Goal: Task Accomplishment & Management: Manage account settings

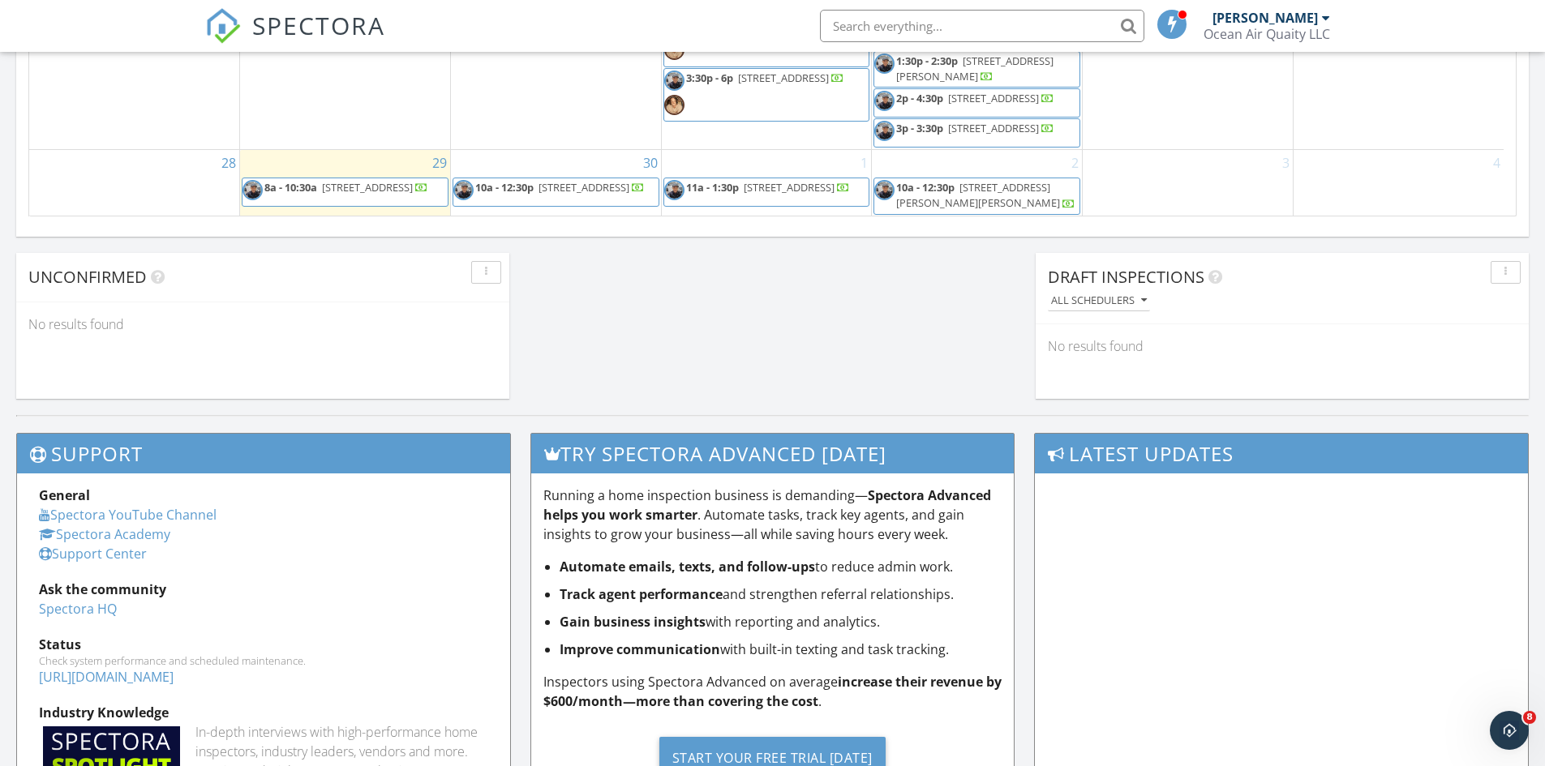
scroll to position [272, 0]
click at [741, 165] on div "1 11a - 1:30p 4301 Plaza Gate Ln S 101, Jacksonville 32217" at bounding box center [767, 183] width 210 height 66
click at [746, 96] on link "Inspection" at bounding box center [766, 97] width 84 height 26
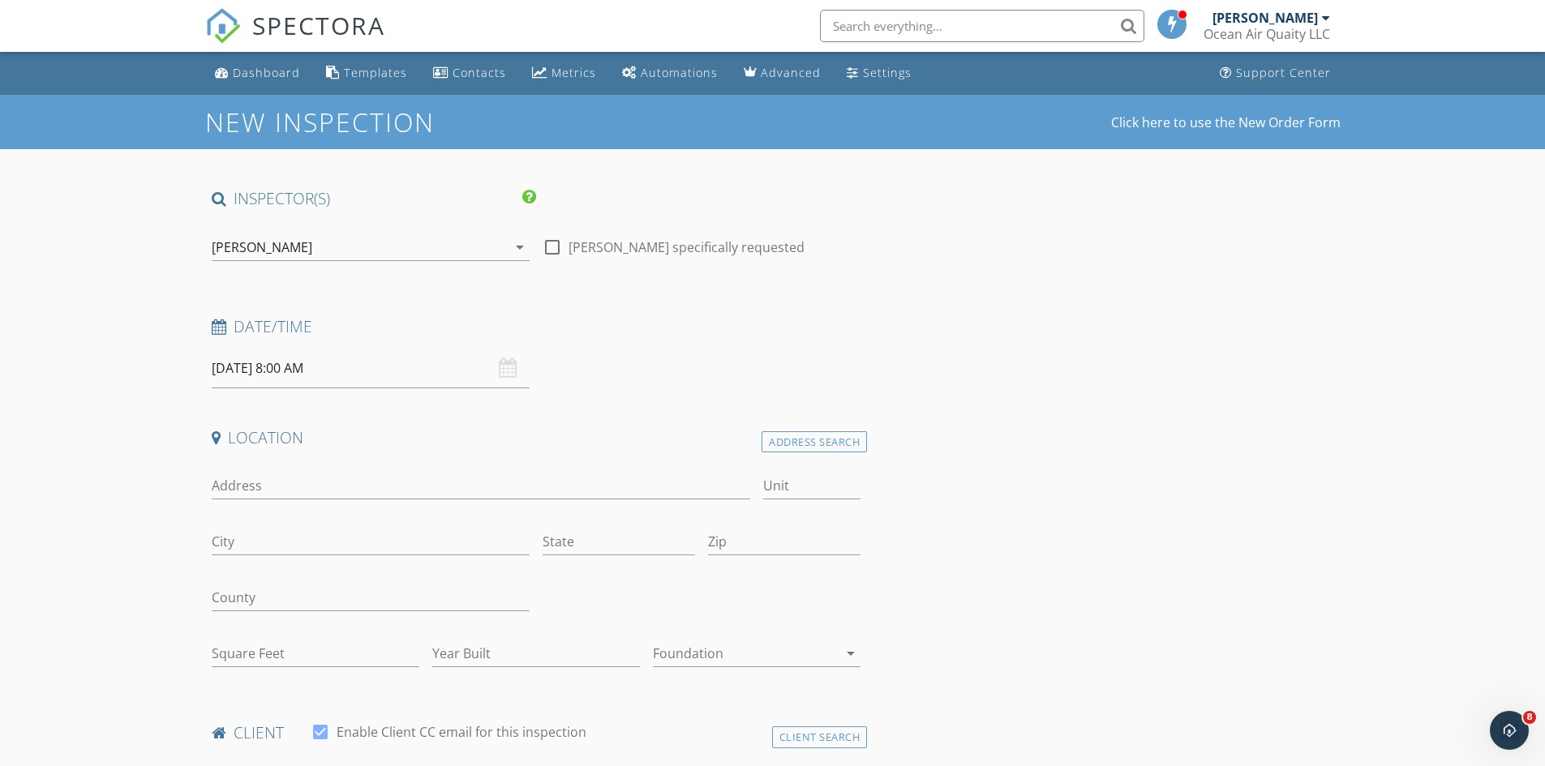
click at [333, 368] on input "10/01/2025 8:00 AM" at bounding box center [371, 369] width 318 height 40
type input "09"
type input "10/01/2025 9:00 AM"
click at [307, 632] on span at bounding box center [305, 637] width 11 height 16
type input "05"
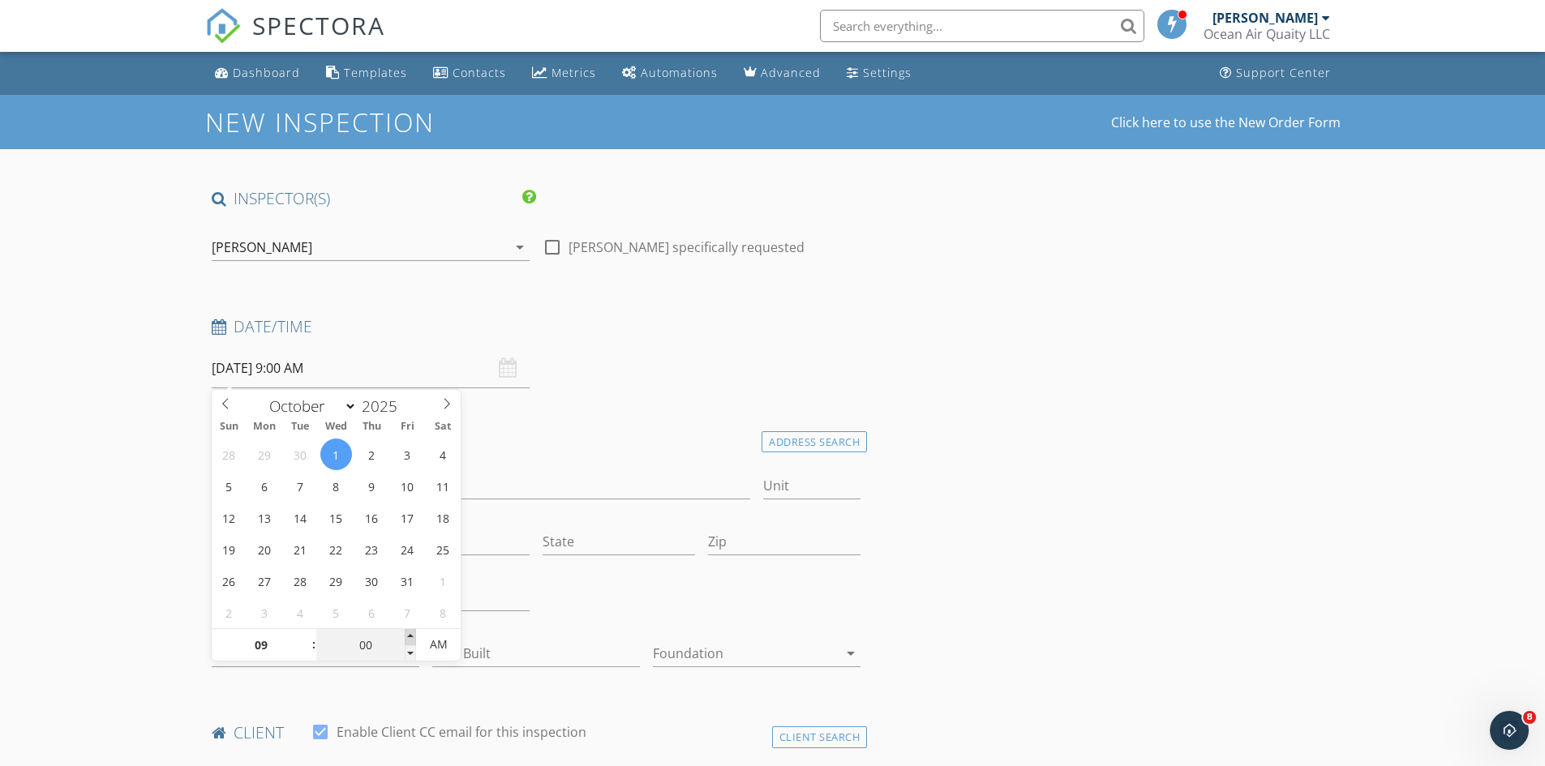
type input "10/01/2025 9:05 AM"
click at [406, 633] on span at bounding box center [410, 637] width 11 height 16
type input "10"
type input "10/01/2025 9:10 AM"
click at [406, 633] on span at bounding box center [410, 637] width 11 height 16
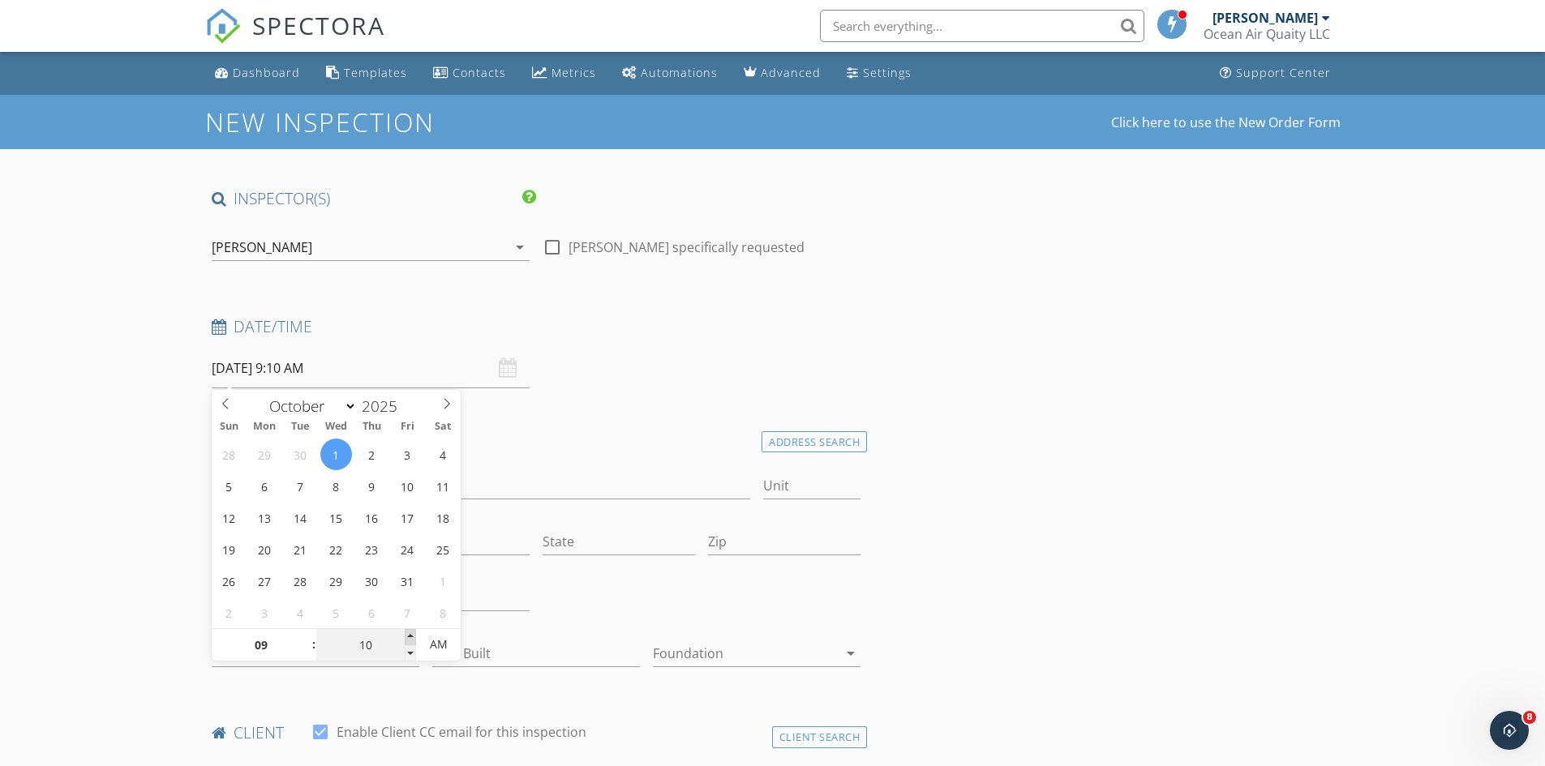
type input "15"
type input "10/01/2025 9:15 AM"
click at [406, 633] on span at bounding box center [410, 637] width 11 height 16
type input "20"
type input "10/01/2025 9:20 AM"
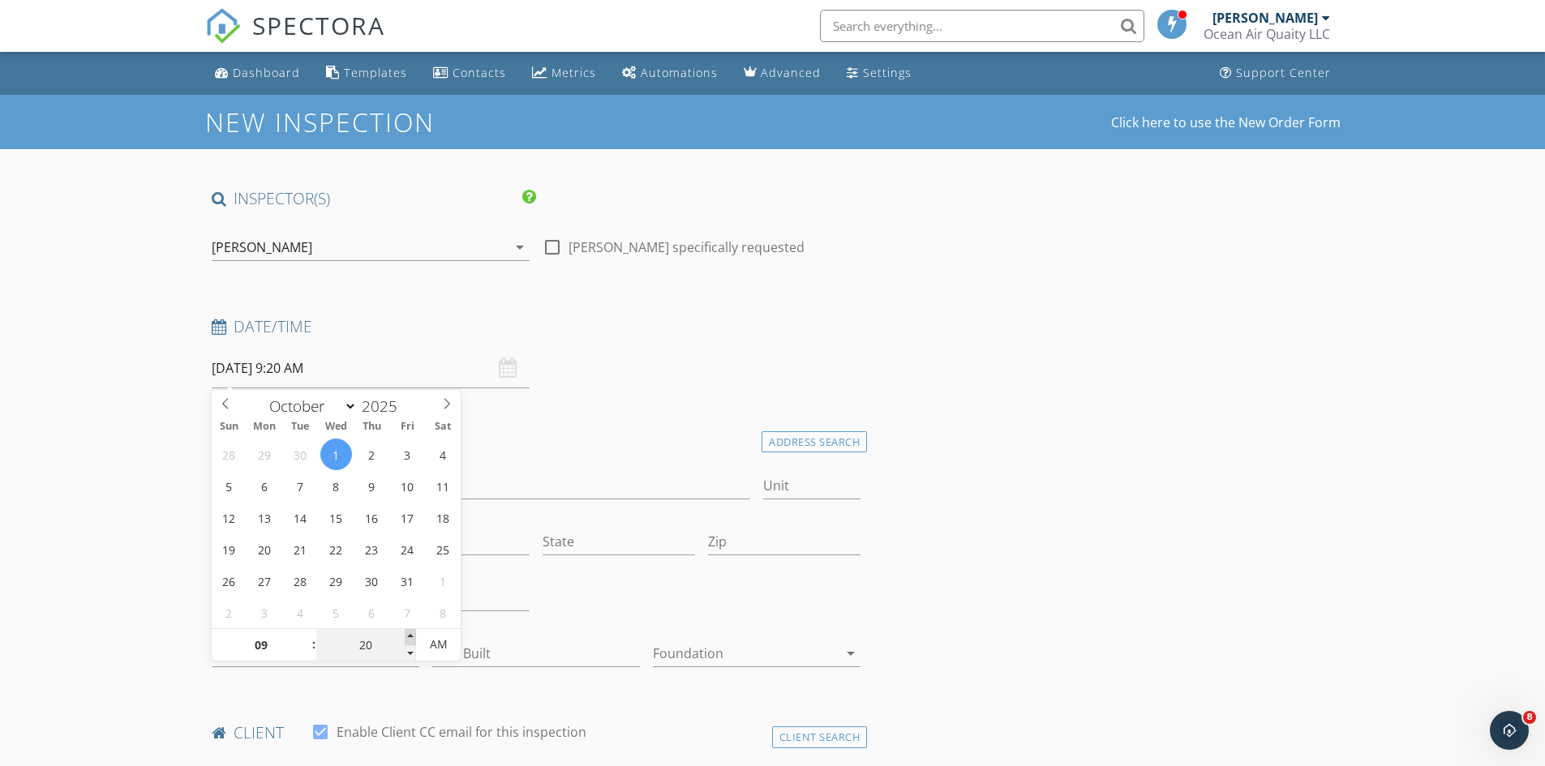
click at [406, 633] on span at bounding box center [410, 637] width 11 height 16
type input "25"
type input "10/01/2025 9:25 AM"
click at [406, 633] on span at bounding box center [410, 637] width 11 height 16
type input "30"
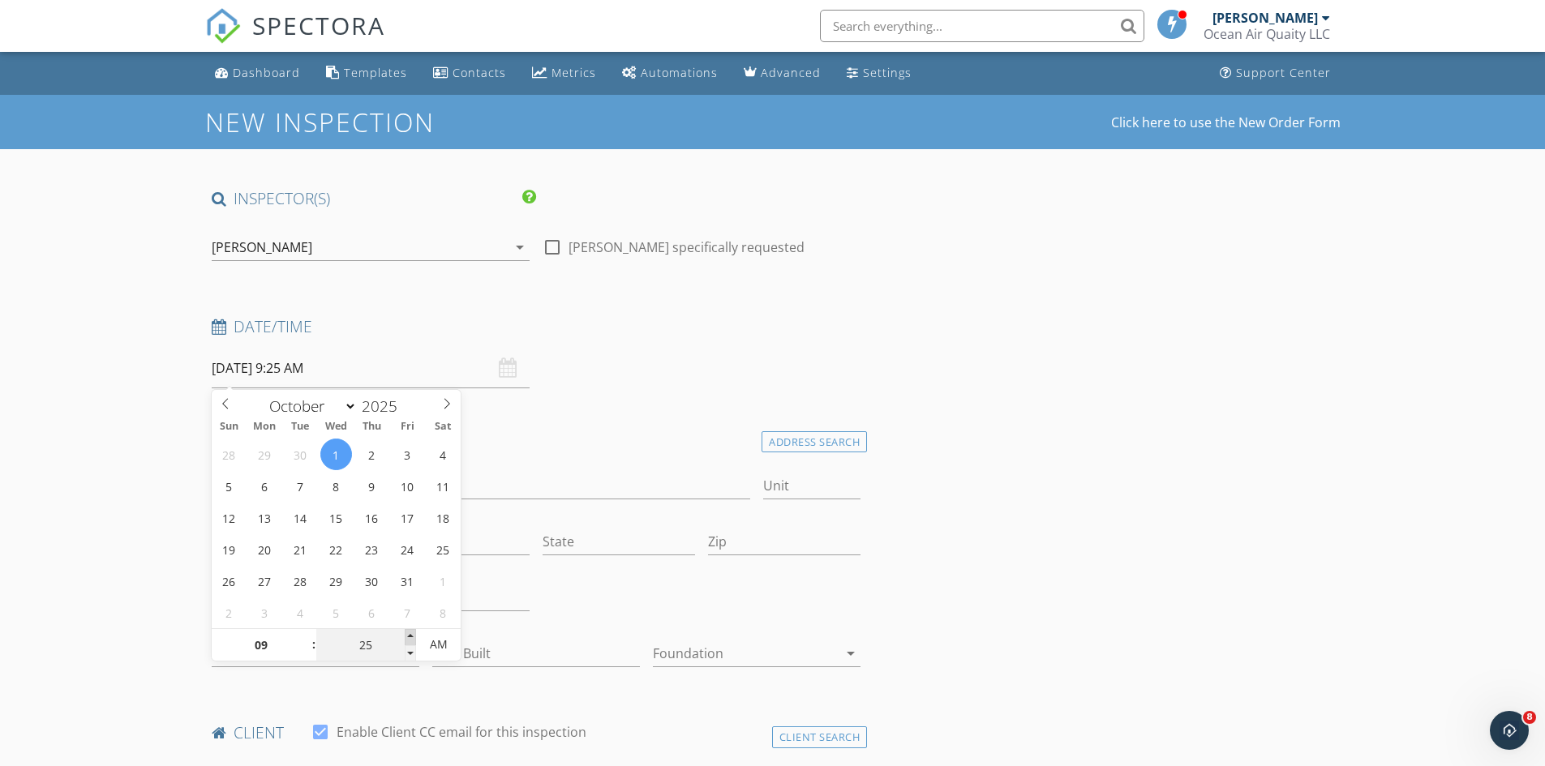
type input "10/01/2025 9:30 AM"
click at [406, 633] on span at bounding box center [410, 637] width 11 height 16
click at [558, 440] on h4 "Location" at bounding box center [537, 437] width 650 height 21
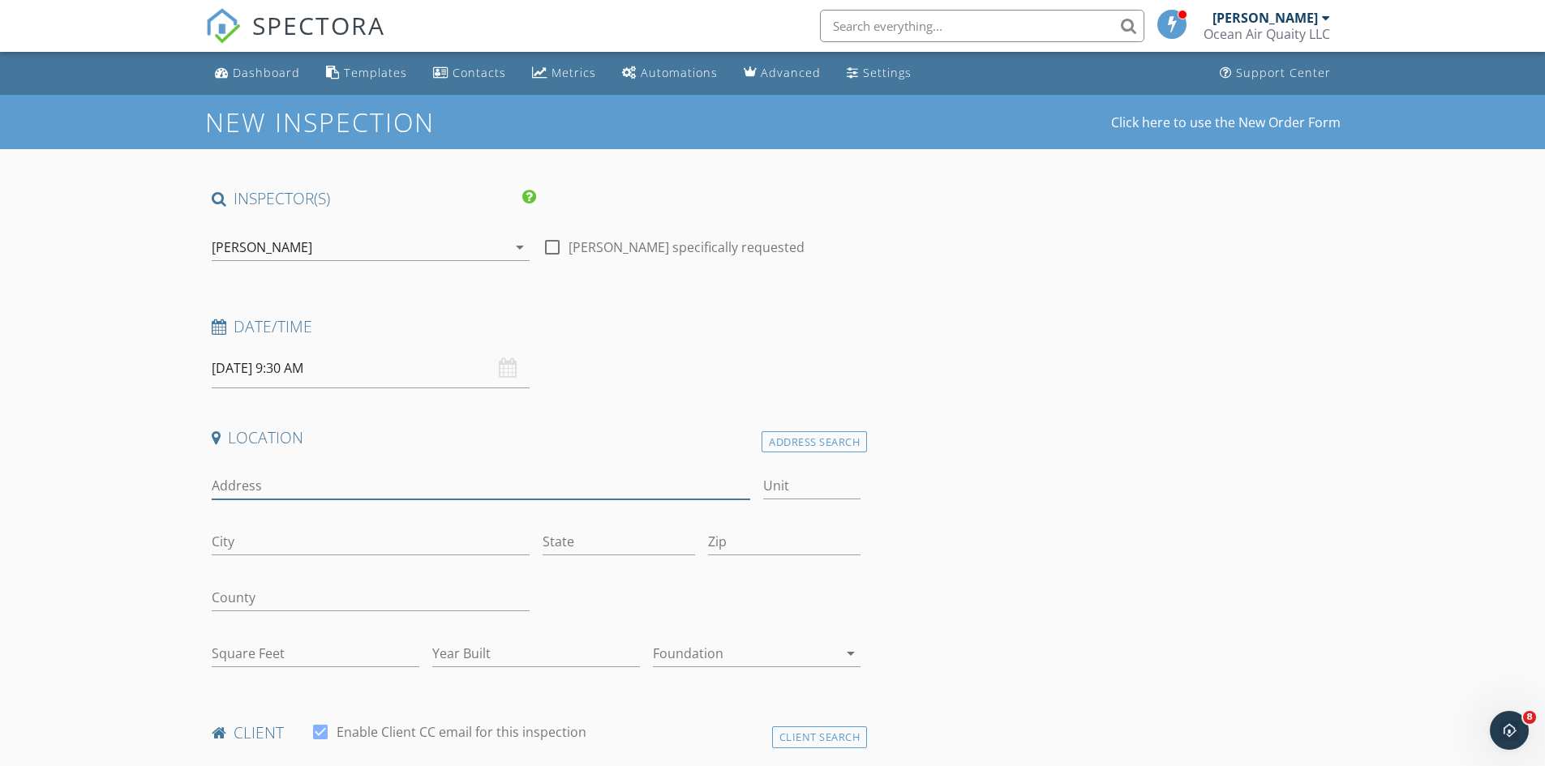
click at [397, 481] on input "Address" at bounding box center [481, 486] width 539 height 27
click at [328, 487] on input "Address" at bounding box center [481, 486] width 539 height 27
type input "3072 ocean shore drive"
click at [310, 542] on input "City" at bounding box center [371, 542] width 318 height 27
click at [552, 547] on input "State" at bounding box center [619, 542] width 152 height 27
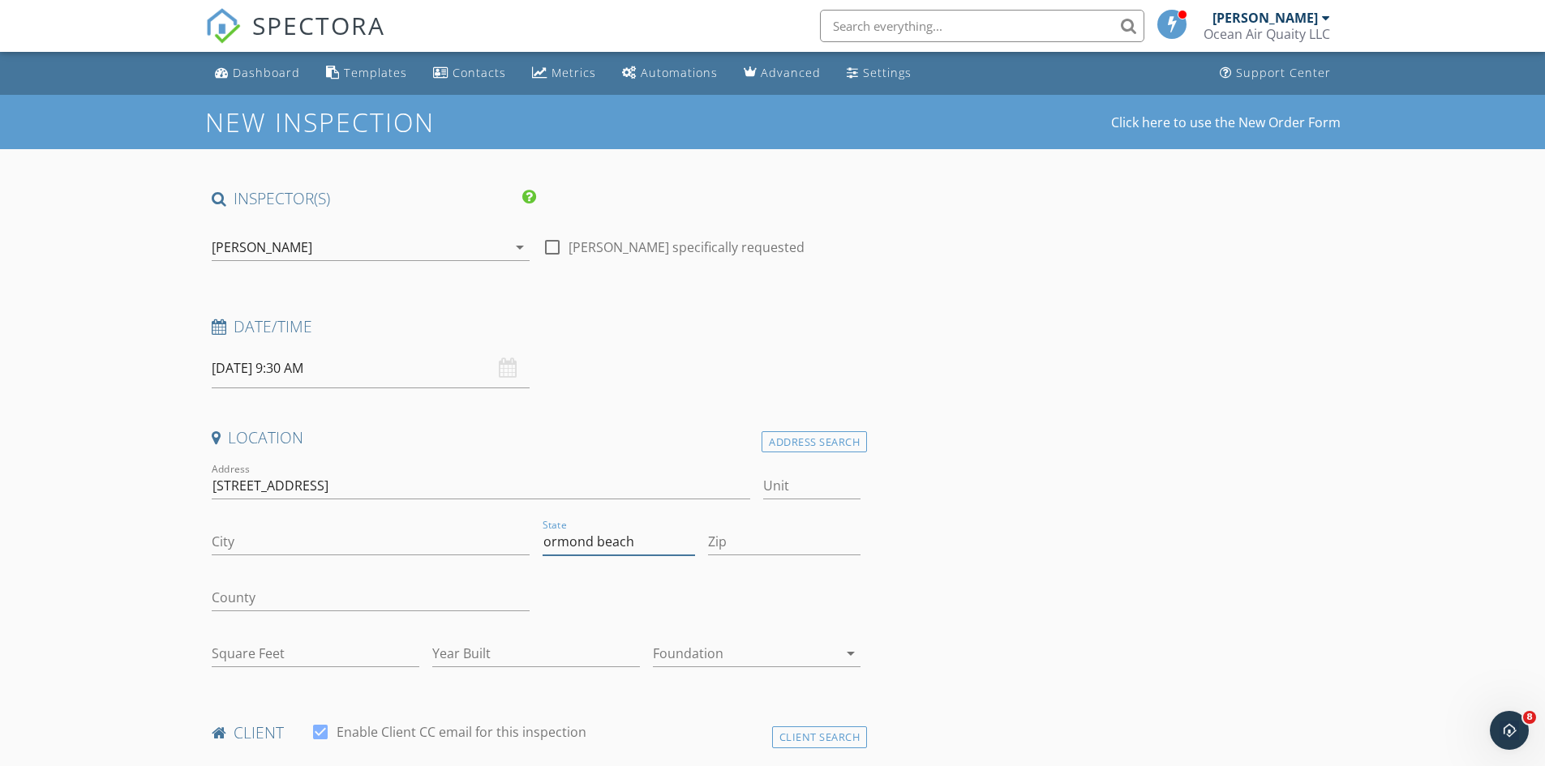
type input "ormond beach"
click at [732, 543] on input "Zip" at bounding box center [784, 542] width 152 height 27
type input "32176"
click at [856, 544] on input "32176" at bounding box center [784, 542] width 152 height 27
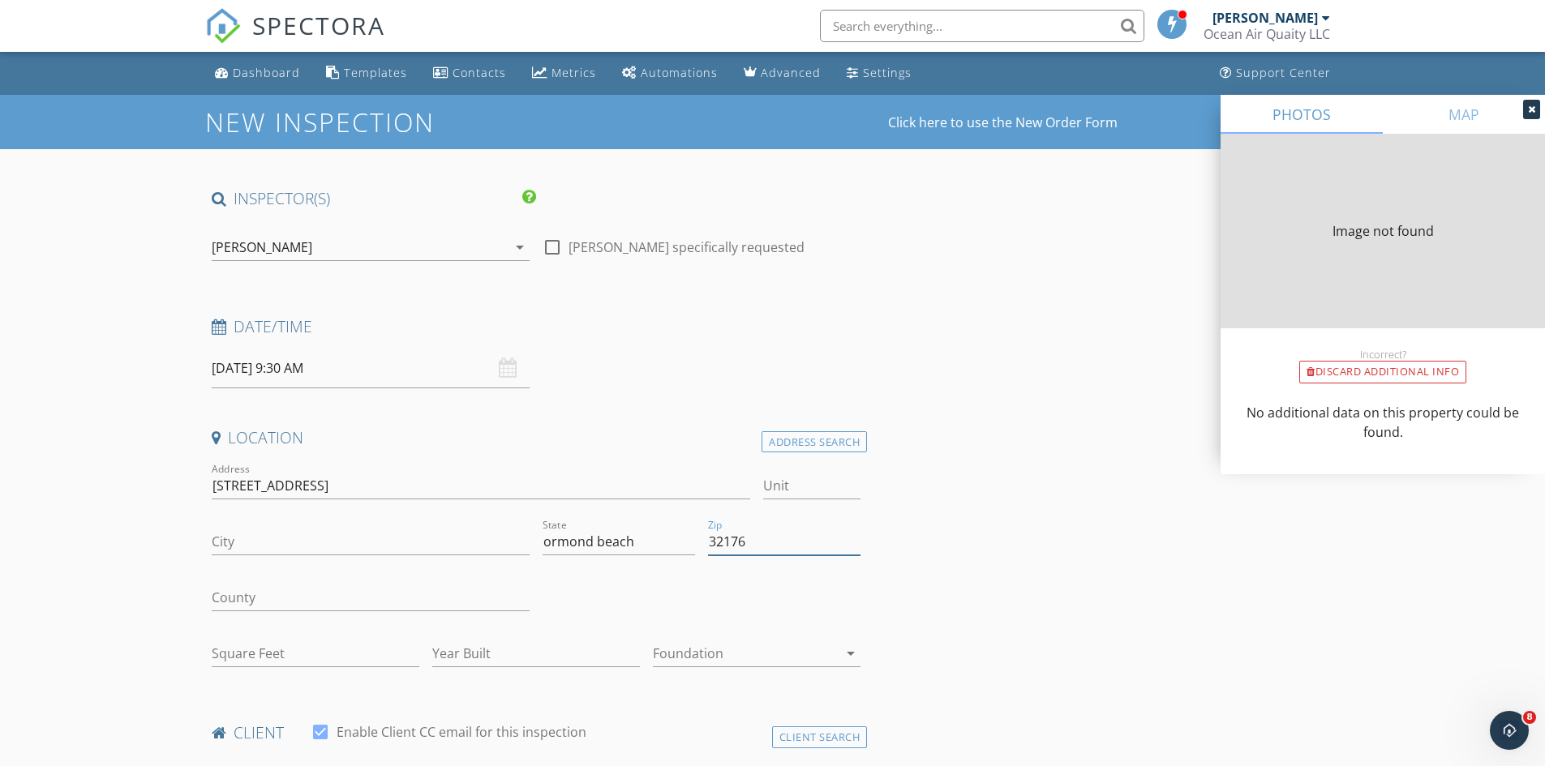
type input "ORMOND BEACH"
type input "2216"
type input "1998"
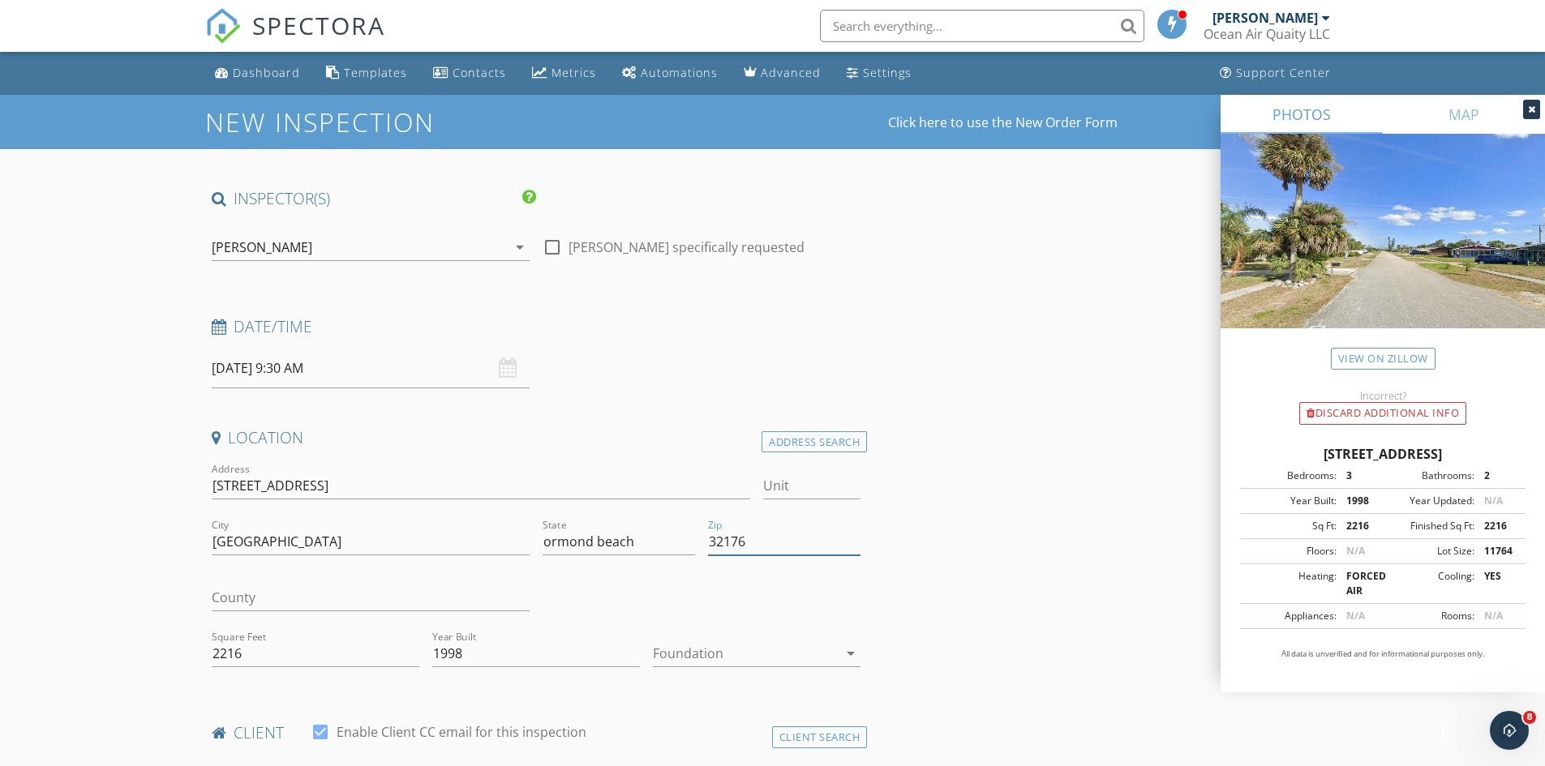
type input "32176"
click at [310, 594] on input "County" at bounding box center [371, 598] width 318 height 27
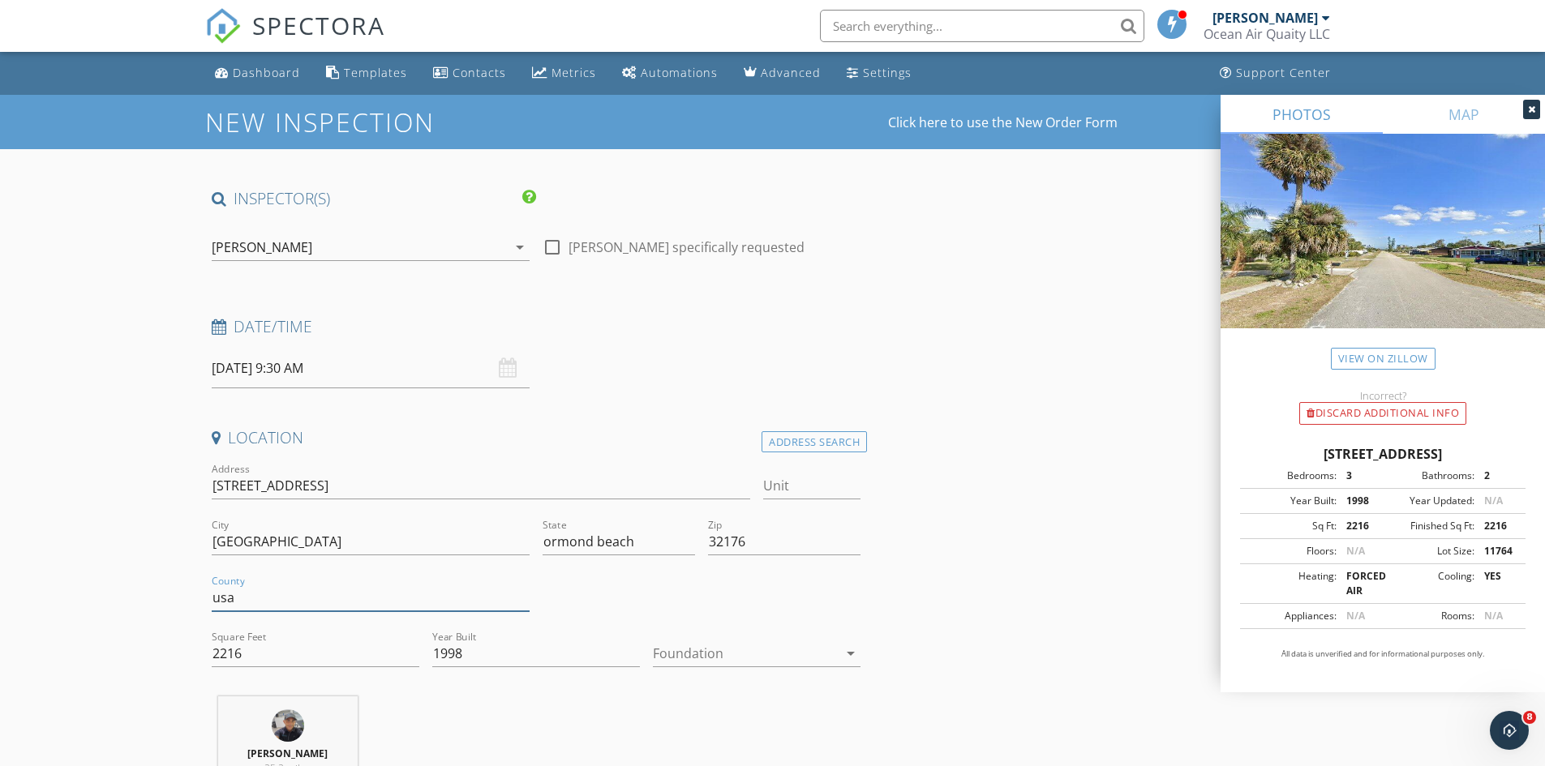
type input "usa"
drag, startPoint x: 1289, startPoint y: 634, endPoint x: 1175, endPoint y: 624, distance: 114.8
click at [1291, 624] on div "Appliances:" at bounding box center [1291, 616] width 92 height 15
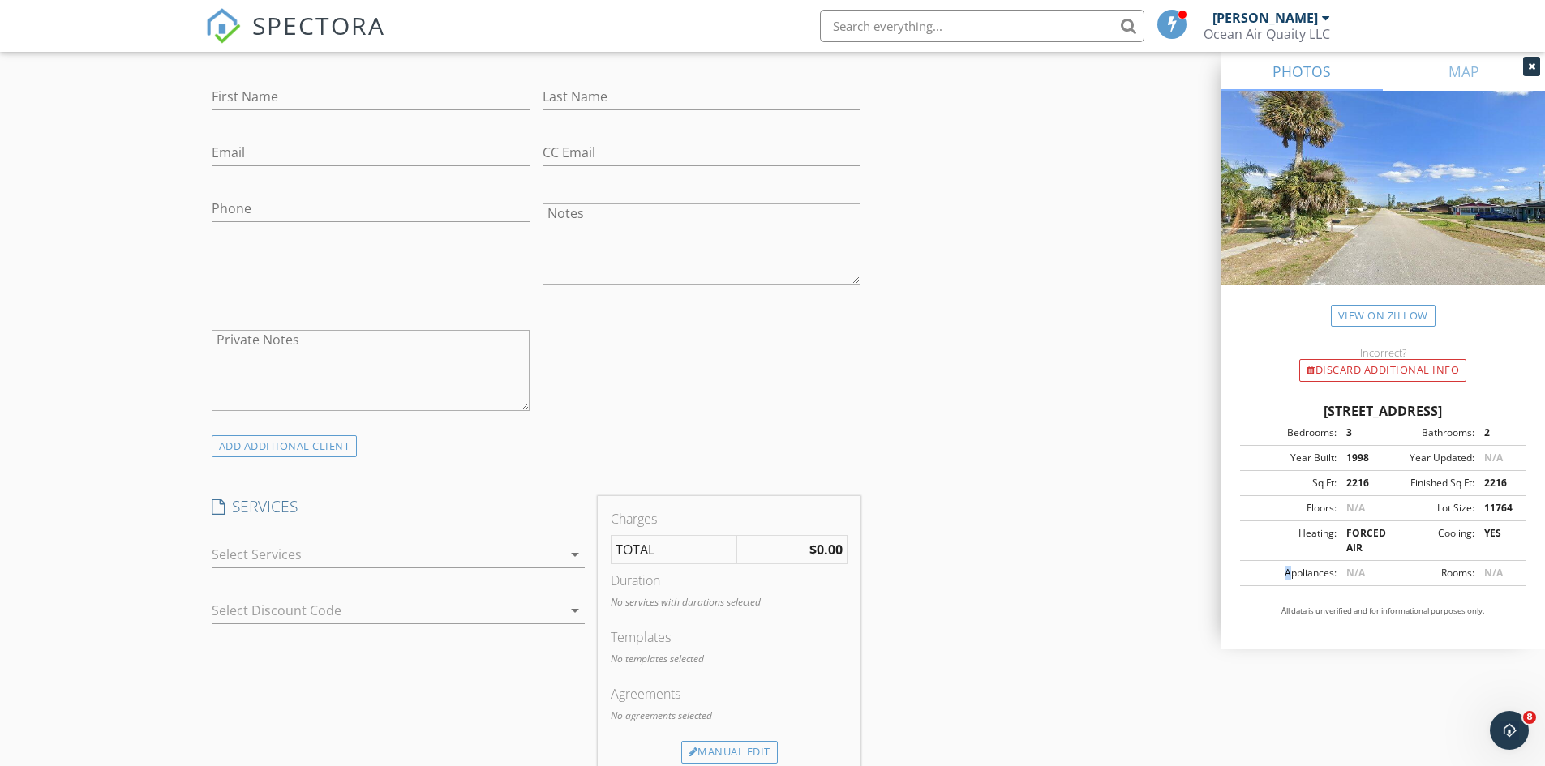
scroll to position [973, 0]
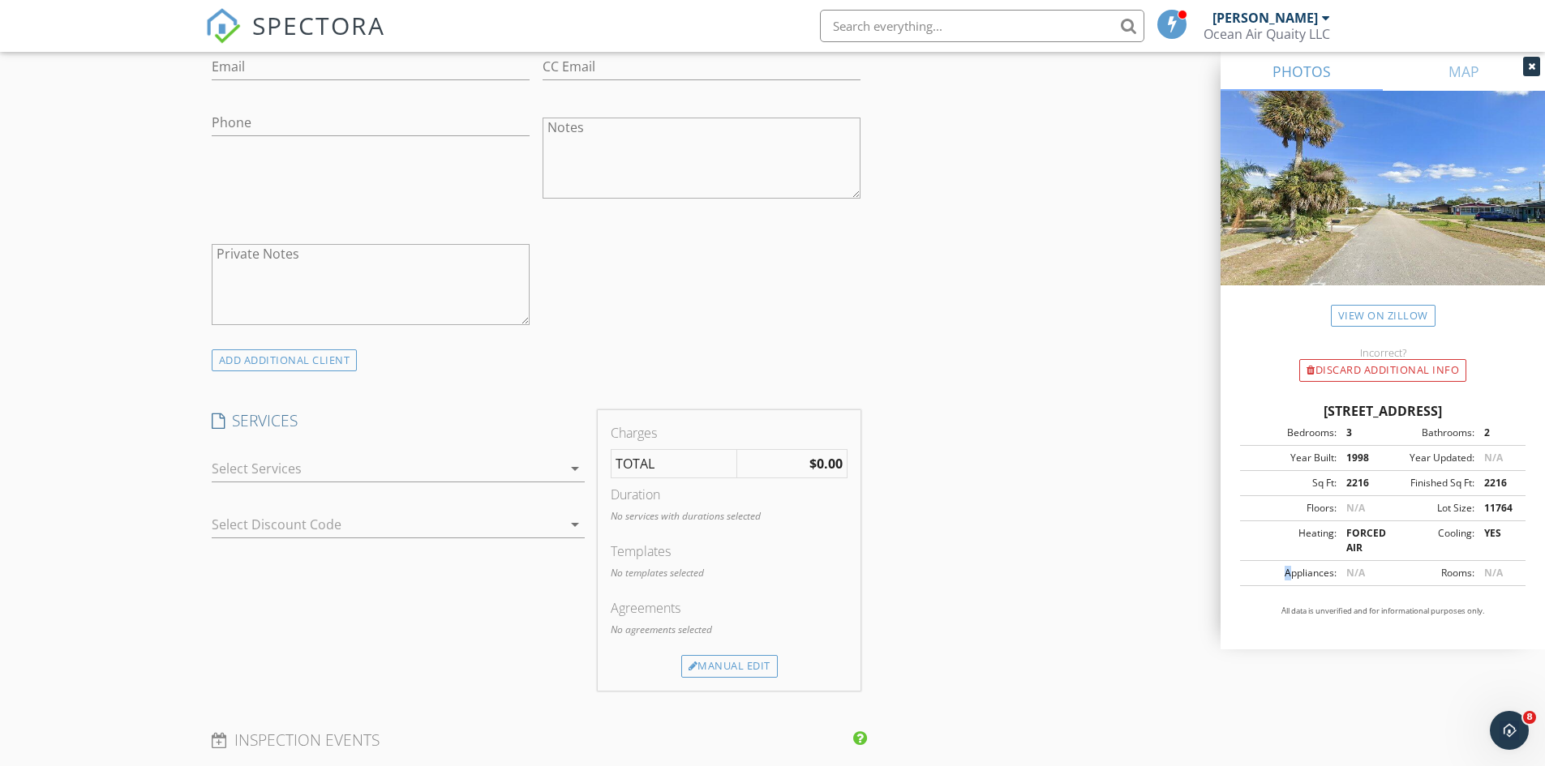
click at [581, 465] on icon "arrow_drop_down" at bounding box center [574, 468] width 19 height 19
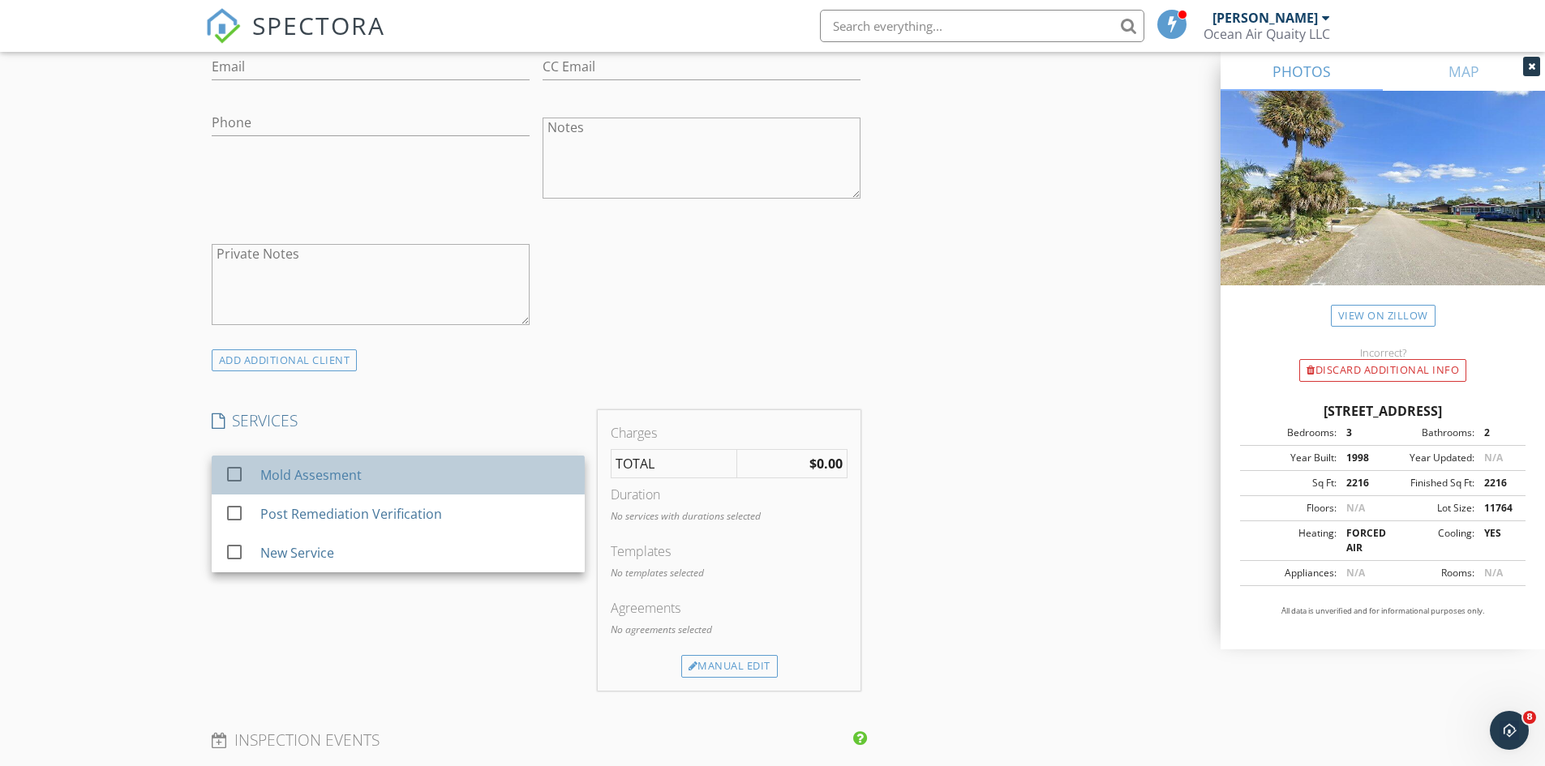
click at [467, 466] on div "Mold Assesment" at bounding box center [414, 475] width 311 height 32
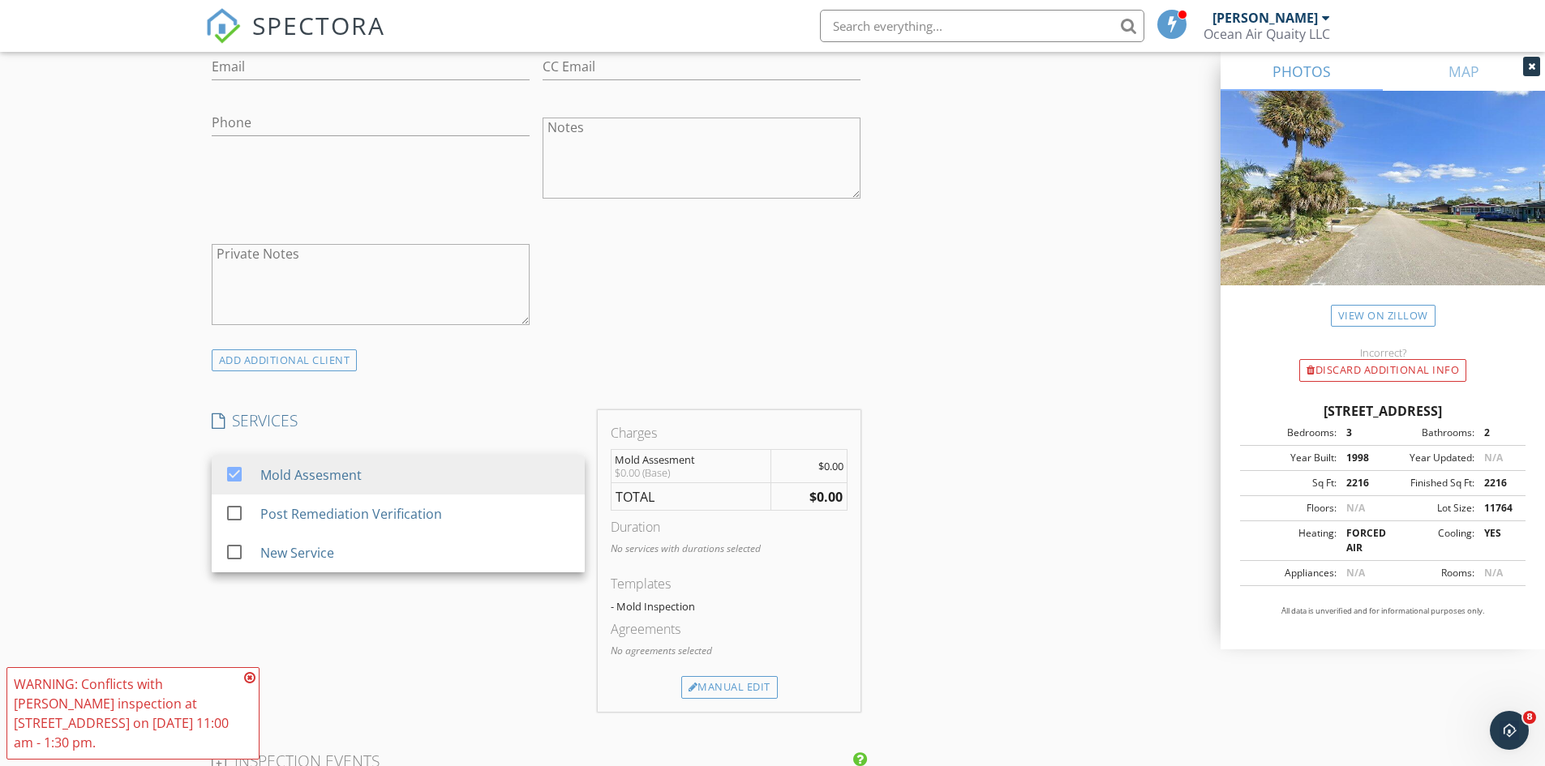
click at [1163, 564] on div "INSPECTOR(S) check_box Michael Scavo PRIMARY check_box_outline_blank Nick Jones…" at bounding box center [772, 555] width 1135 height 2680
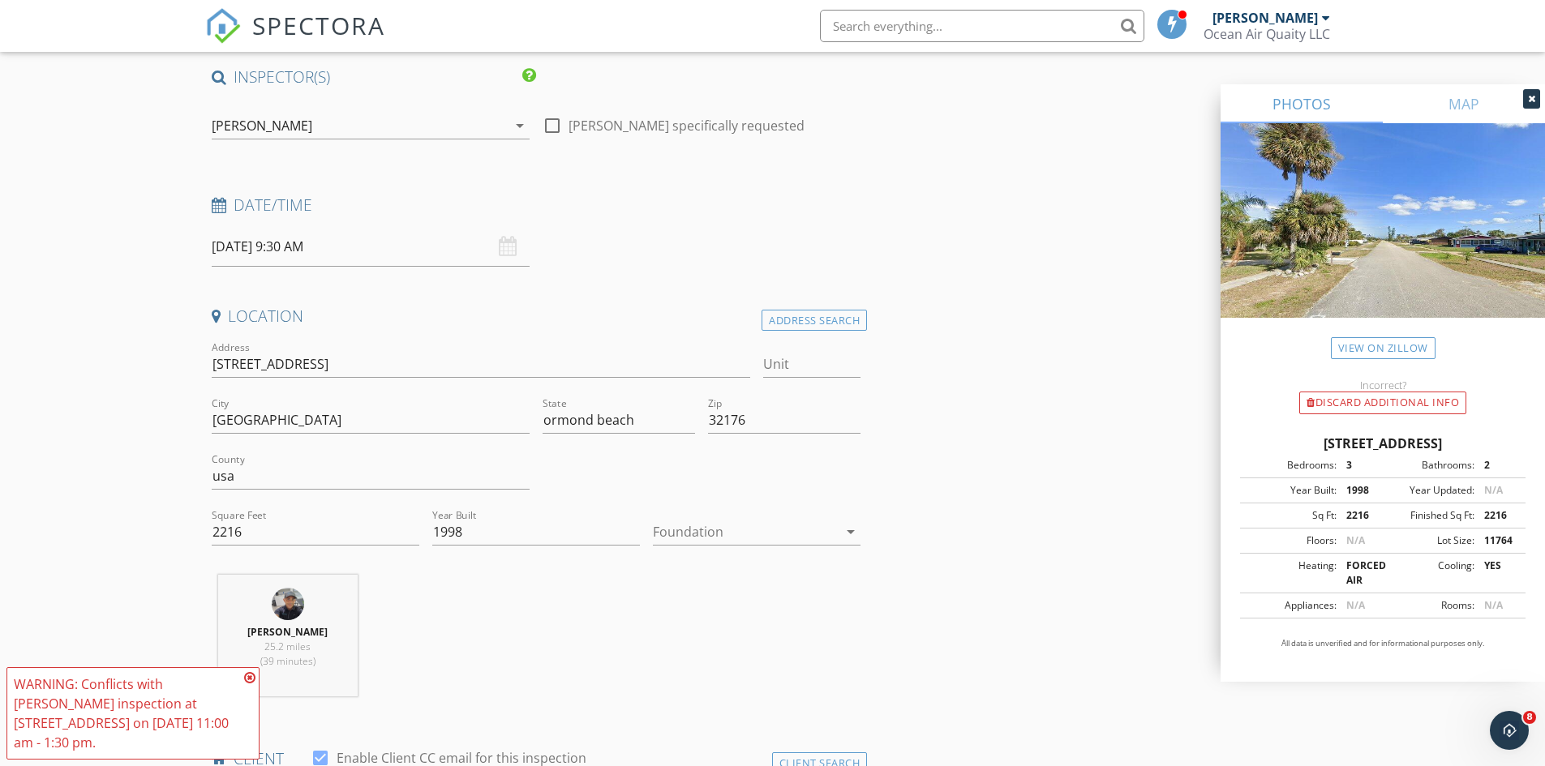
scroll to position [0, 0]
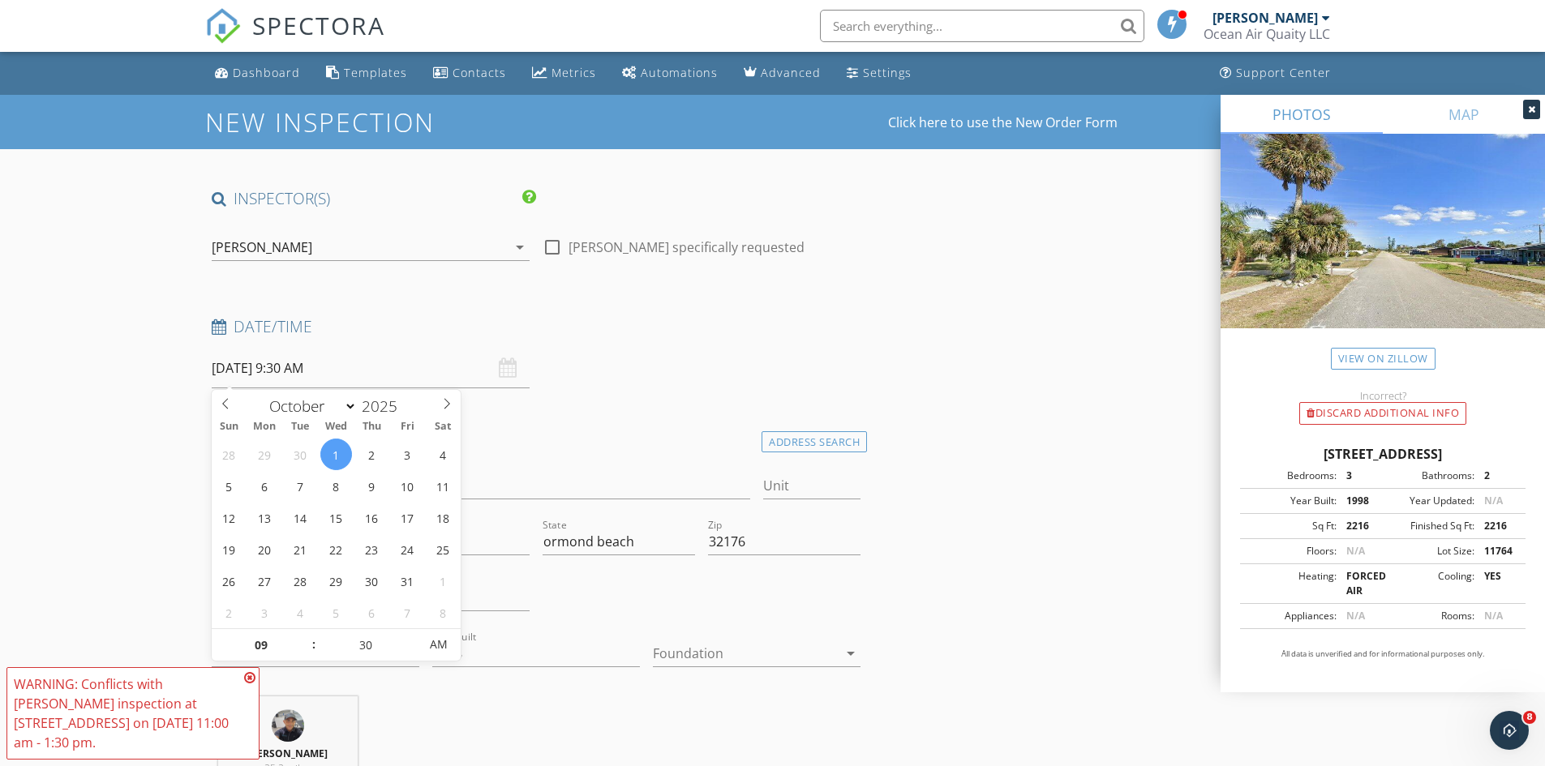
click at [329, 373] on input "10/01/2025 9:30 AM" at bounding box center [371, 369] width 318 height 40
click at [660, 362] on div "Date/Time 10/01/2025 9:30 AM" at bounding box center [536, 352] width 663 height 72
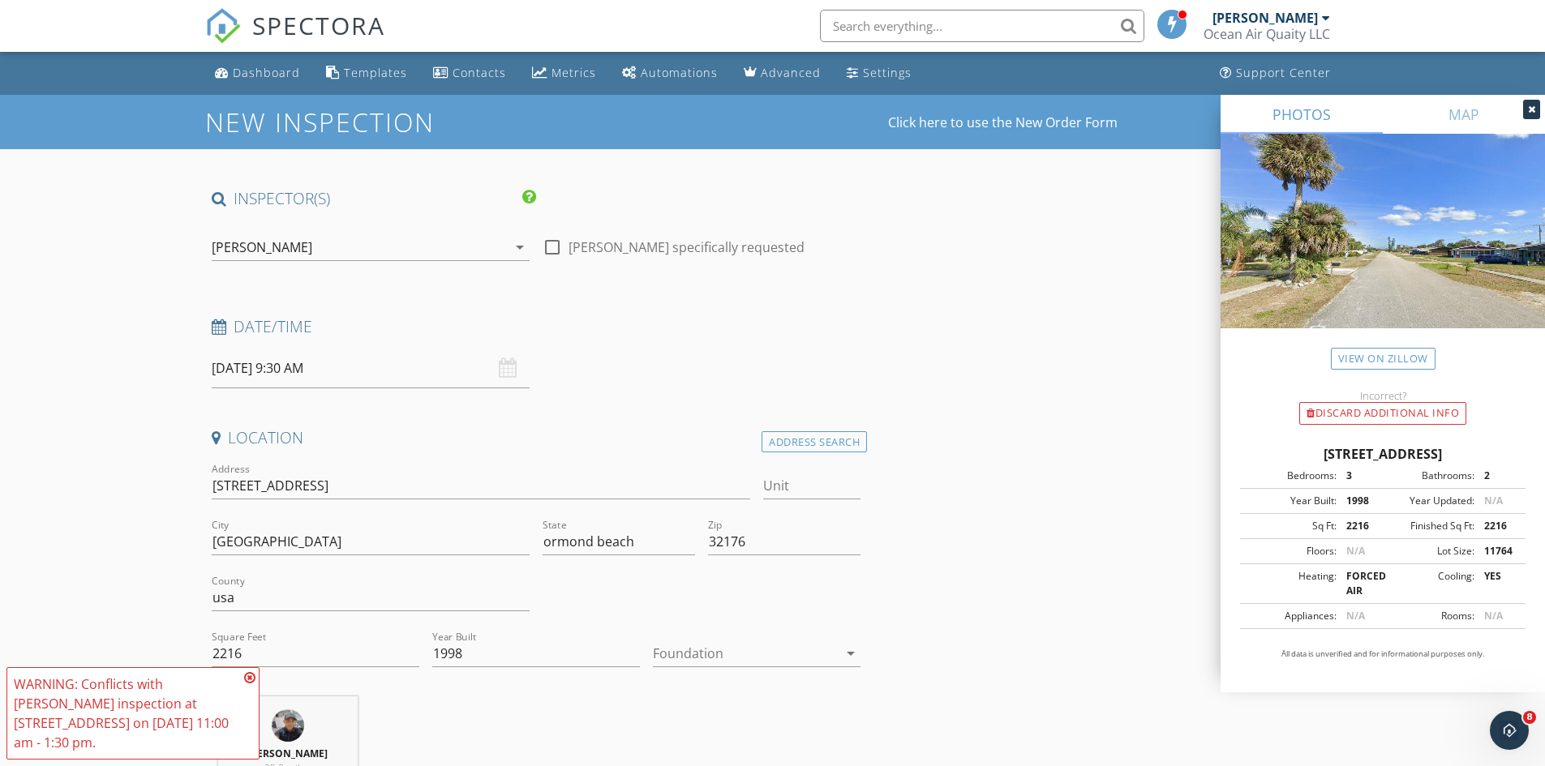
click at [340, 368] on input "10/01/2025 9:30 AM" at bounding box center [371, 369] width 318 height 40
drag, startPoint x: 750, startPoint y: 378, endPoint x: 753, endPoint y: 369, distance: 9.2
click at [750, 377] on div "Date/Time 10/01/2025 9:30 AM" at bounding box center [536, 352] width 663 height 72
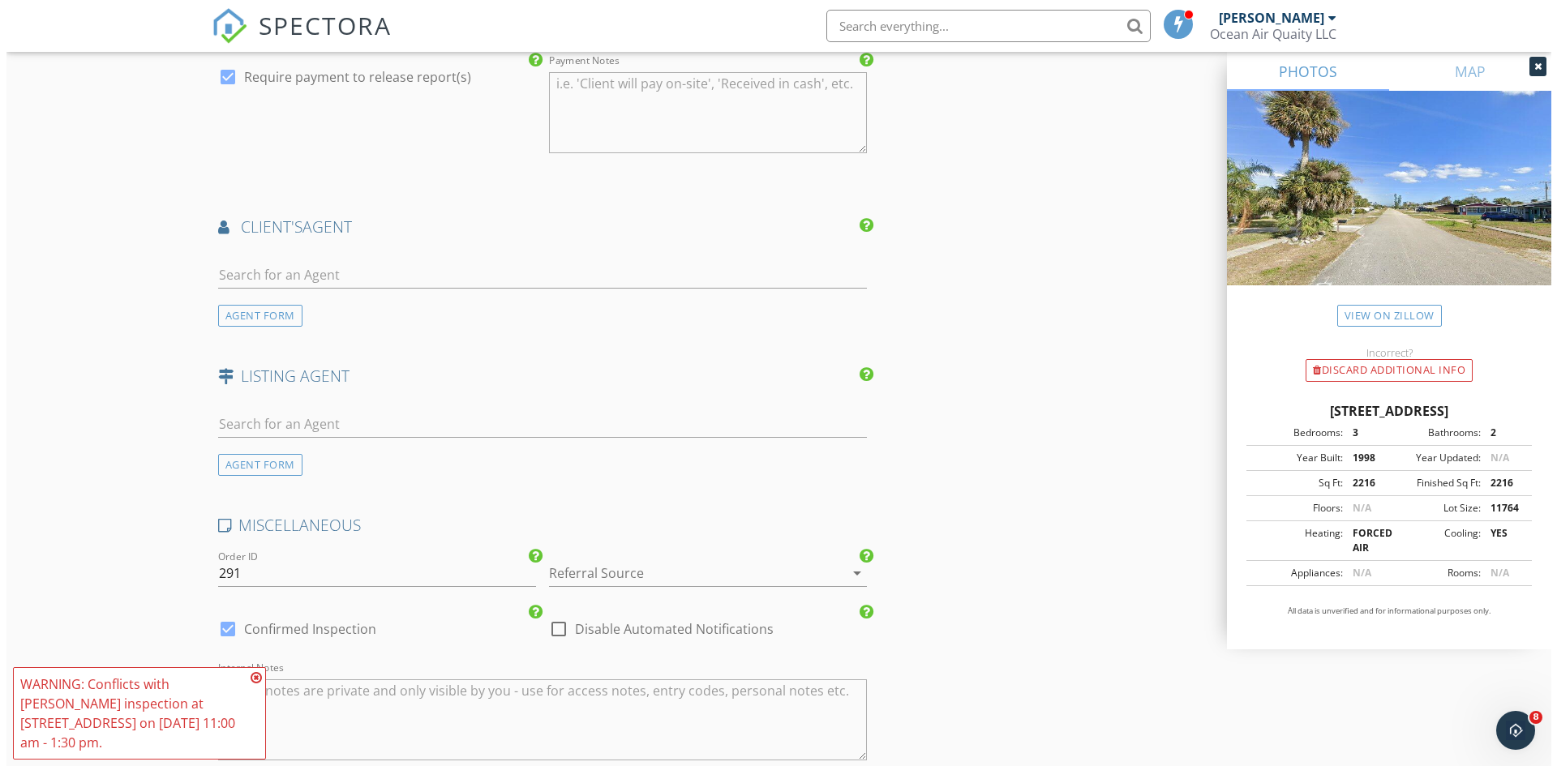
scroll to position [2108, 0]
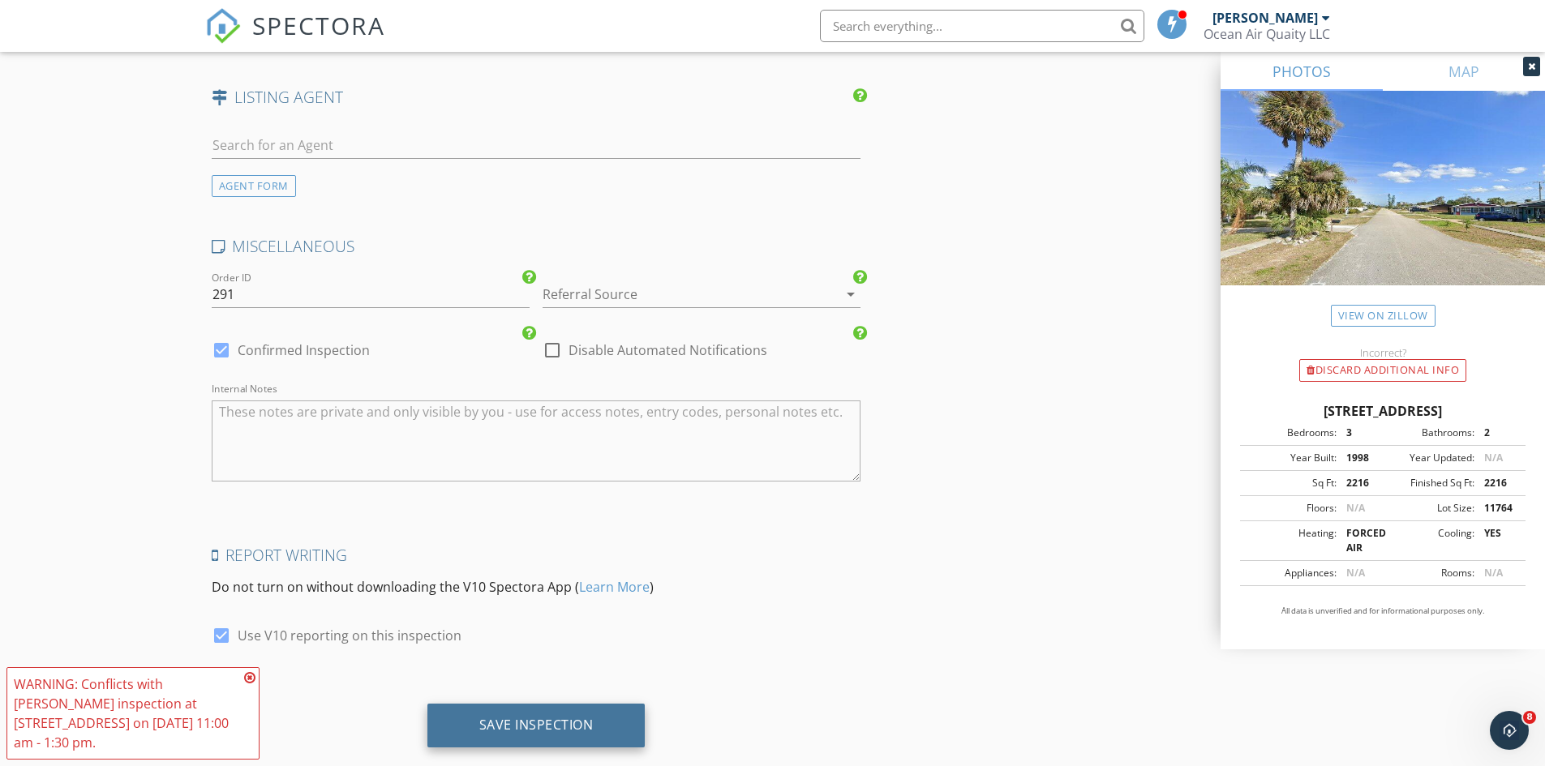
click at [534, 723] on div "Save Inspection" at bounding box center [536, 725] width 114 height 16
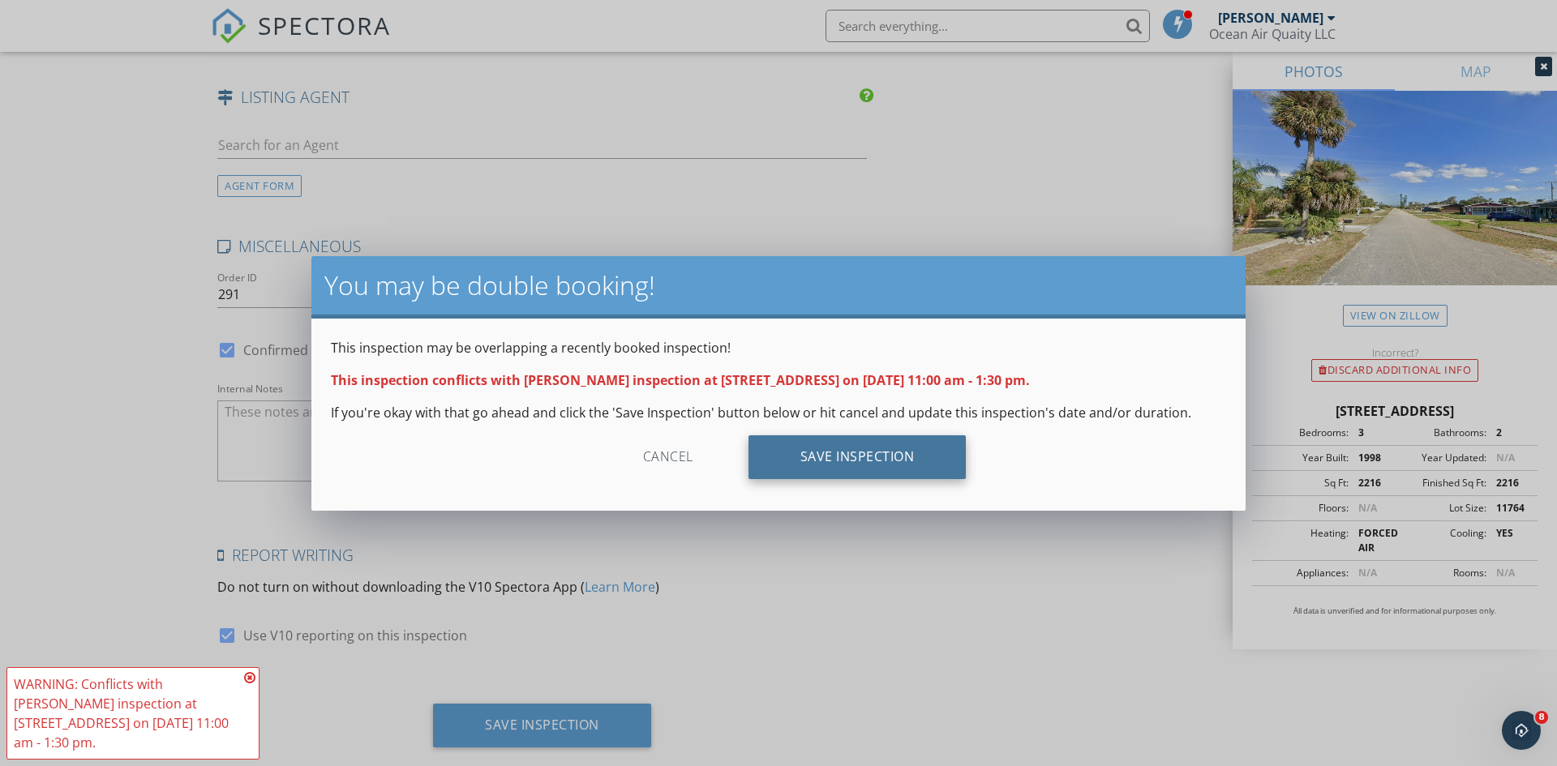
click at [892, 461] on div "Save Inspection" at bounding box center [857, 457] width 218 height 44
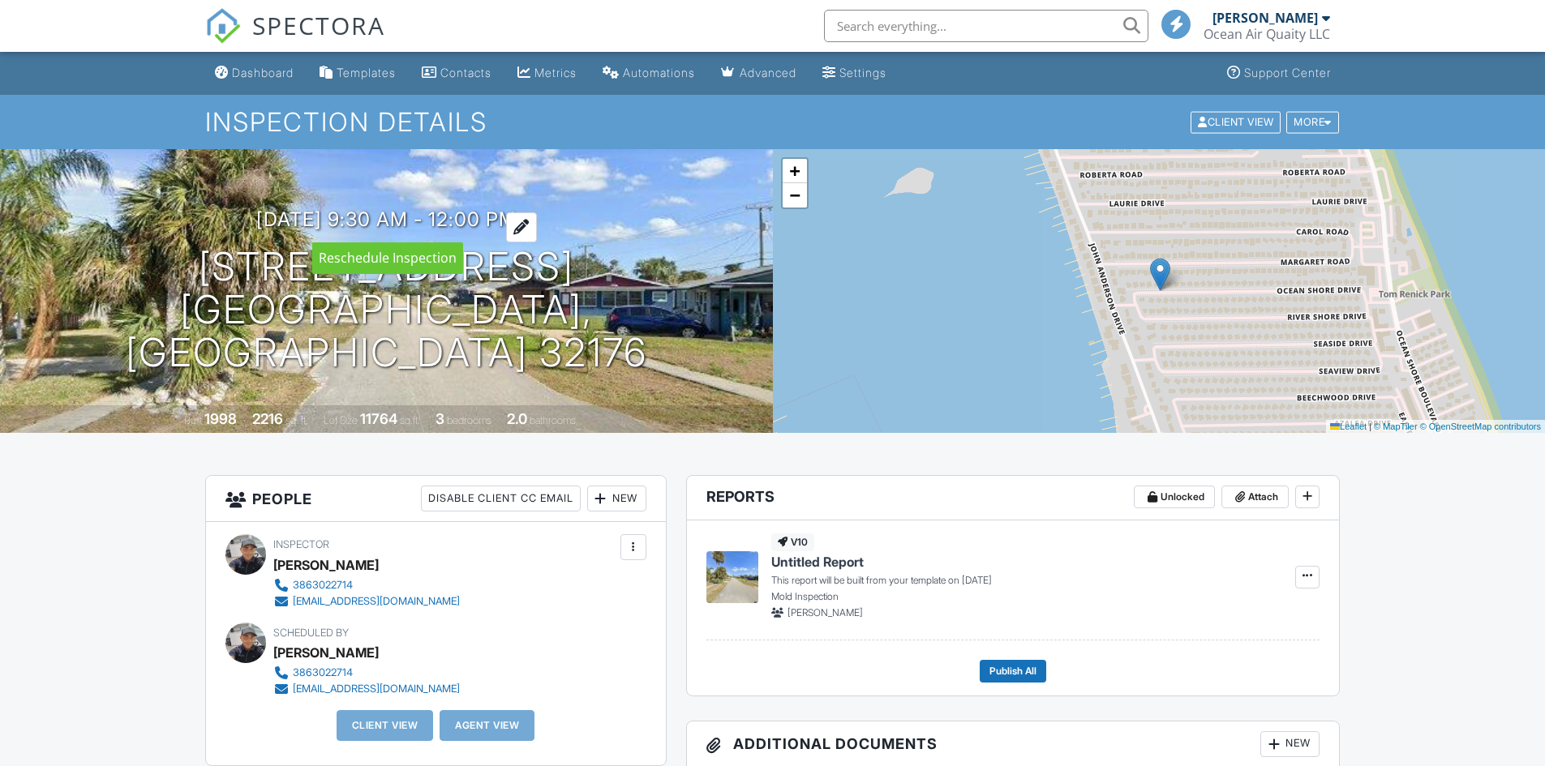
click at [534, 228] on div at bounding box center [521, 227] width 31 height 30
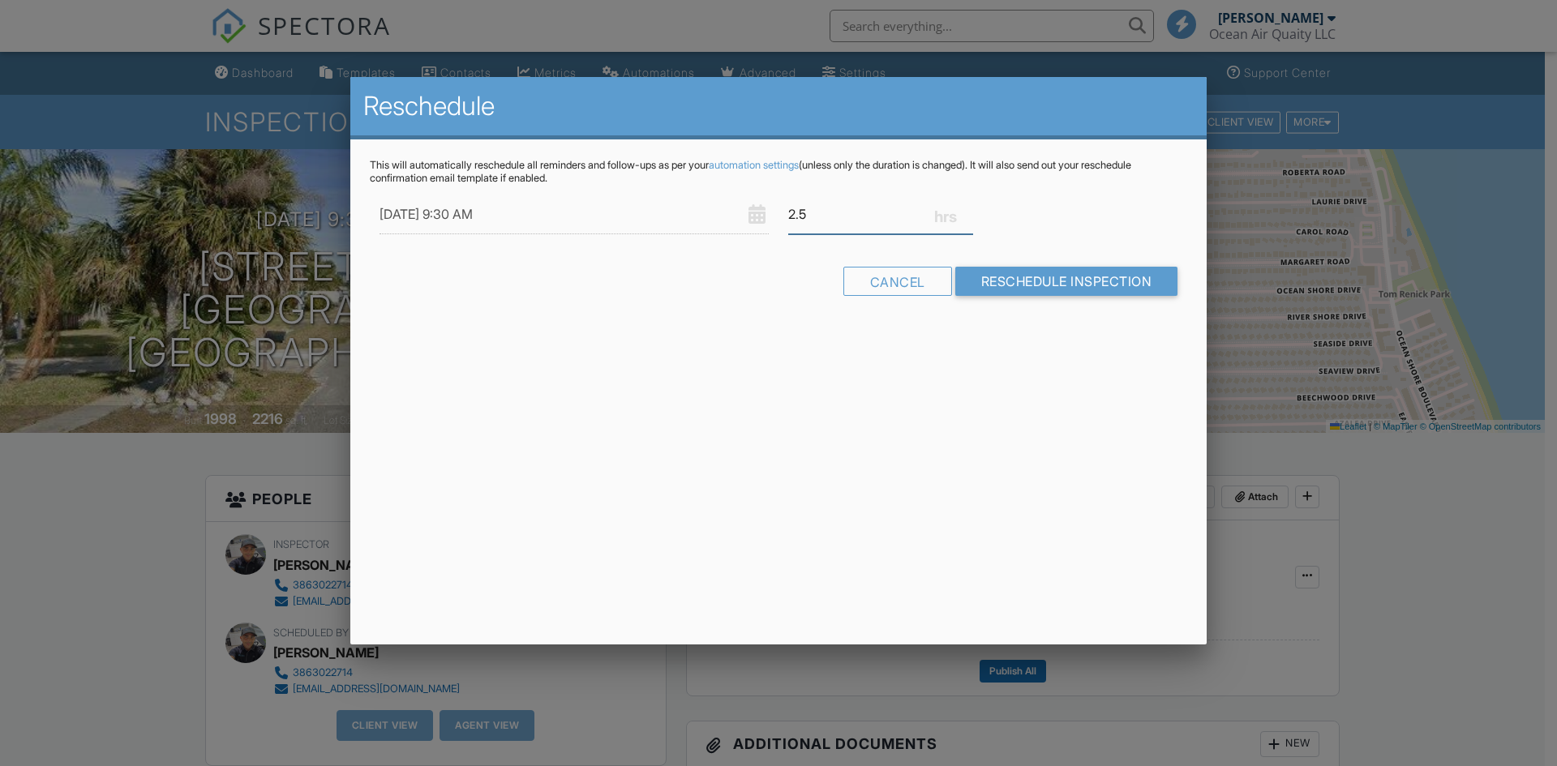
click at [853, 219] on input "2.5" at bounding box center [880, 215] width 185 height 40
type input "2"
type input "1.0"
click at [1027, 270] on input "Reschedule Inspection" at bounding box center [1066, 281] width 223 height 29
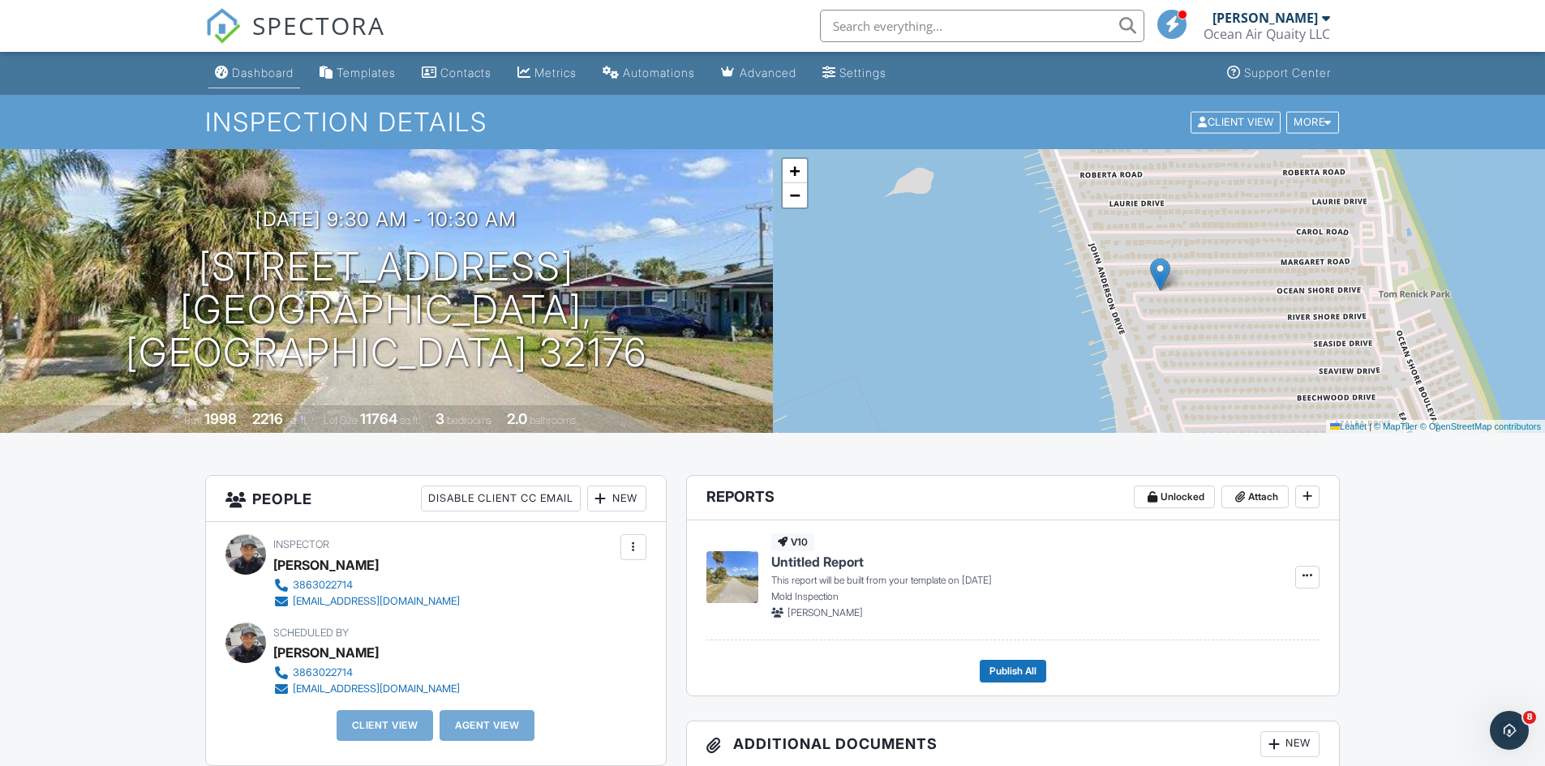
click at [246, 72] on div "Dashboard" at bounding box center [263, 73] width 62 height 14
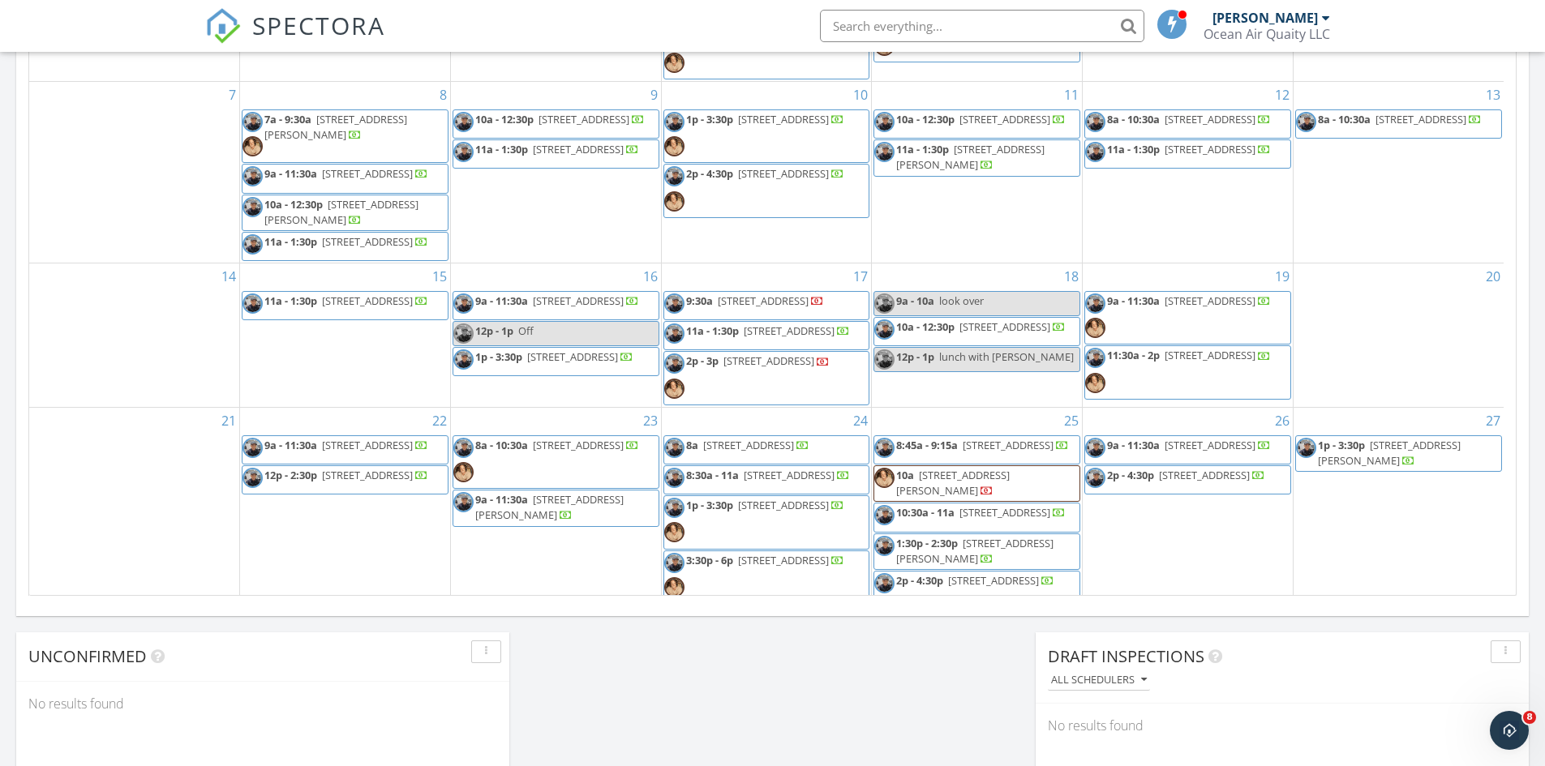
scroll to position [243, 0]
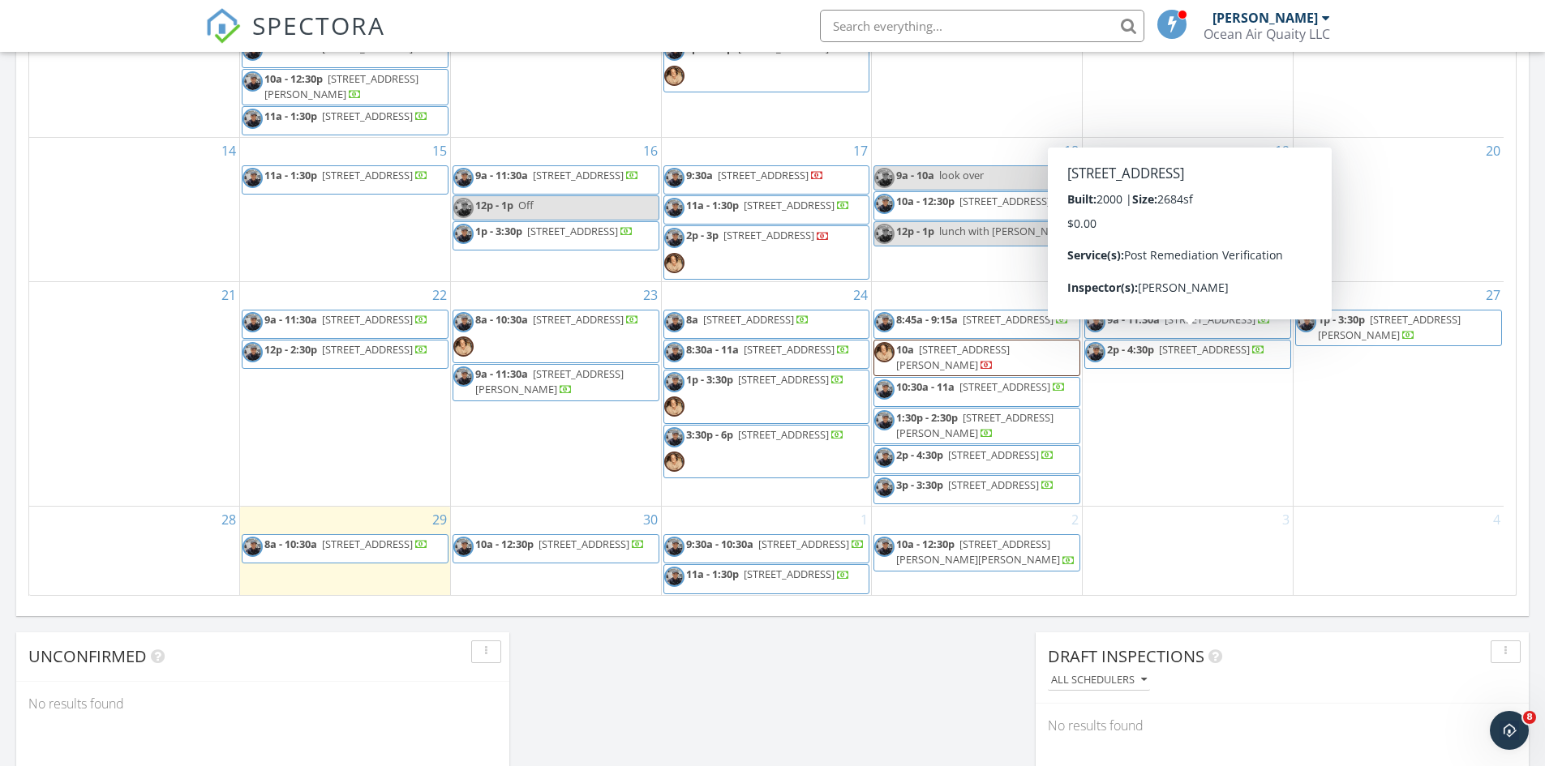
click at [824, 686] on div "Today Michael Scavo 8:00 am 6943 A1A S, St. Augustine, FL 32080 Michael Scavo 2…" at bounding box center [772, 57] width 1545 height 1476
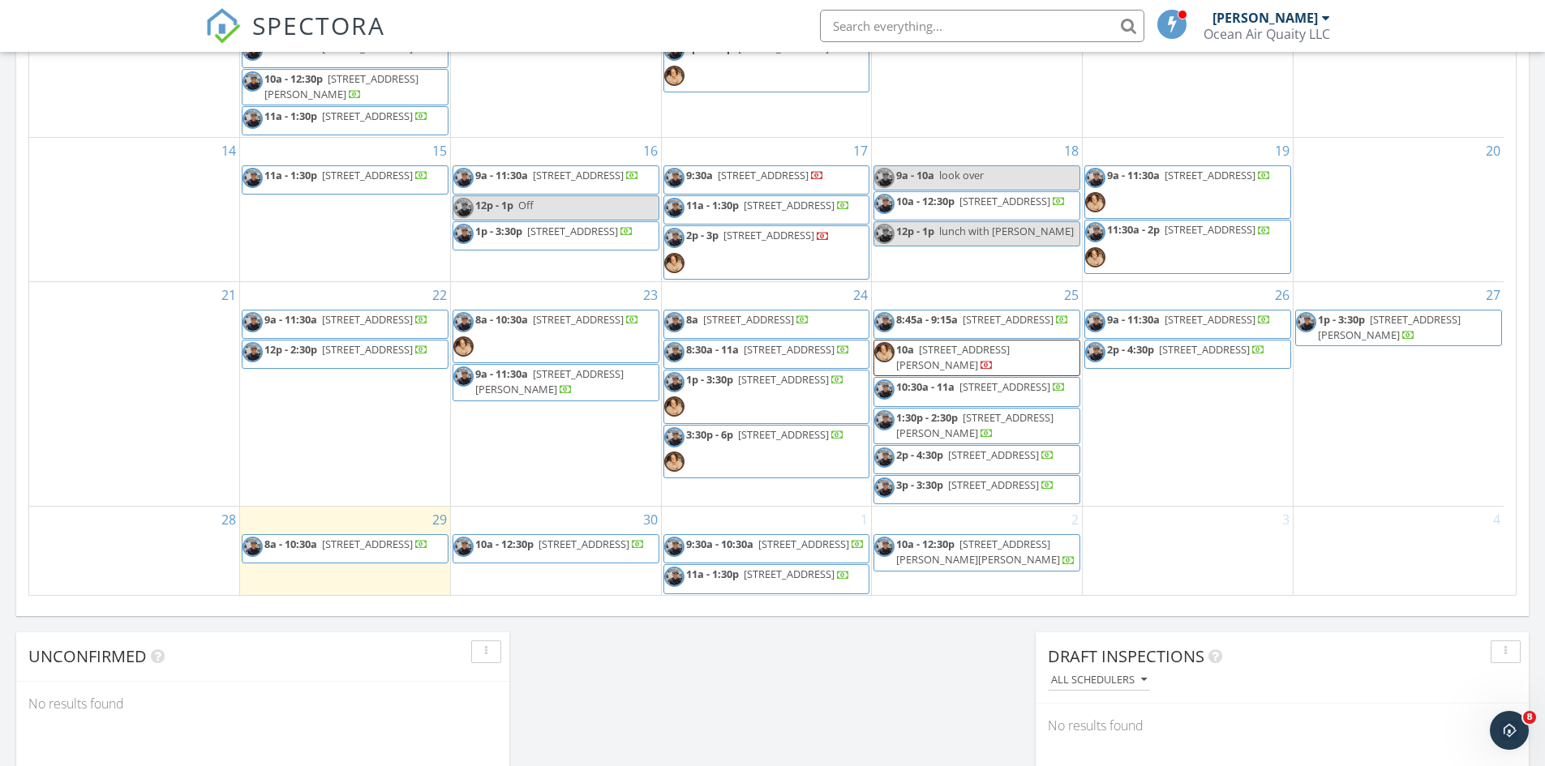
scroll to position [309, 0]
click at [999, 312] on span "348 Volterra Pl, St. Augustine 32084" at bounding box center [1008, 319] width 91 height 15
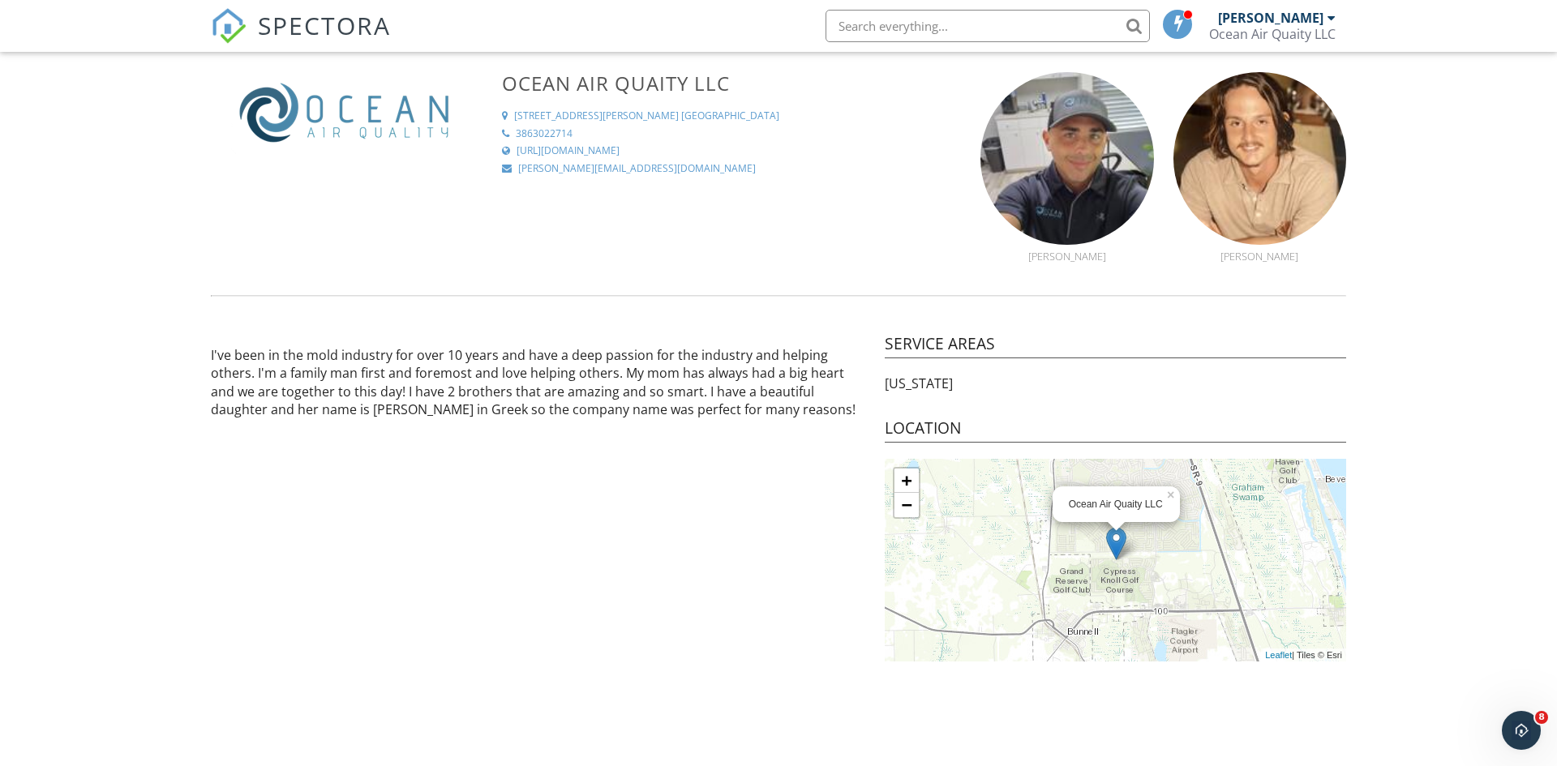
click at [1304, 0] on div "[PERSON_NAME] Ocean Air Quaity LLC" at bounding box center [1272, 26] width 127 height 52
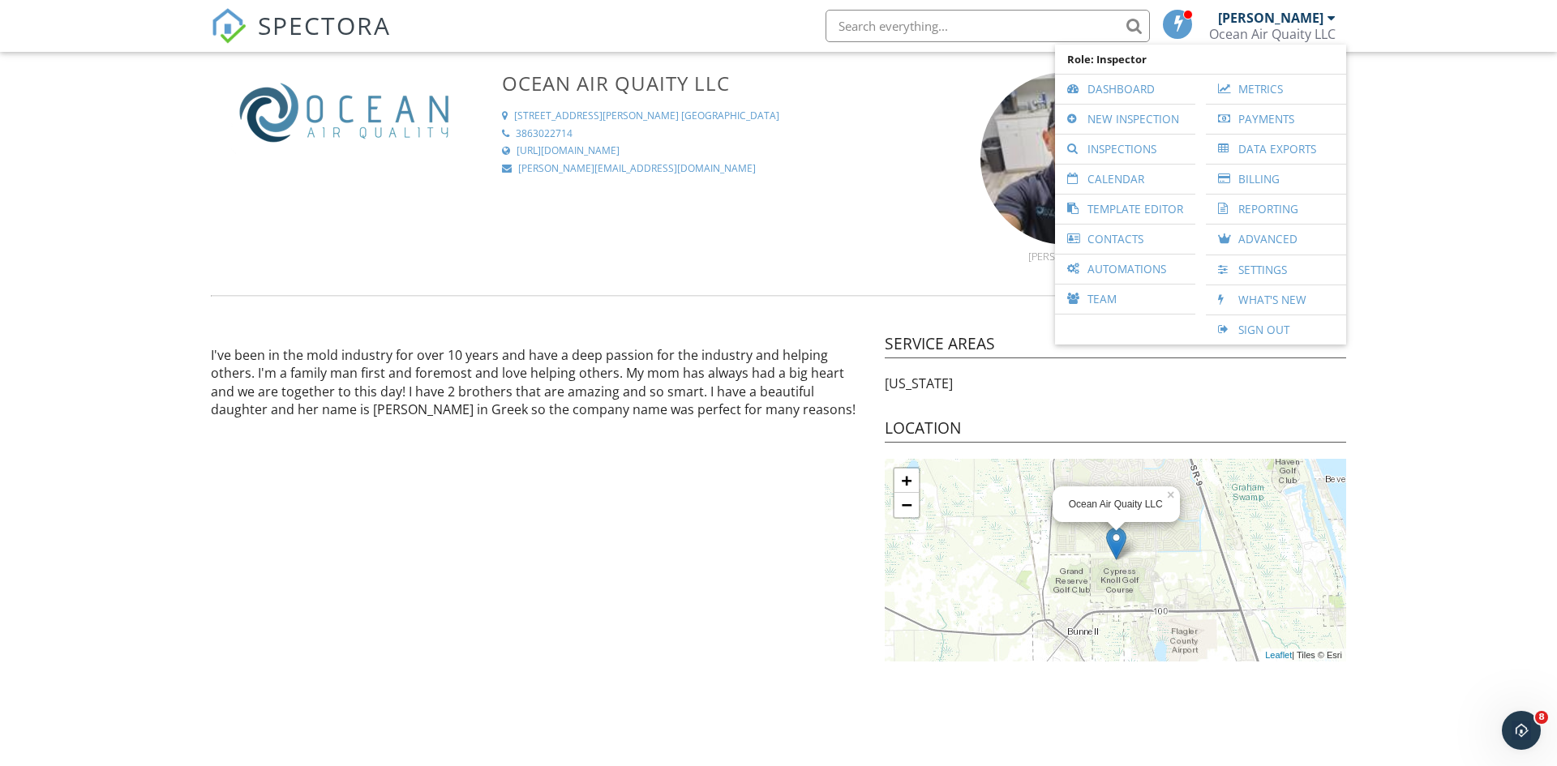
click at [1139, 76] on link "Dashboard" at bounding box center [1125, 89] width 124 height 29
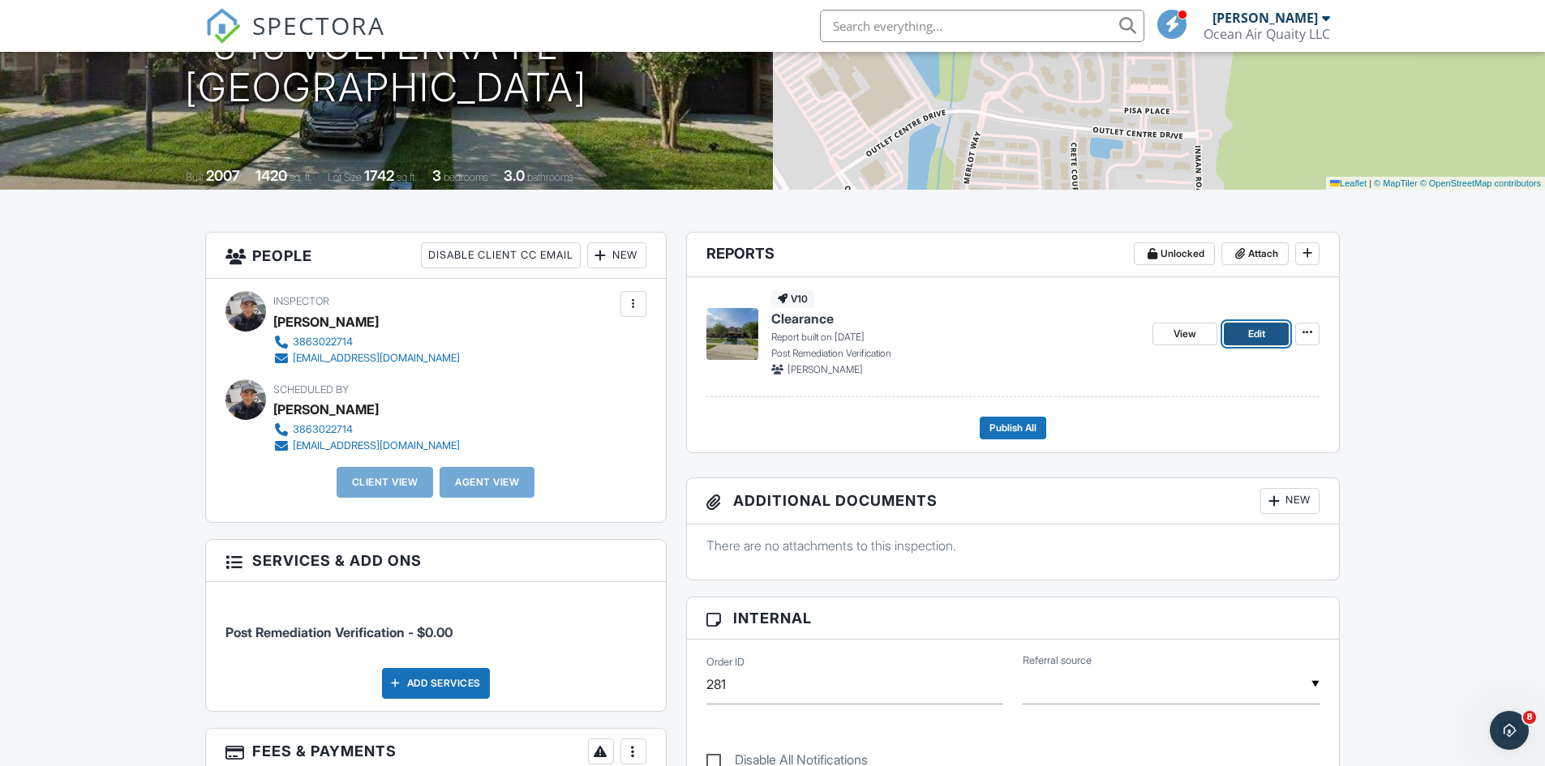
click at [1266, 334] on link "Edit" at bounding box center [1256, 334] width 65 height 23
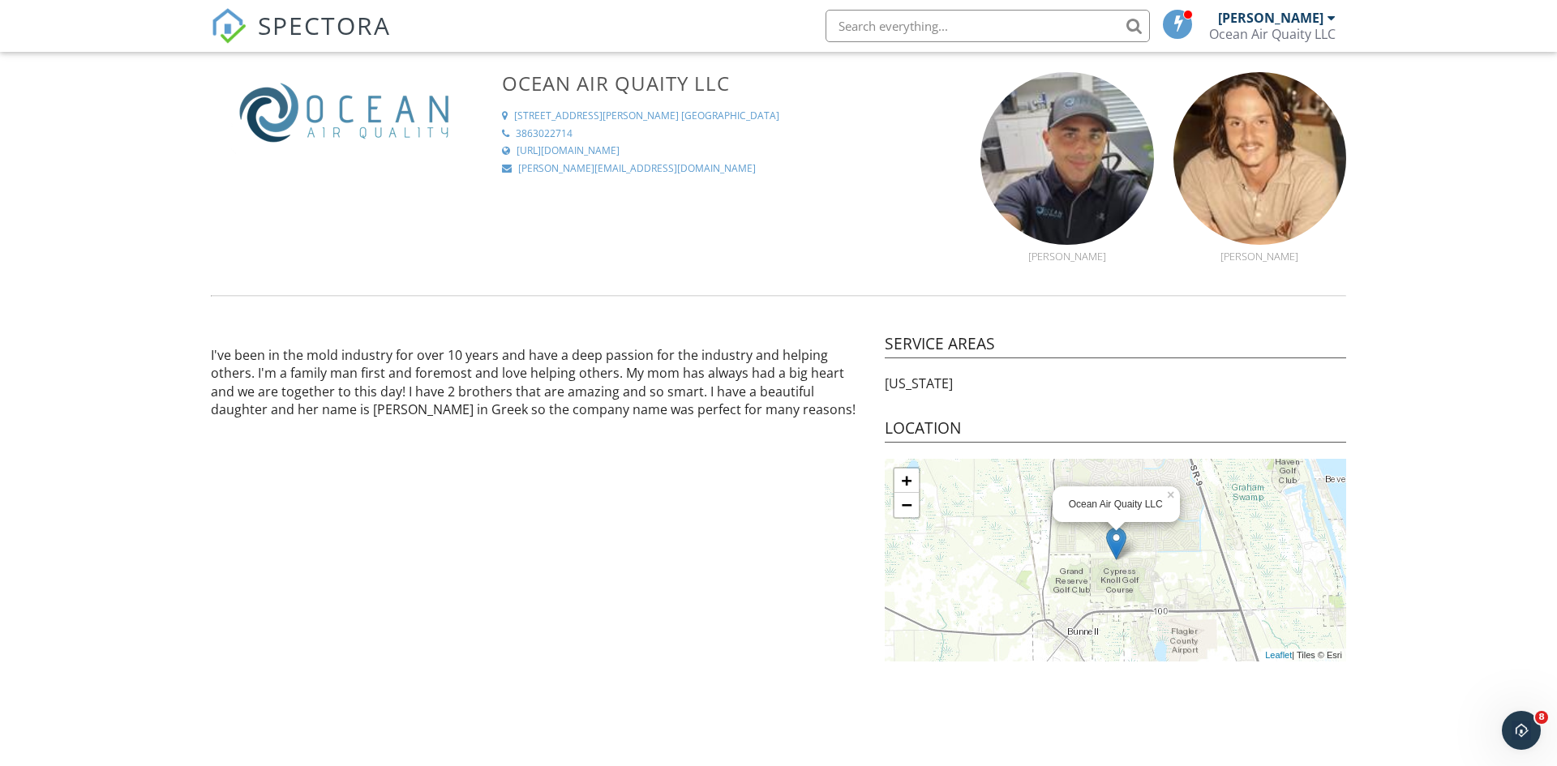
click at [1326, 21] on div "[PERSON_NAME]" at bounding box center [1277, 18] width 118 height 16
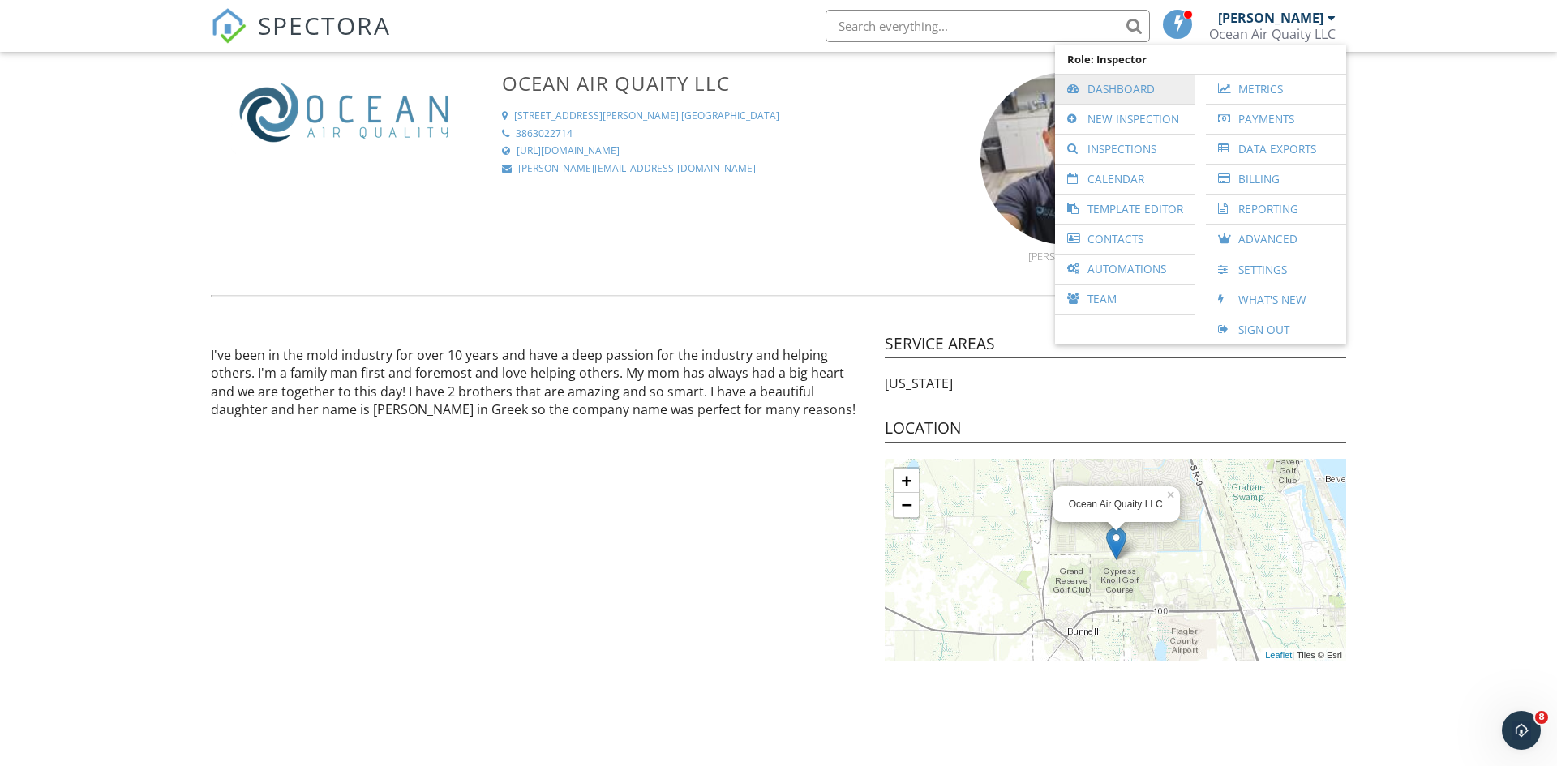
click at [1109, 92] on link "Dashboard" at bounding box center [1125, 89] width 124 height 29
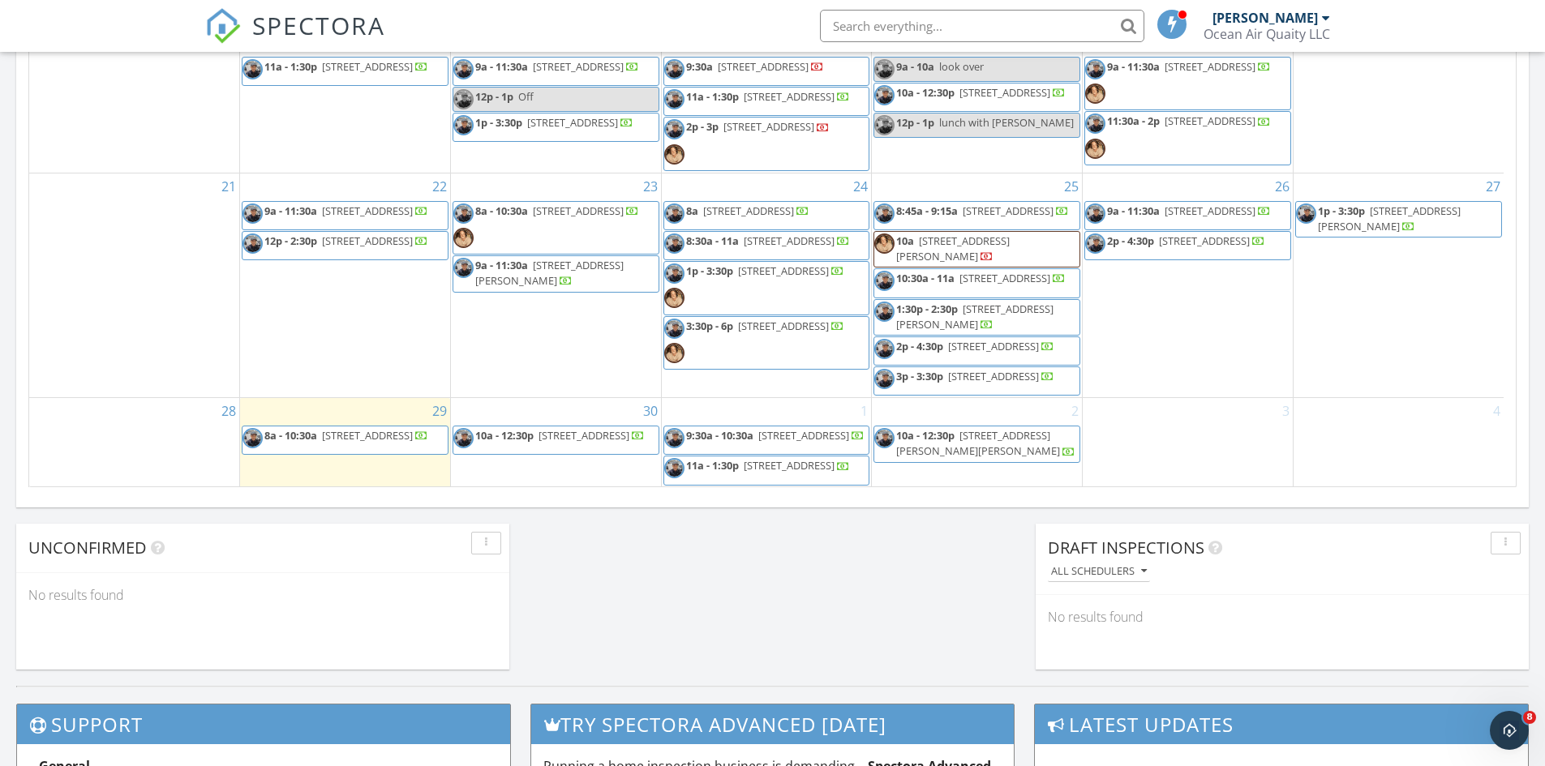
scroll to position [1004, 0]
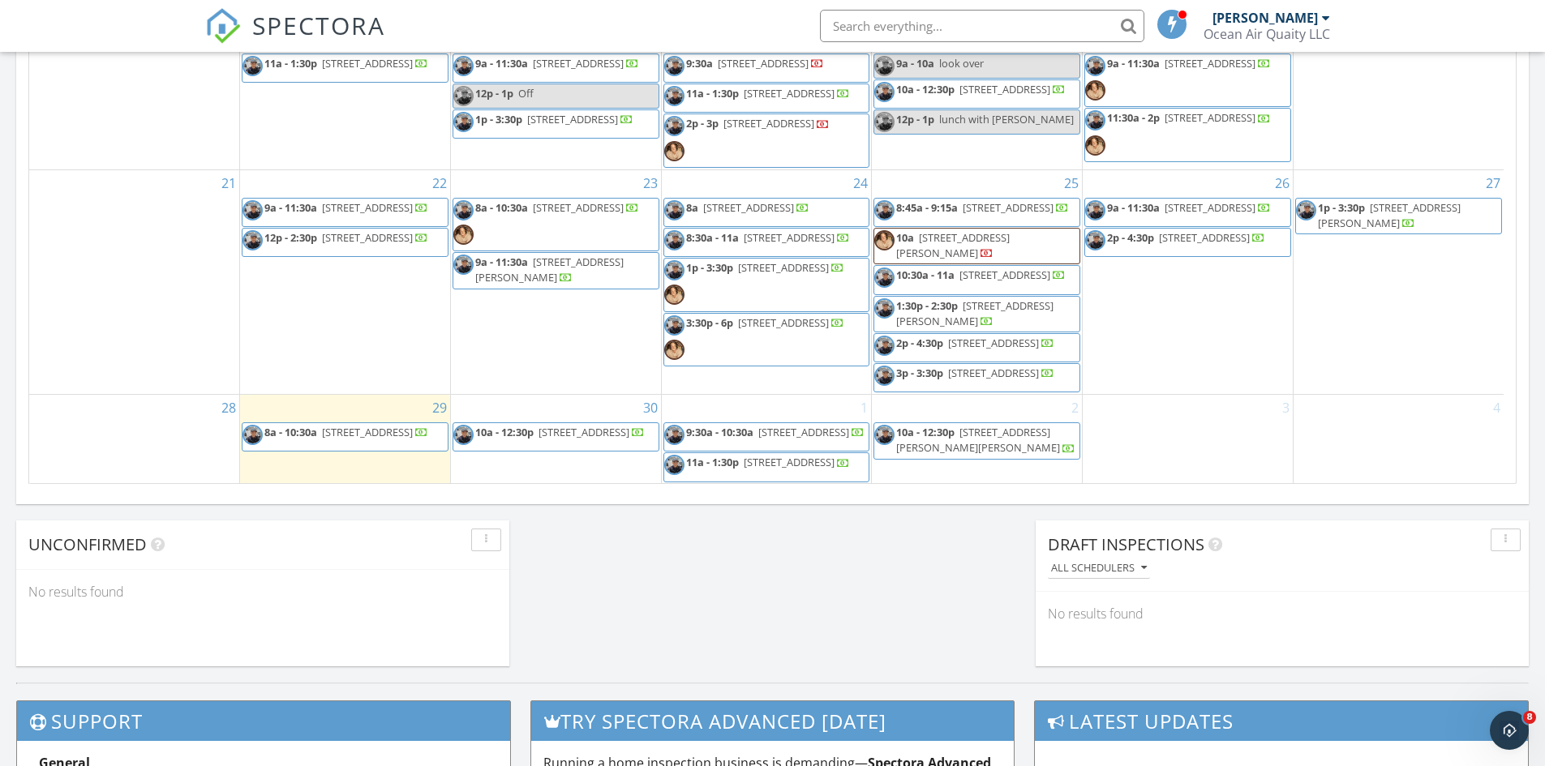
click at [763, 230] on span "116 Cedar Ridge Cir, St. Augustine 32080" at bounding box center [789, 237] width 91 height 15
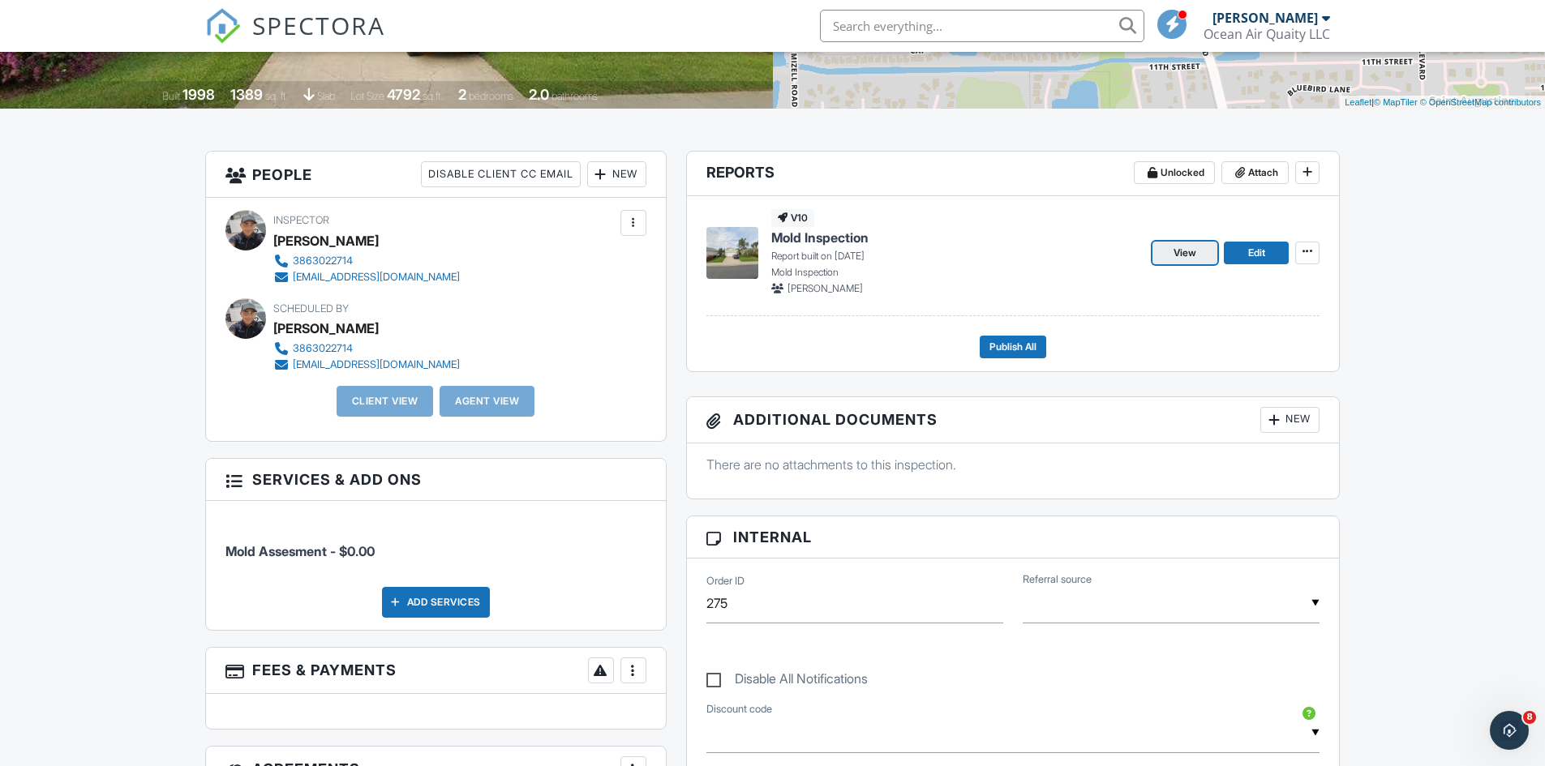
click at [1179, 245] on span "View" at bounding box center [1184, 253] width 23 height 16
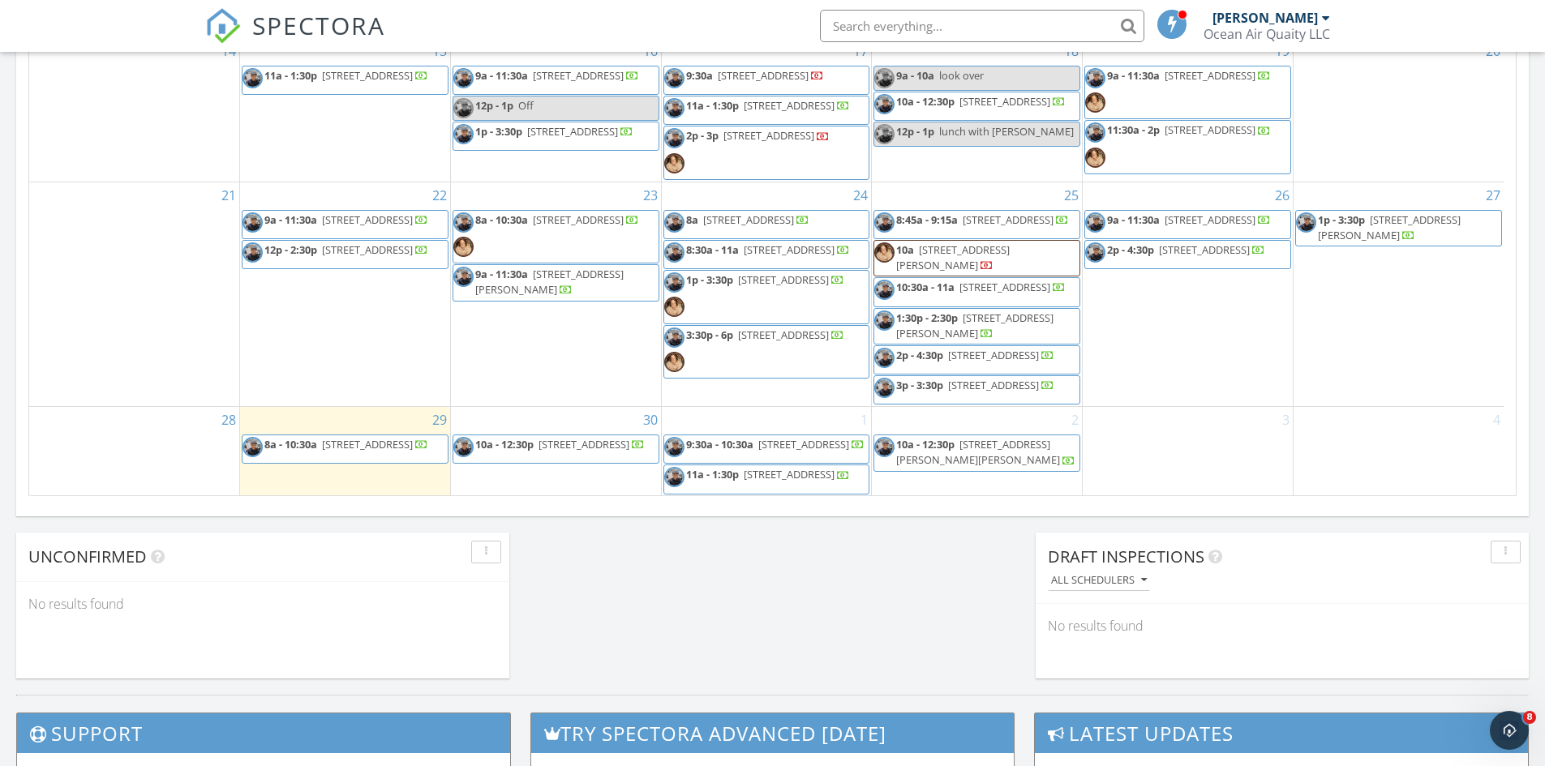
scroll to position [1028, 0]
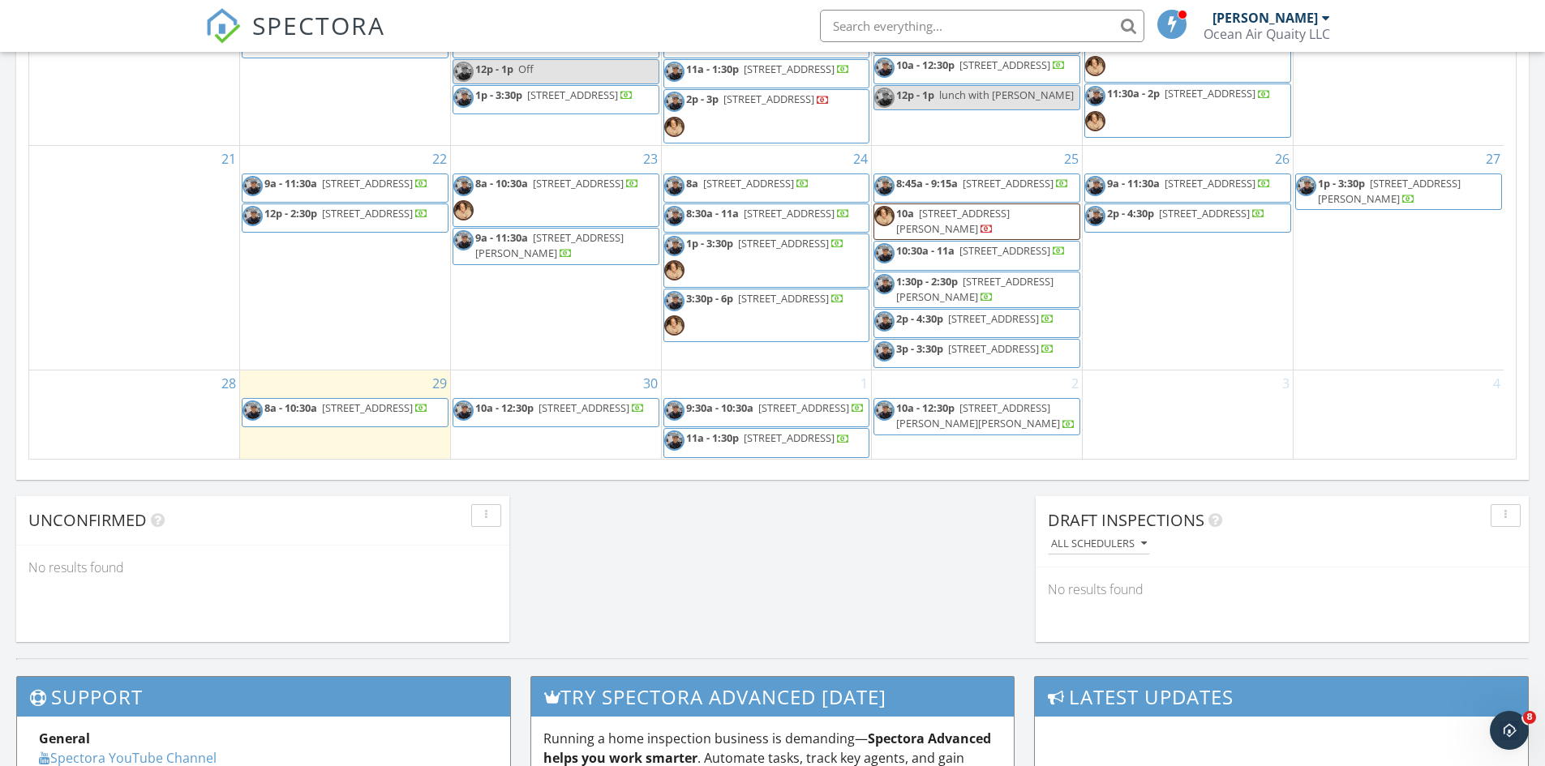
click at [366, 401] on span "8a - 10:30a [STREET_ADDRESS]" at bounding box center [335, 413] width 186 height 24
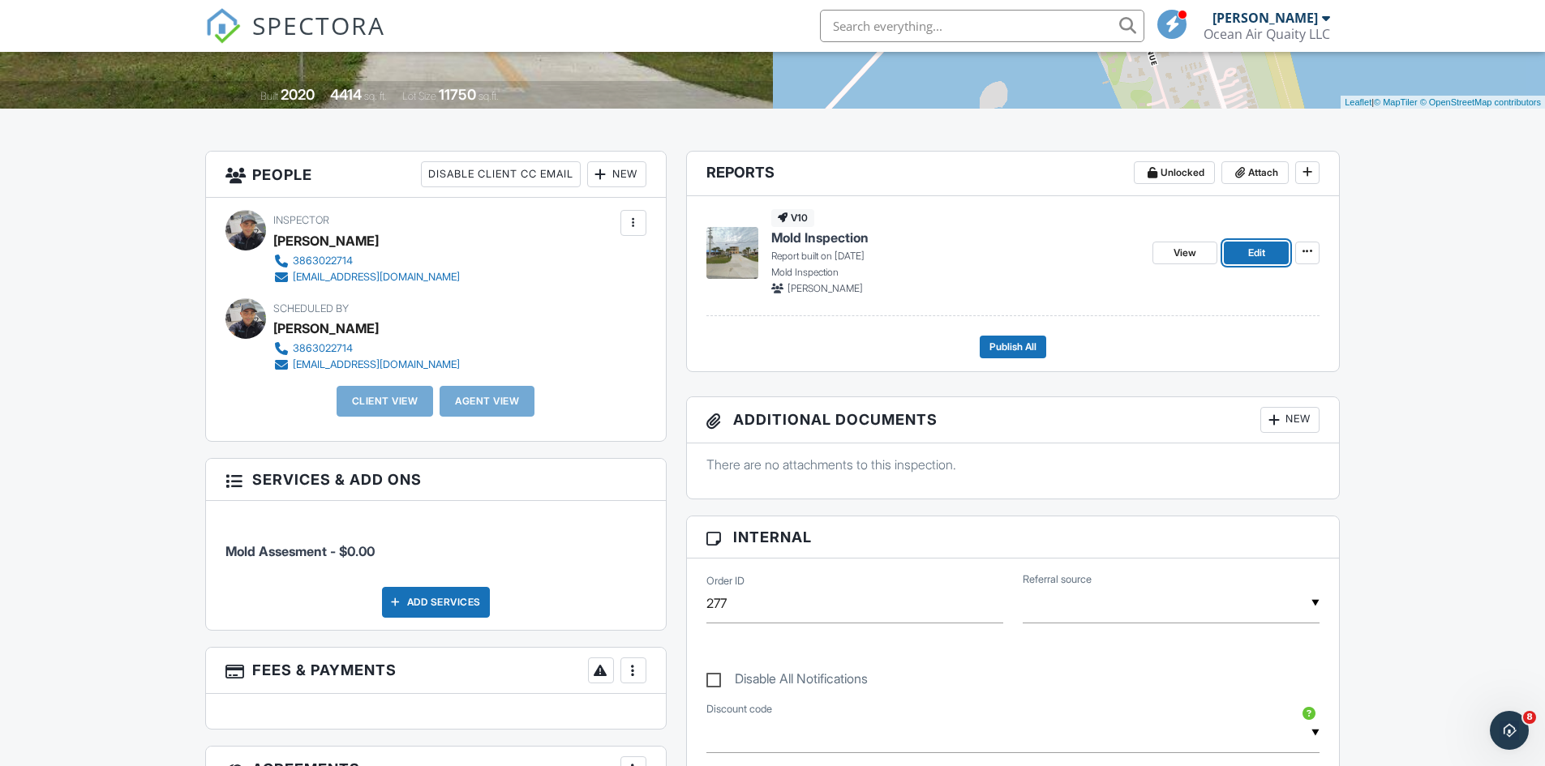
click at [1246, 246] on link "Edit" at bounding box center [1256, 253] width 65 height 23
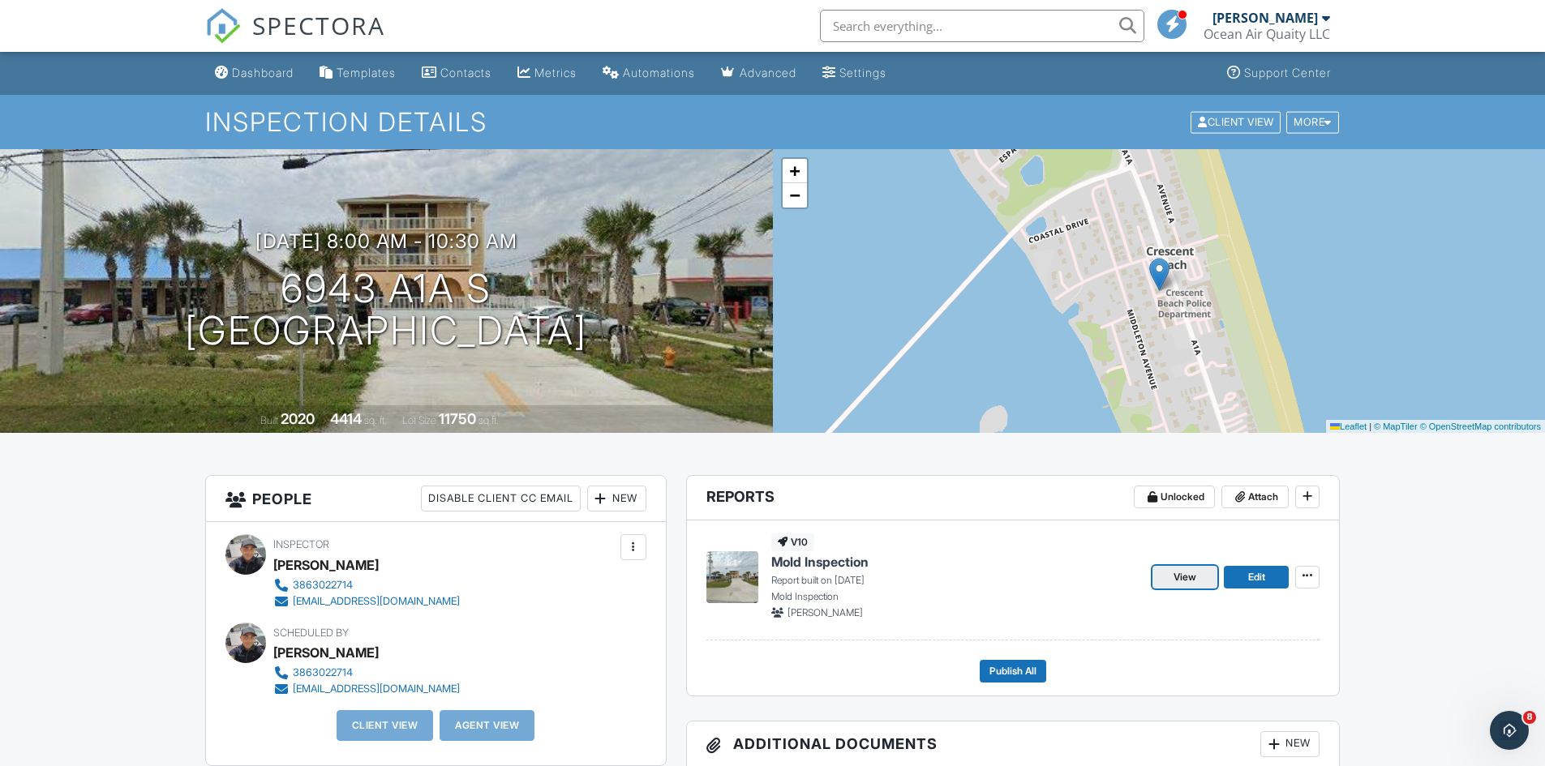
click at [1193, 576] on span "View" at bounding box center [1184, 577] width 23 height 16
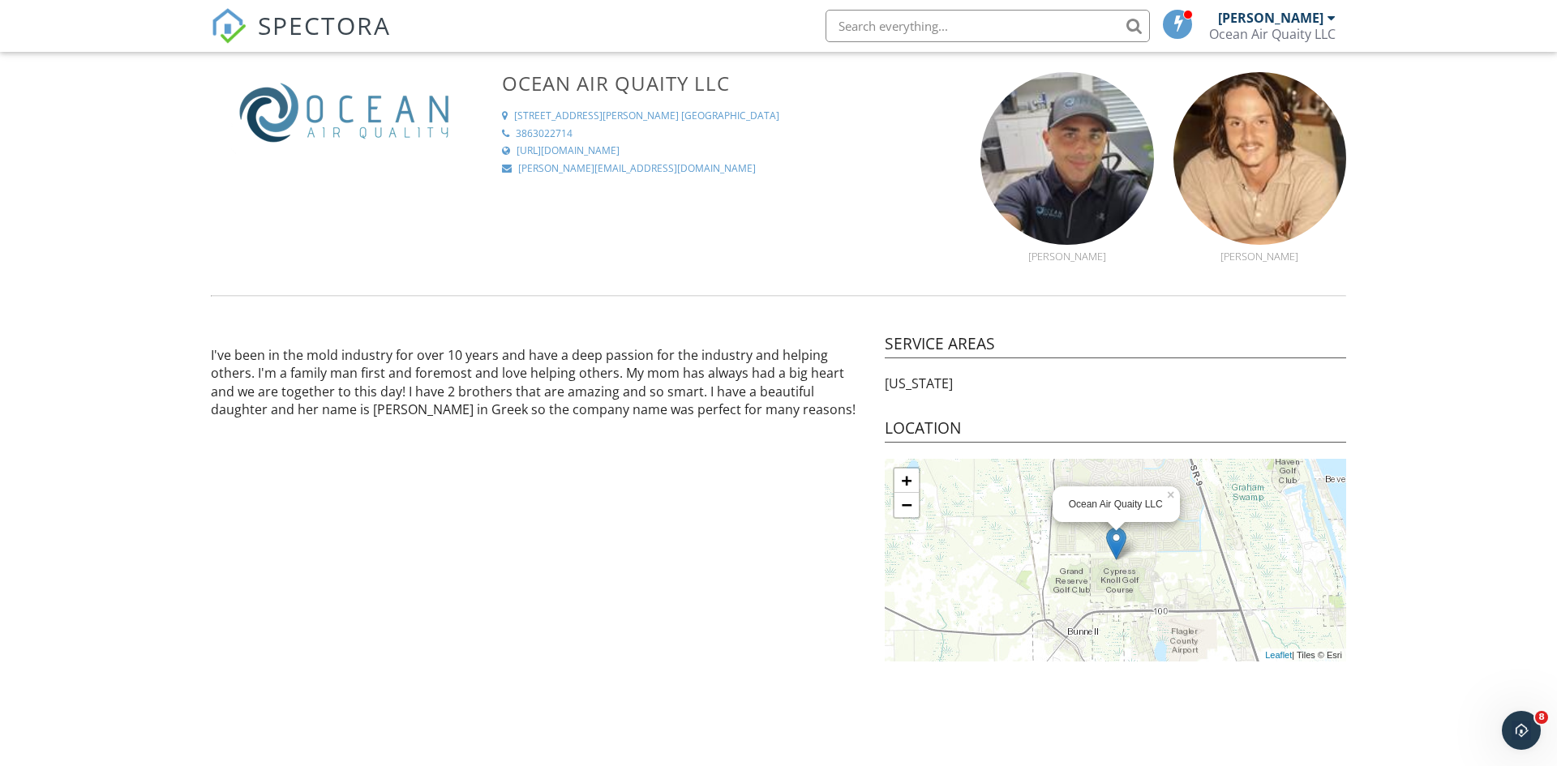
click at [1319, 29] on div "Ocean Air Quaity LLC" at bounding box center [1272, 34] width 127 height 16
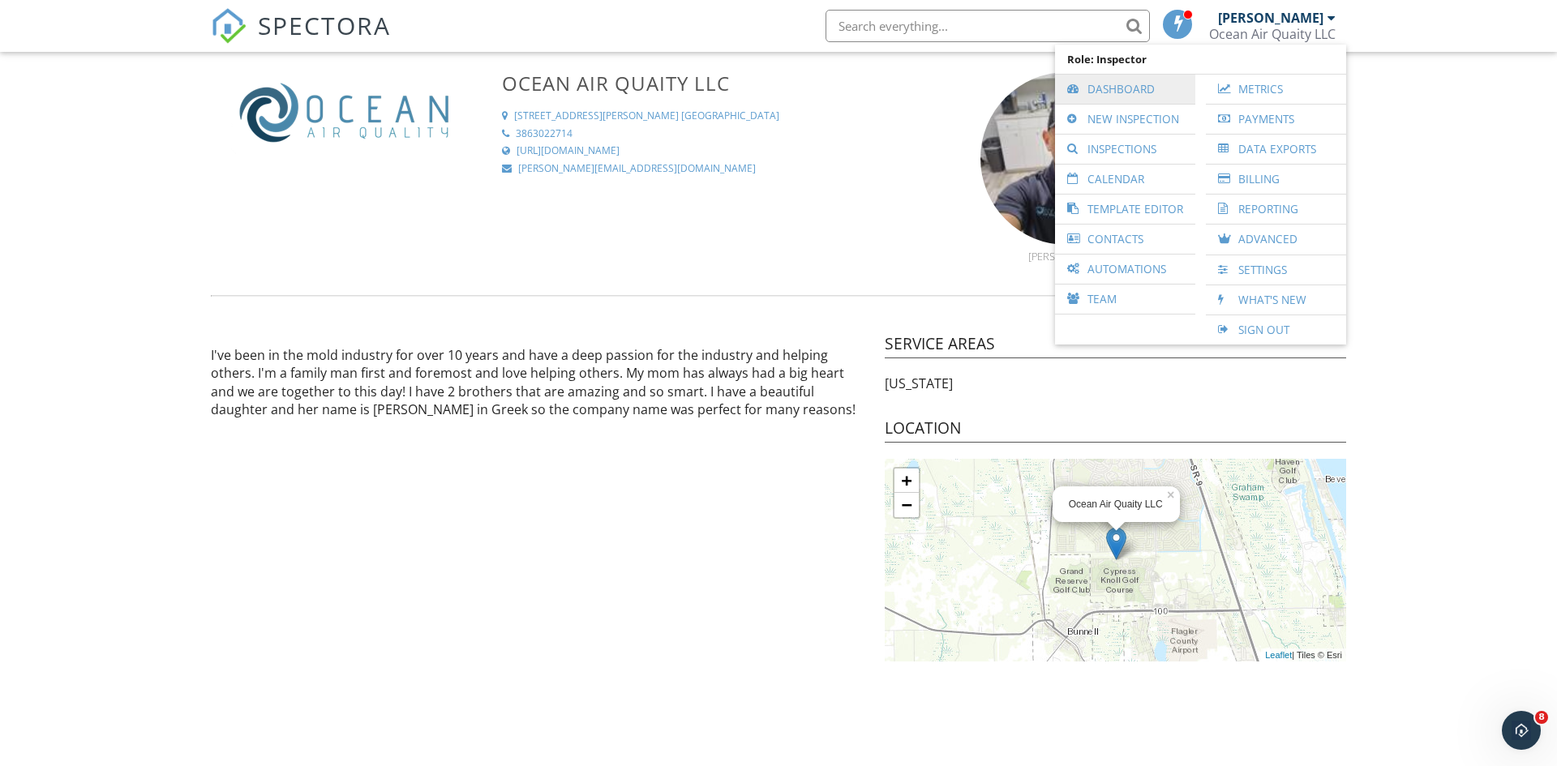
click at [1107, 84] on link "Dashboard" at bounding box center [1125, 89] width 124 height 29
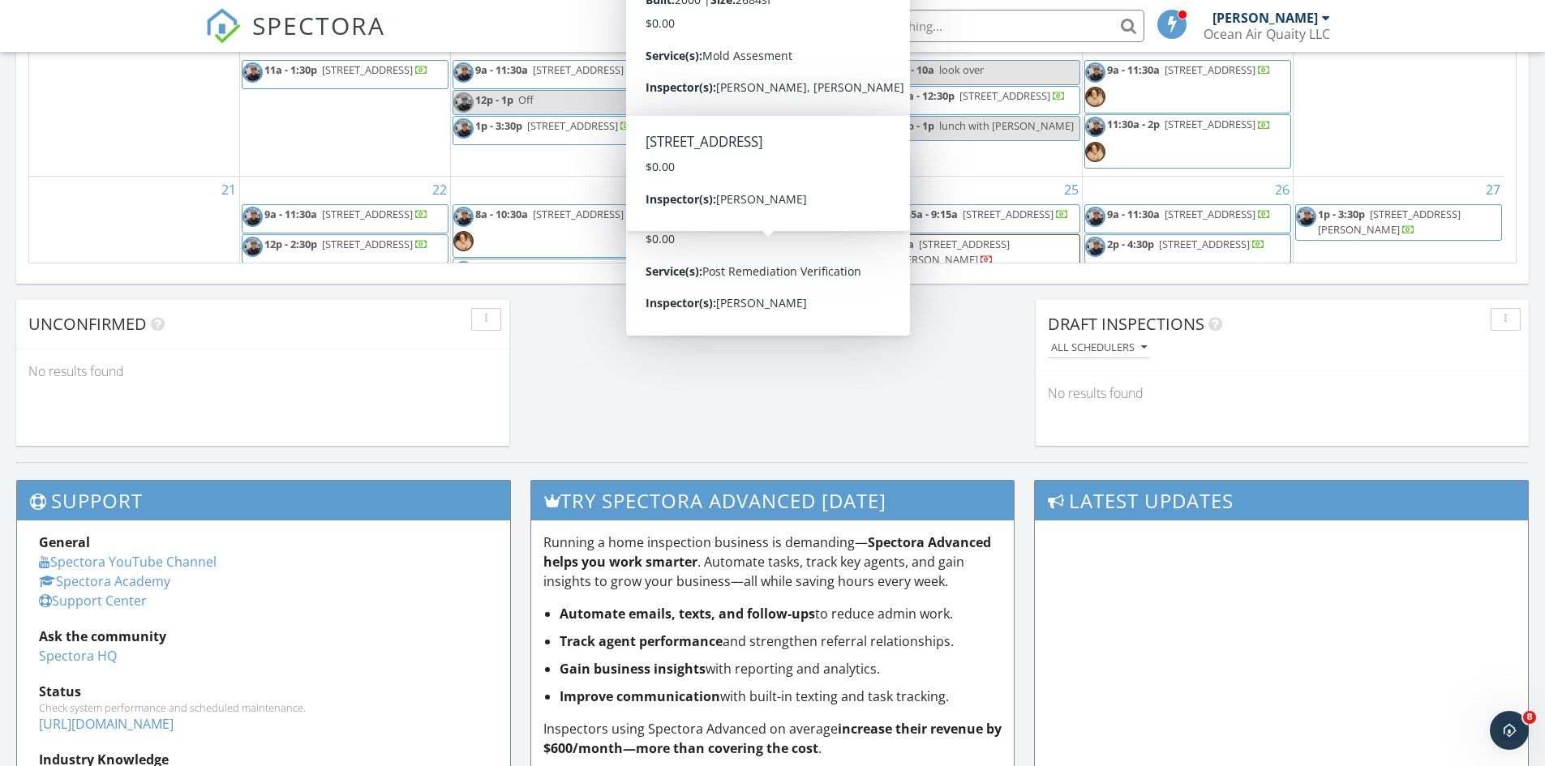
scroll to position [1218, 0]
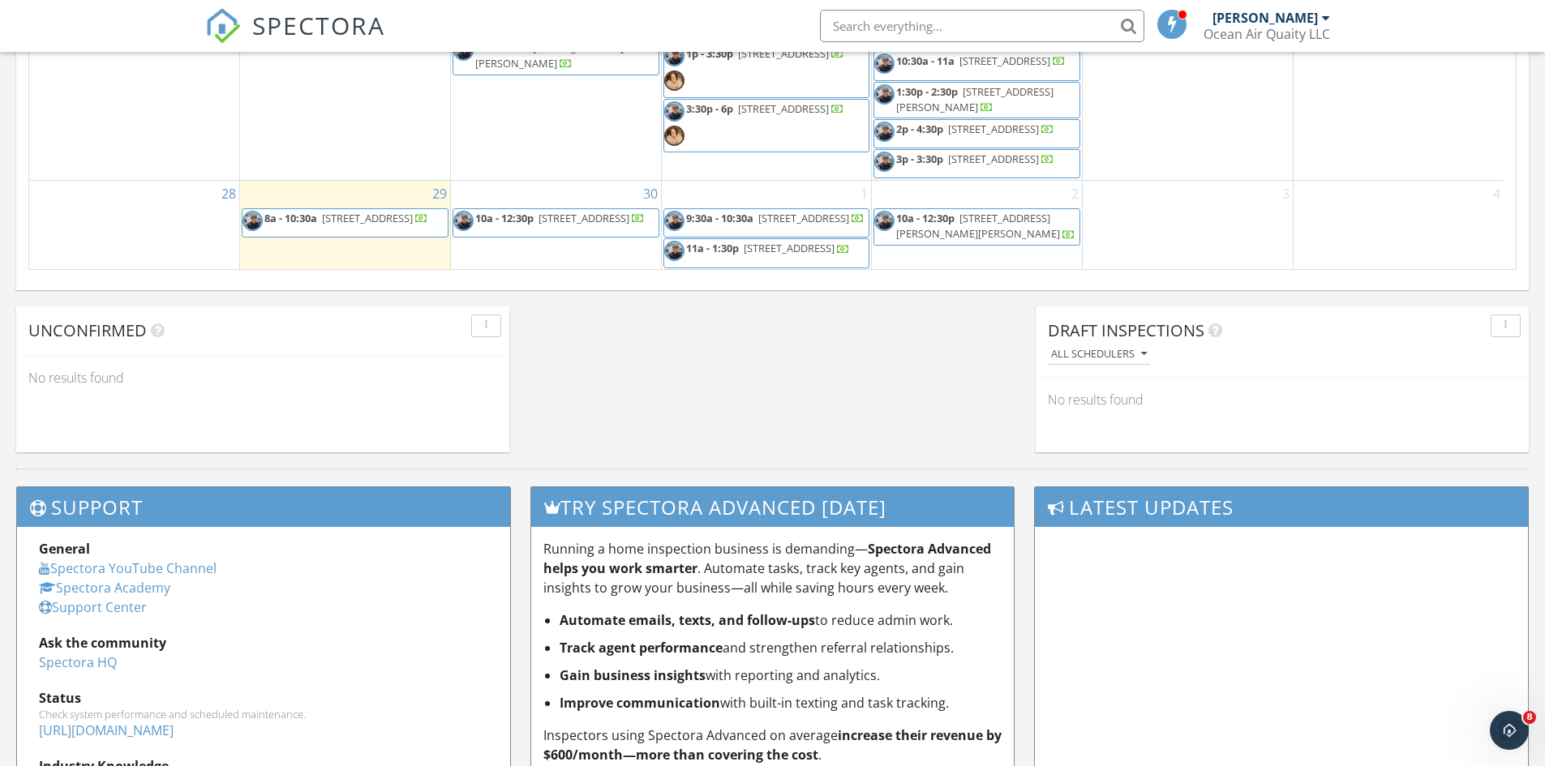
scroll to position [309, 0]
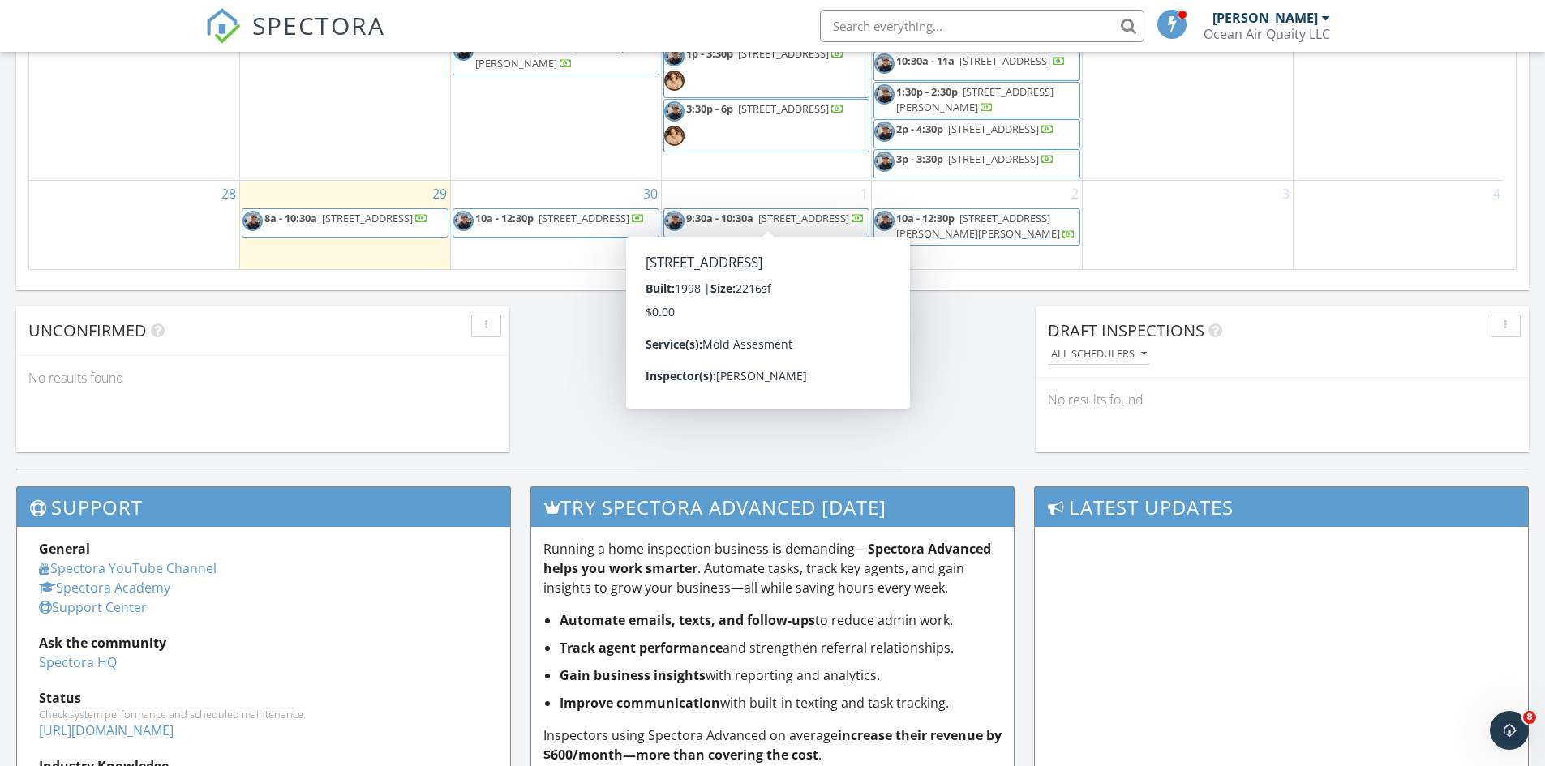
click at [712, 211] on span "9:30a - 10:30a" at bounding box center [719, 218] width 67 height 15
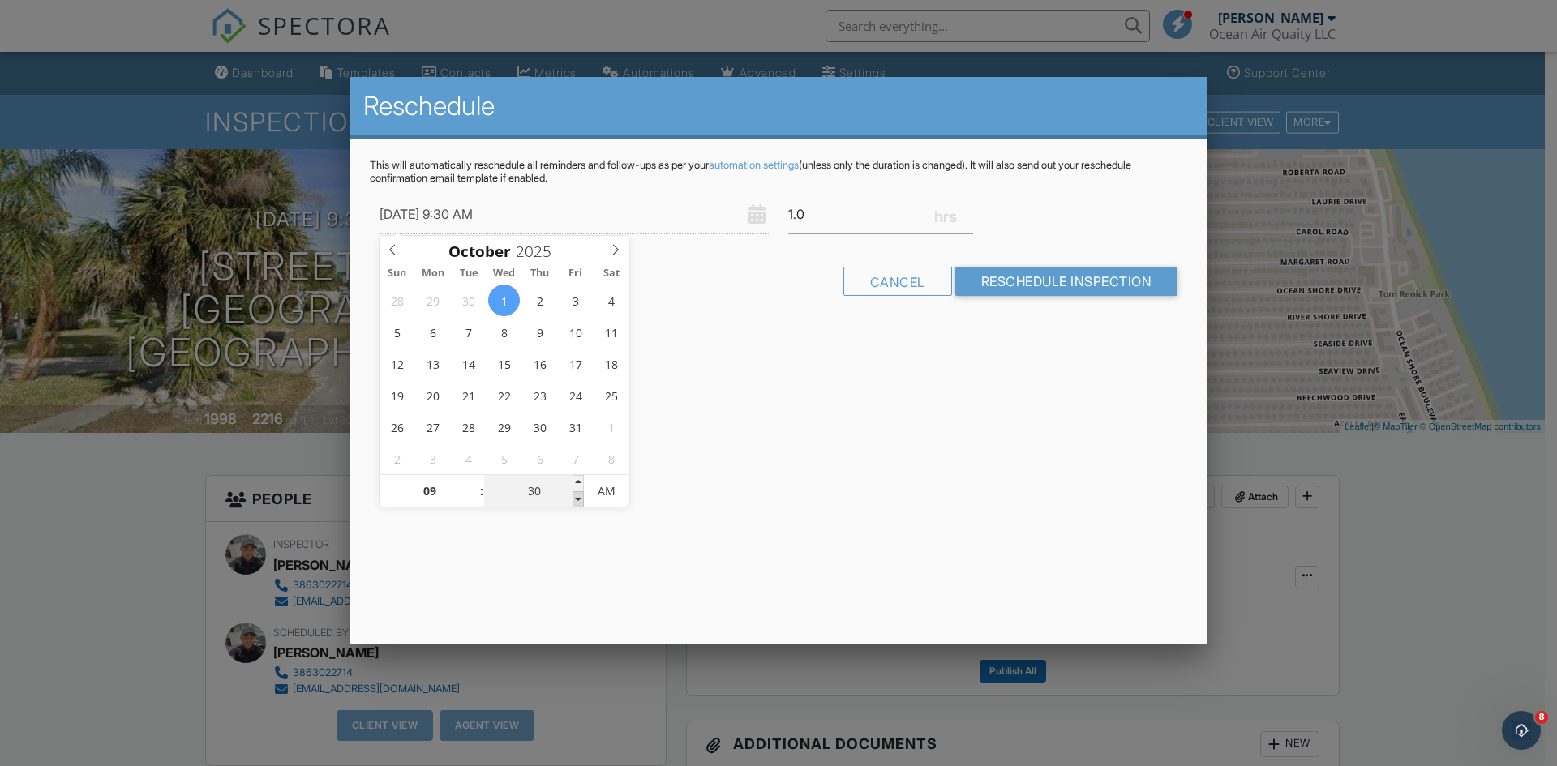
type input "[DATE] 9:25 AM"
type input "25"
click at [576, 497] on span at bounding box center [578, 499] width 11 height 16
type input "10/01/2025 9:20 AM"
type input "20"
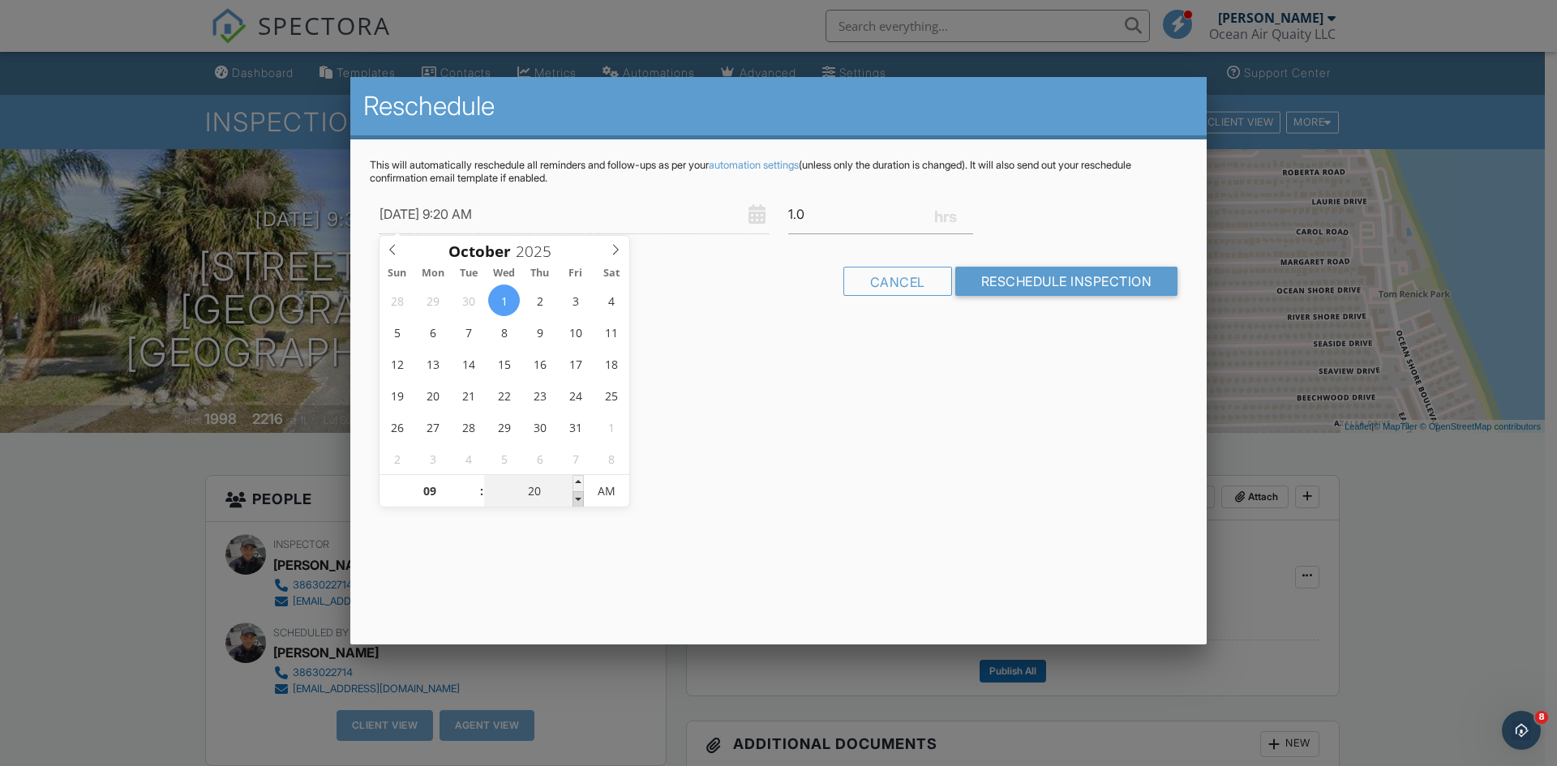
click at [578, 496] on span at bounding box center [578, 499] width 11 height 16
click at [585, 494] on span "AM" at bounding box center [606, 491] width 45 height 32
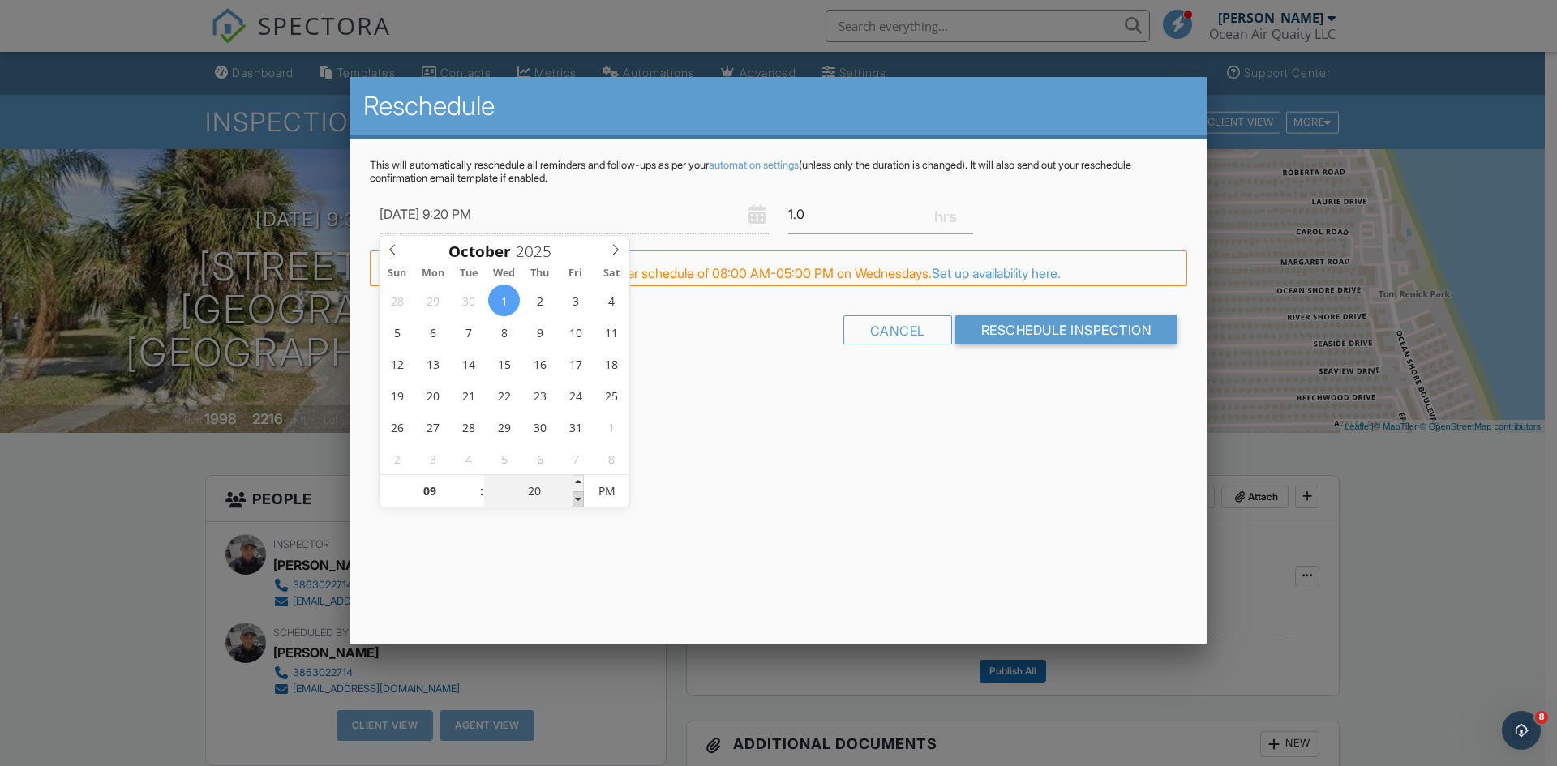
type input "10/01/2025 9:15 PM"
type input "15"
click at [575, 498] on span at bounding box center [578, 499] width 11 height 16
type input "10/01/2025 9:10 PM"
type input "10"
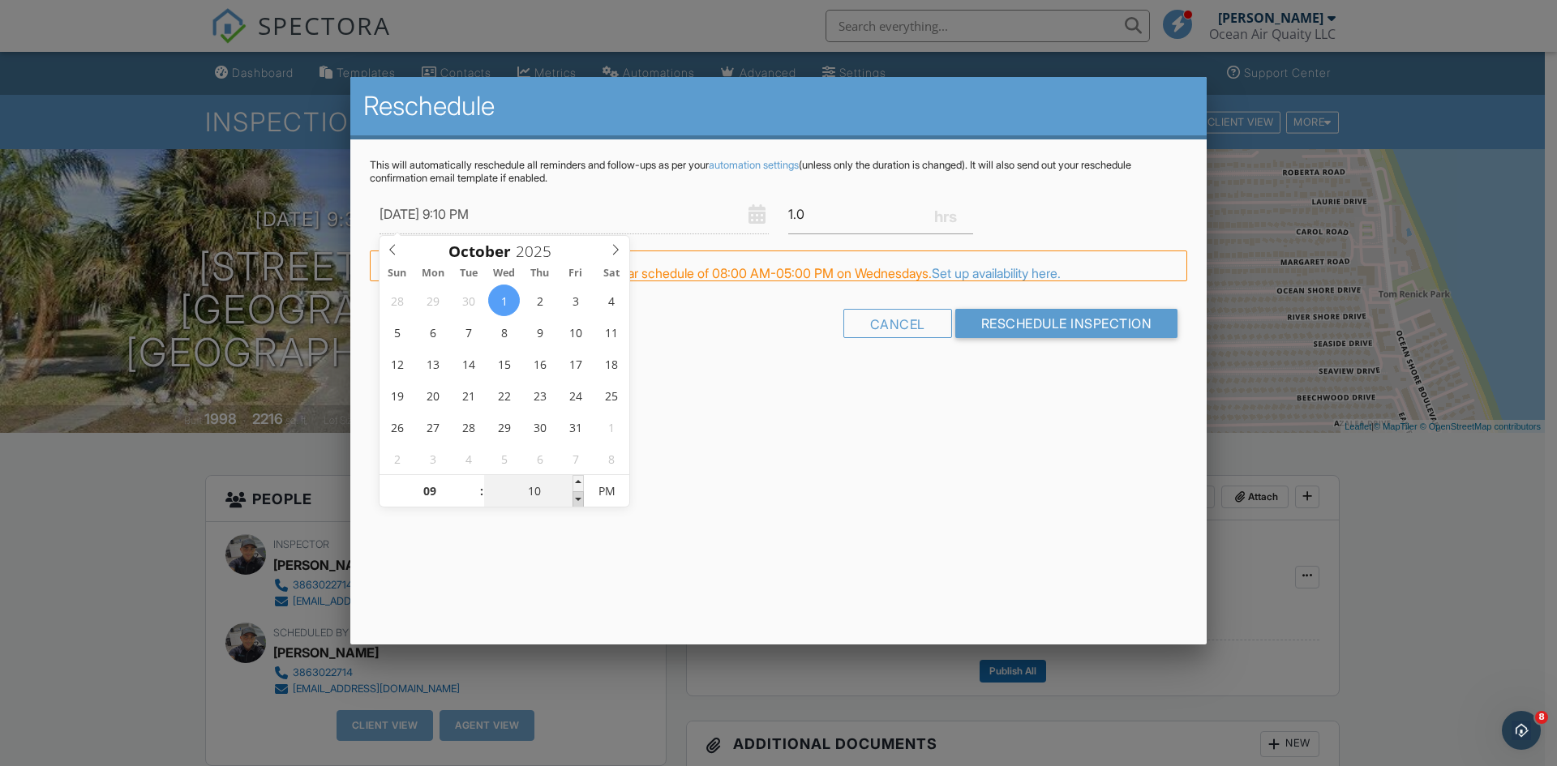
click at [575, 498] on span at bounding box center [578, 499] width 11 height 16
type input "10/01/2025 9:05 PM"
type input "05"
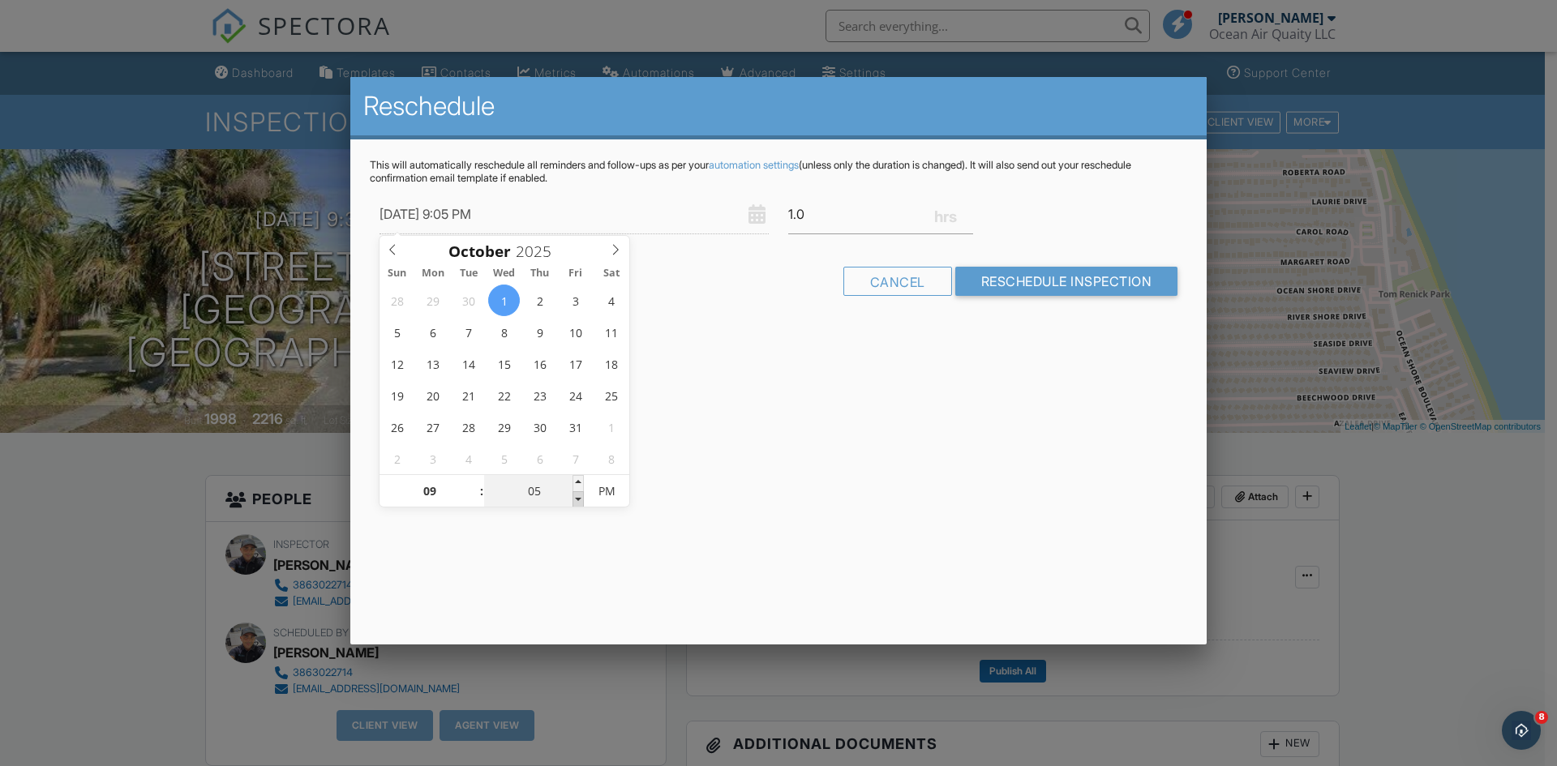
click at [575, 498] on span at bounding box center [578, 499] width 11 height 16
type input "10/01/2025 9:00 PM"
type input "00"
click at [575, 498] on span at bounding box center [578, 499] width 11 height 16
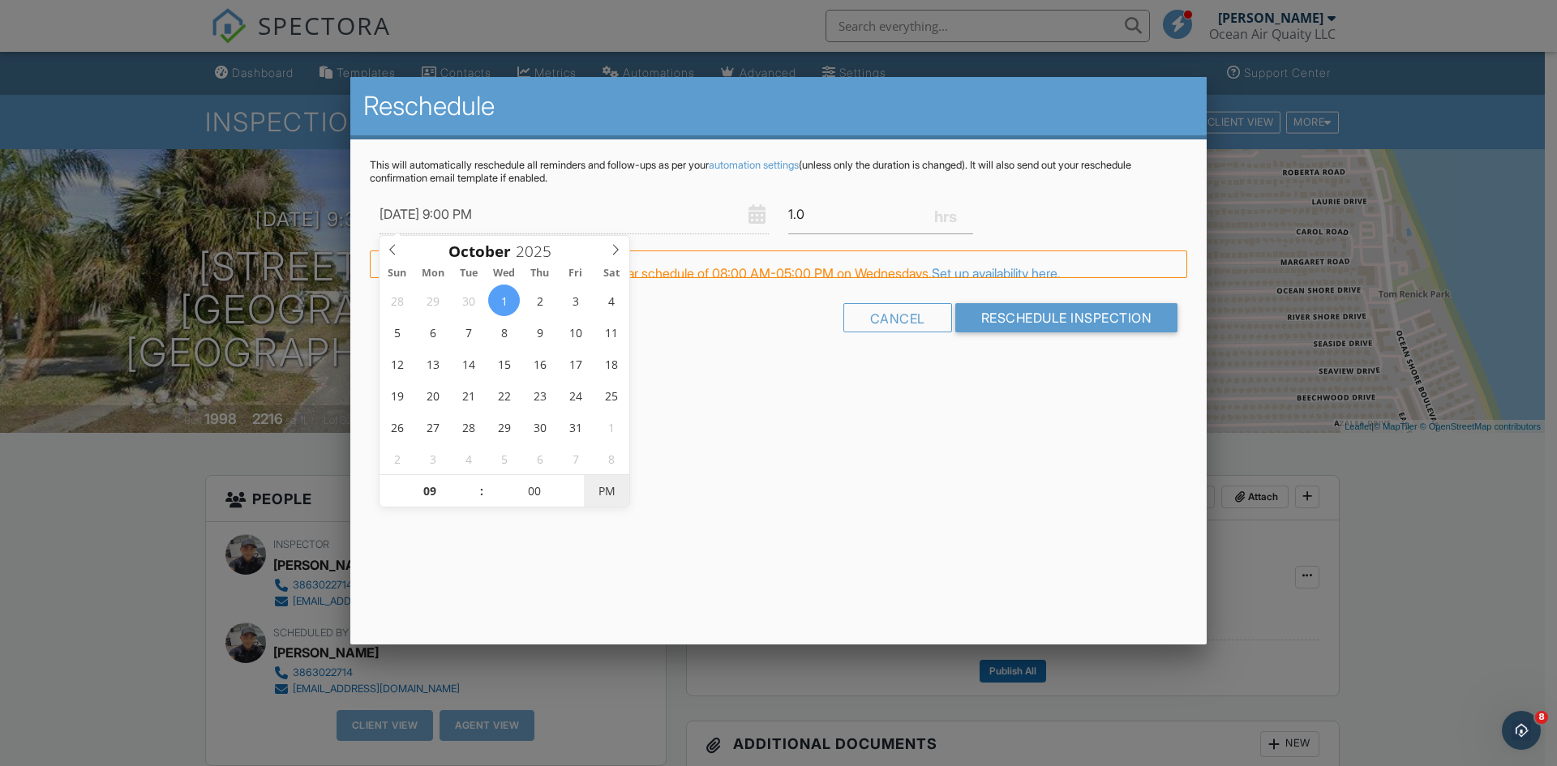
type input "10/01/2025 9:00 AM"
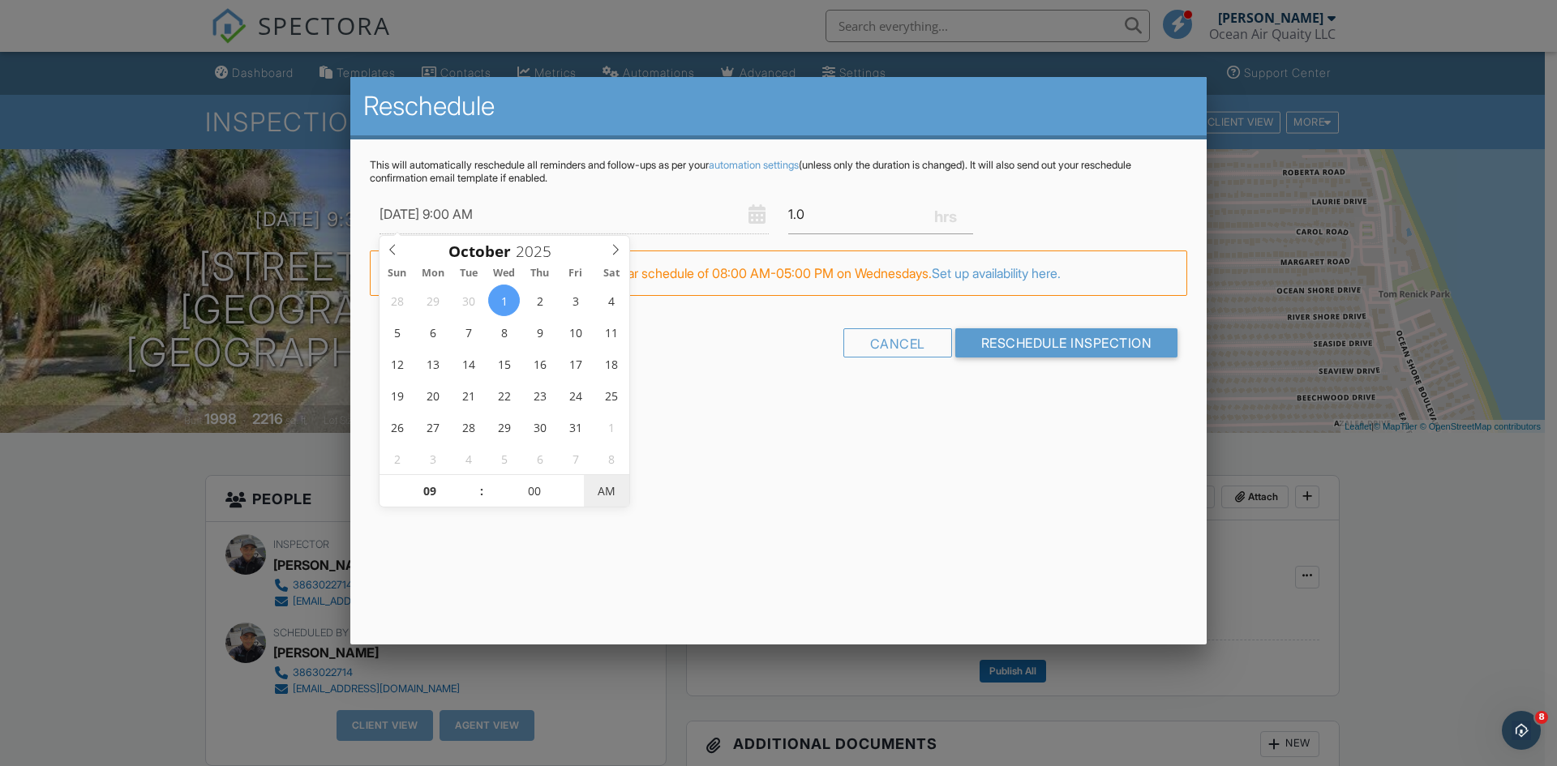
click at [611, 497] on span "AM" at bounding box center [606, 491] width 45 height 32
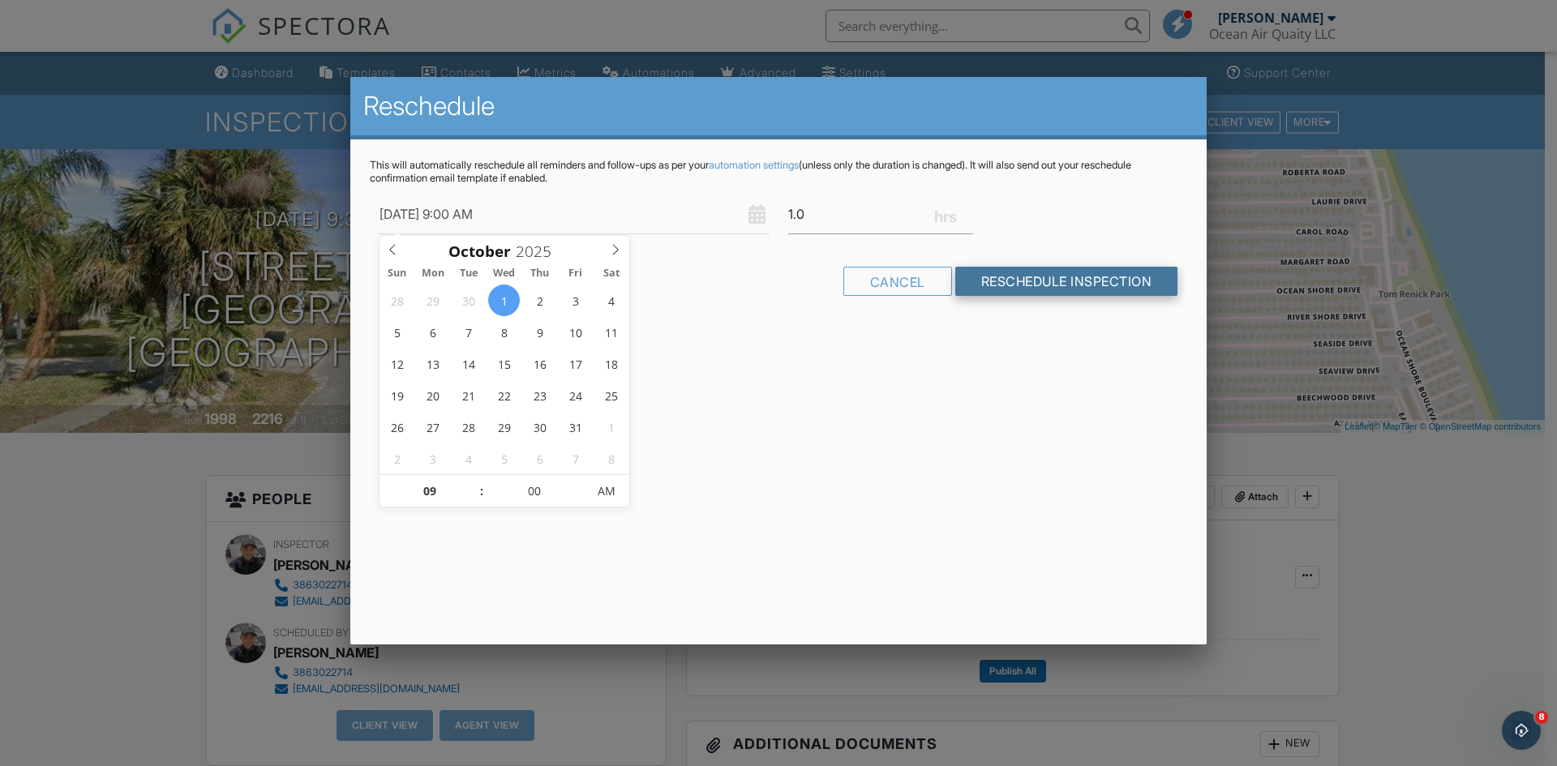
click at [1083, 283] on input "Reschedule Inspection" at bounding box center [1066, 281] width 223 height 29
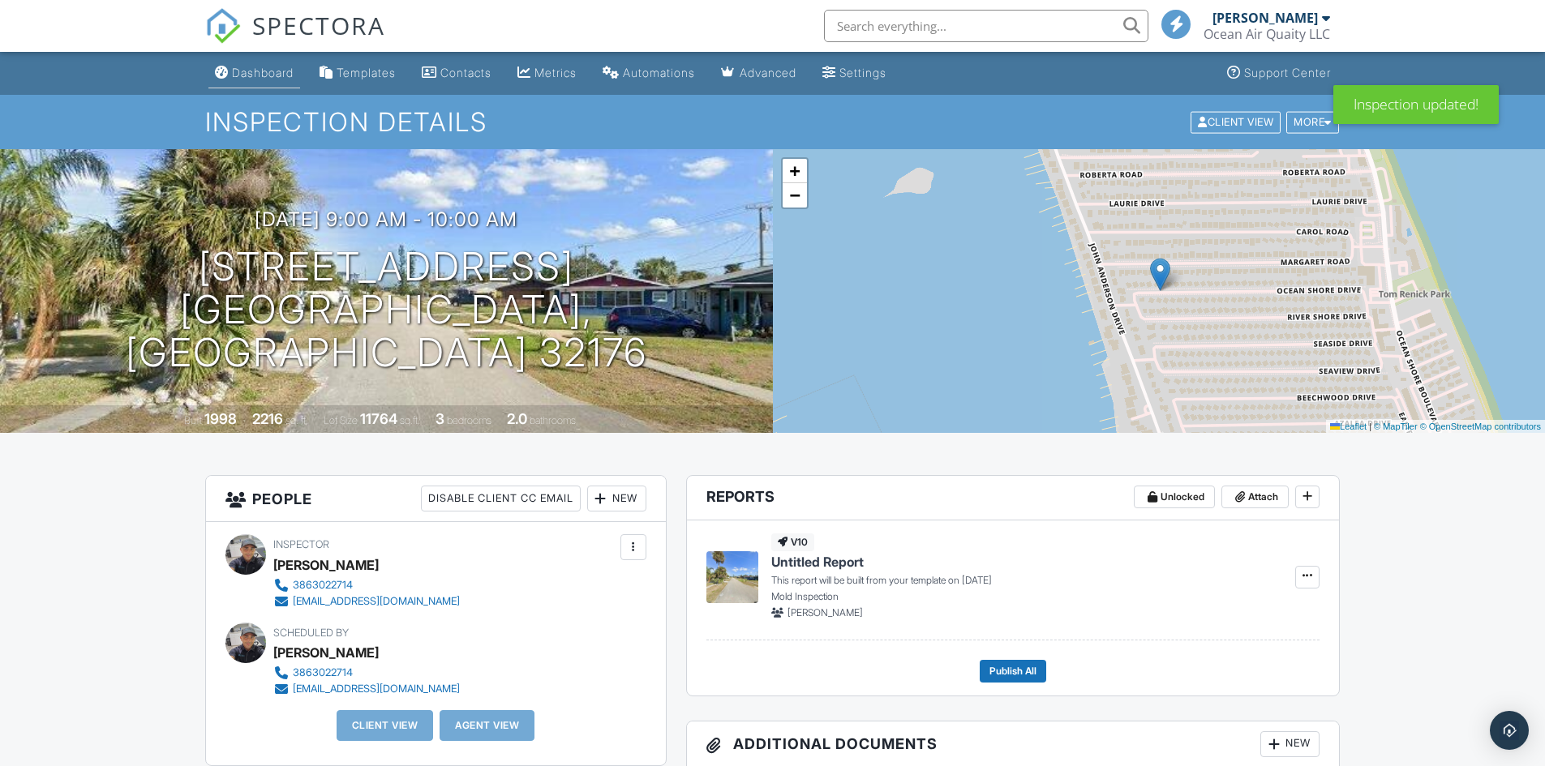
click at [285, 80] on link "Dashboard" at bounding box center [254, 73] width 92 height 30
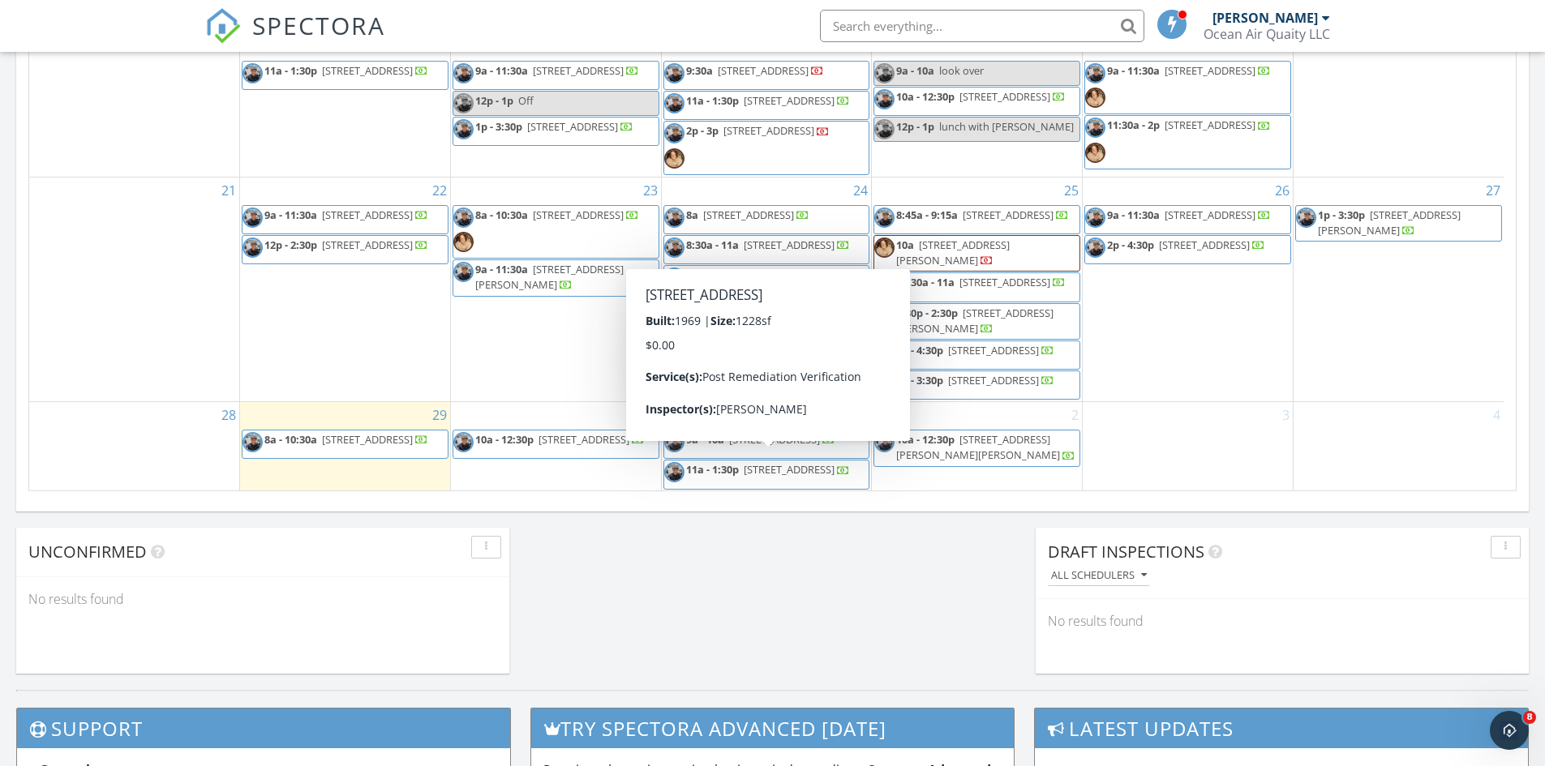
scroll to position [973, 0]
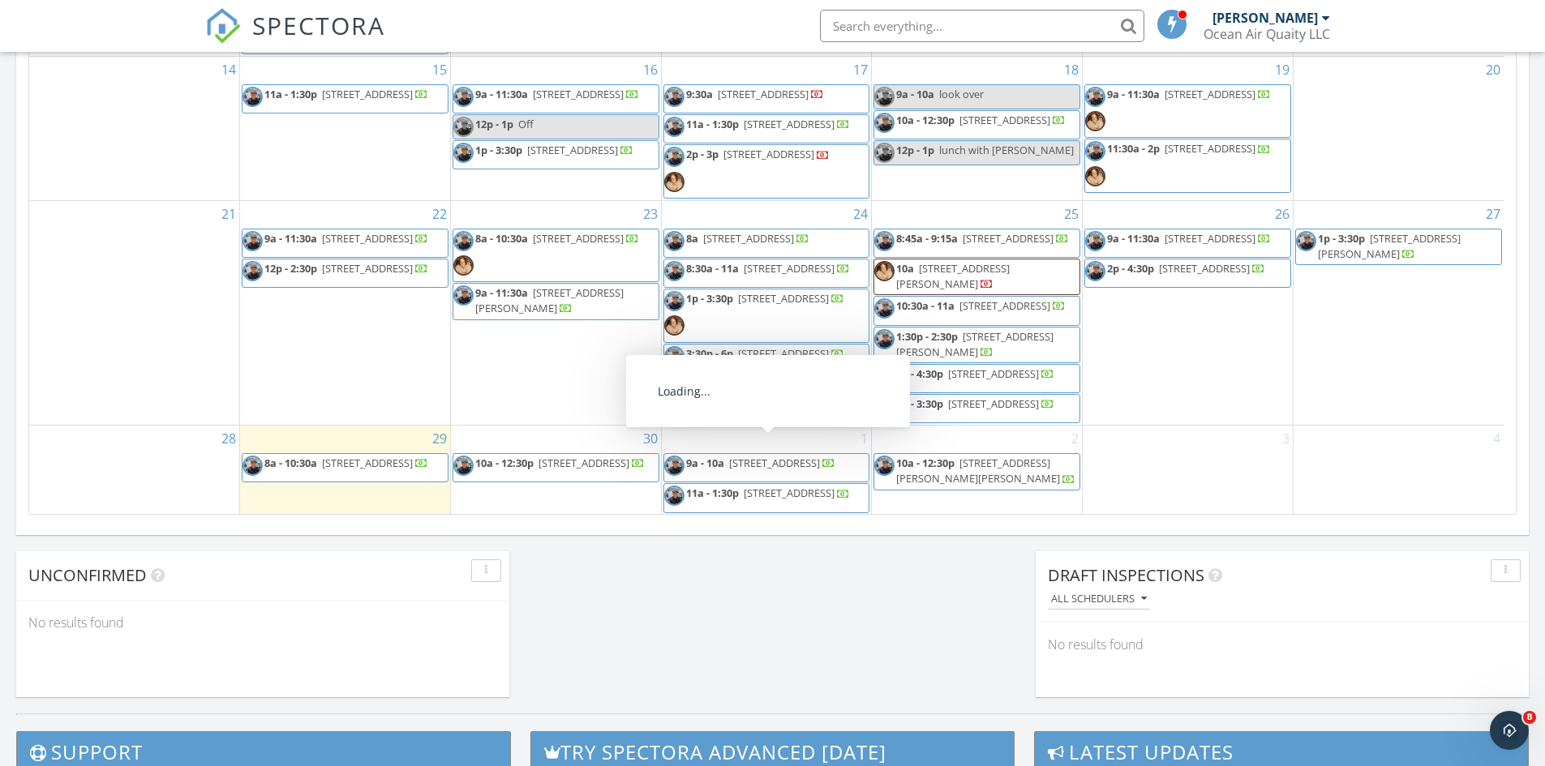
click at [798, 475] on link "9a - 10a 3072 ocean shore drive, ORMOND BEACH 32176" at bounding box center [766, 467] width 207 height 29
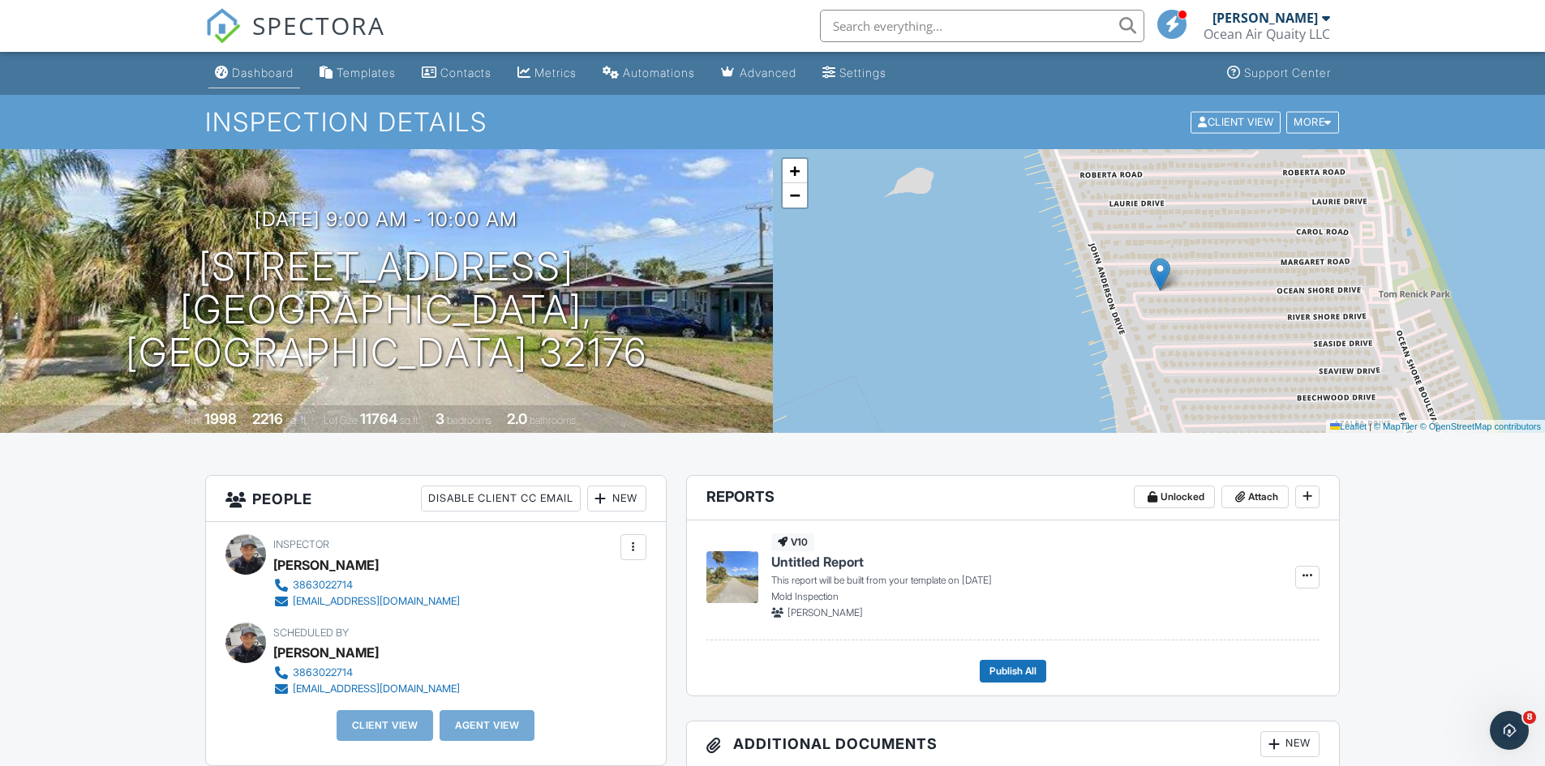
click at [233, 85] on link "Dashboard" at bounding box center [254, 73] width 92 height 30
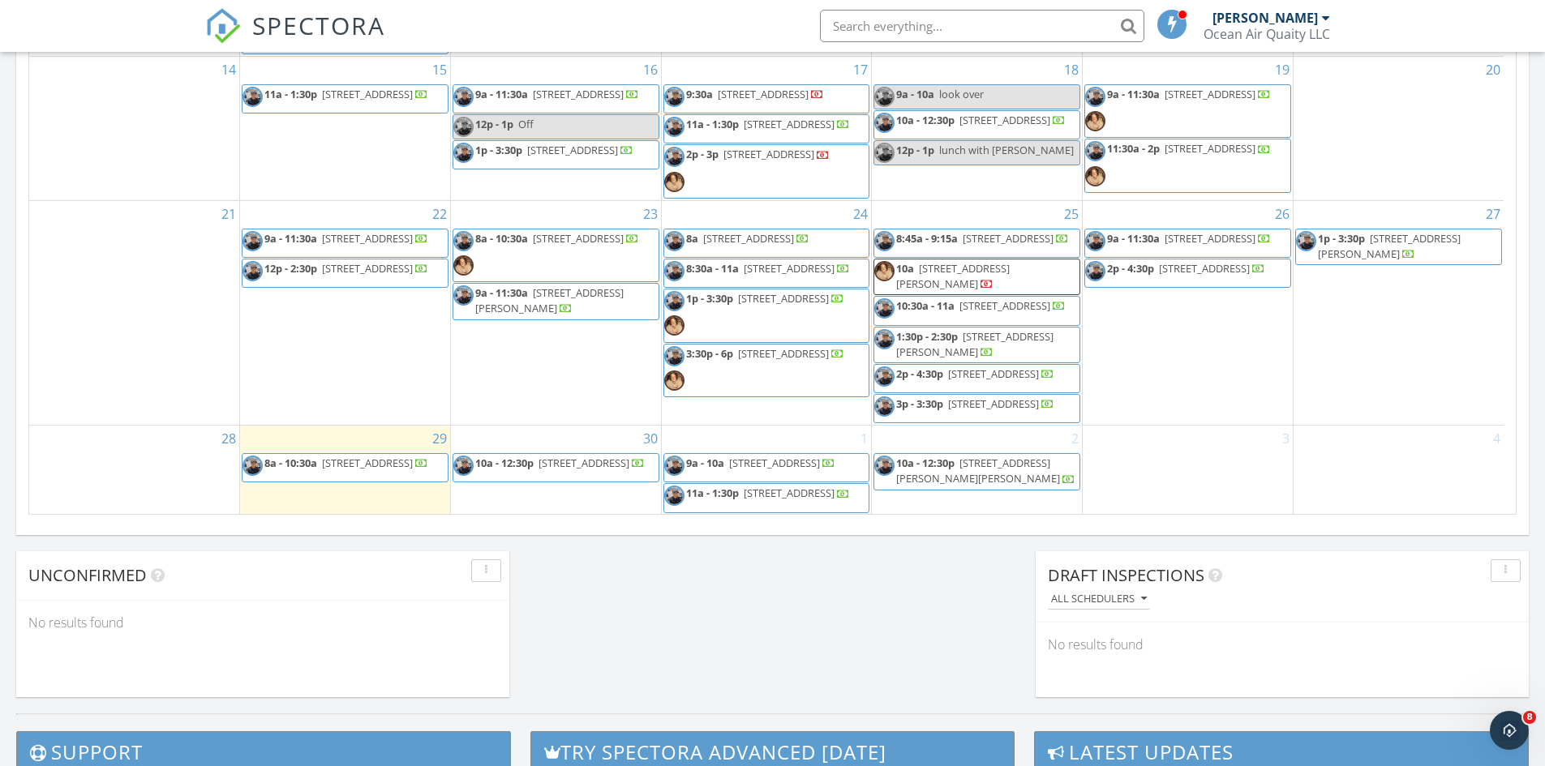
scroll to position [309, 0]
click at [1121, 434] on div "3" at bounding box center [1188, 470] width 210 height 88
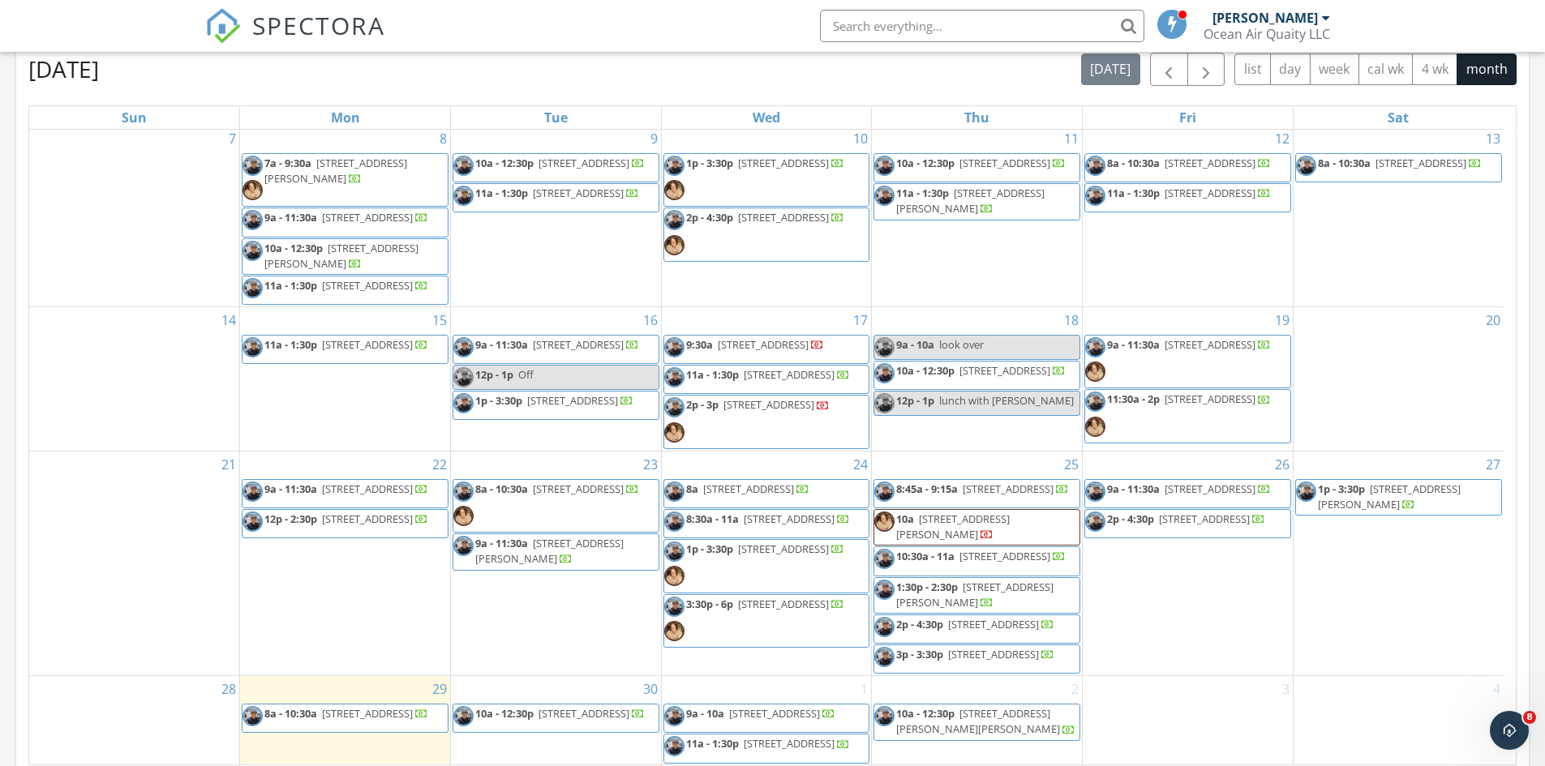
scroll to position [649, 0]
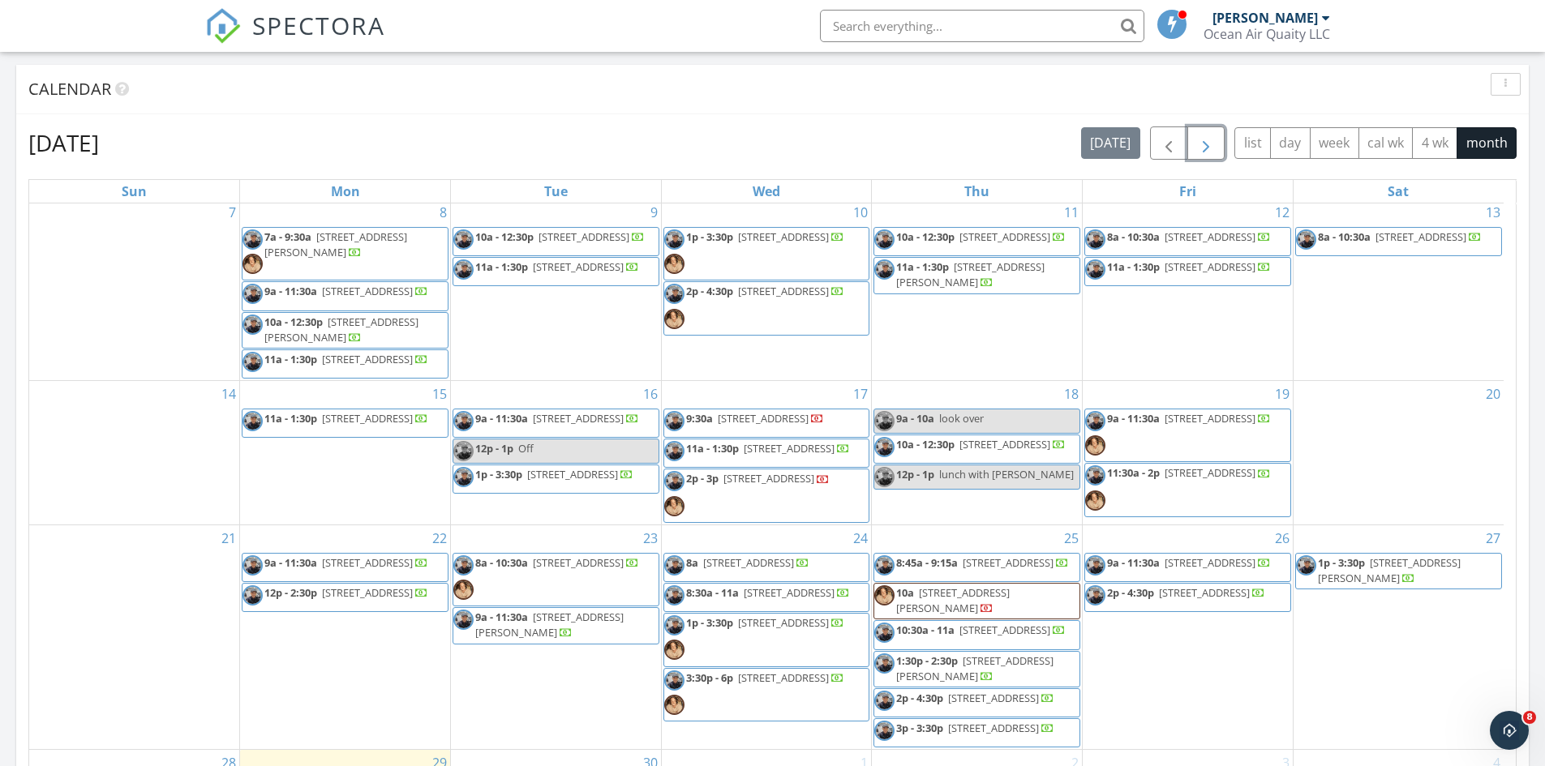
click at [1187, 142] on button "button" at bounding box center [1206, 143] width 38 height 33
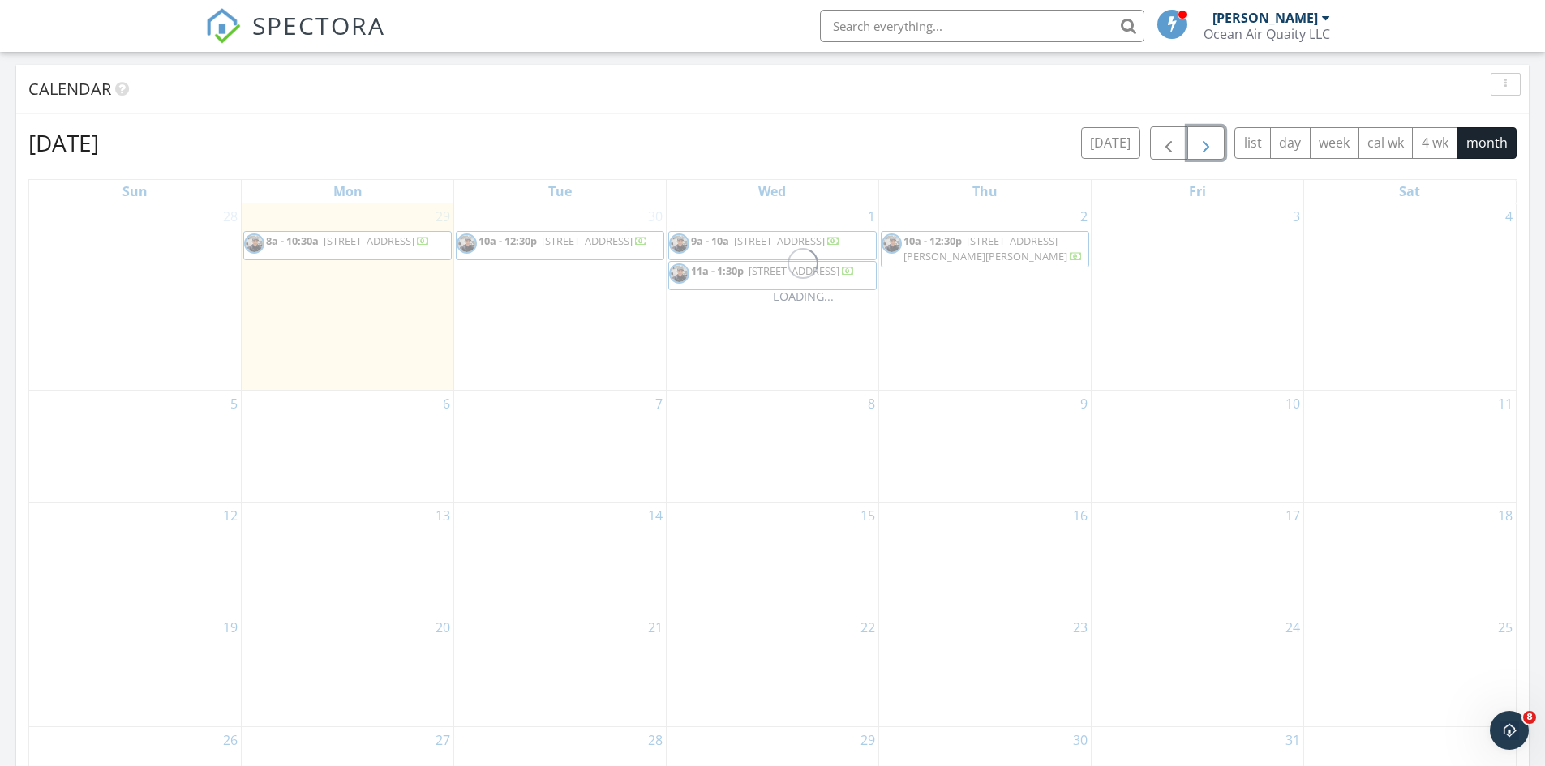
scroll to position [0, 0]
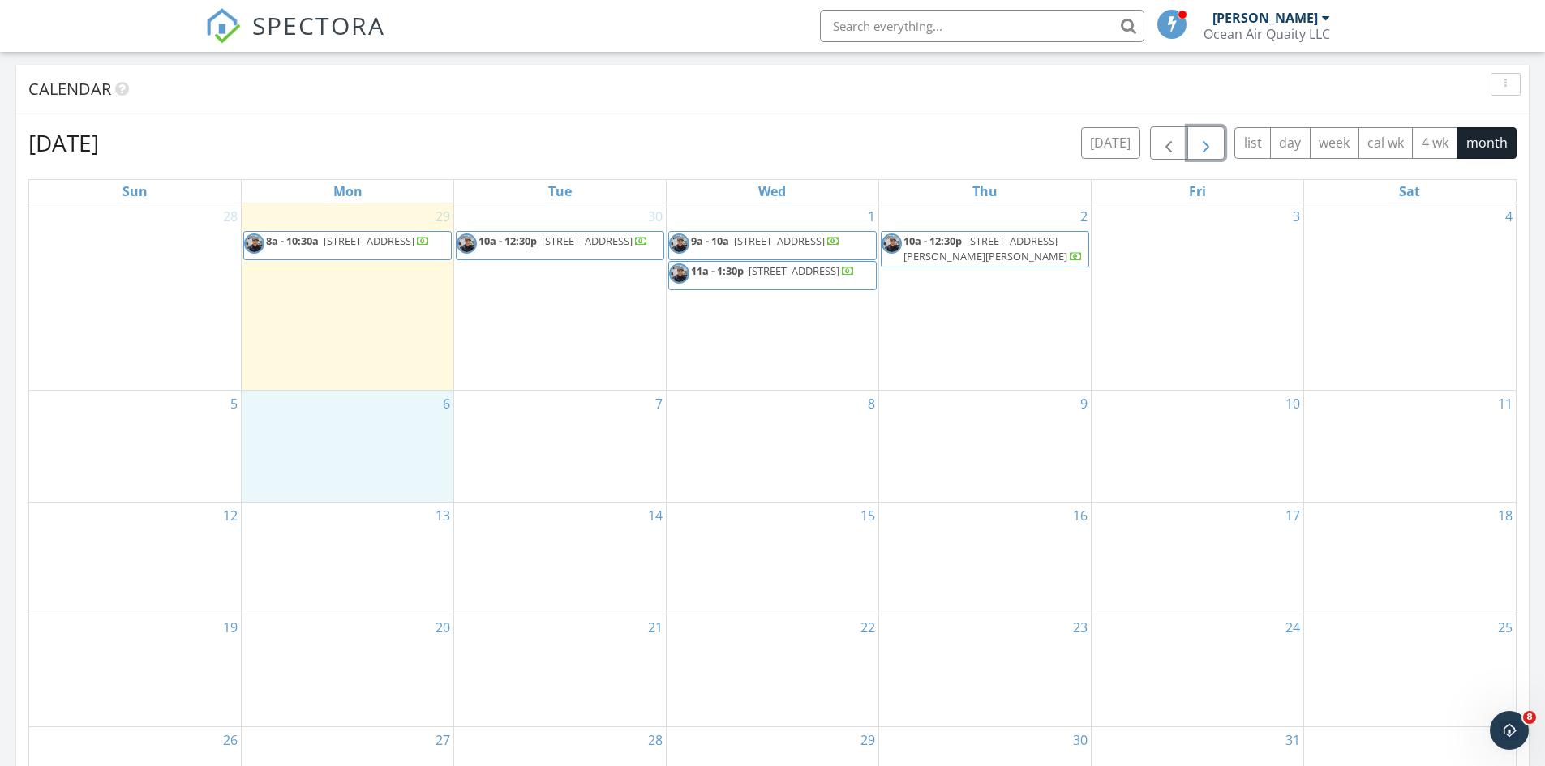
click at [328, 457] on div "6" at bounding box center [348, 446] width 212 height 111
click at [345, 395] on link "Inspection" at bounding box center [347, 391] width 84 height 26
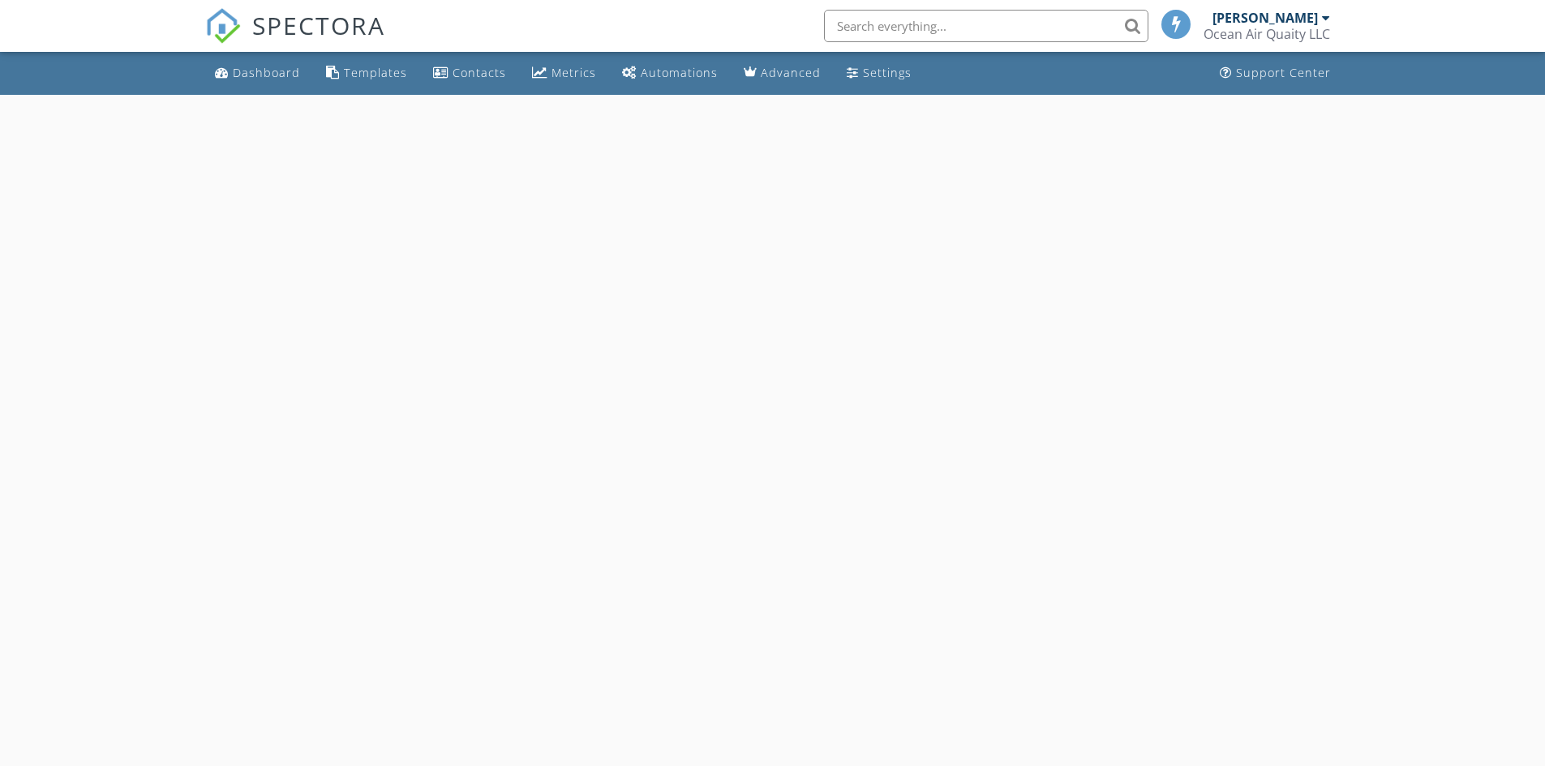
select select "9"
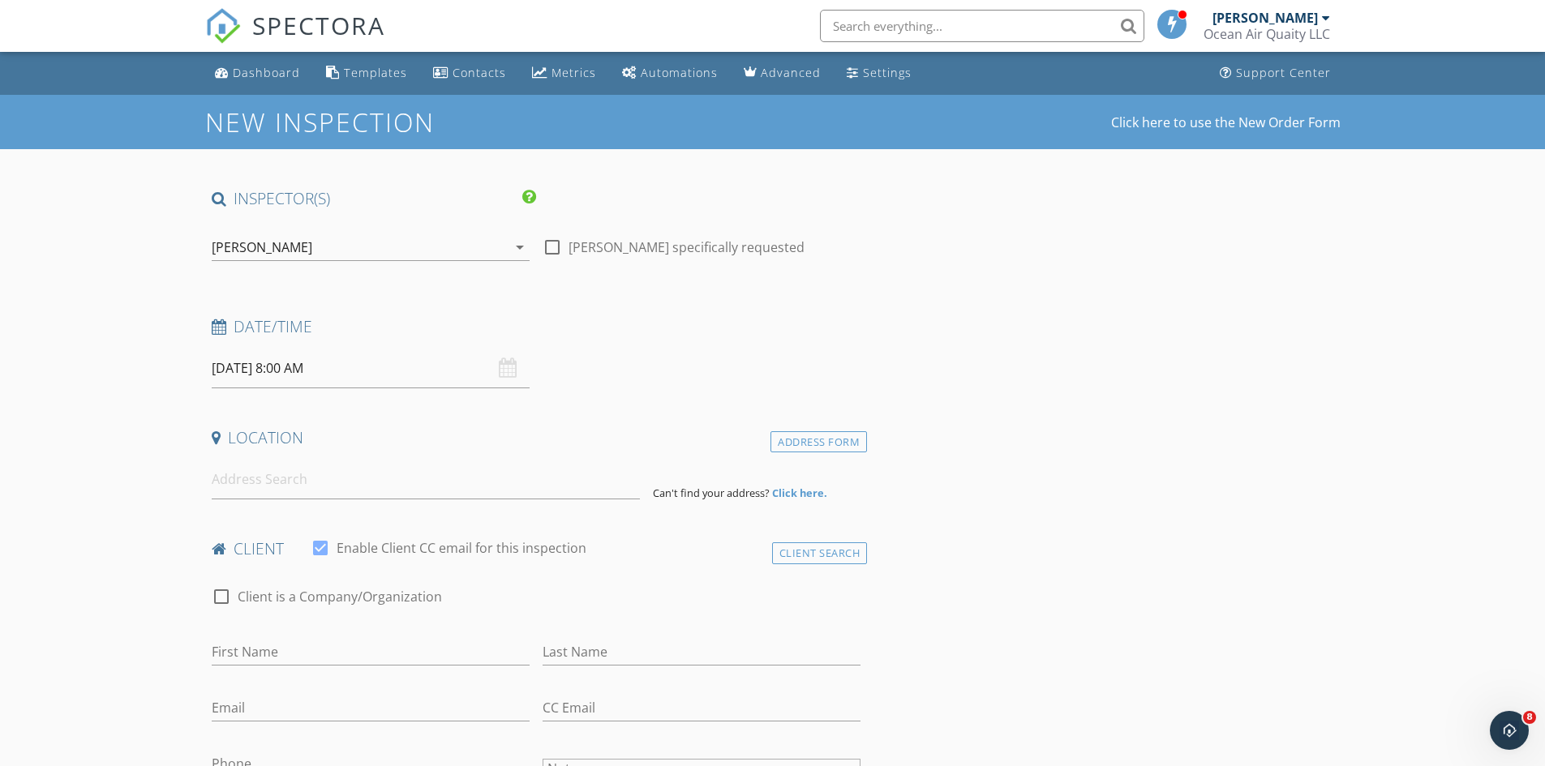
click at [384, 378] on input "10/06/2025 8:00 AM" at bounding box center [371, 369] width 318 height 40
type input "09"
type input "10/06/2025 9:00 AM"
click at [301, 637] on span at bounding box center [305, 637] width 11 height 16
type input "10"
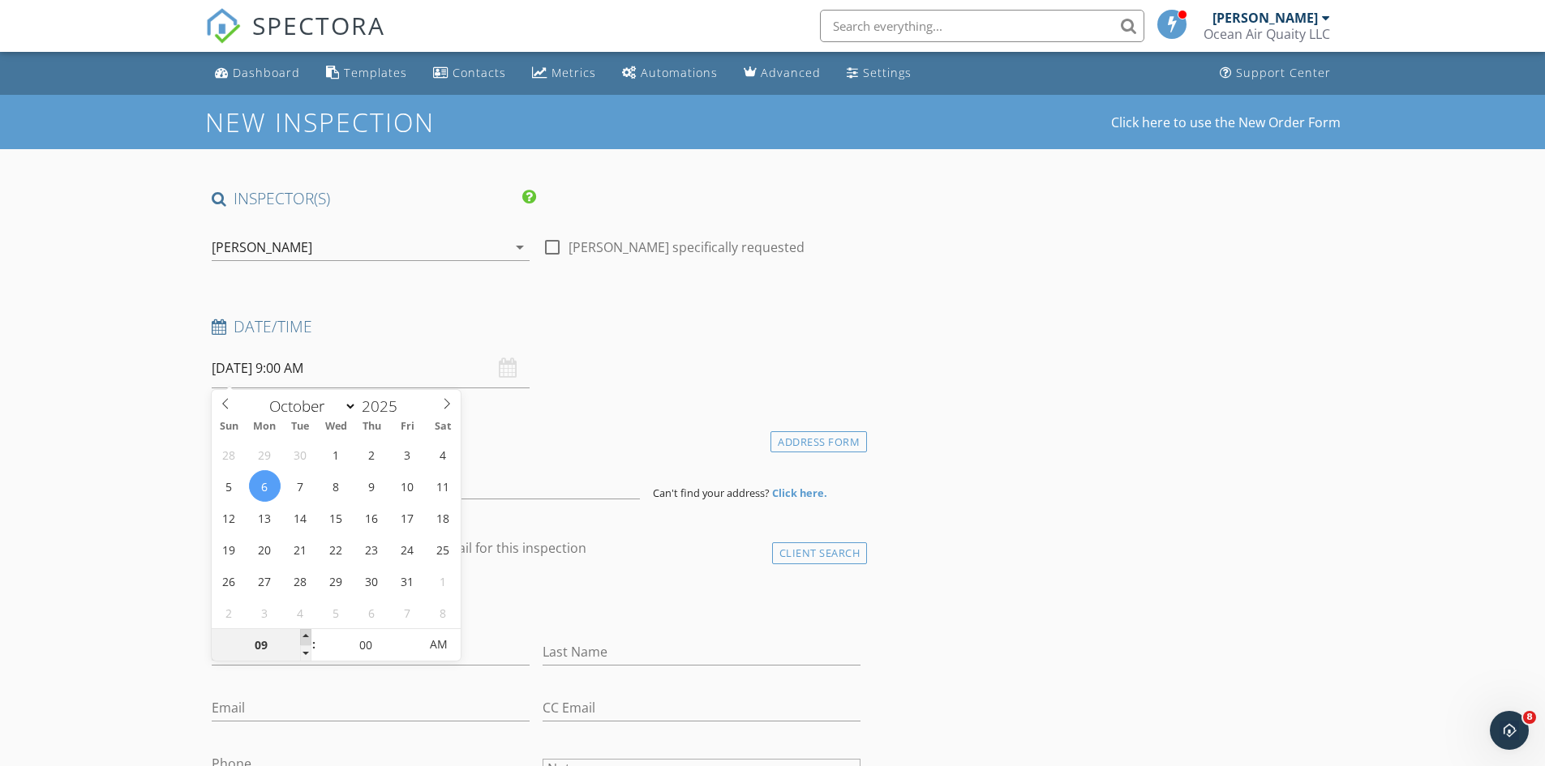
type input "10/06/2025 10:00 AM"
click at [301, 637] on span at bounding box center [305, 637] width 11 height 16
type input "11"
type input "10/06/2025 11:00 AM"
click at [301, 637] on span at bounding box center [305, 637] width 11 height 16
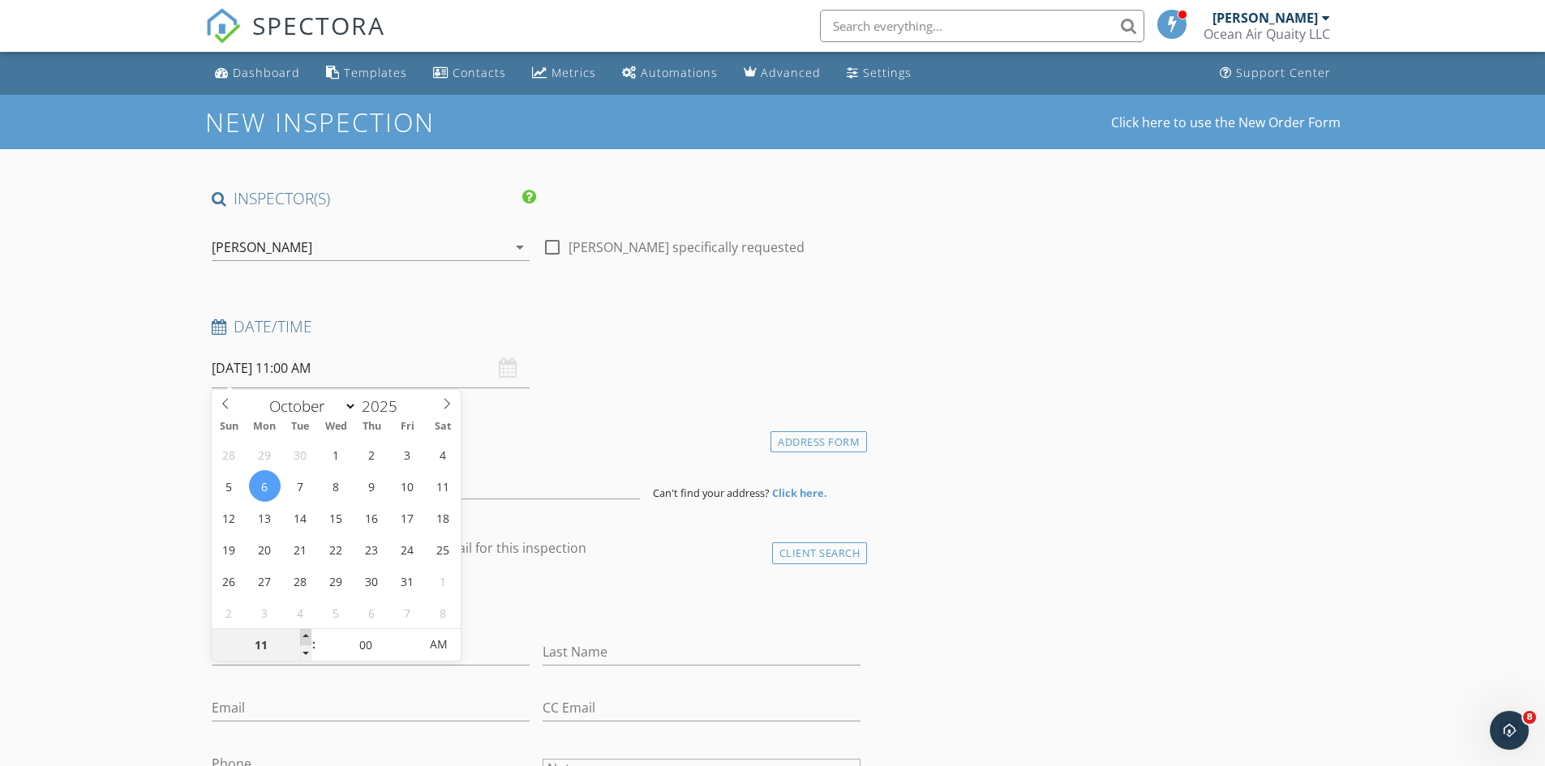
type input "12"
type input "10/06/2025 12:00 PM"
click at [301, 637] on span at bounding box center [305, 637] width 11 height 16
type input "01"
type input "10/06/2025 1:00 PM"
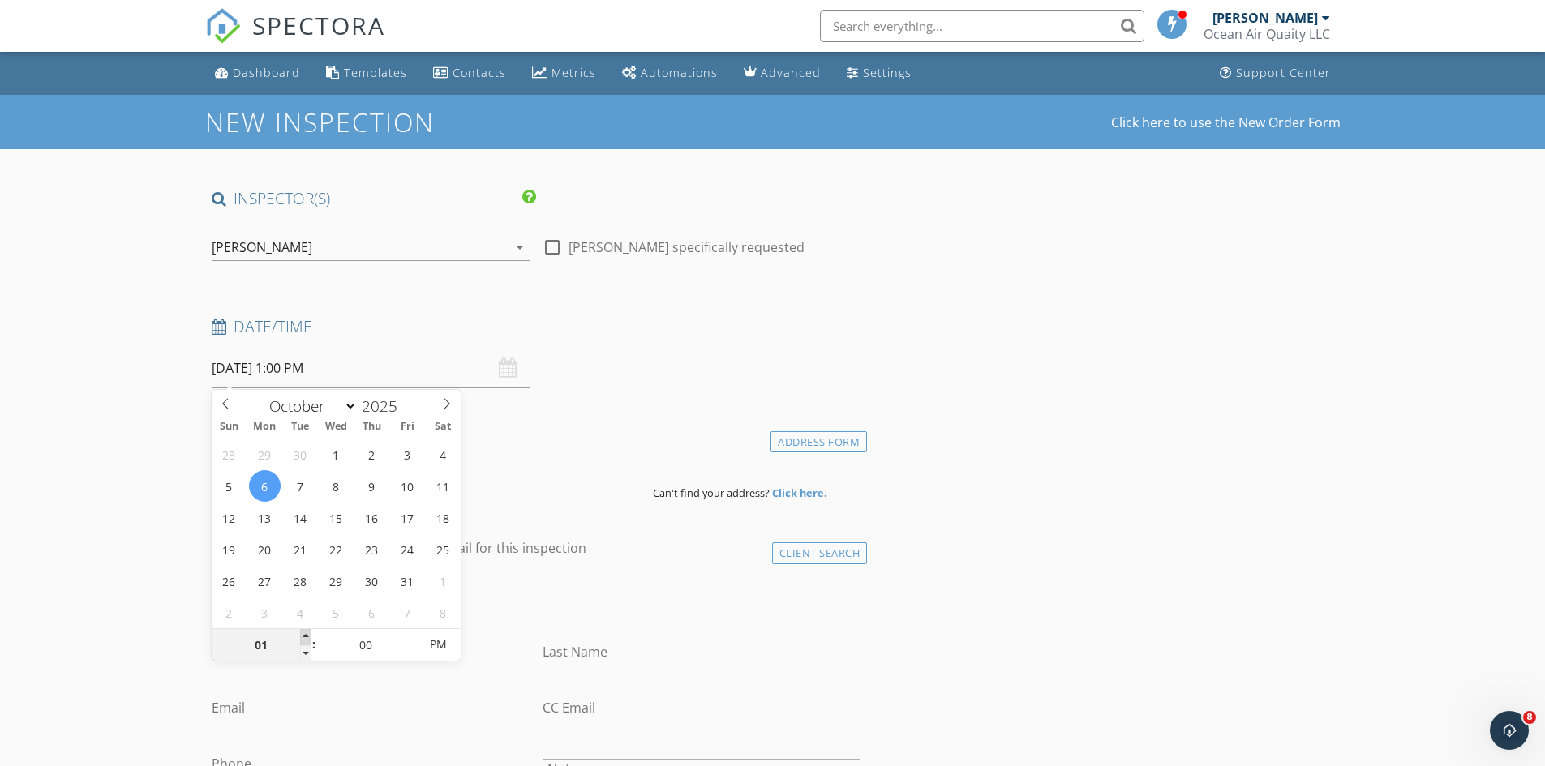
click at [301, 637] on span at bounding box center [305, 637] width 11 height 16
type input "05"
type input "10/06/2025 1:05 PM"
click at [407, 635] on span at bounding box center [410, 637] width 11 height 16
type input "10"
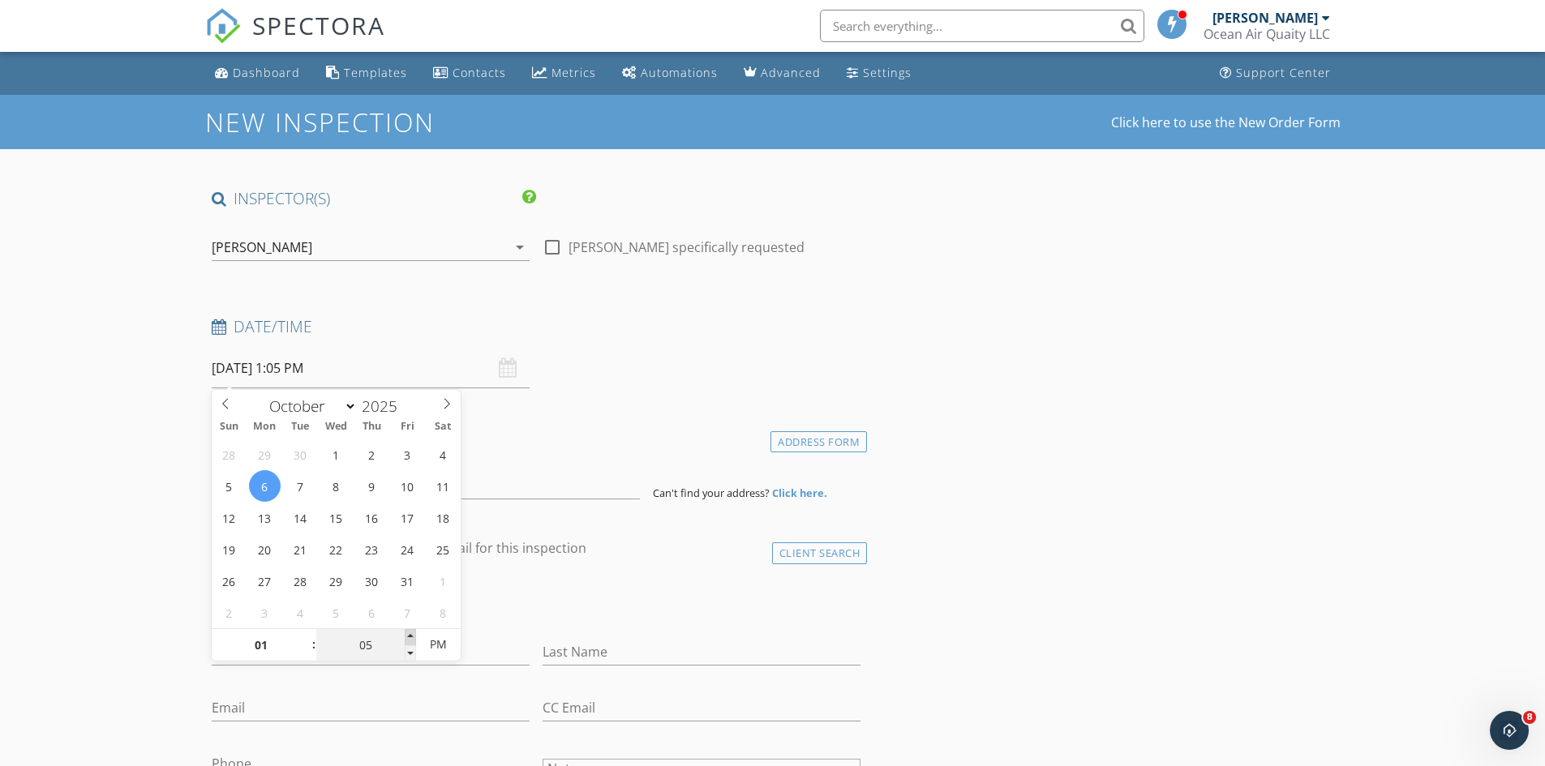
type input "10/06/2025 1:10 PM"
click at [407, 635] on span at bounding box center [410, 637] width 11 height 16
type input "15"
type input "10/06/2025 1:15 PM"
click at [407, 635] on span at bounding box center [410, 637] width 11 height 16
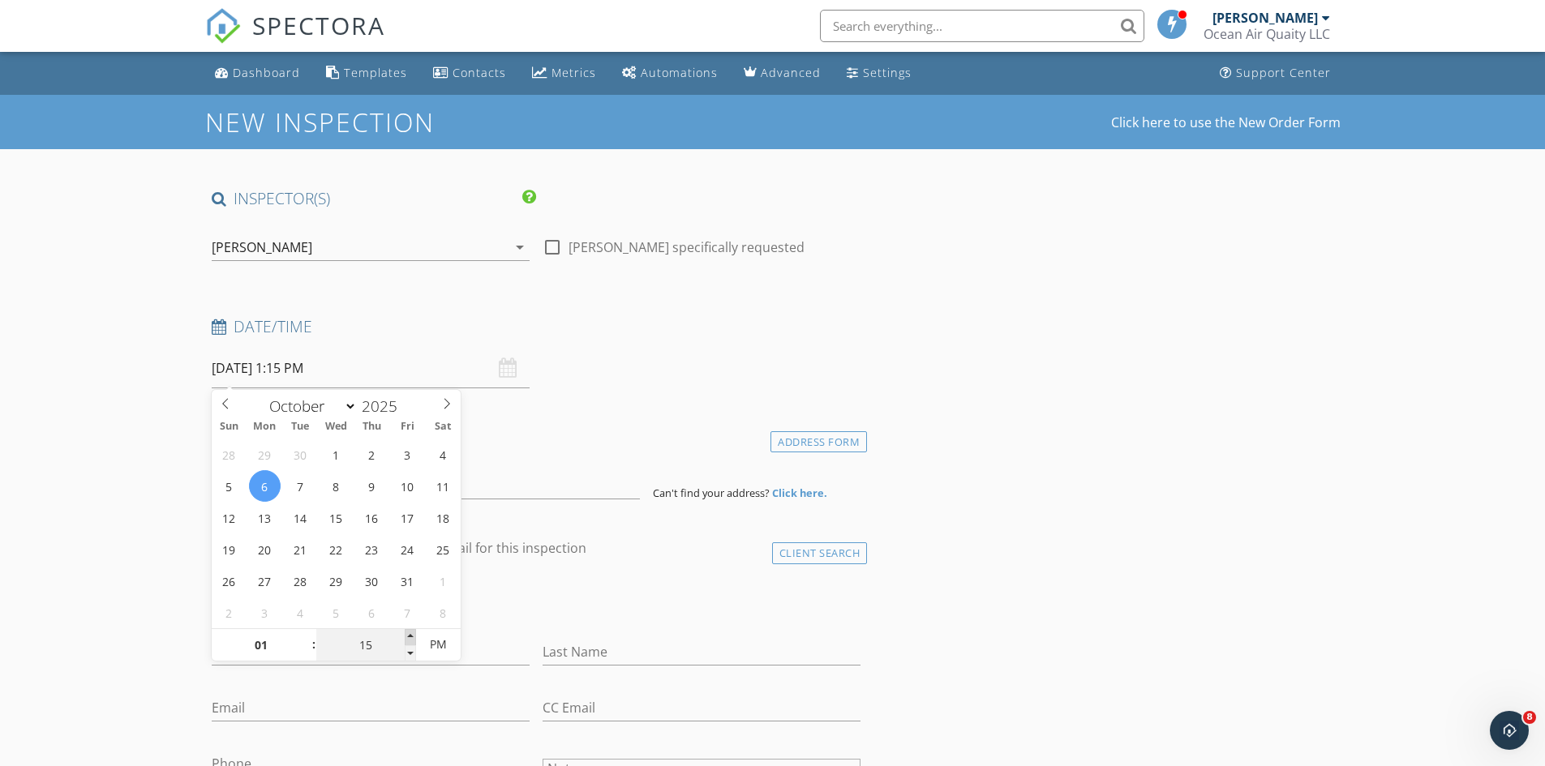
type input "20"
type input "10/06/2025 1:20 PM"
click at [407, 635] on span at bounding box center [410, 637] width 11 height 16
type input "25"
type input "10/06/2025 1:25 PM"
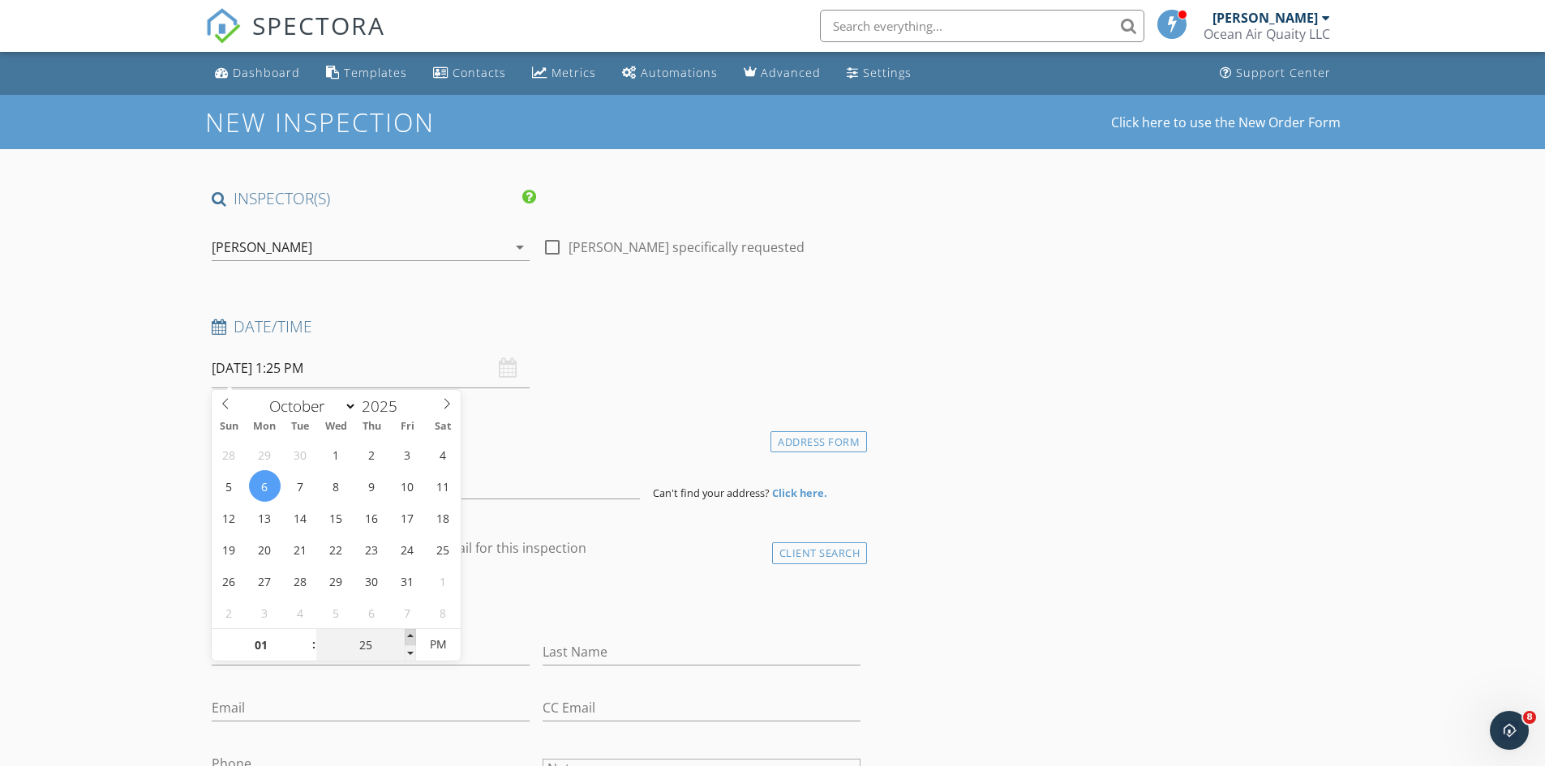
click at [407, 635] on span at bounding box center [410, 637] width 11 height 16
type input "30"
type input "10/06/2025 1:30 PM"
click at [407, 635] on span at bounding box center [410, 637] width 11 height 16
click at [581, 549] on label "Enable Client CC email for this inspection" at bounding box center [462, 548] width 250 height 16
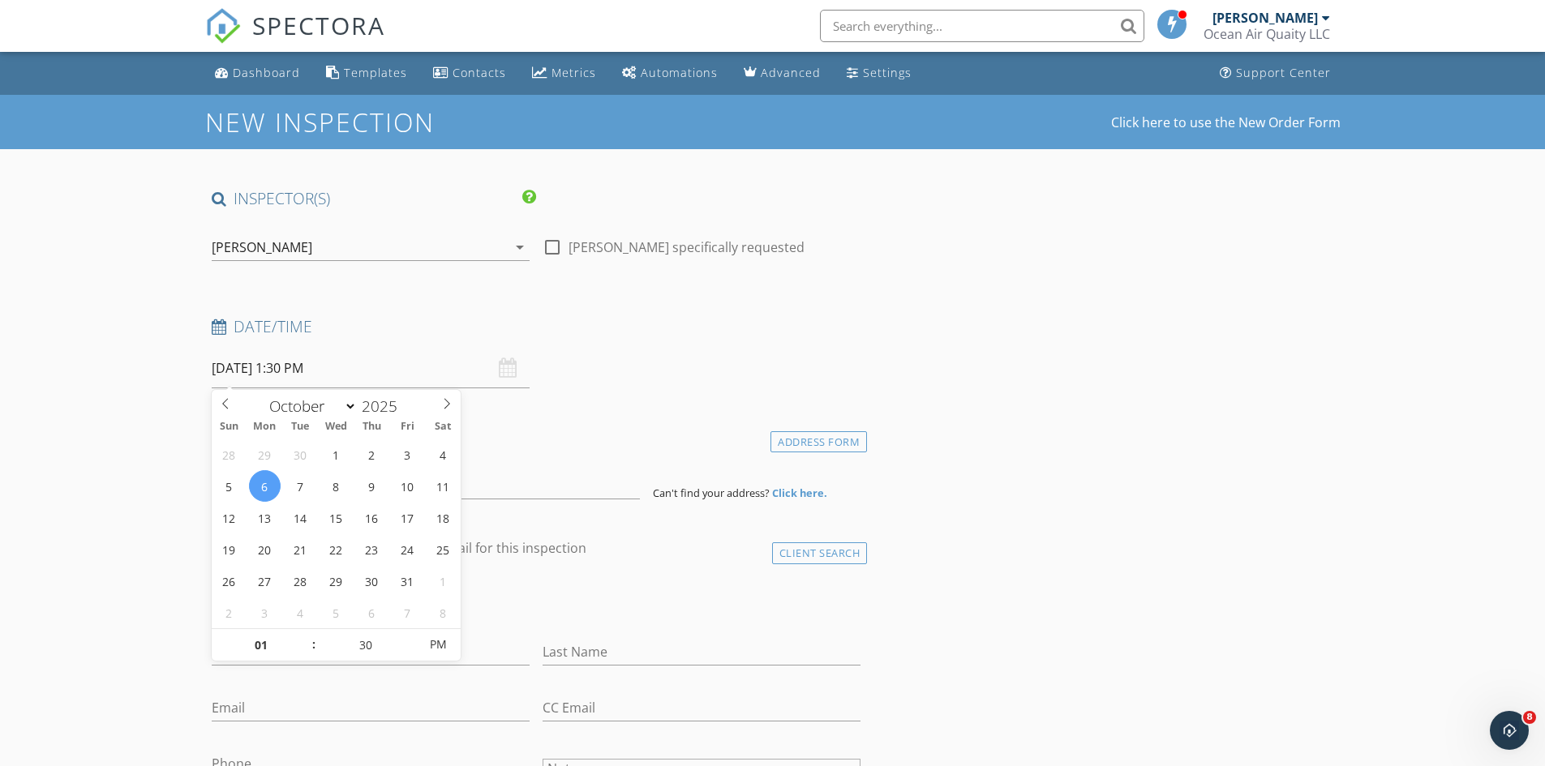
checkbox input "false"
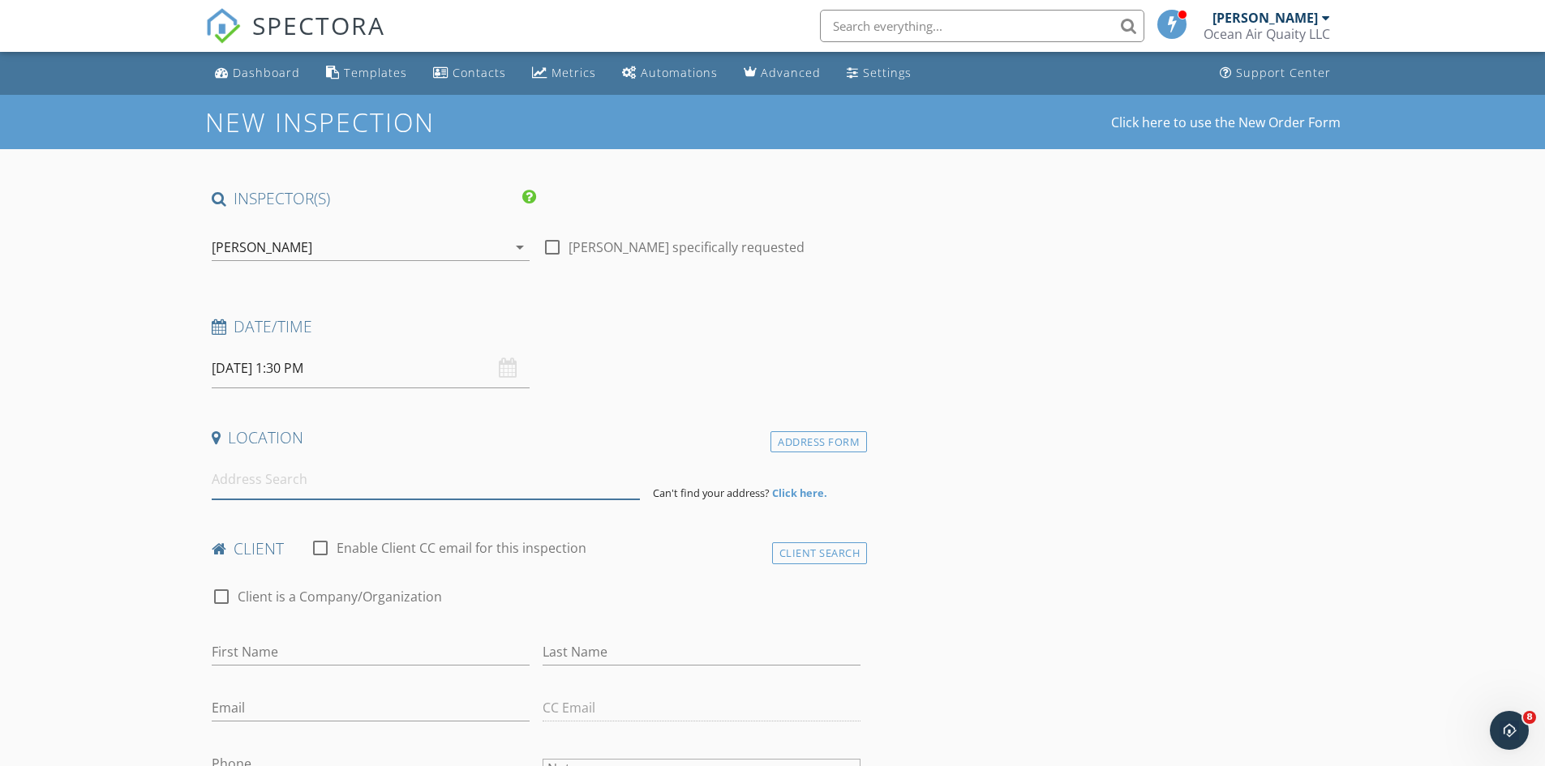
click at [305, 482] on input at bounding box center [426, 480] width 428 height 40
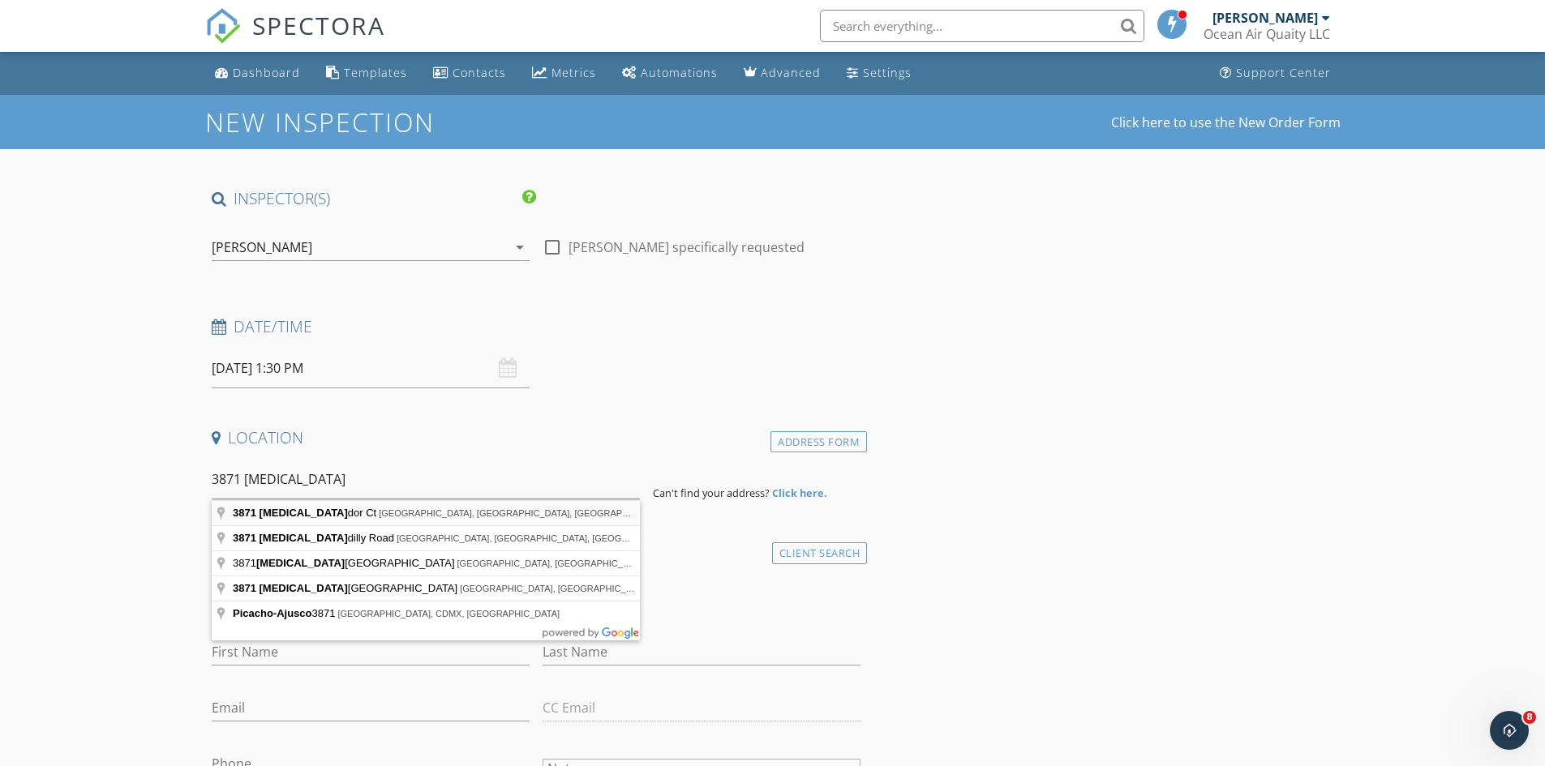
type input "3871 Picador Ct, Jacksonville, FL, USA"
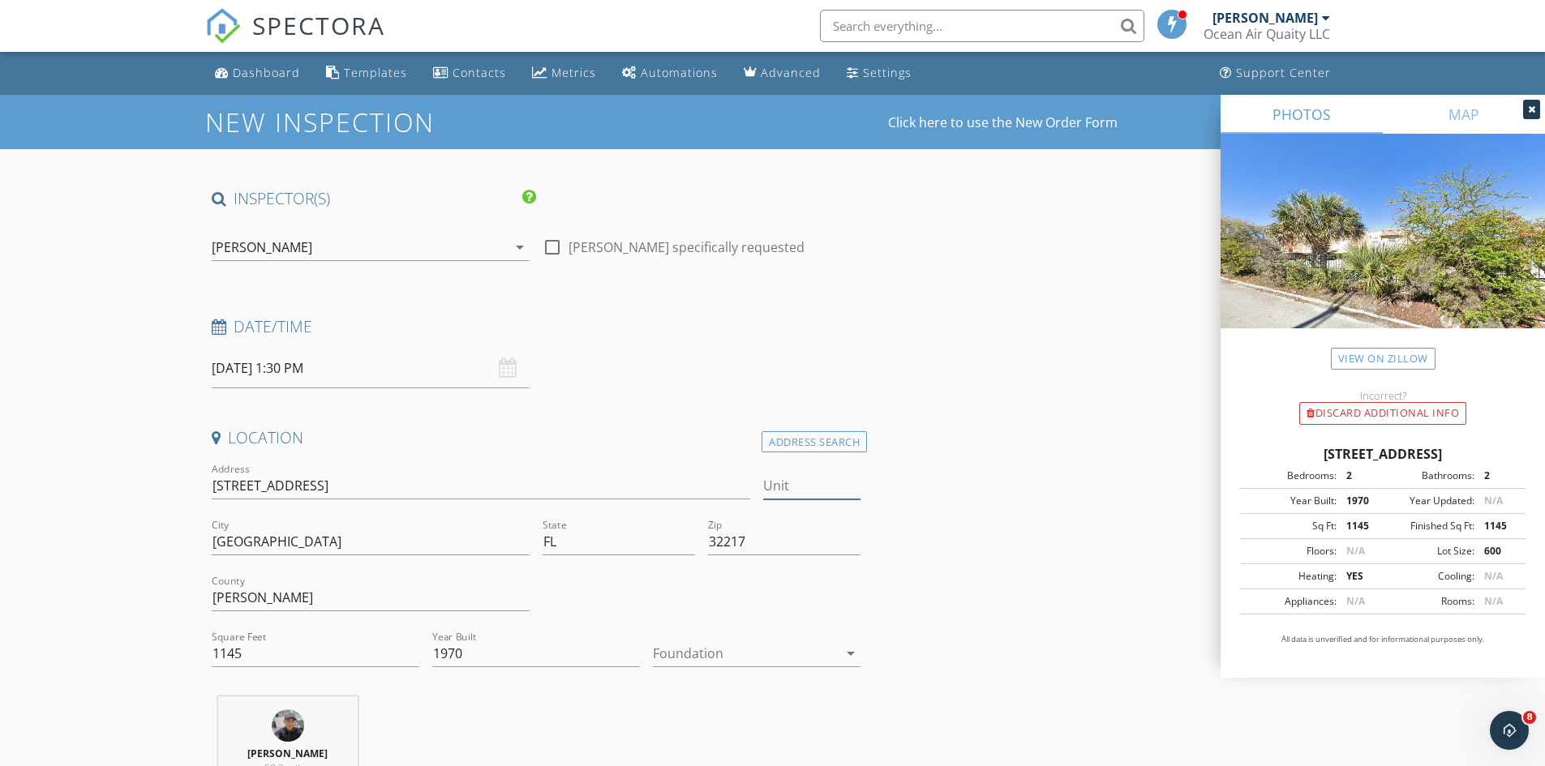
click at [809, 482] on input "Unit" at bounding box center [811, 486] width 97 height 27
type input "7"
drag, startPoint x: 1020, startPoint y: 444, endPoint x: 1046, endPoint y: 470, distance: 36.7
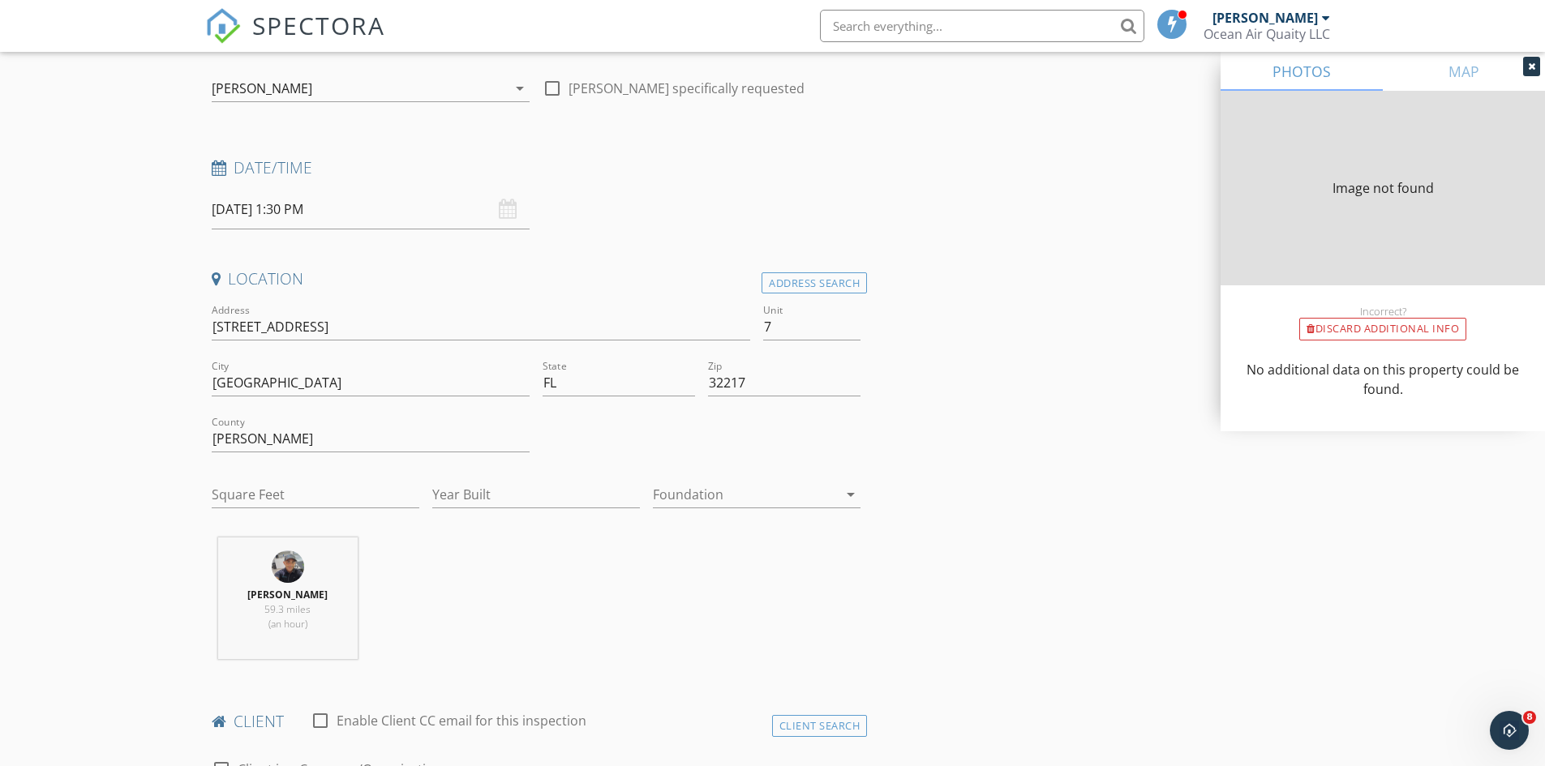
type input "1145"
type input "1970"
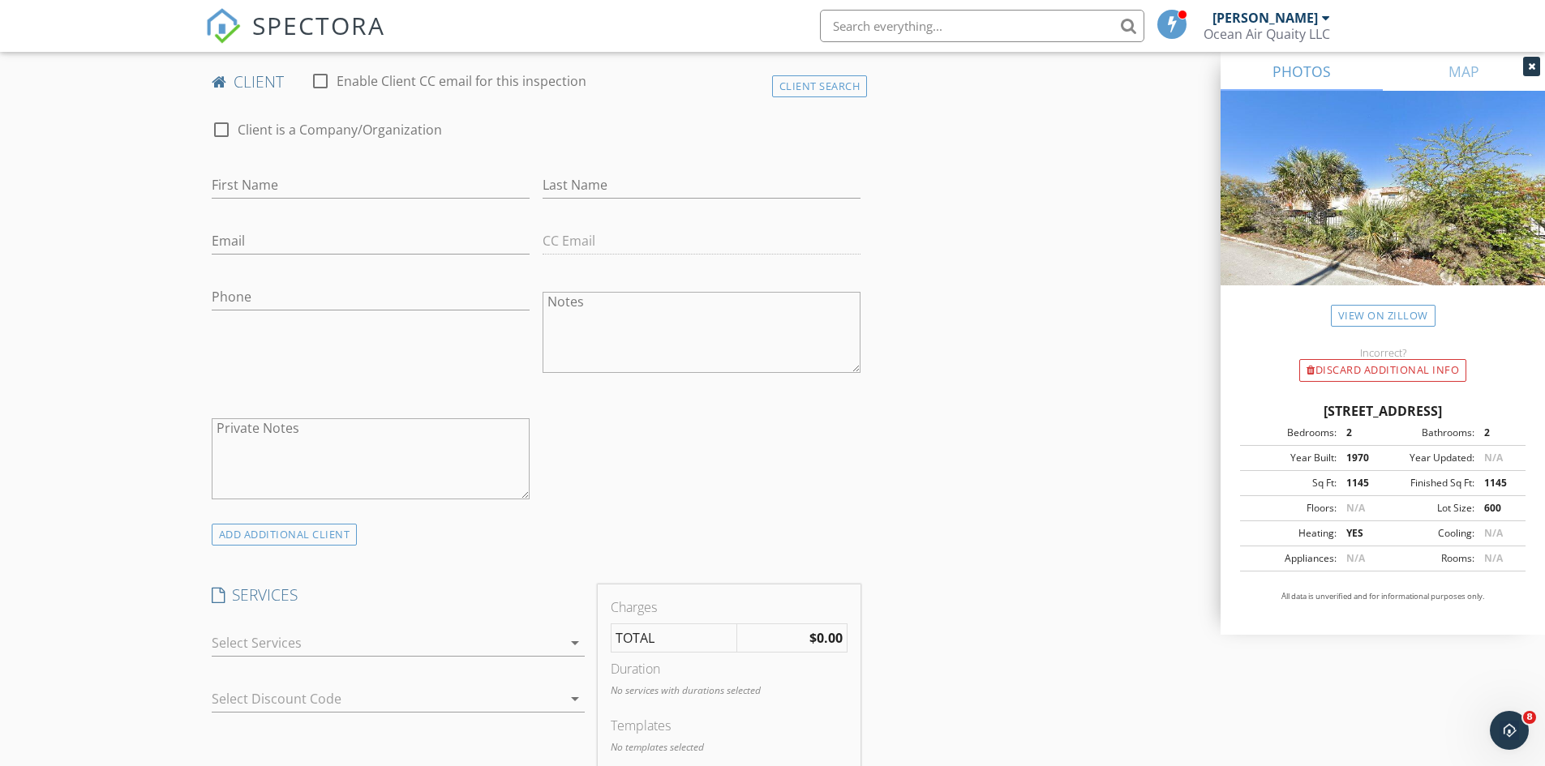
scroll to position [892, 0]
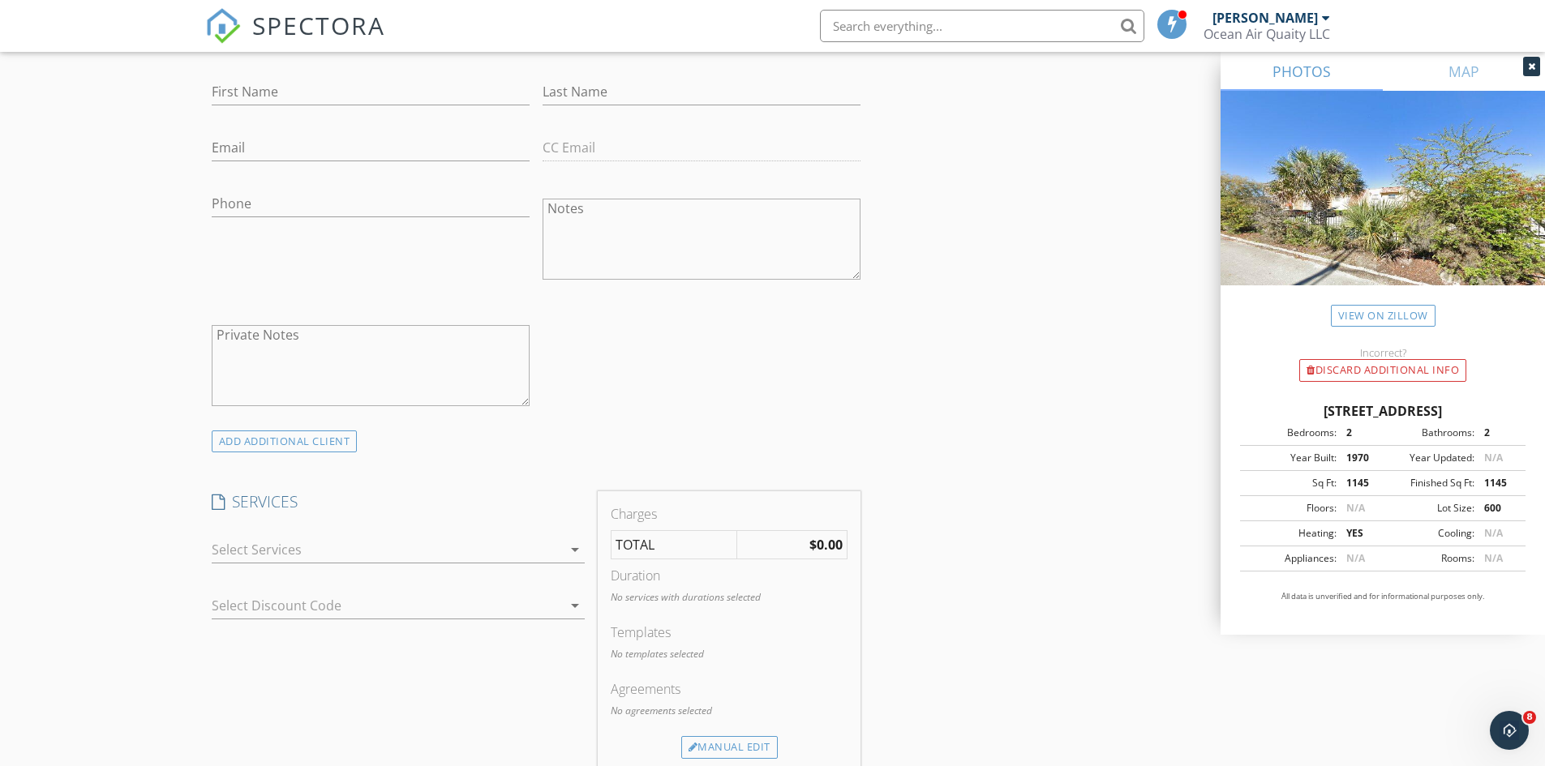
click at [555, 543] on div at bounding box center [387, 550] width 350 height 26
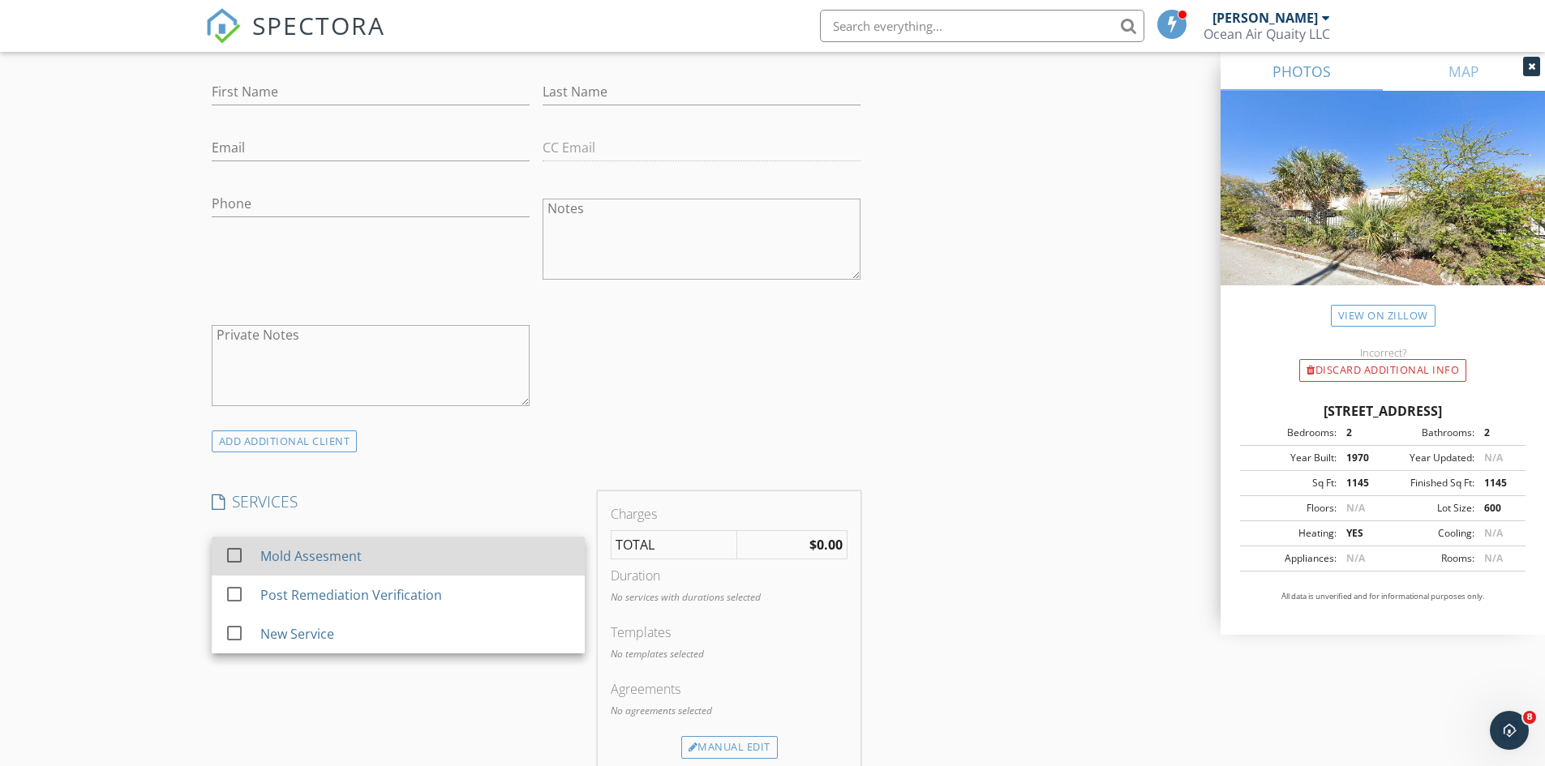
click at [439, 553] on div "Mold Assesment" at bounding box center [414, 556] width 311 height 32
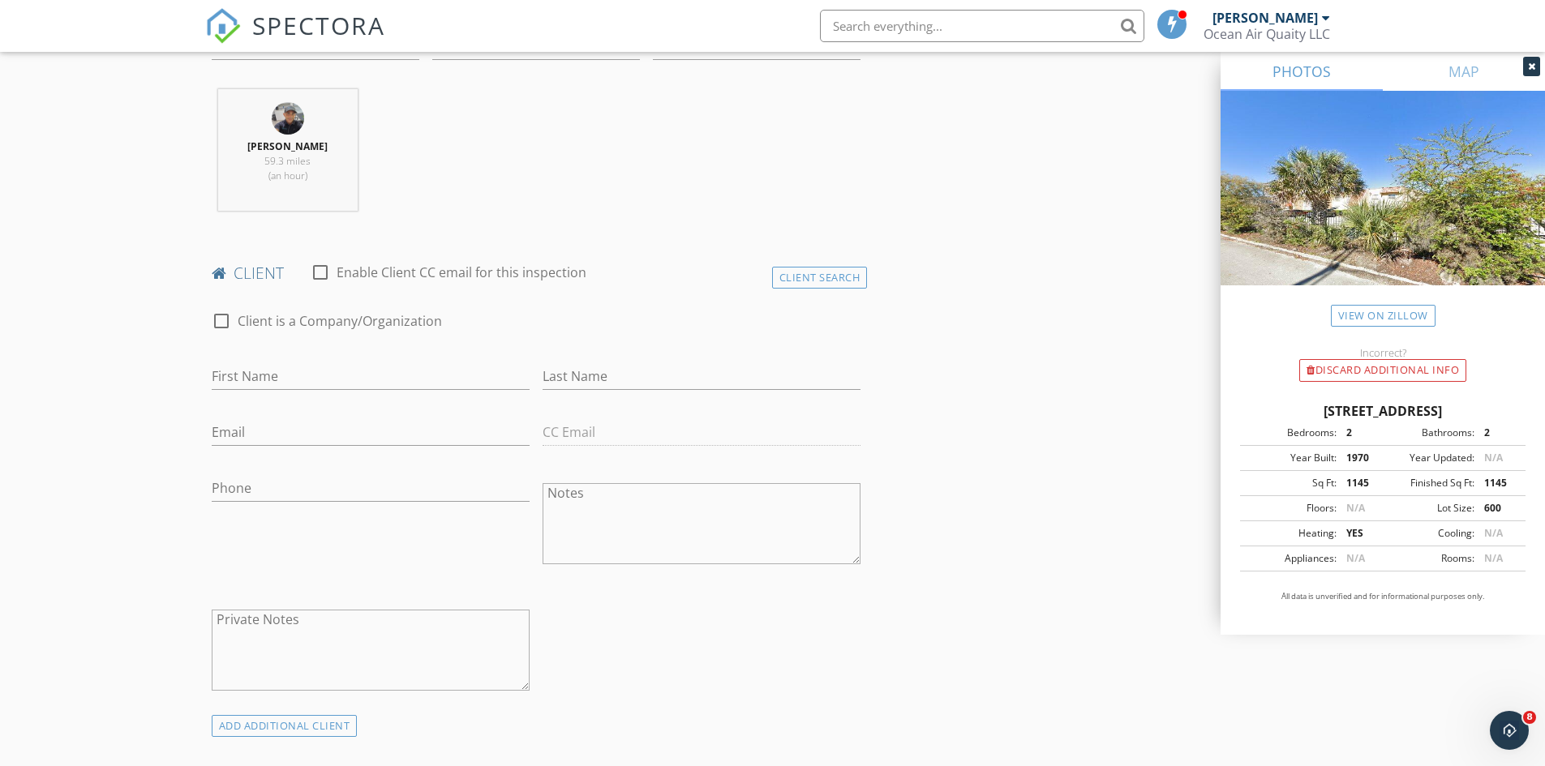
scroll to position [568, 0]
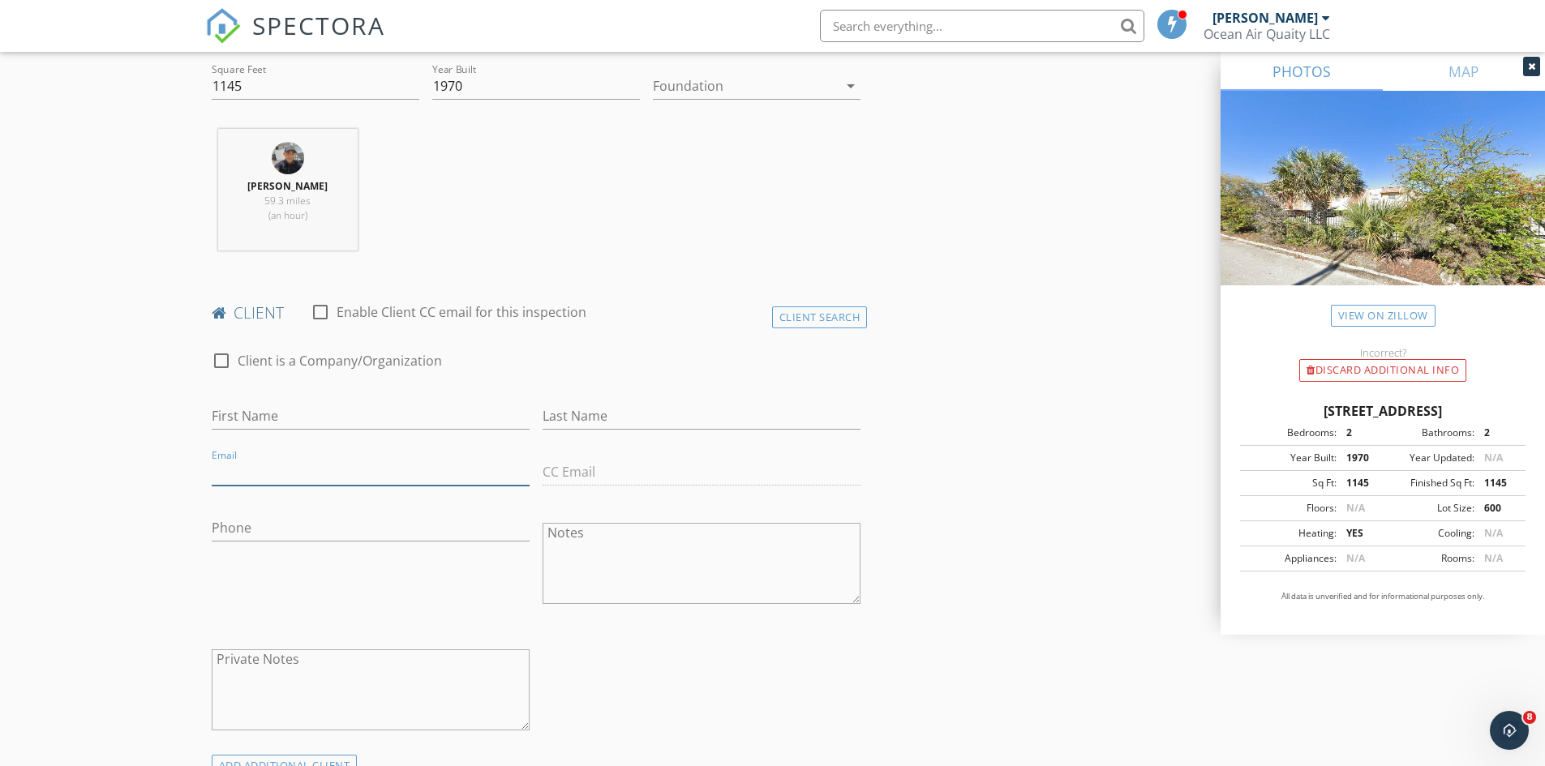
click at [335, 468] on input "Email" at bounding box center [371, 472] width 318 height 27
type input "alyssadeer90@gmail.com"
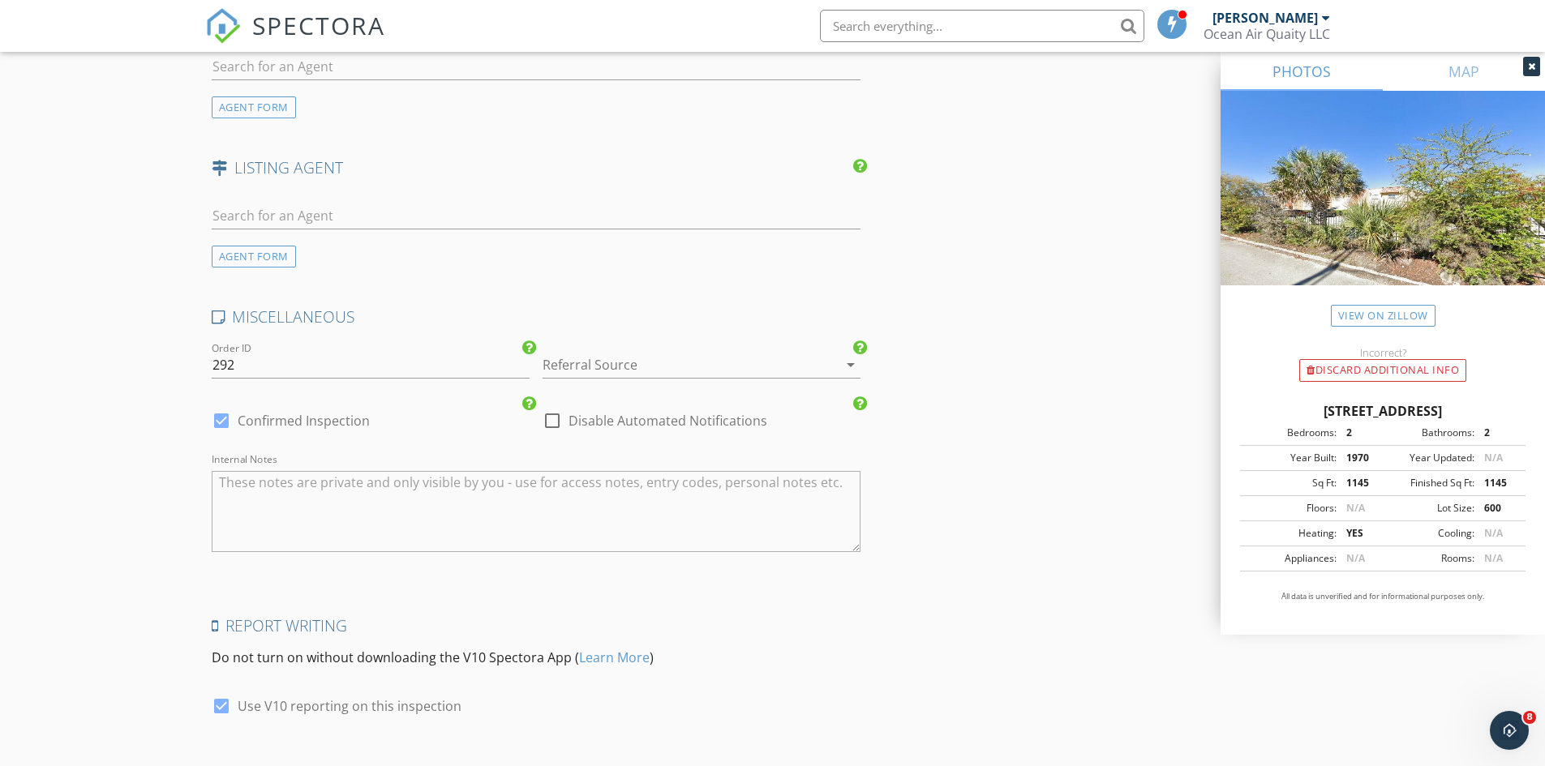
scroll to position [2141, 0]
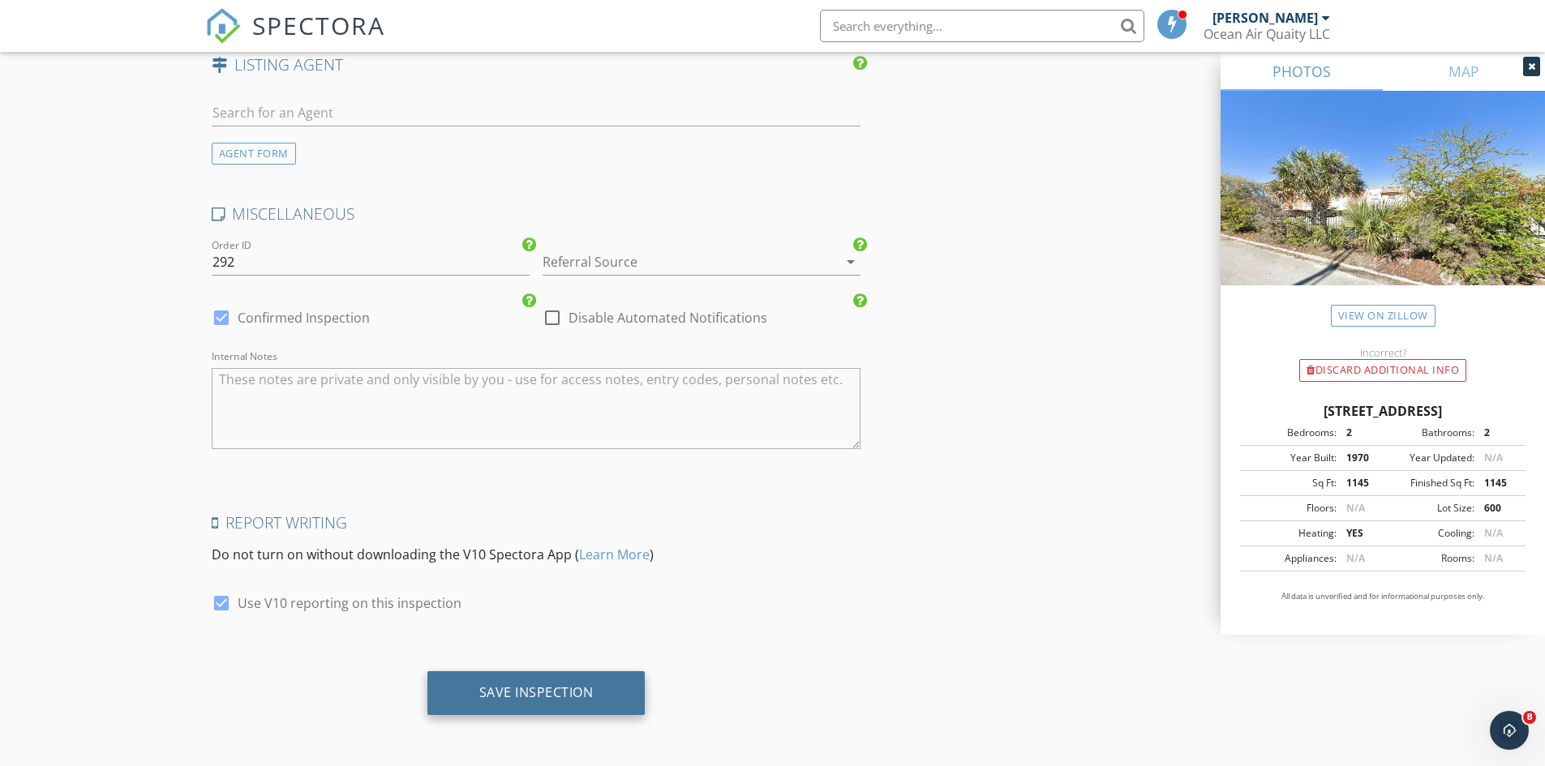
click at [608, 693] on div "Save Inspection" at bounding box center [536, 693] width 218 height 44
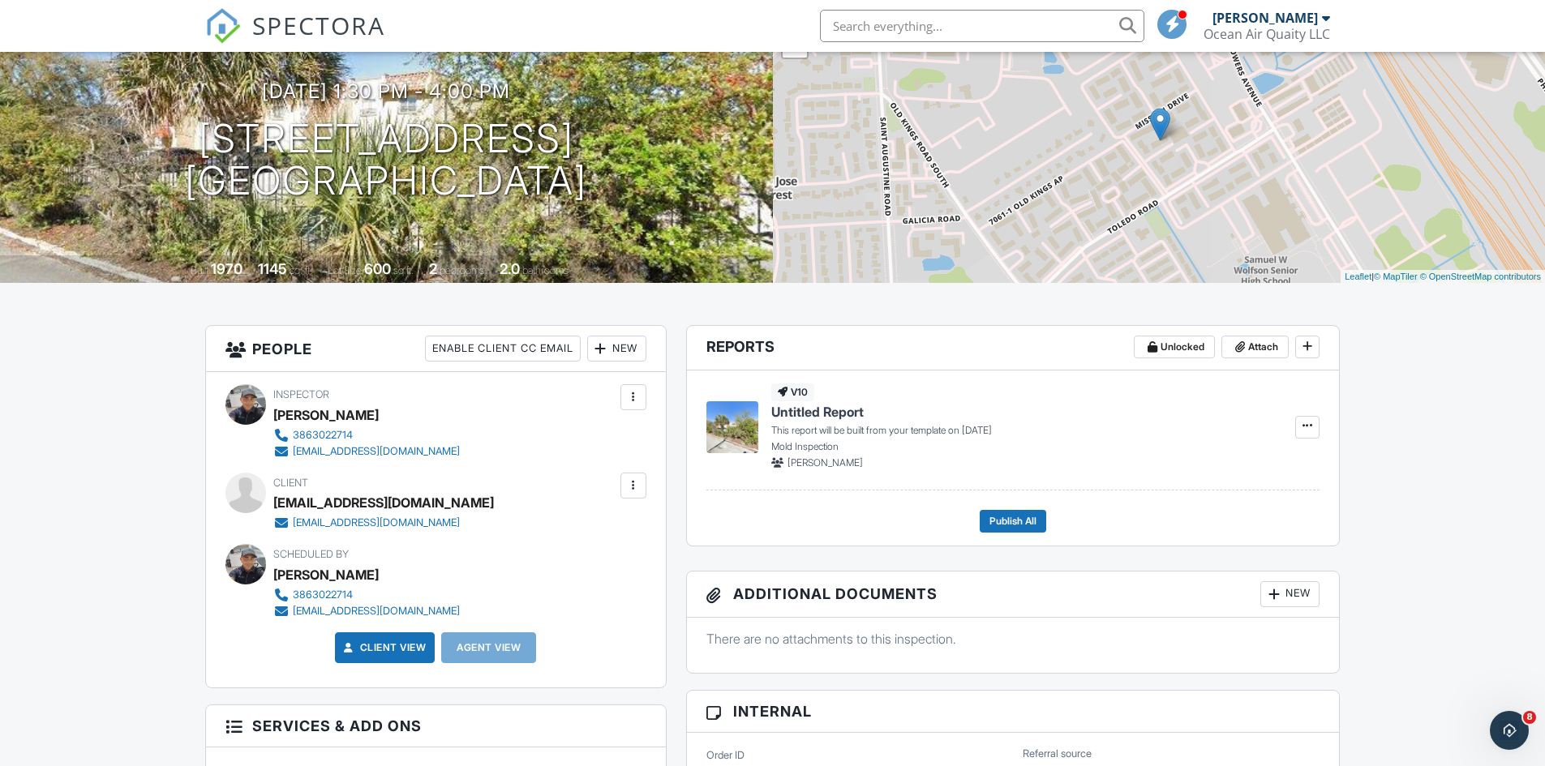
scroll to position [405, 0]
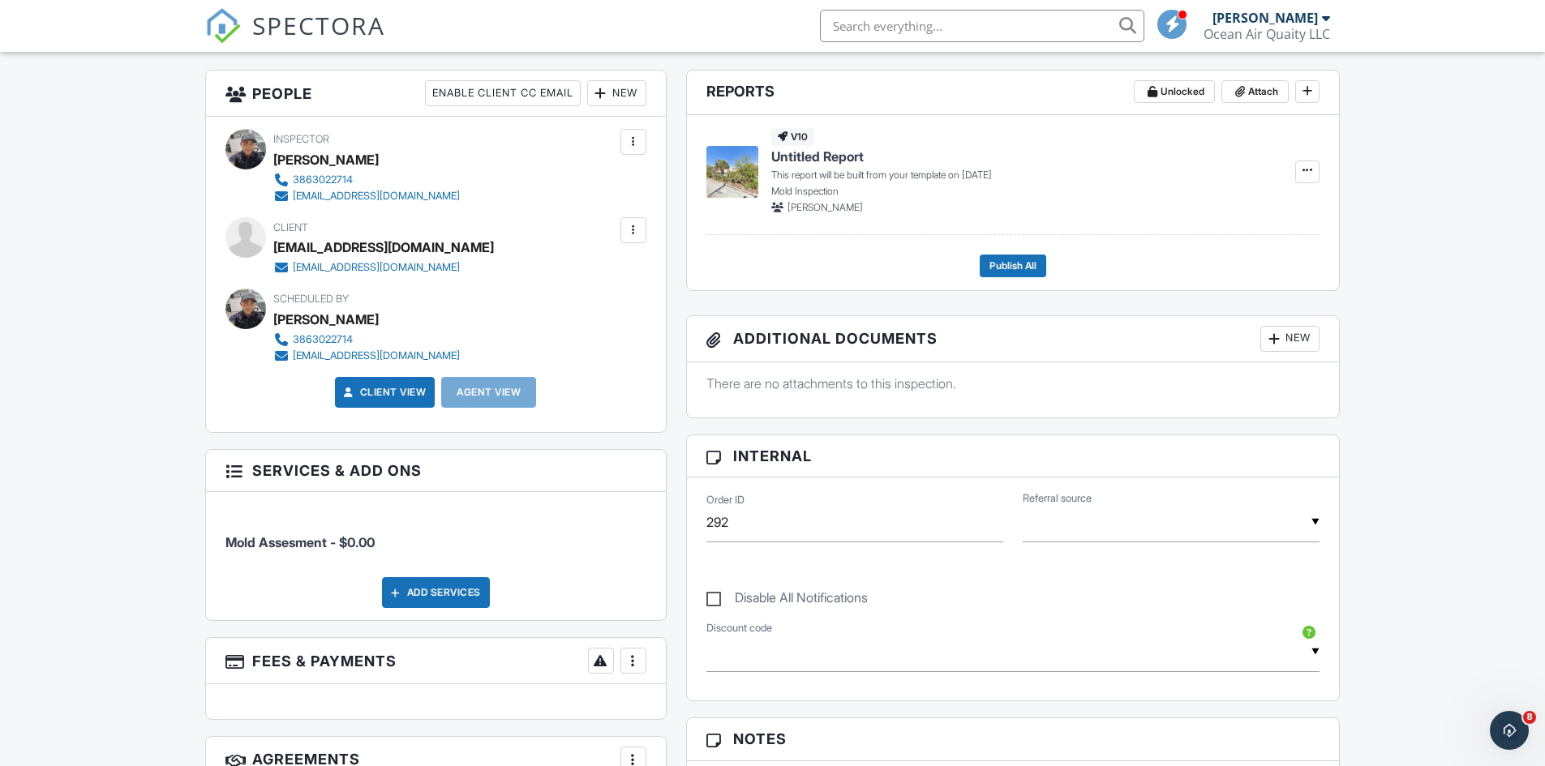
click at [451, 588] on div "Add Services" at bounding box center [436, 592] width 108 height 31
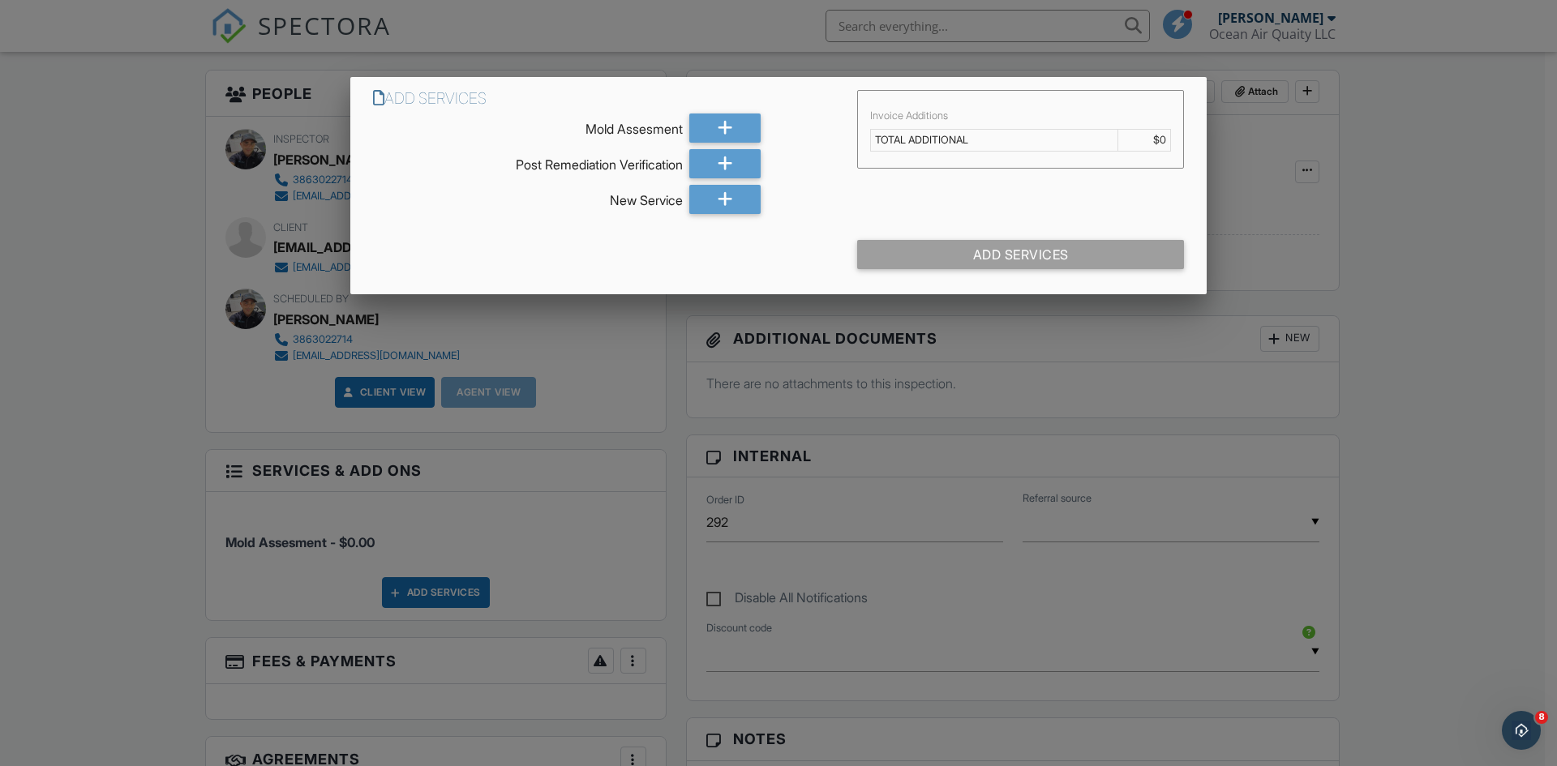
click at [1443, 412] on div at bounding box center [778, 398] width 1557 height 958
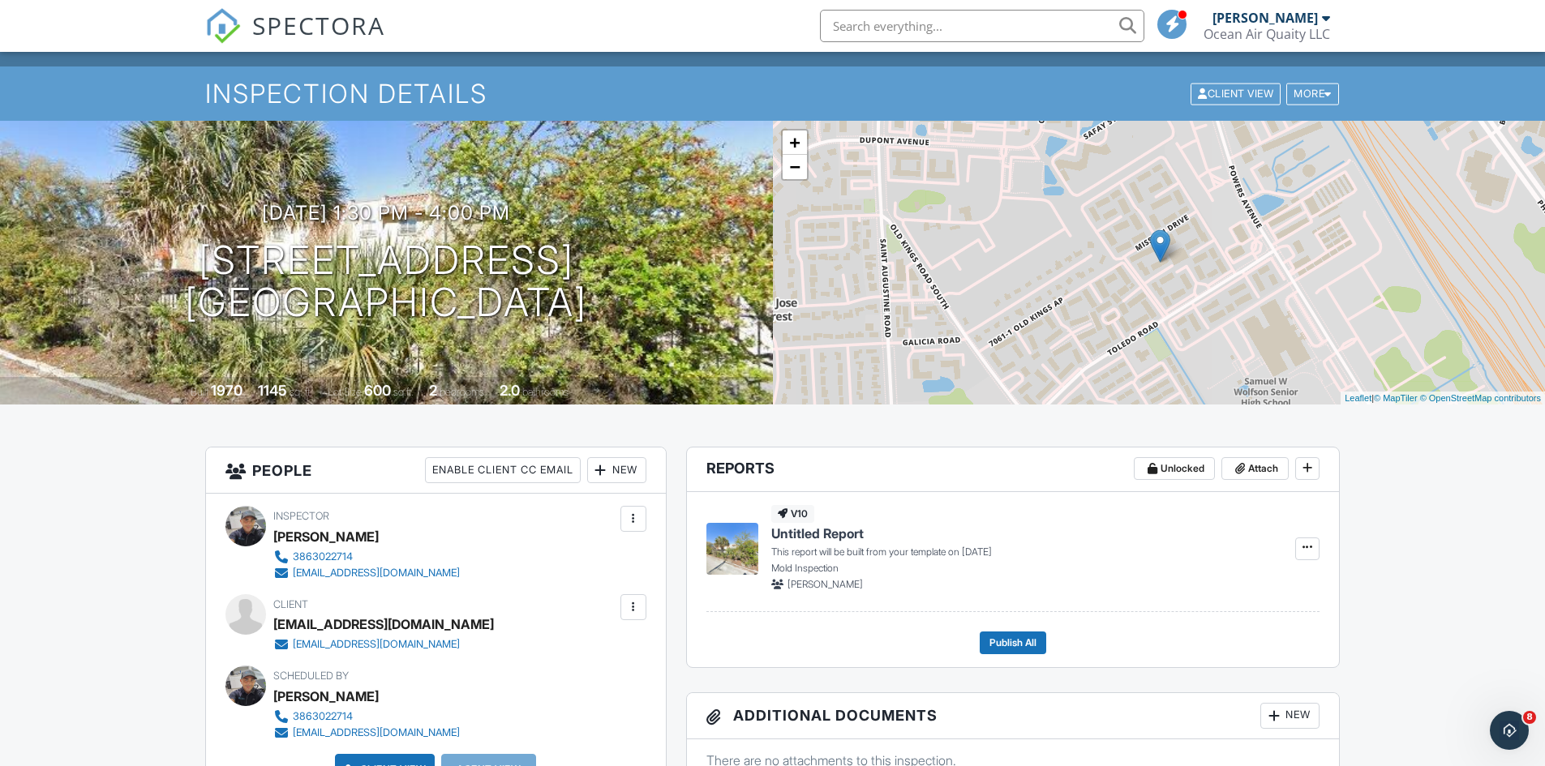
scroll to position [0, 0]
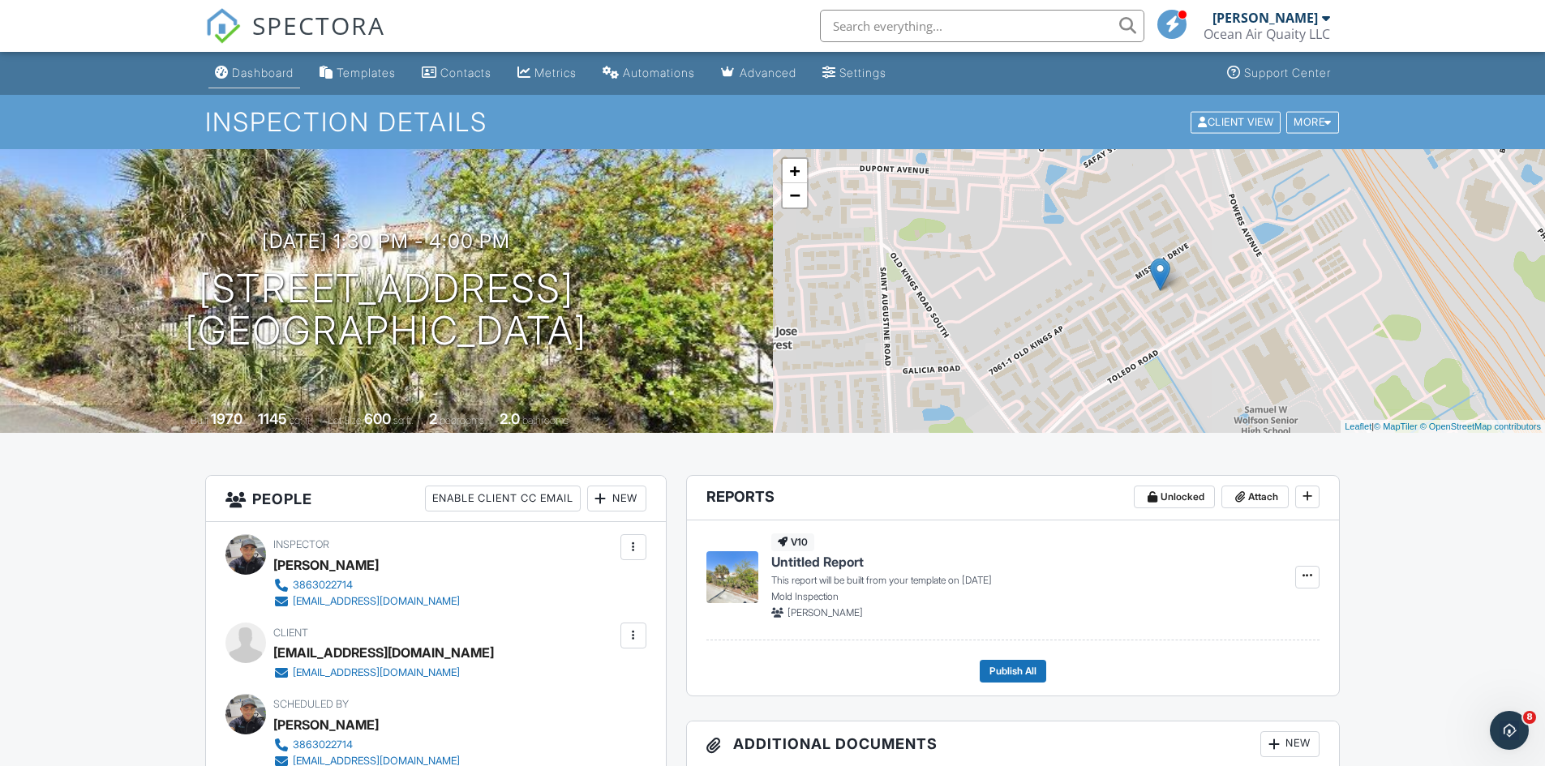
click at [247, 64] on link "Dashboard" at bounding box center [254, 73] width 92 height 30
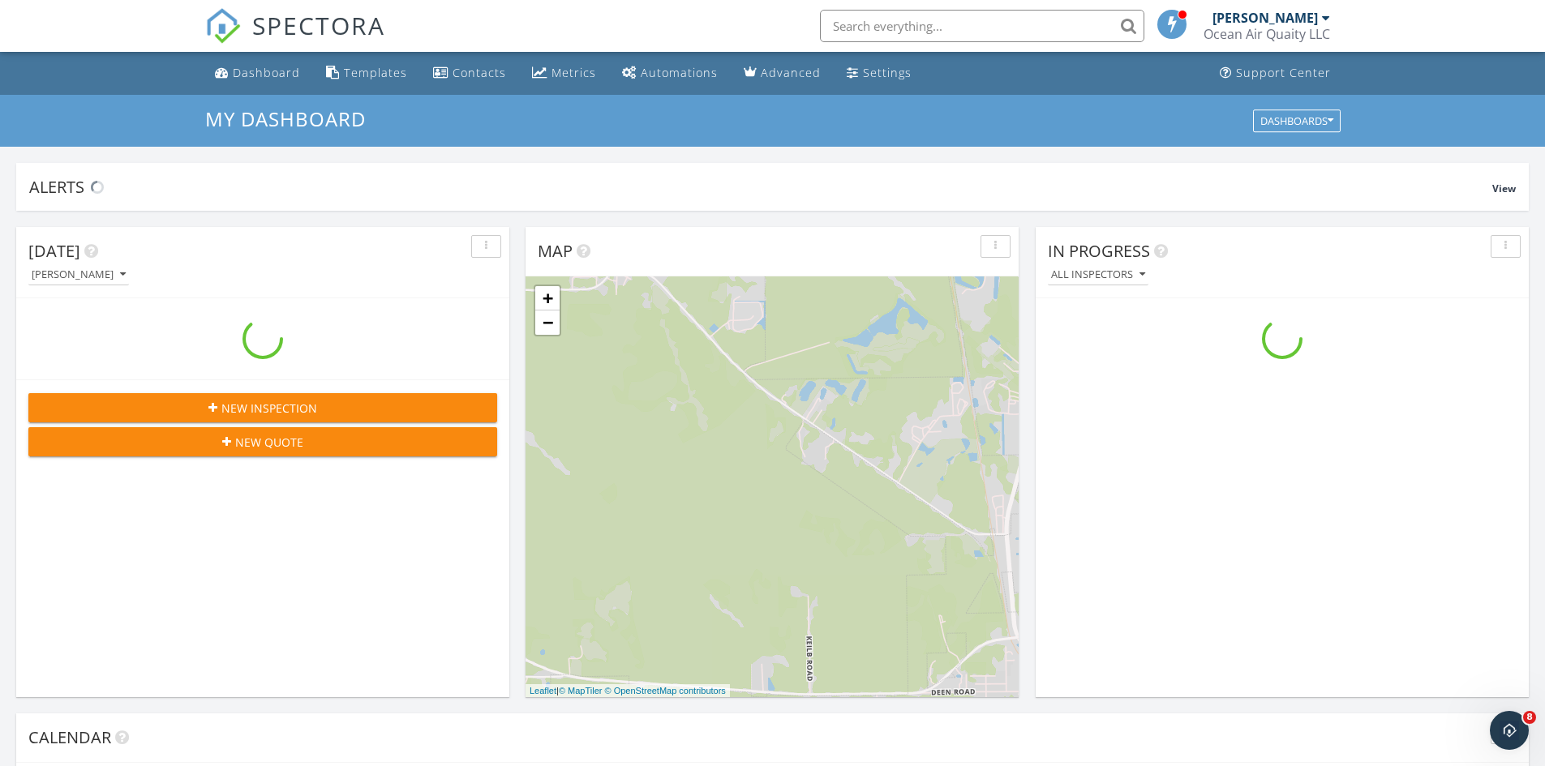
scroll to position [1501, 1570]
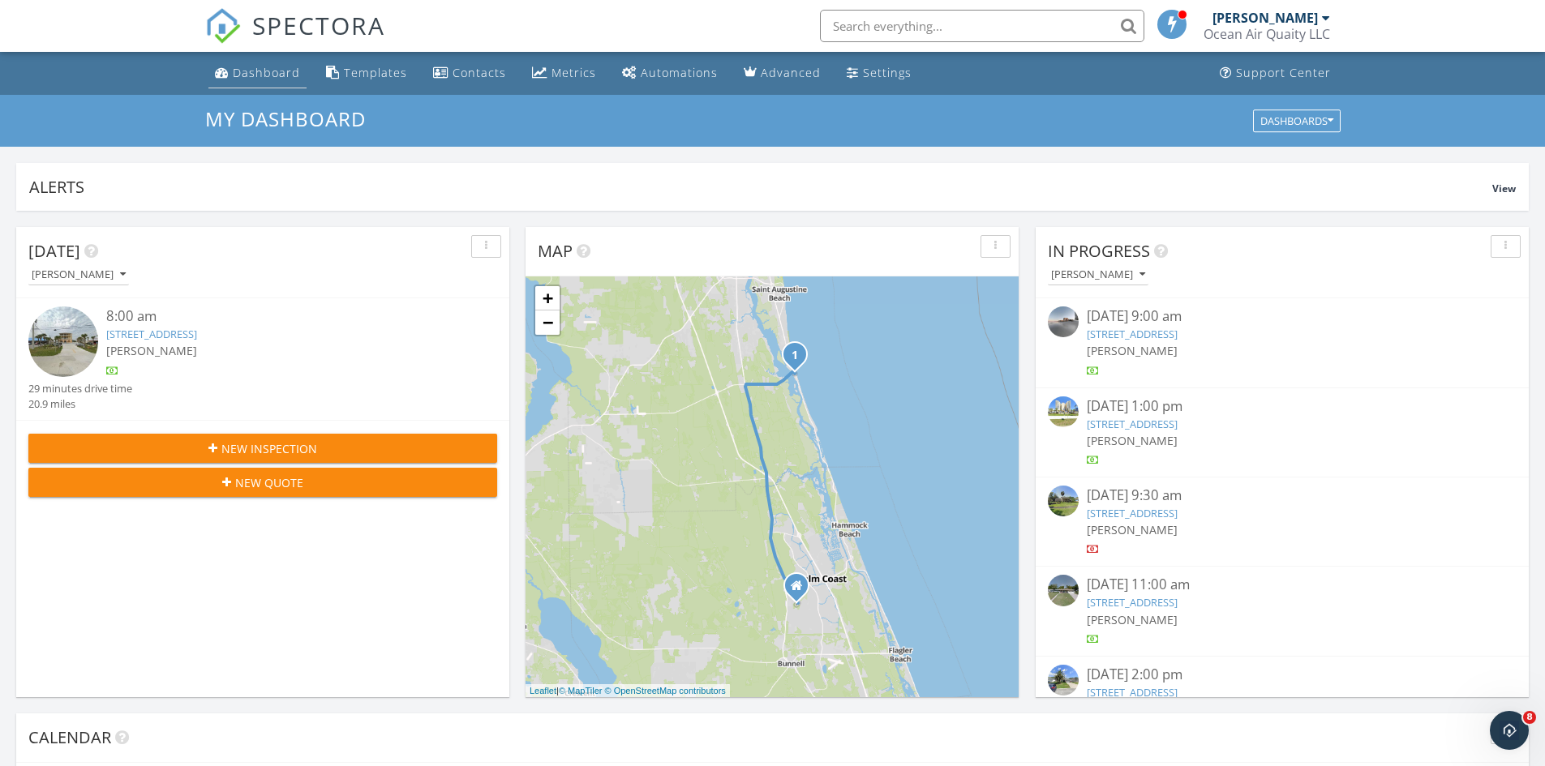
click at [276, 68] on div "Dashboard" at bounding box center [266, 72] width 67 height 15
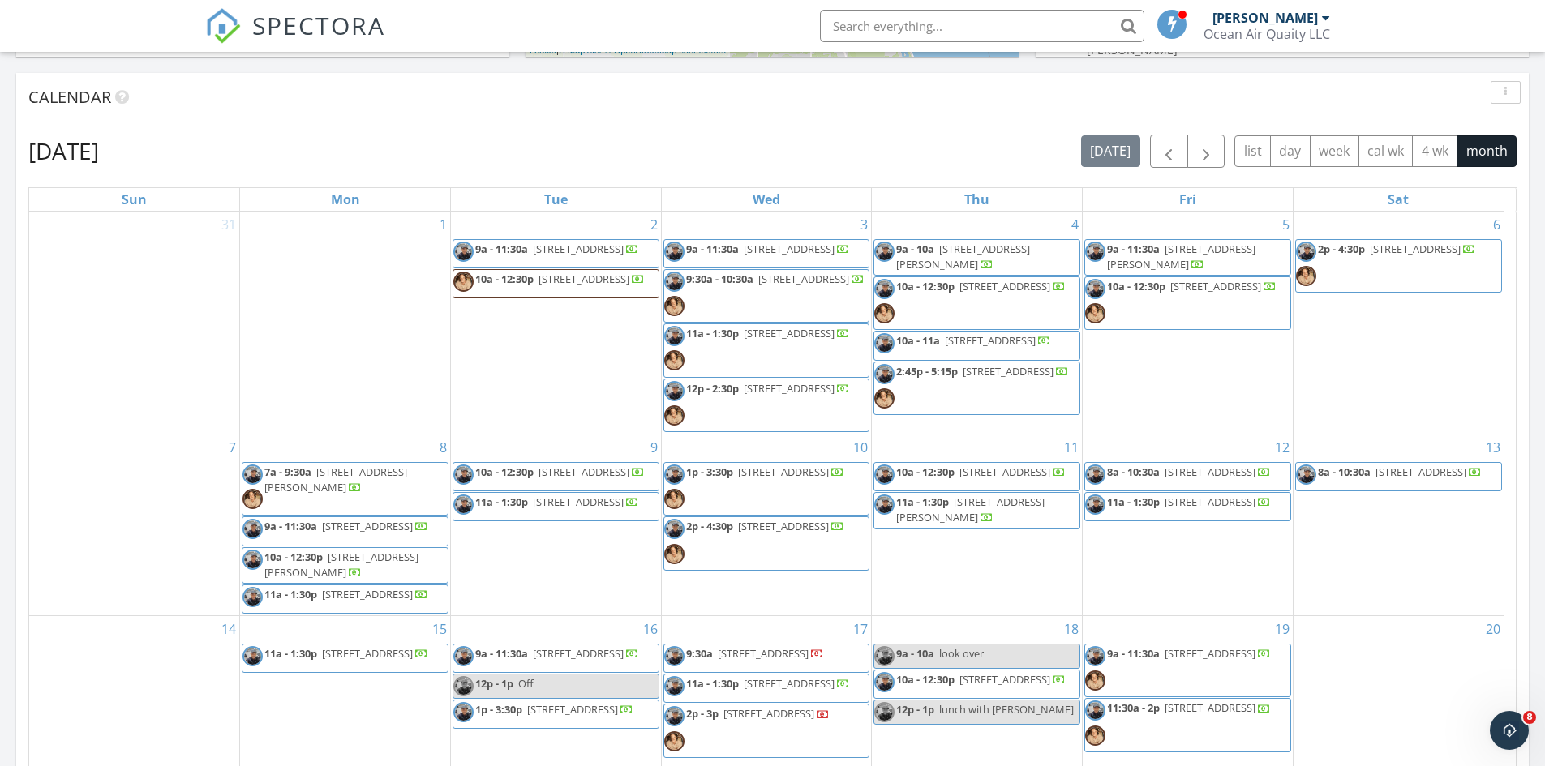
scroll to position [568, 0]
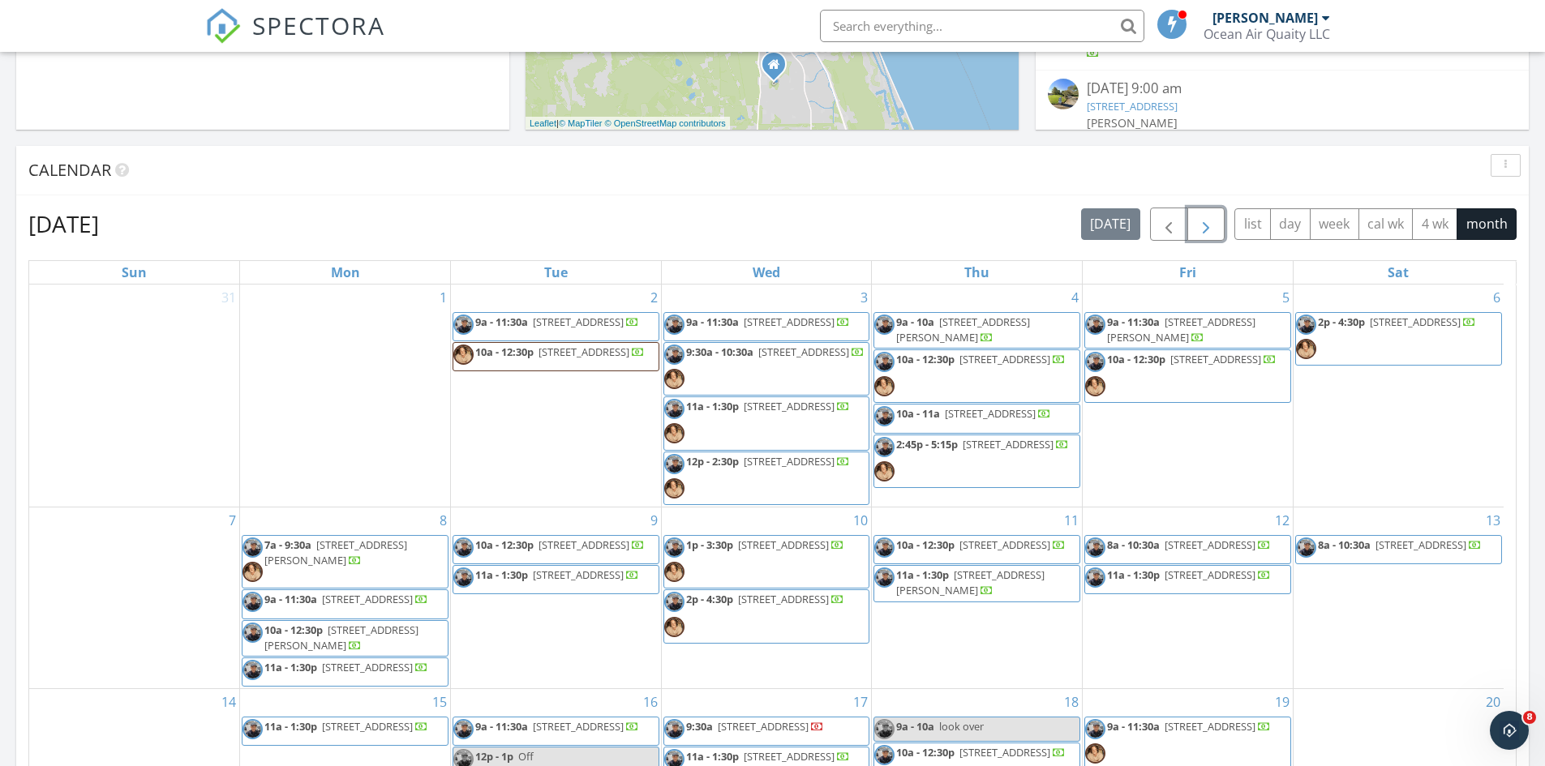
click at [1207, 222] on span "button" at bounding box center [1205, 224] width 19 height 19
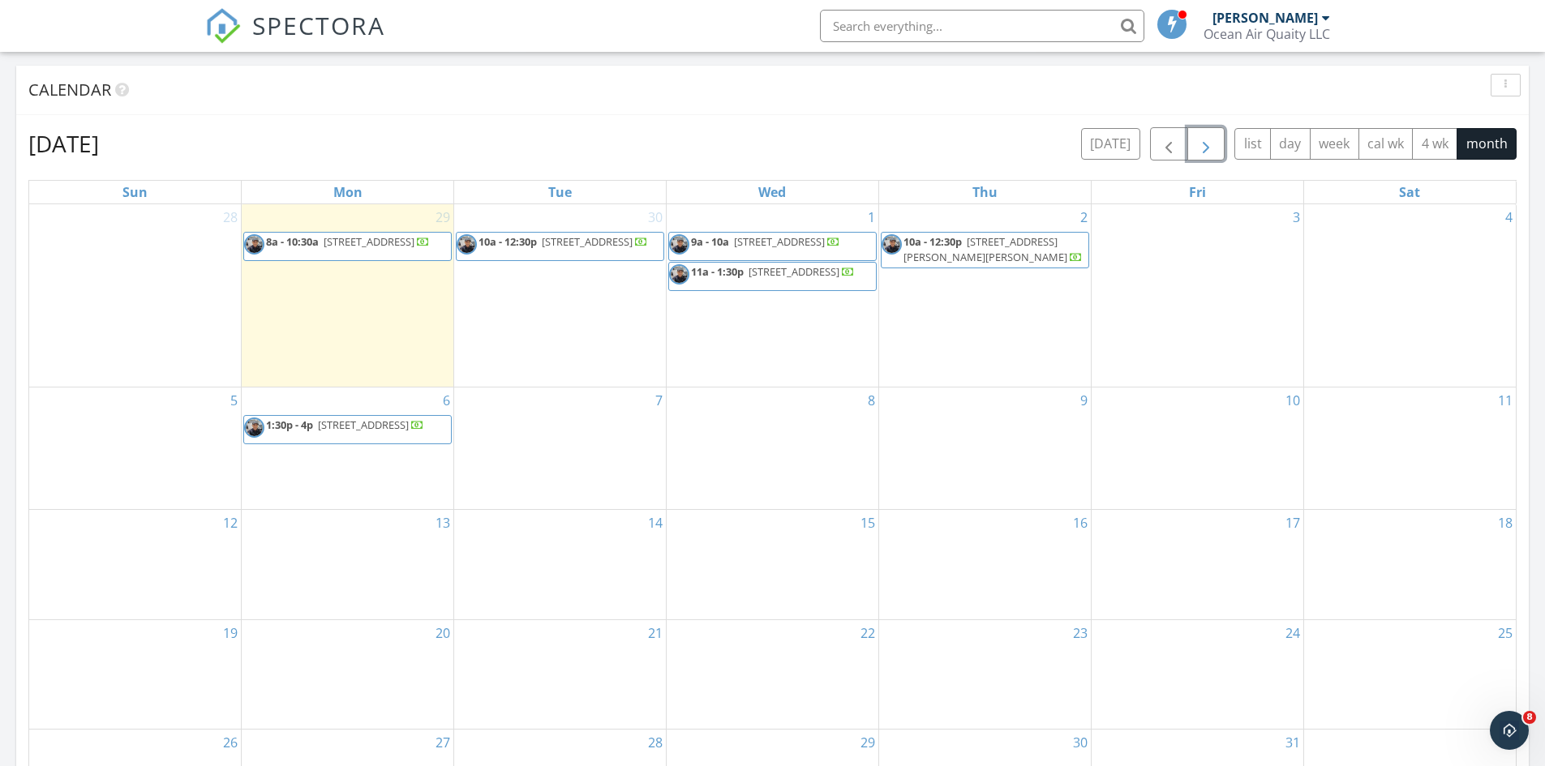
scroll to position [649, 0]
click at [1164, 136] on span "button" at bounding box center [1168, 143] width 19 height 19
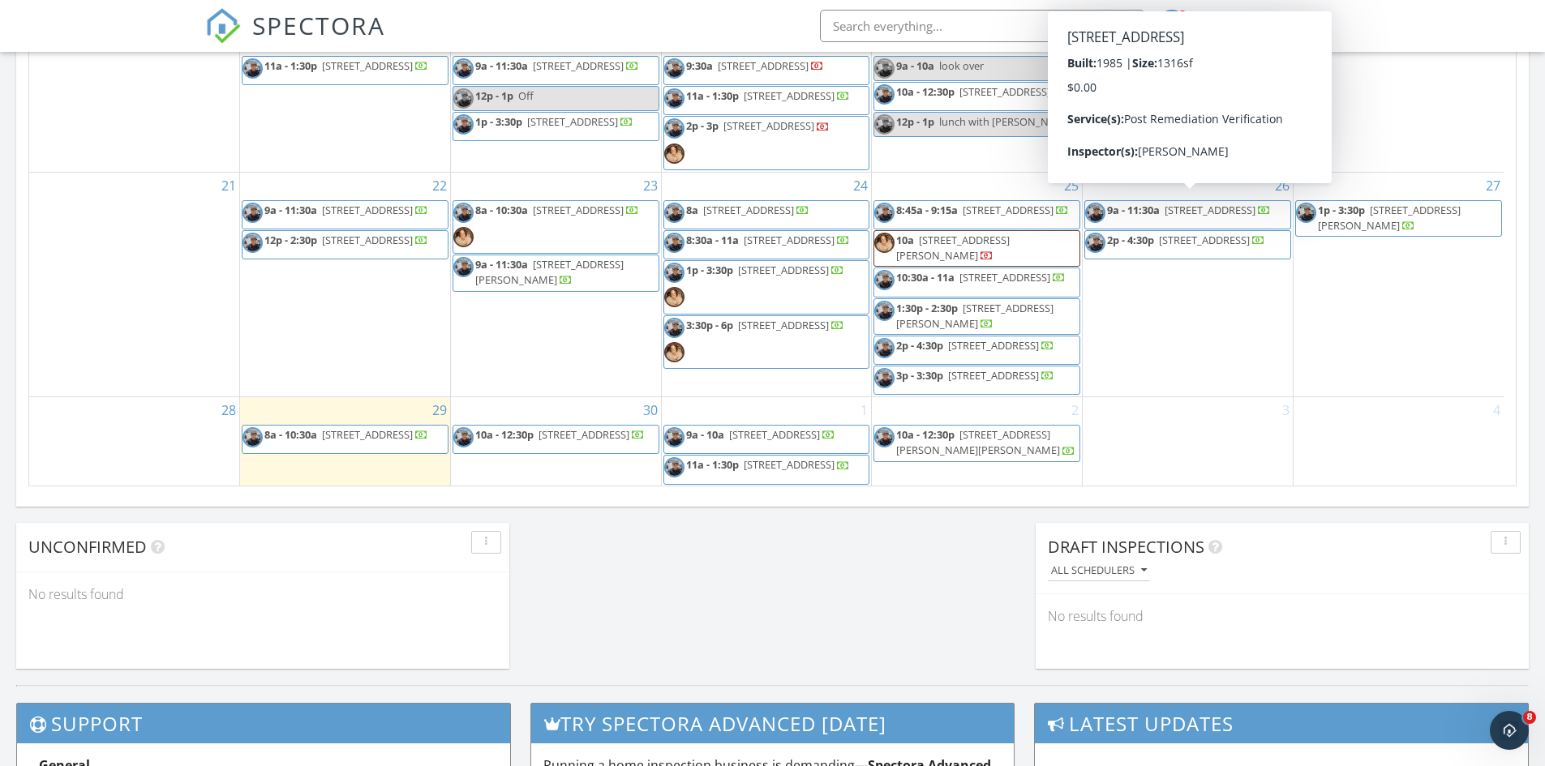
scroll to position [973, 0]
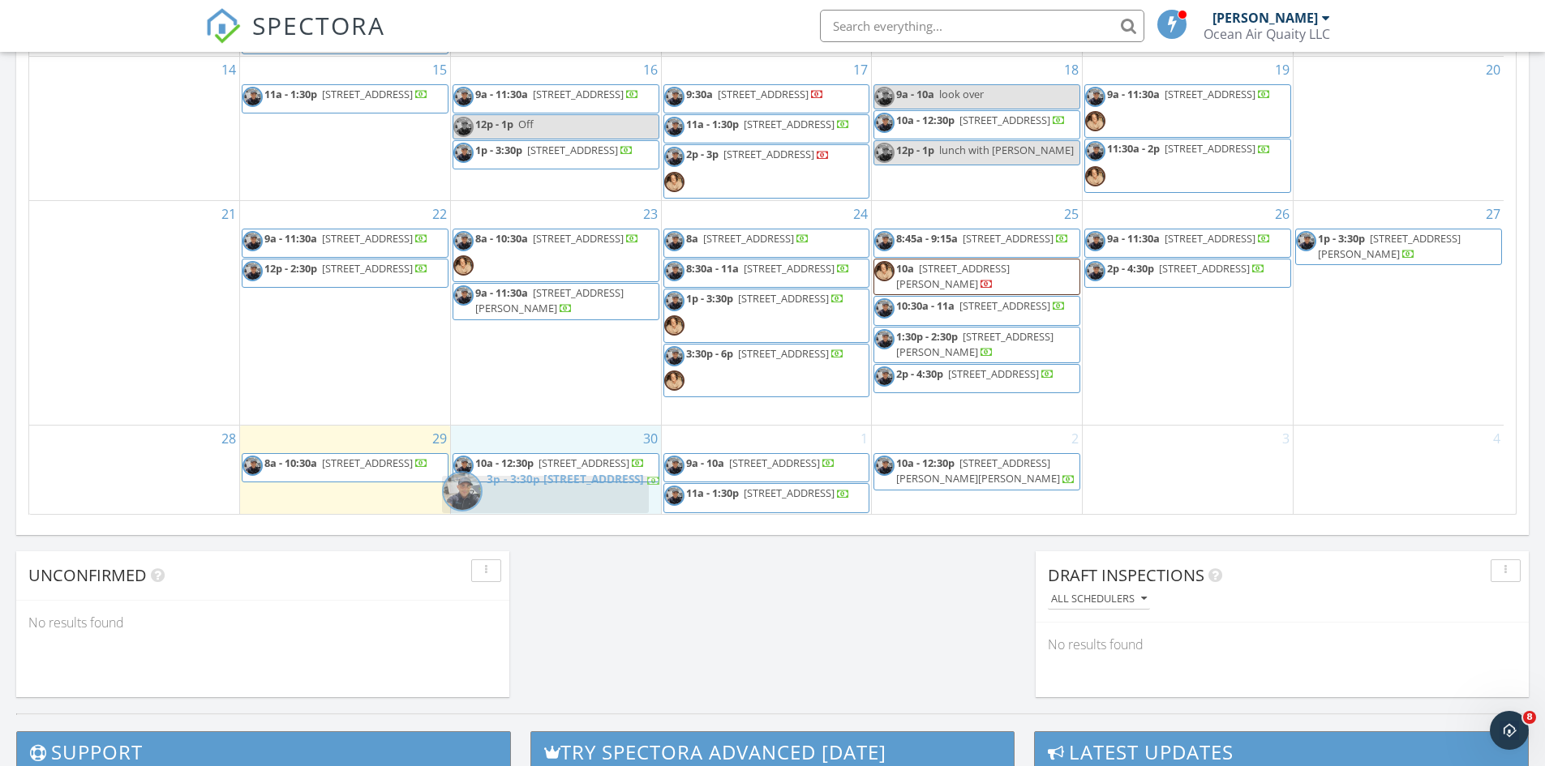
click at [540, 494] on body "SPECTORA Michael Scavo Ocean Air Quaity LLC Role: Inspector Dashboard New Inspe…" at bounding box center [772, 167] width 1545 height 2281
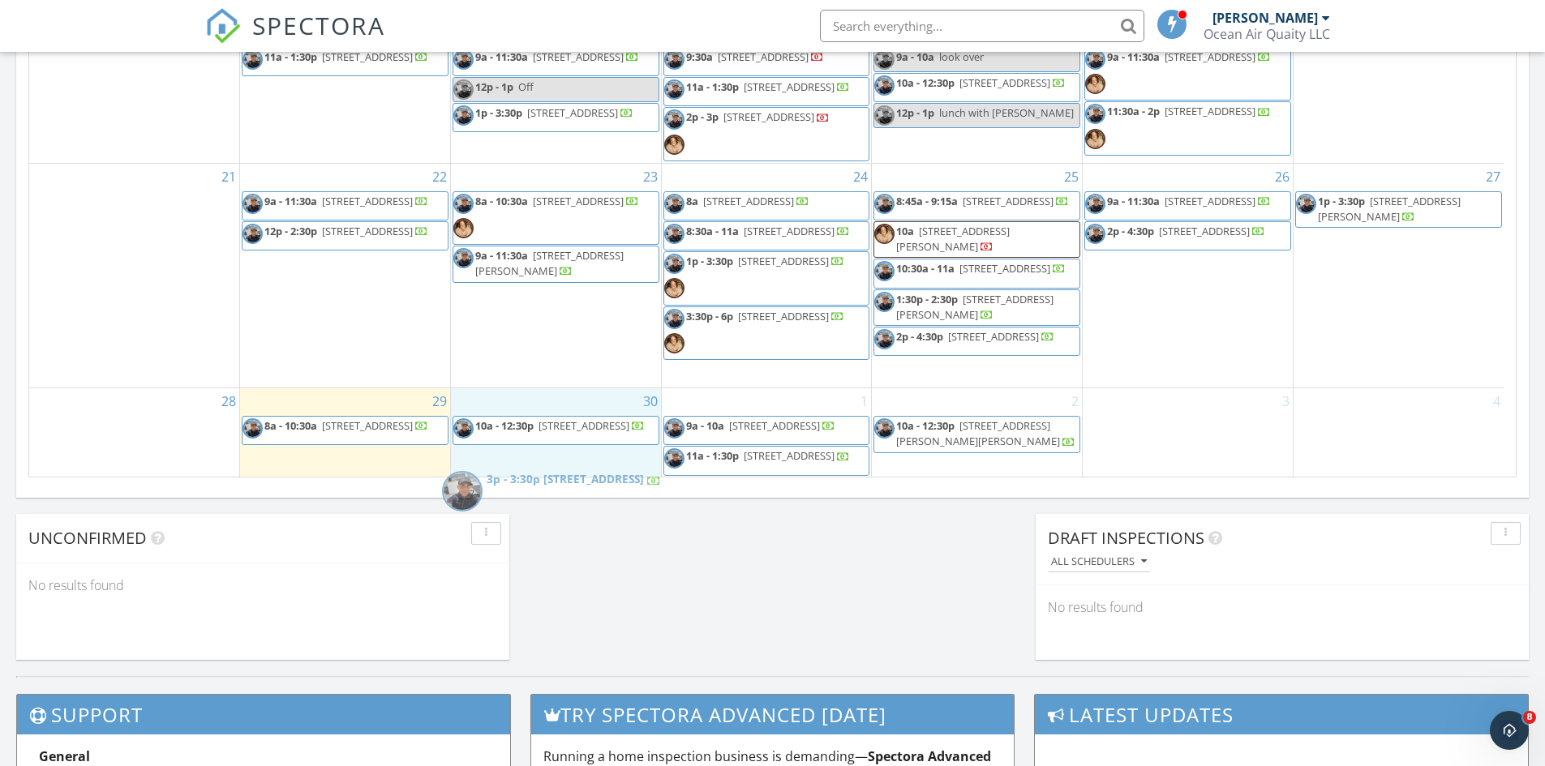
scroll to position [272, 0]
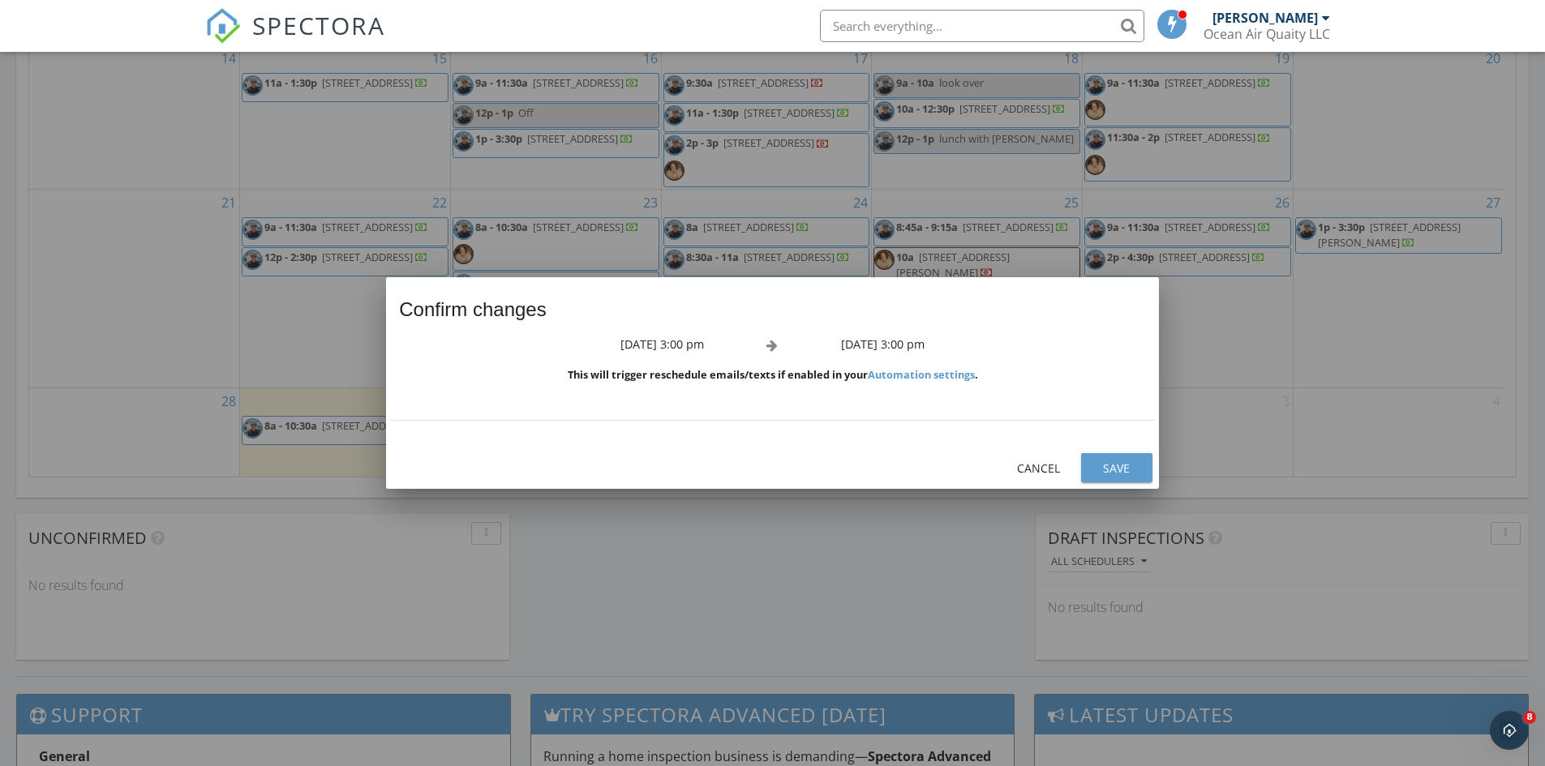
click at [1108, 465] on div "Save" at bounding box center [1116, 468] width 45 height 17
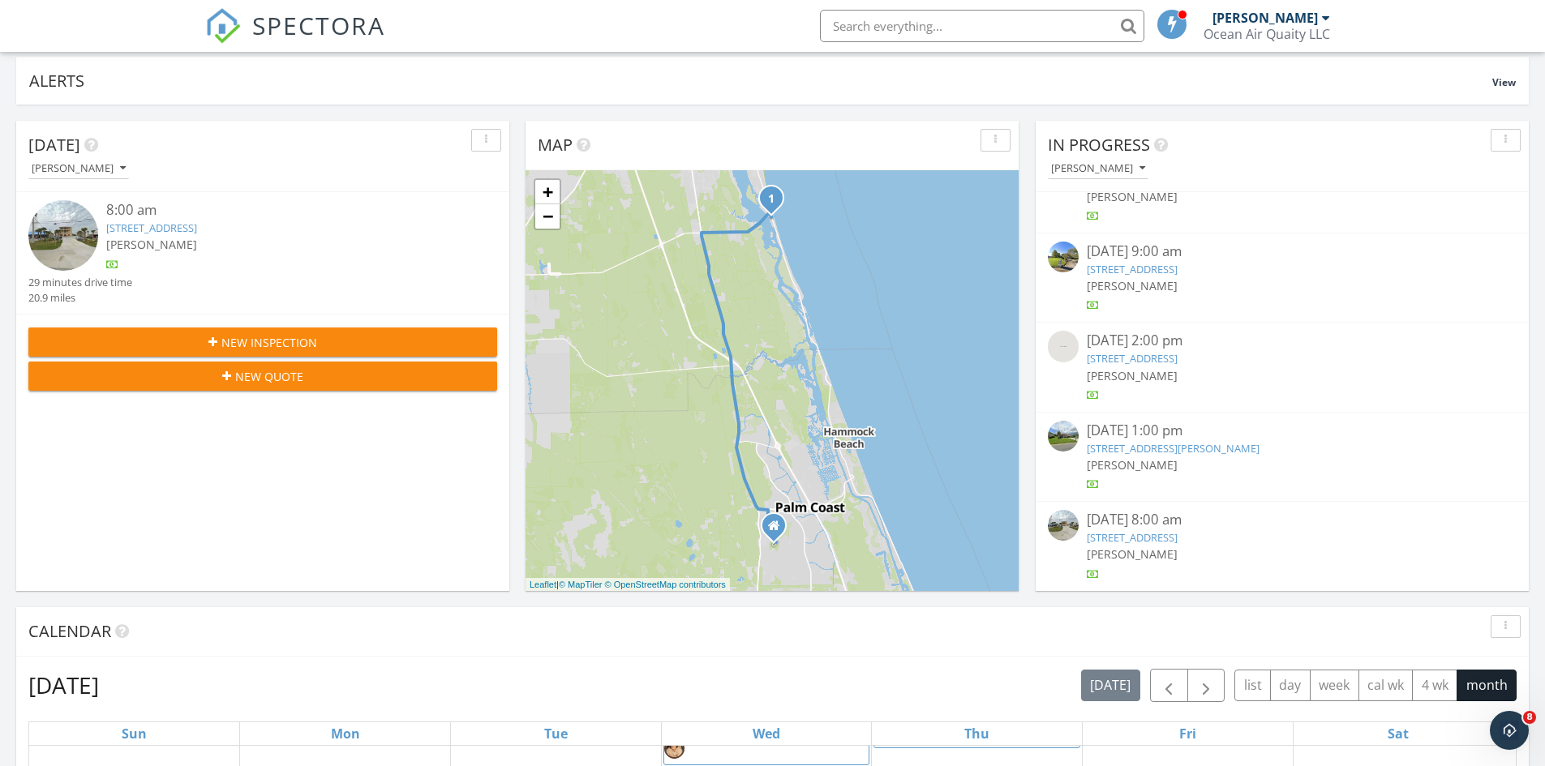
scroll to position [0, 0]
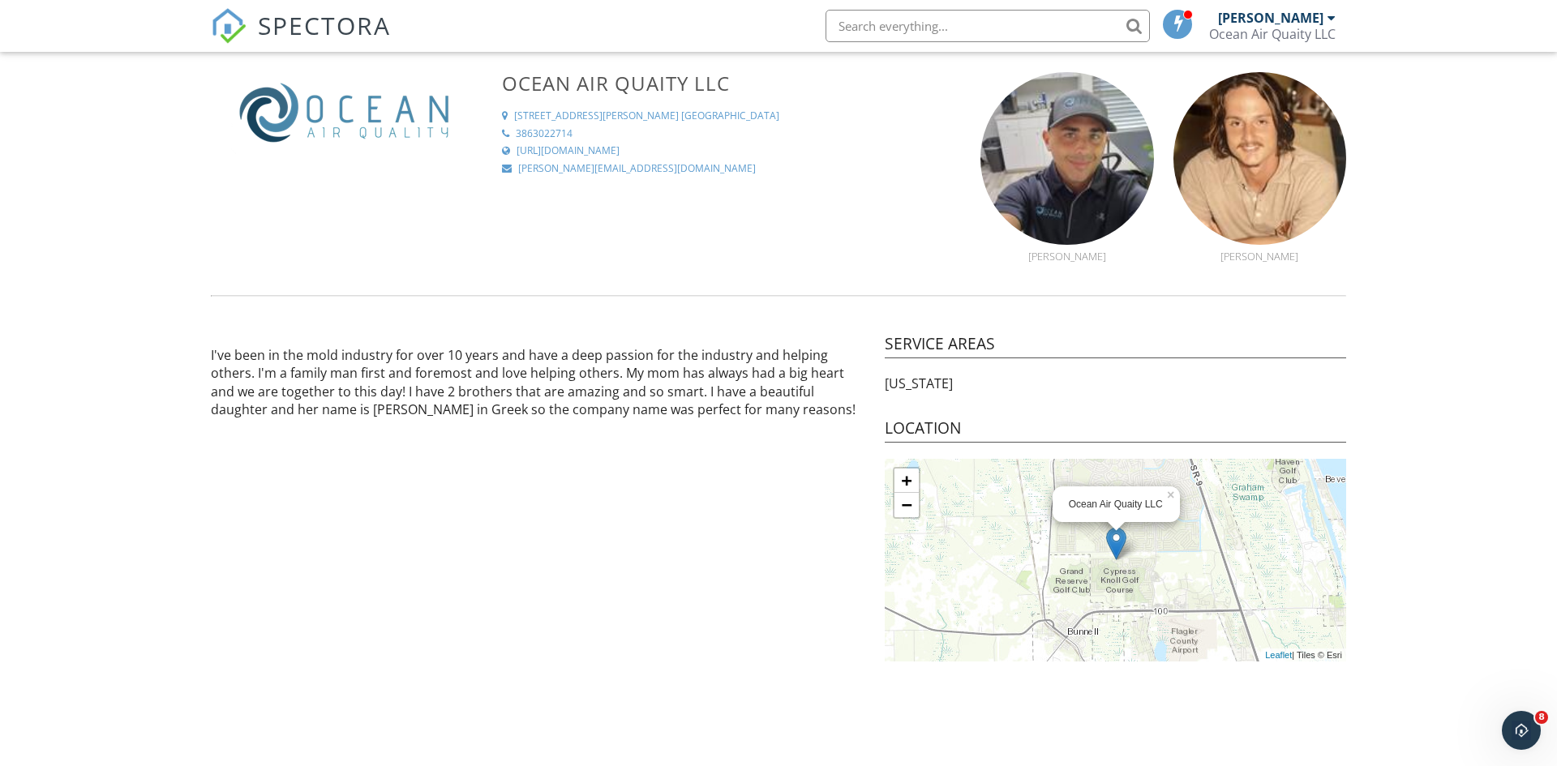
click at [1285, 7] on div "[PERSON_NAME] Ocean Air Quaity LLC" at bounding box center [1272, 26] width 127 height 52
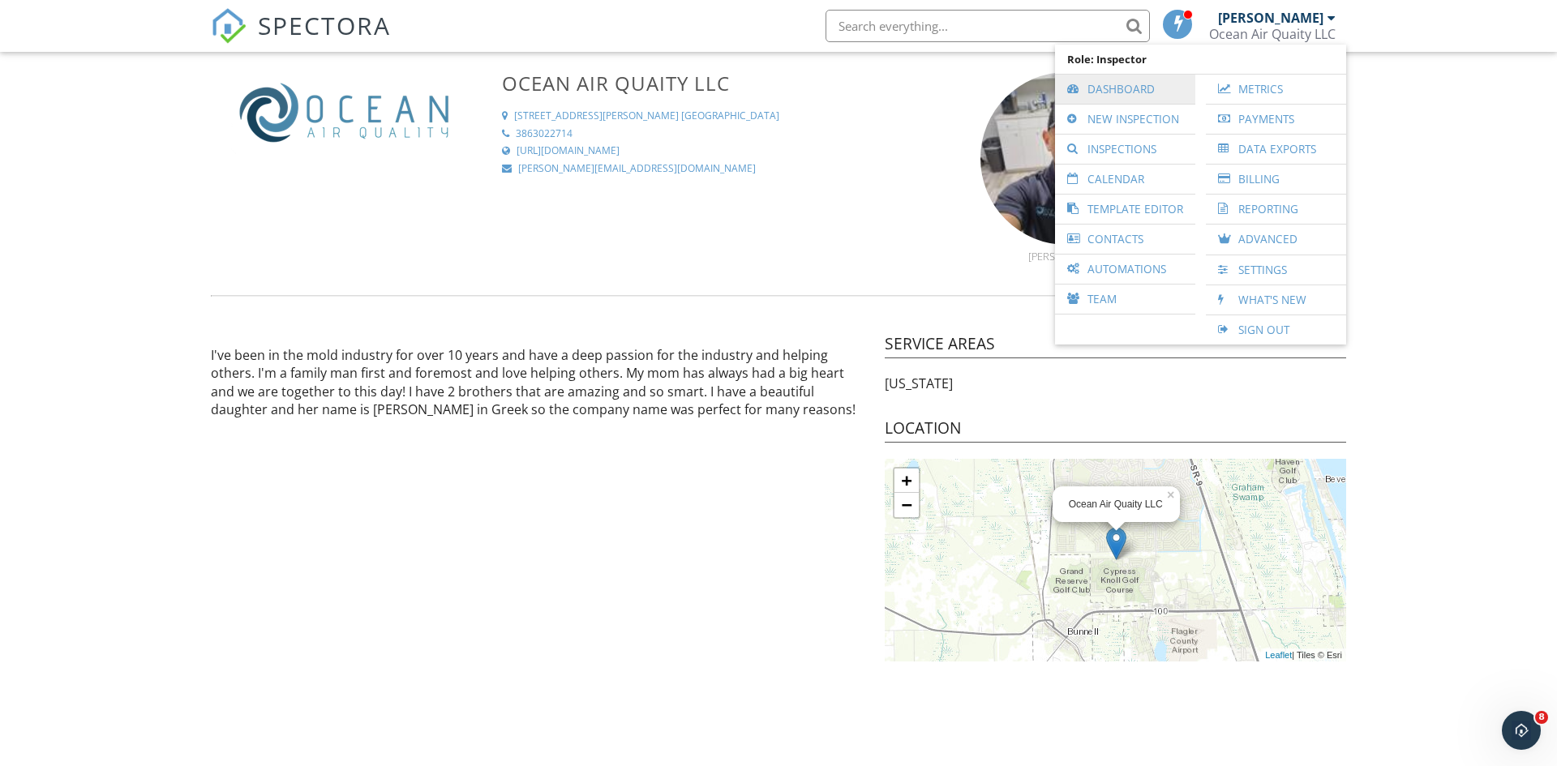
click at [1162, 83] on link "Dashboard" at bounding box center [1125, 89] width 124 height 29
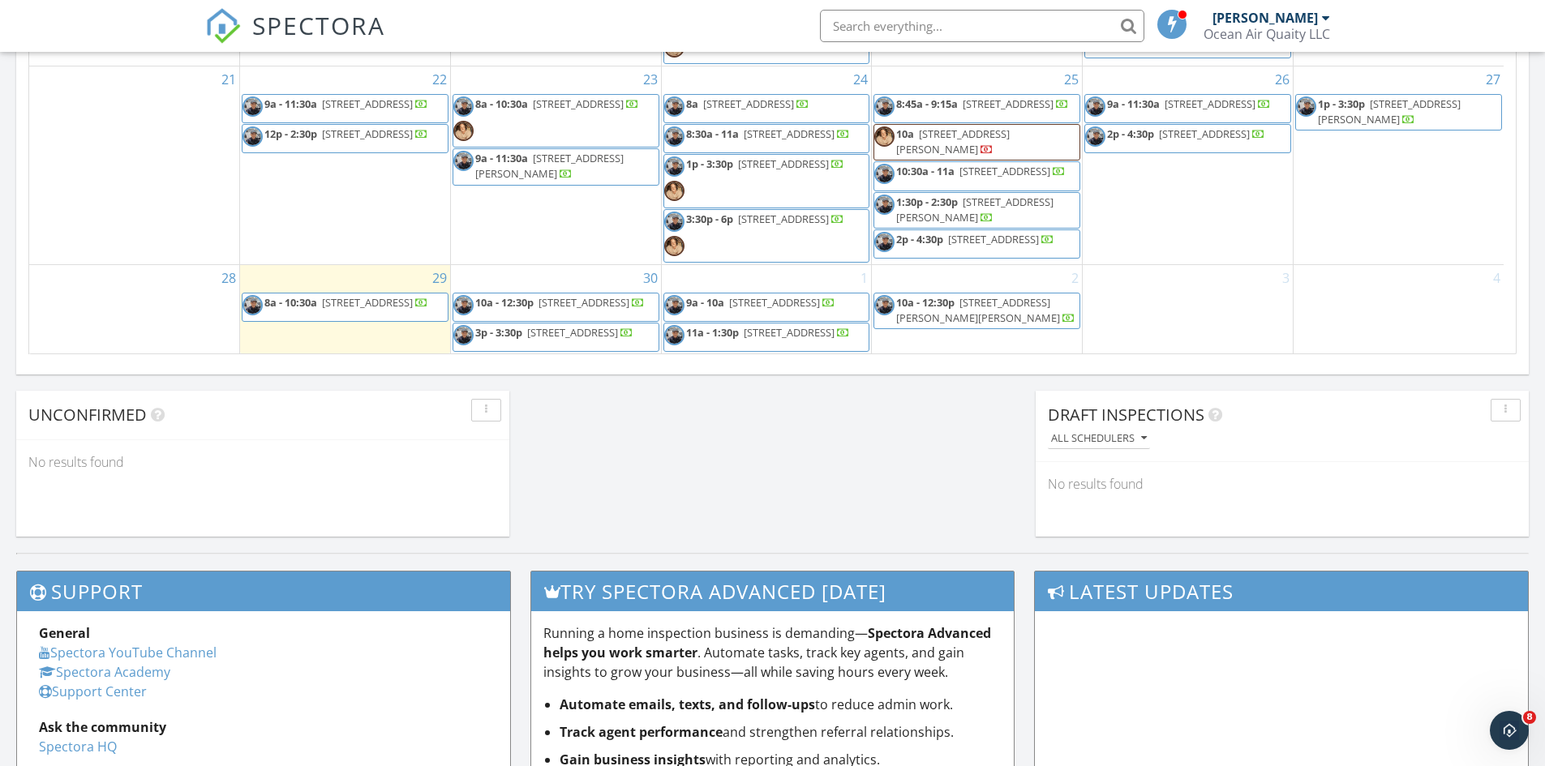
scroll to position [1135, 0]
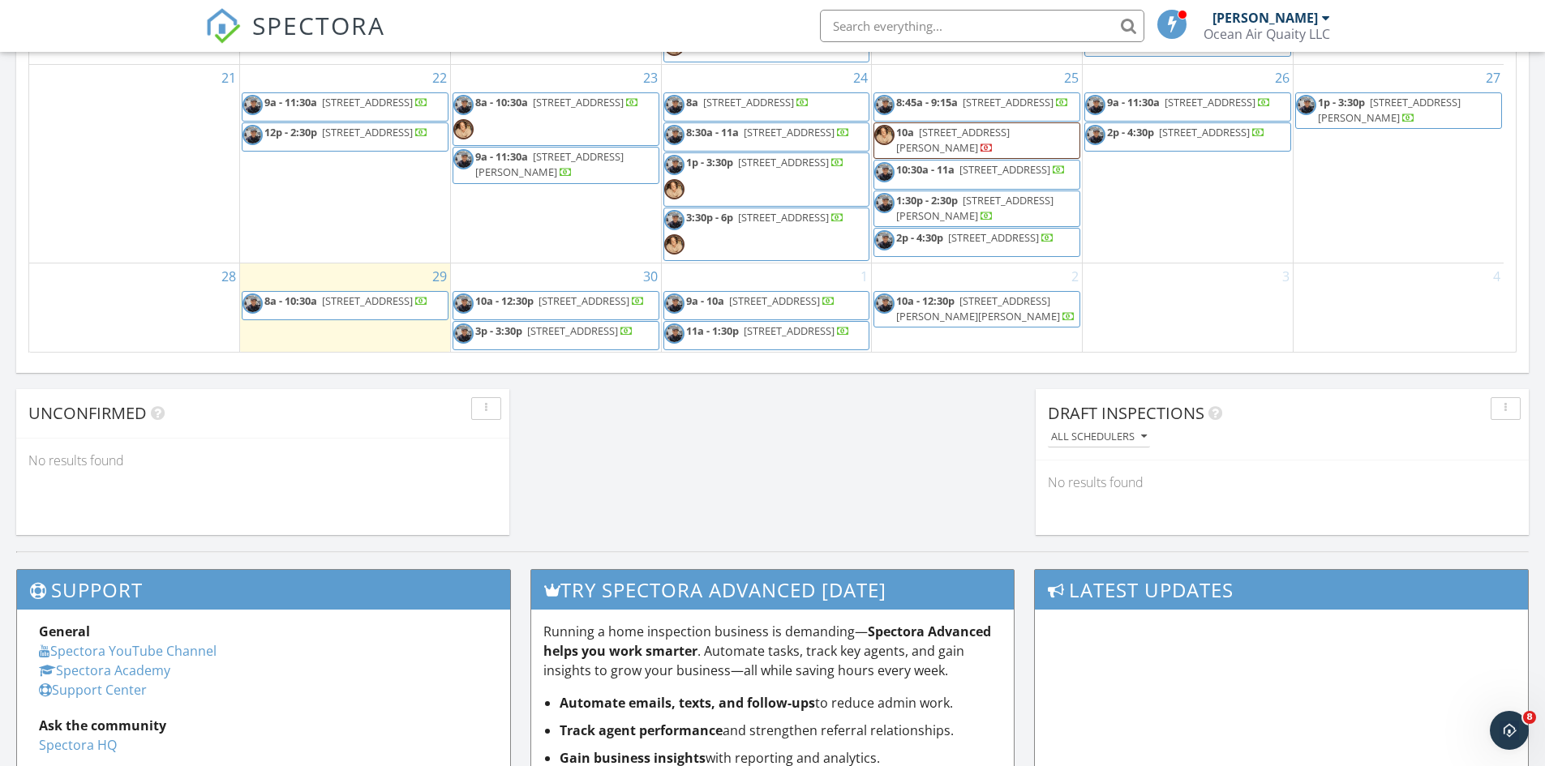
click at [491, 324] on span "3p - 3:30p" at bounding box center [498, 331] width 47 height 15
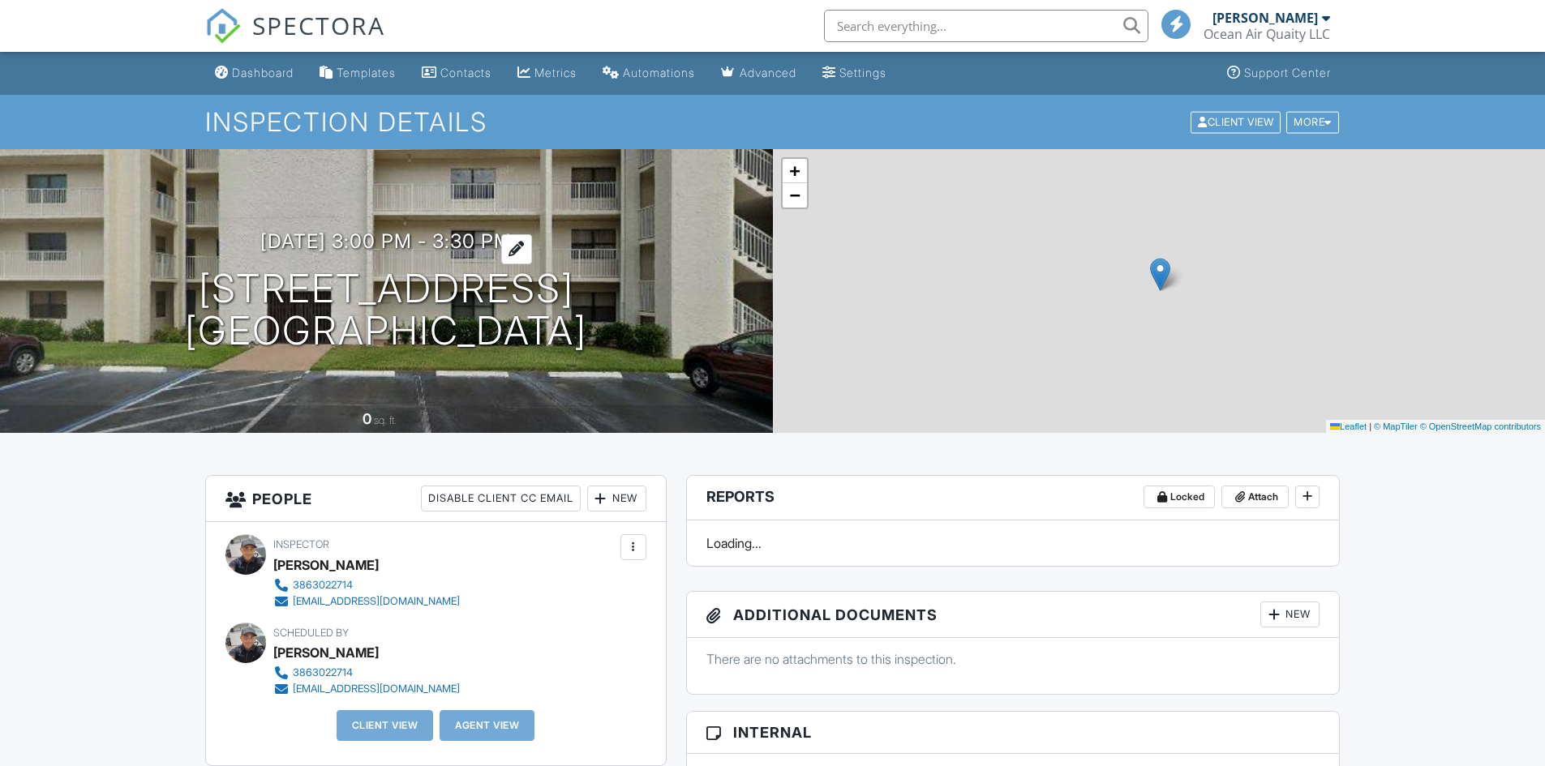
click at [410, 240] on h3 "[DATE] 3:00 pm - 3:30 pm" at bounding box center [385, 241] width 251 height 22
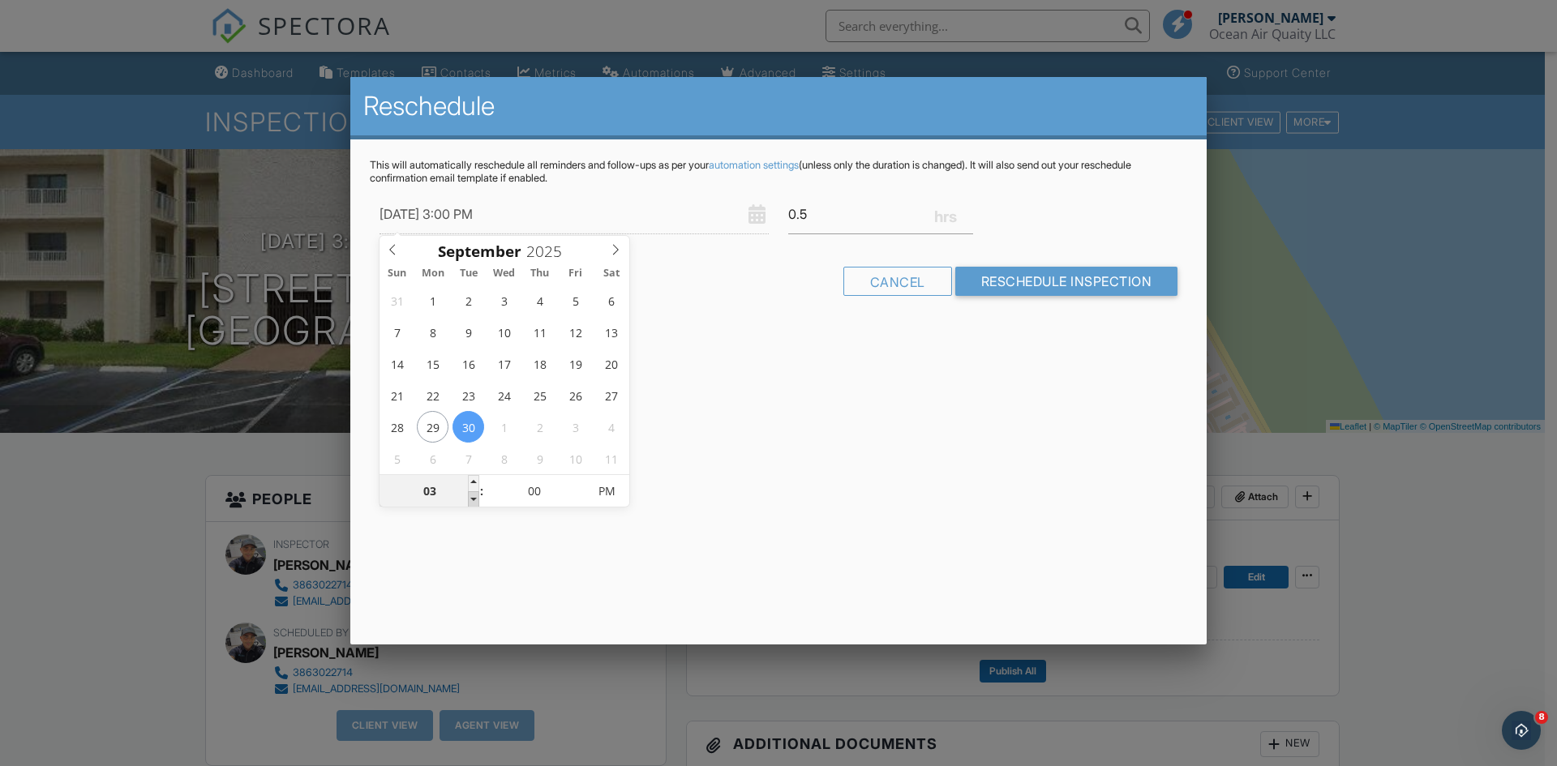
type input "[DATE] 2:00 PM"
type input "02"
click at [474, 499] on span at bounding box center [473, 499] width 11 height 16
type input "09/30/2025 1:00 PM"
type input "01"
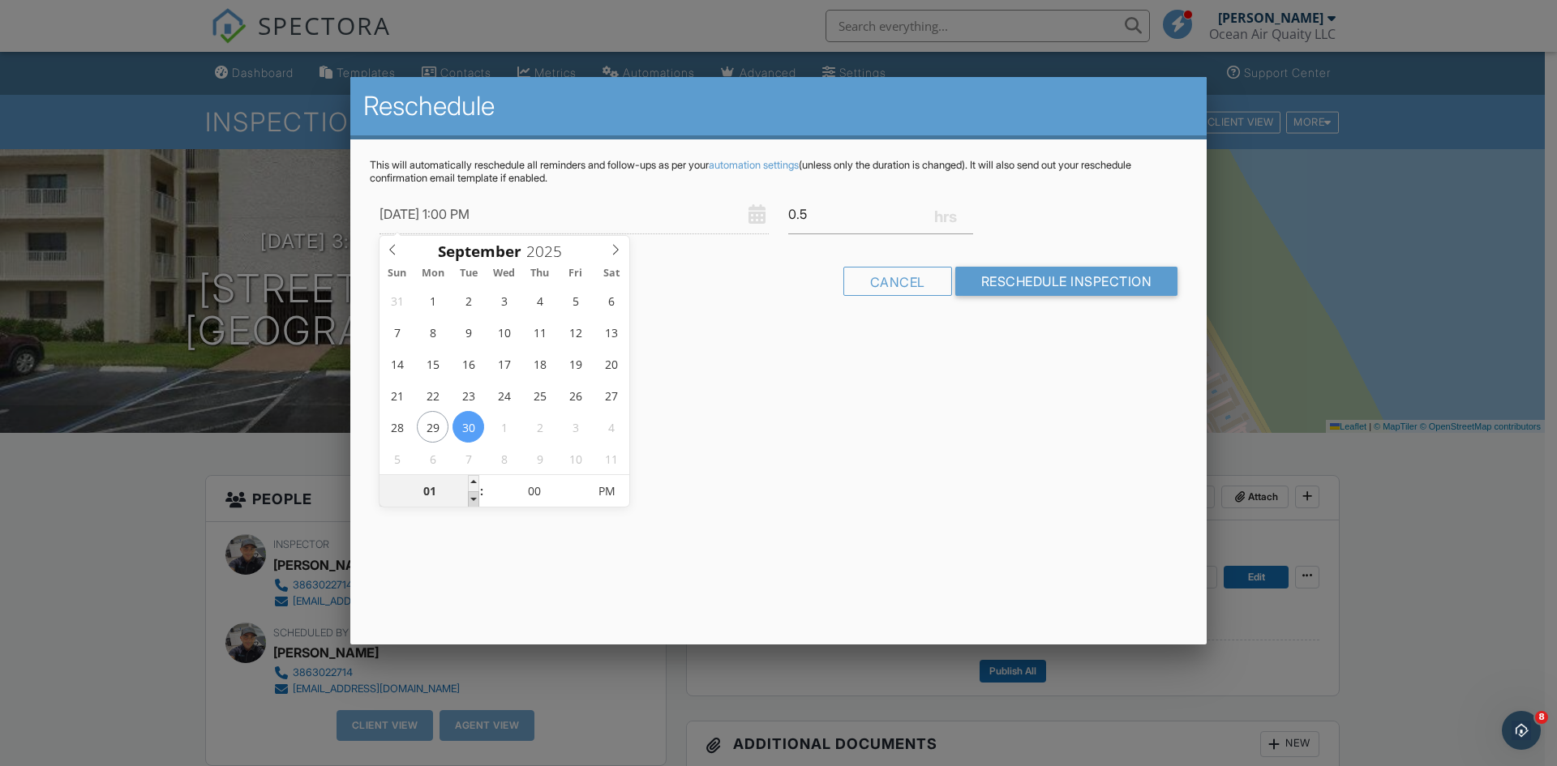
click at [469, 500] on span at bounding box center [473, 499] width 11 height 16
type input "09/30/2025 12:00 PM"
type input "12"
click at [469, 500] on span at bounding box center [473, 499] width 11 height 16
type input "09/30/2025 11:00 AM"
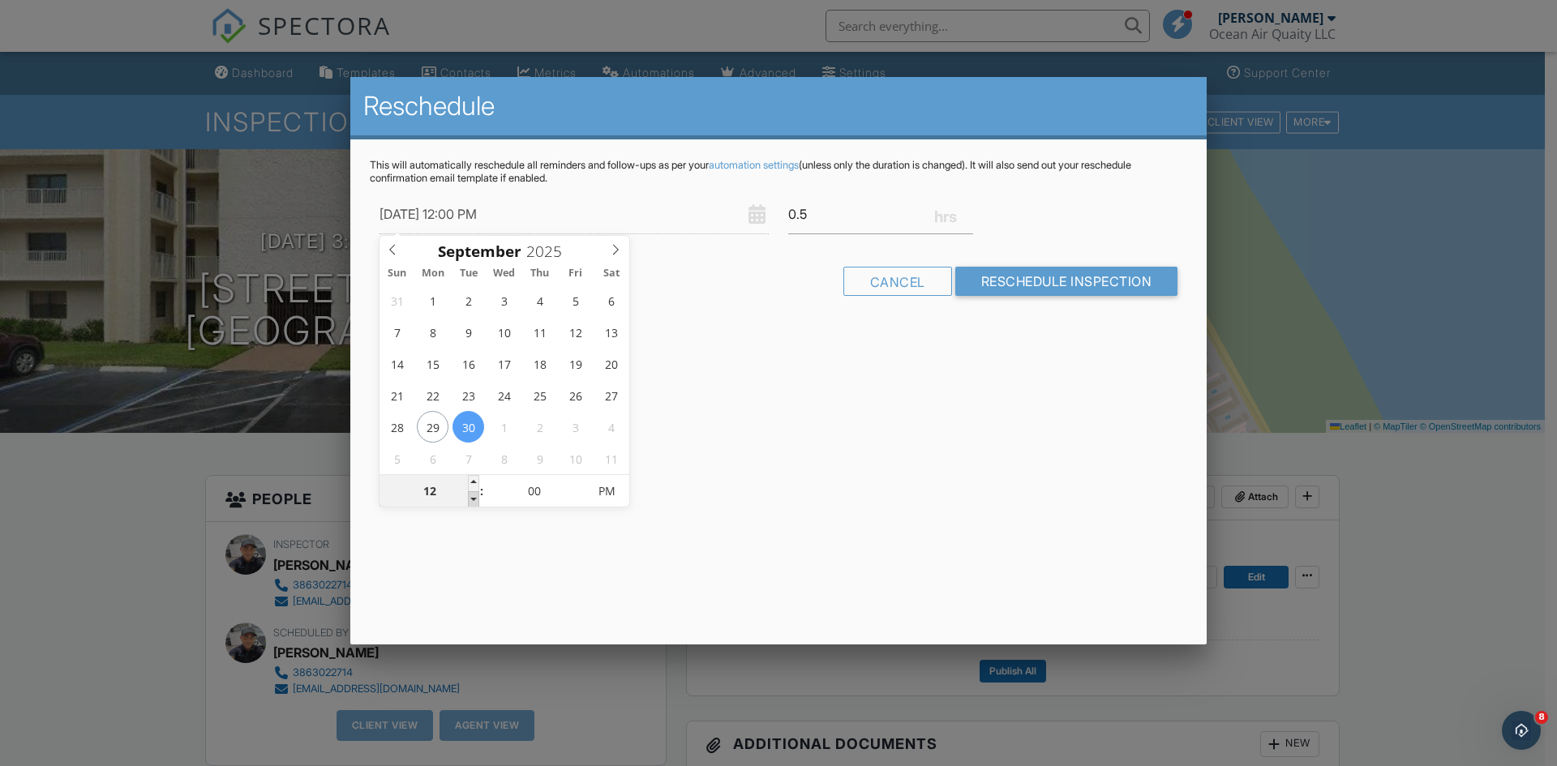
type input "11"
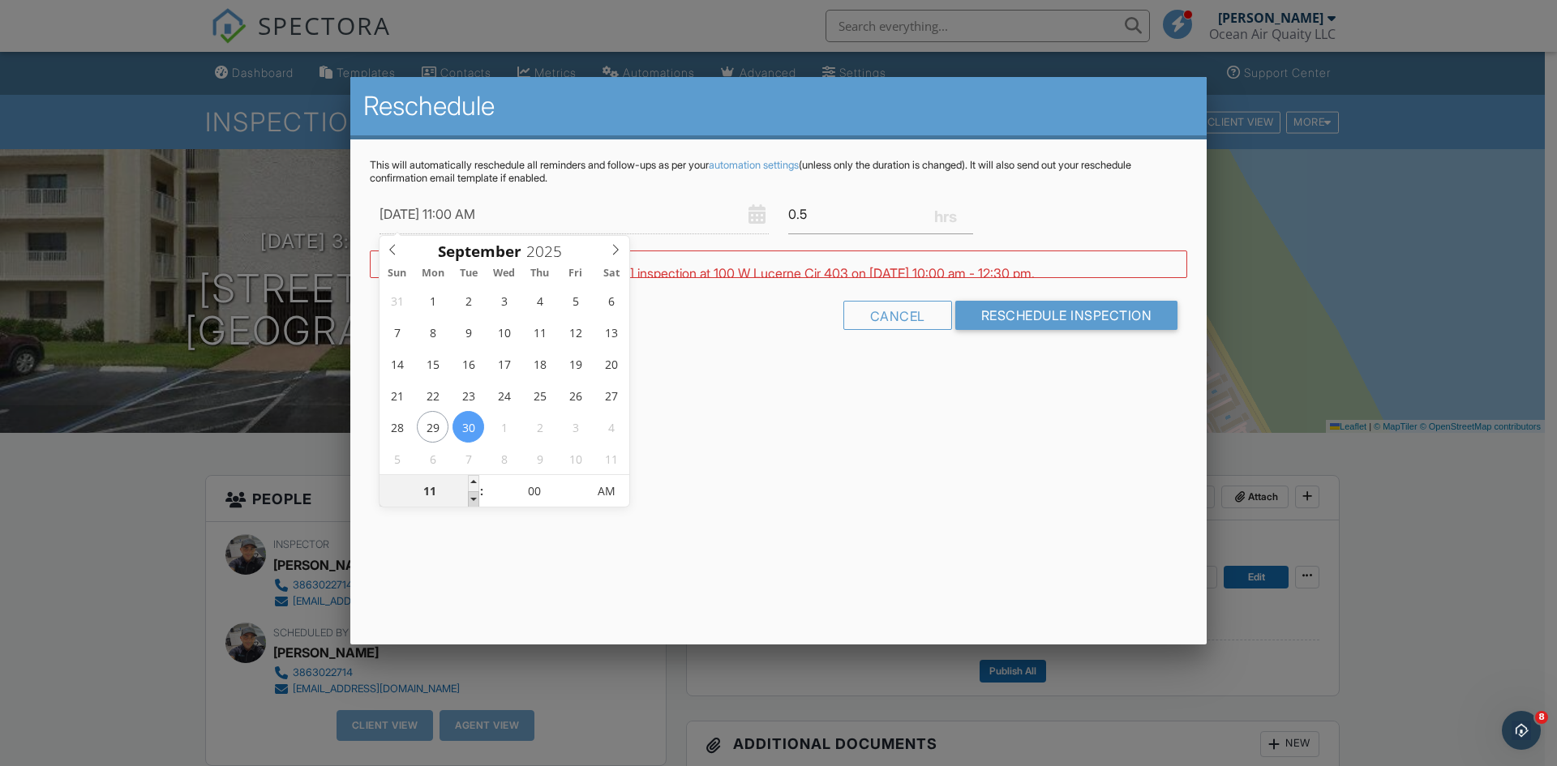
click at [469, 500] on span at bounding box center [473, 499] width 11 height 16
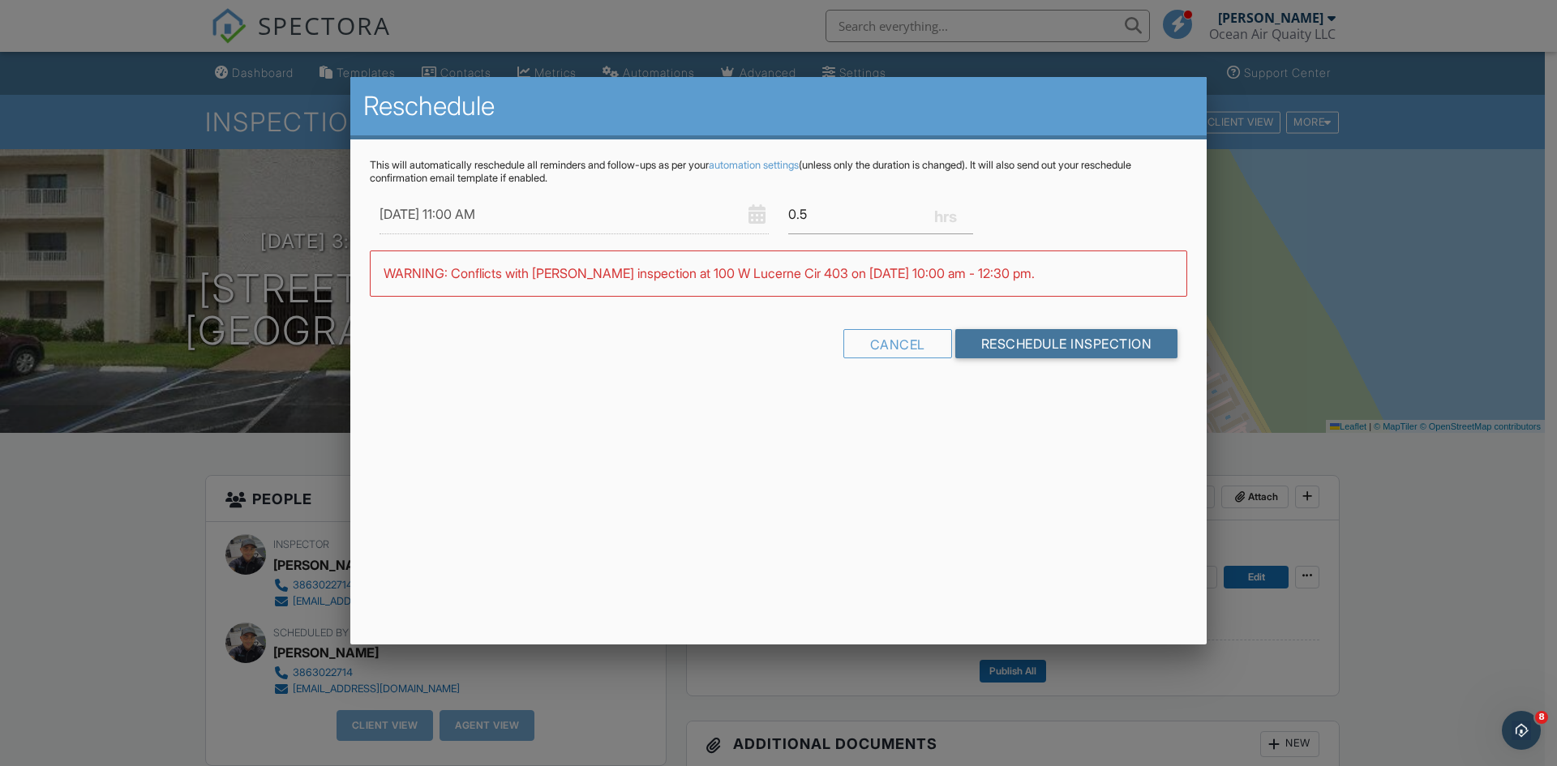
click at [1116, 328] on form "09/30/2025 11:00 AM 0.5 Warning: this date/time is in the past. WARNING: Confli…" at bounding box center [778, 282] width 817 height 175
click at [1072, 345] on input "Reschedule Inspection" at bounding box center [1066, 343] width 223 height 29
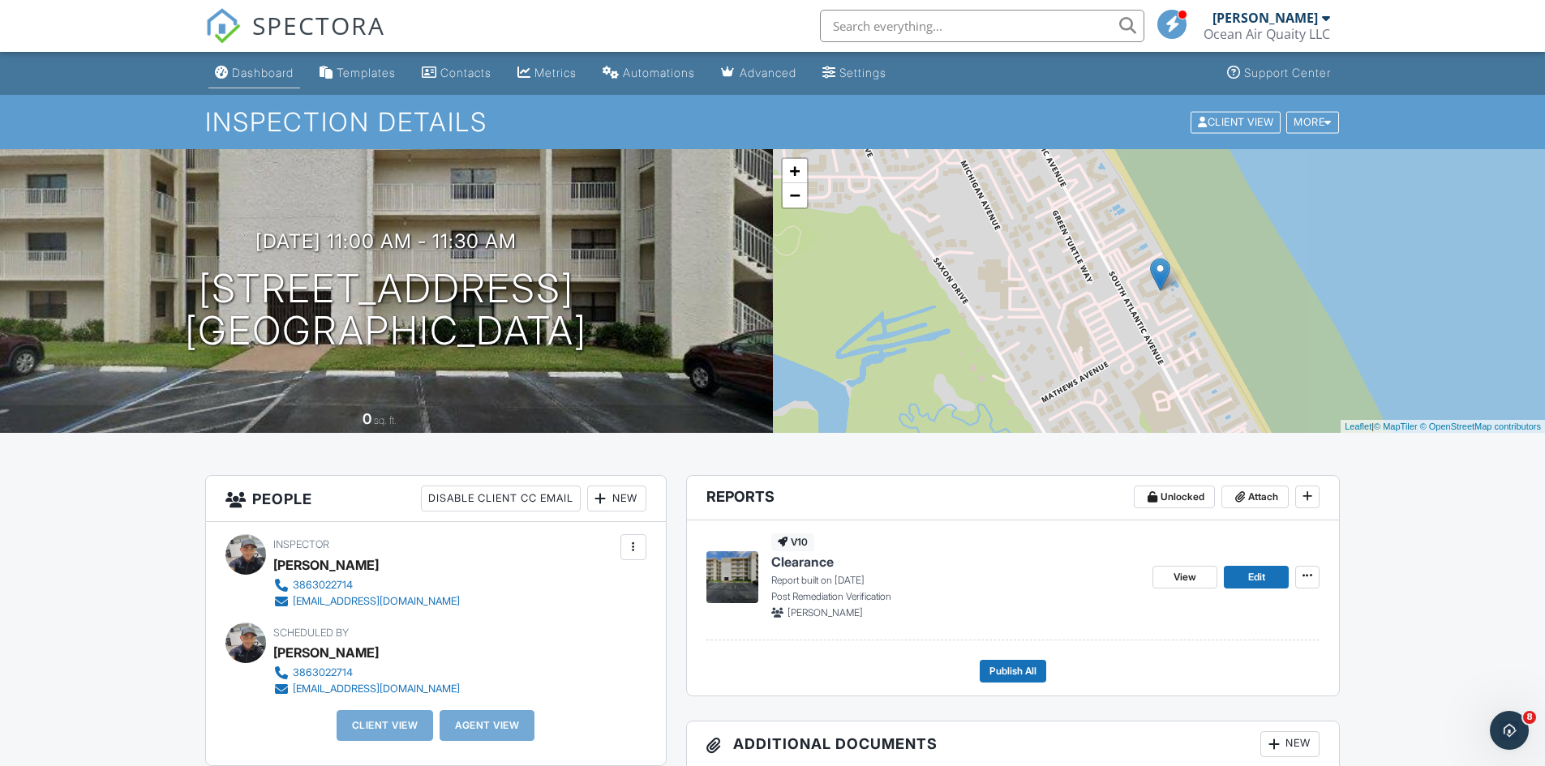
click at [248, 69] on div "Dashboard" at bounding box center [263, 73] width 62 height 14
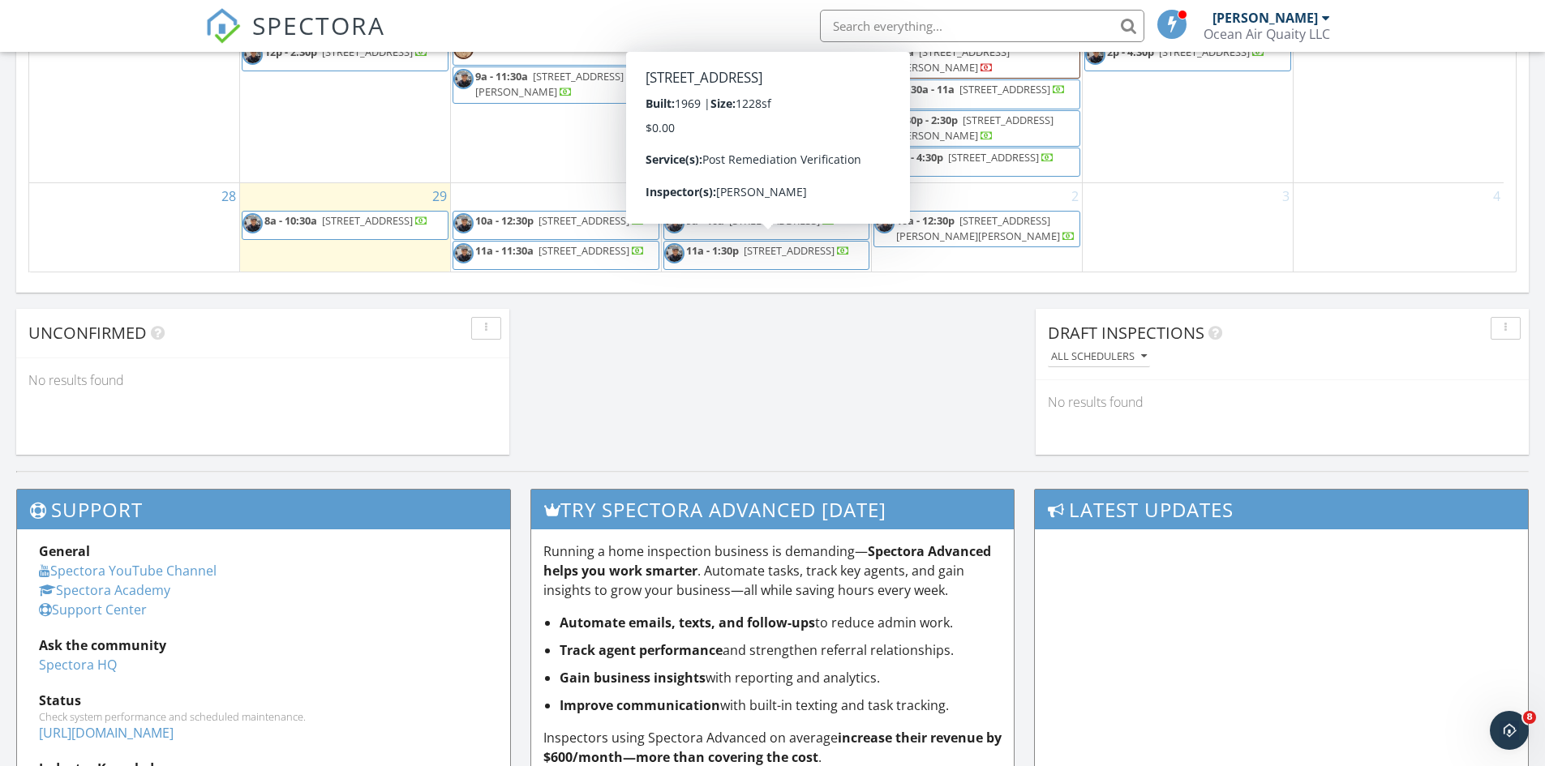
scroll to position [1216, 0]
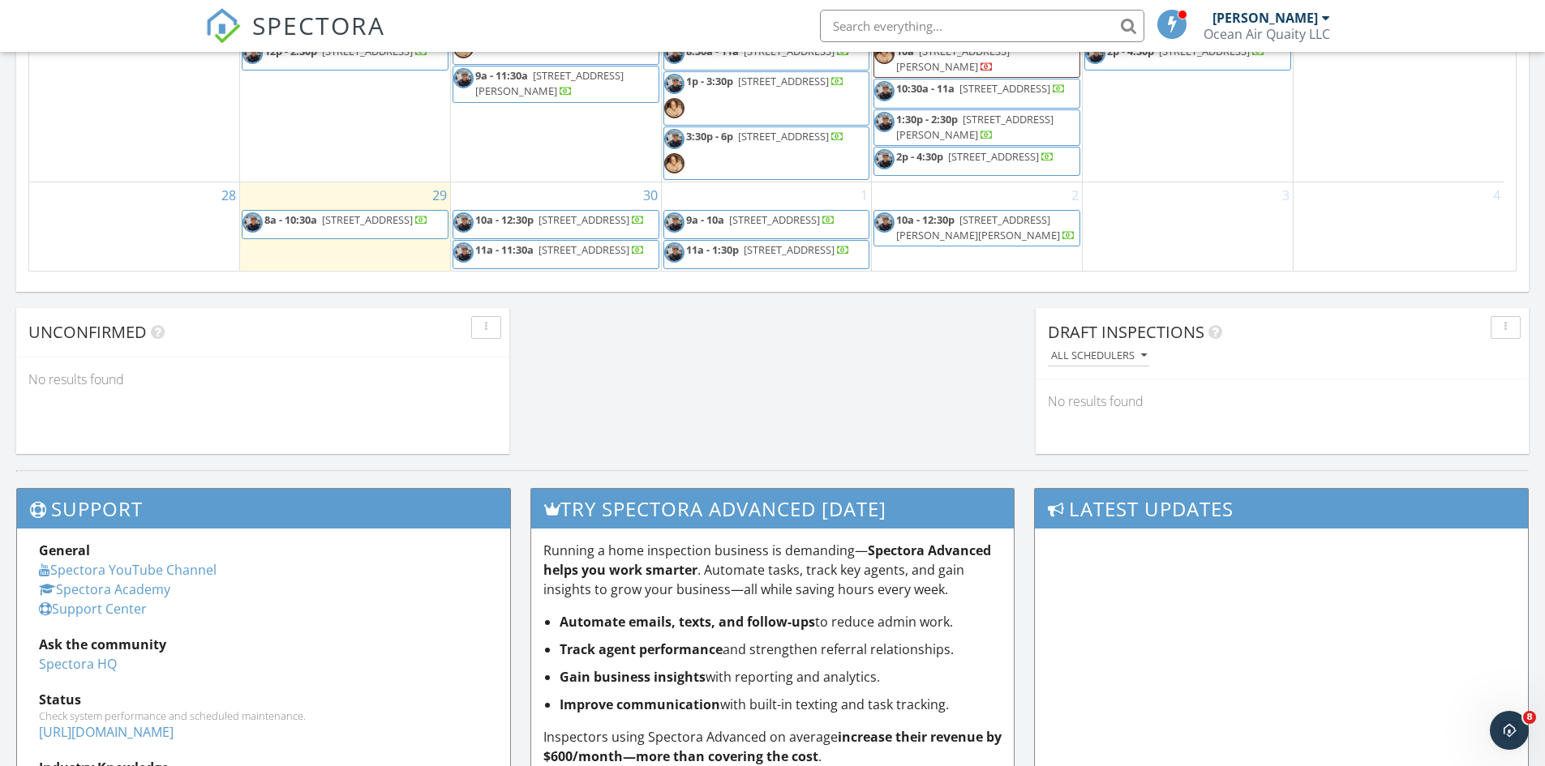
click at [505, 212] on span "10a - 12:30p" at bounding box center [504, 219] width 58 height 15
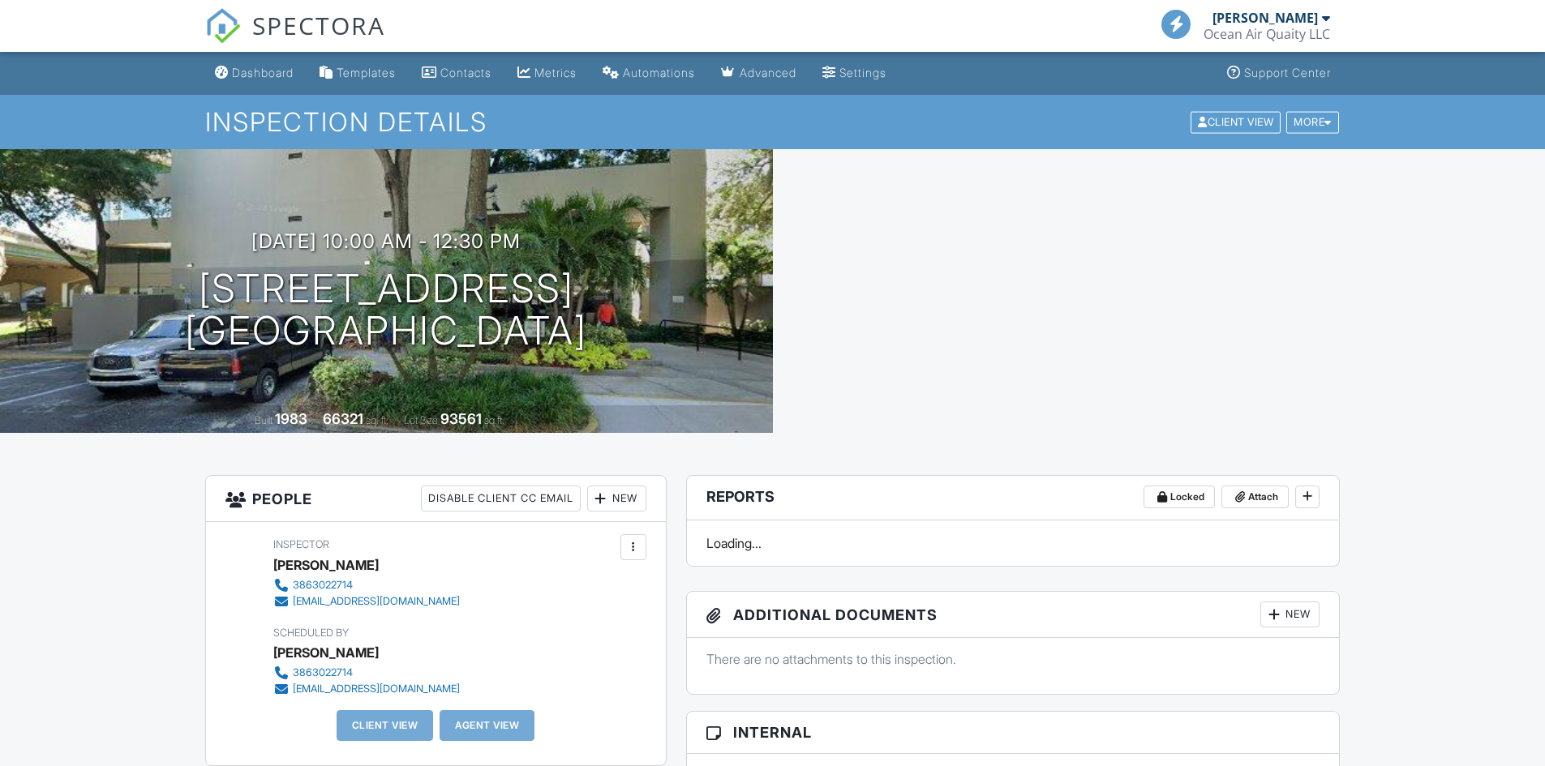
click at [457, 229] on div "[DATE] 10:00 am - 12:30 pm [STREET_ADDRESS] [GEOGRAPHIC_DATA] Built 1983 66321 …" at bounding box center [386, 291] width 773 height 284
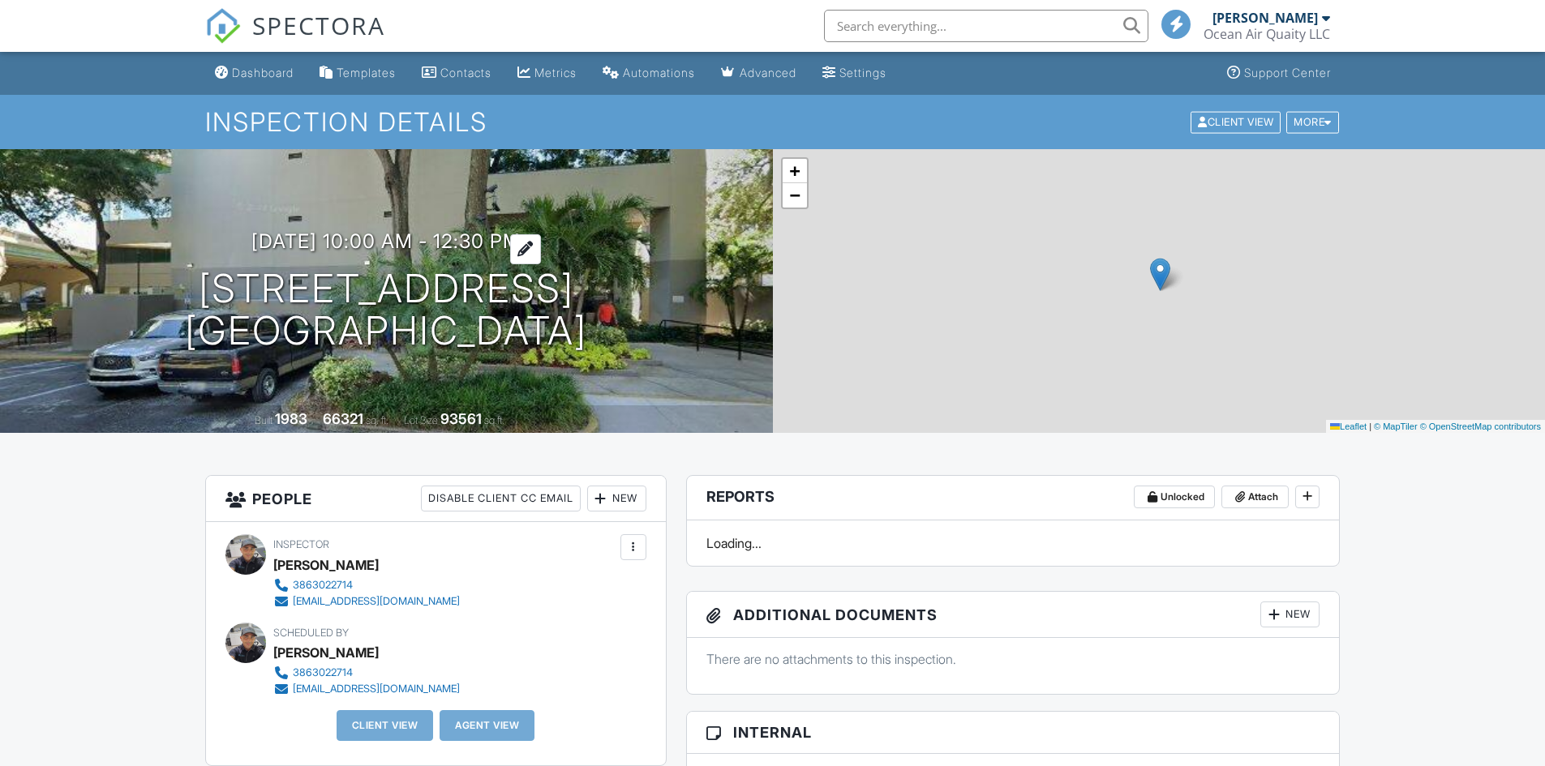
click at [410, 236] on h3 "[DATE] 10:00 am - 12:30 pm" at bounding box center [385, 241] width 269 height 22
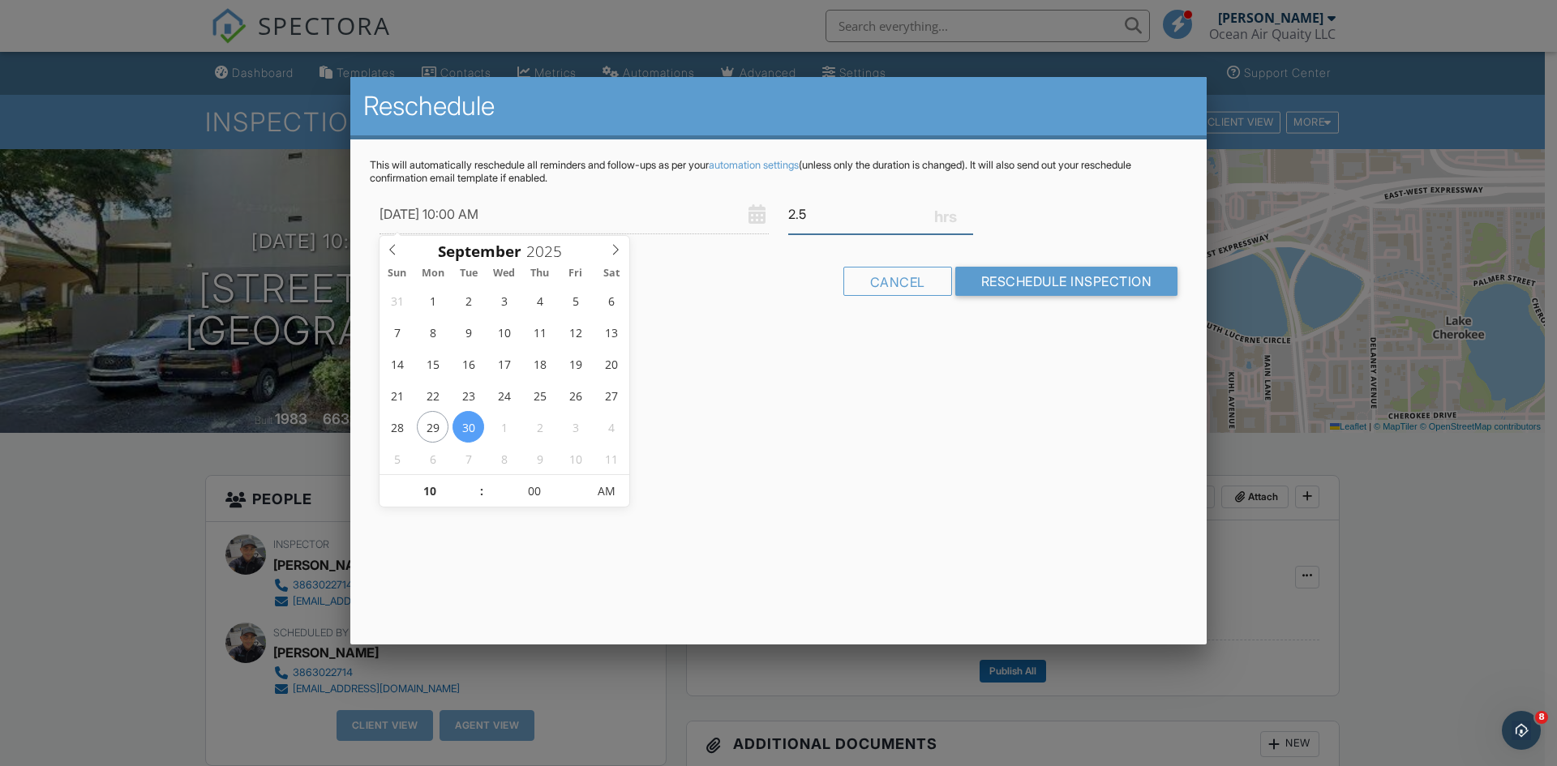
click at [813, 199] on input "2.5" at bounding box center [880, 215] width 185 height 40
type input "2"
type input "1.0"
click at [530, 218] on input "09/30/2025 10:00 AM" at bounding box center [574, 215] width 389 height 40
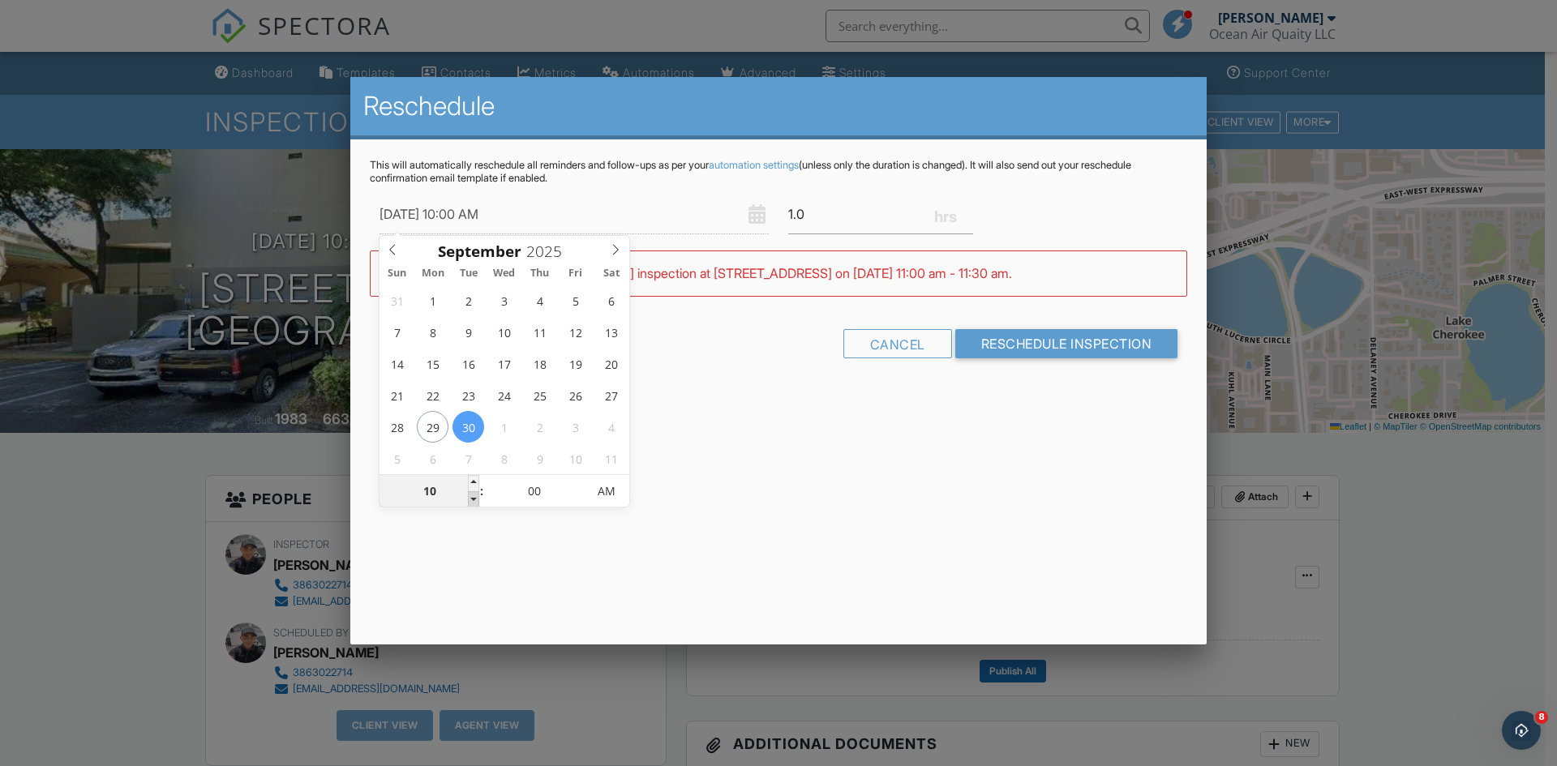
type input "09"
type input "09/30/2025 9:00 AM"
click at [471, 495] on span at bounding box center [473, 499] width 11 height 16
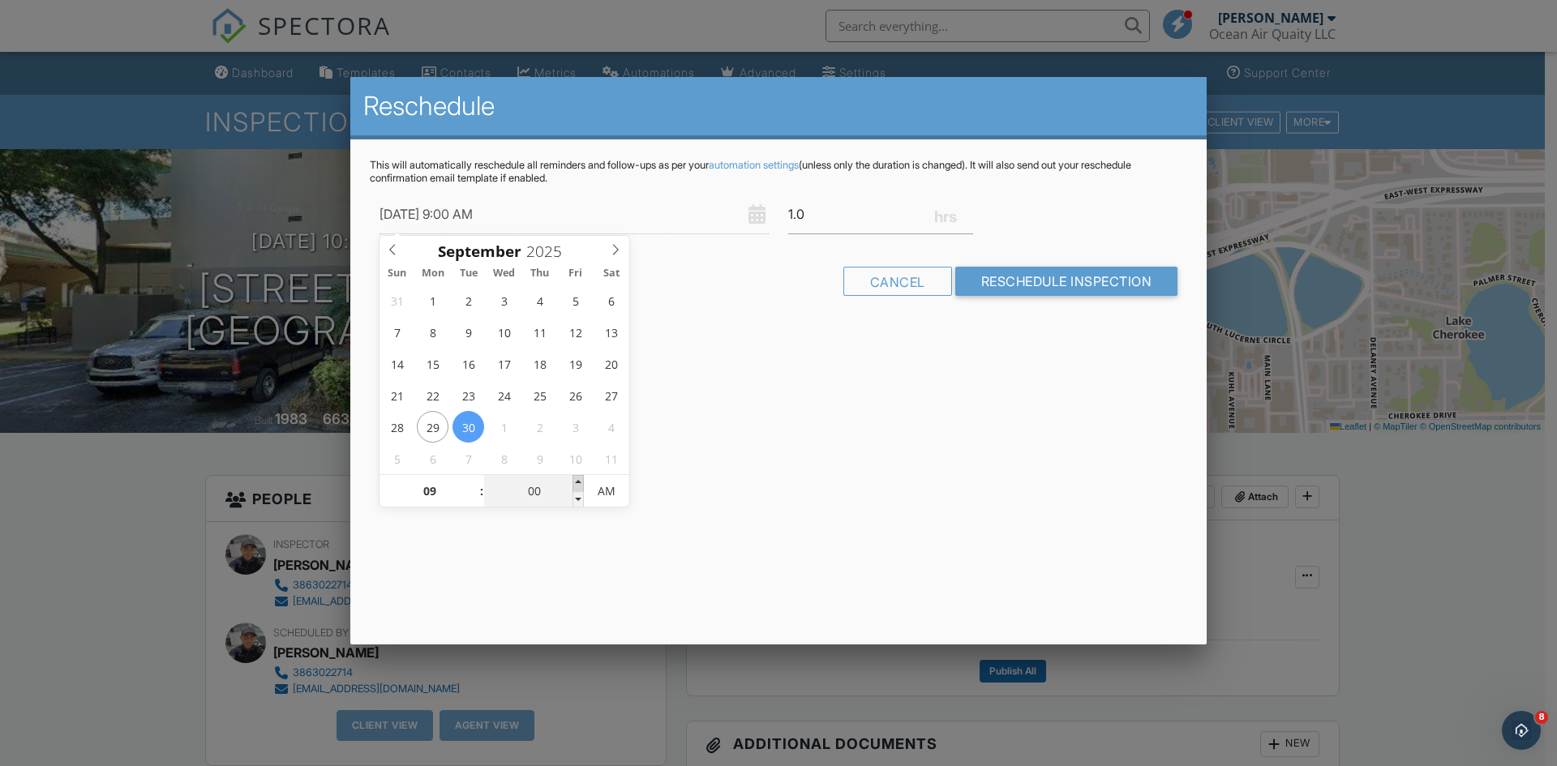
type input "05"
type input "09/30/2025 9:05 AM"
click at [577, 479] on span at bounding box center [578, 483] width 11 height 16
type input "10"
type input "09/30/2025 9:10 AM"
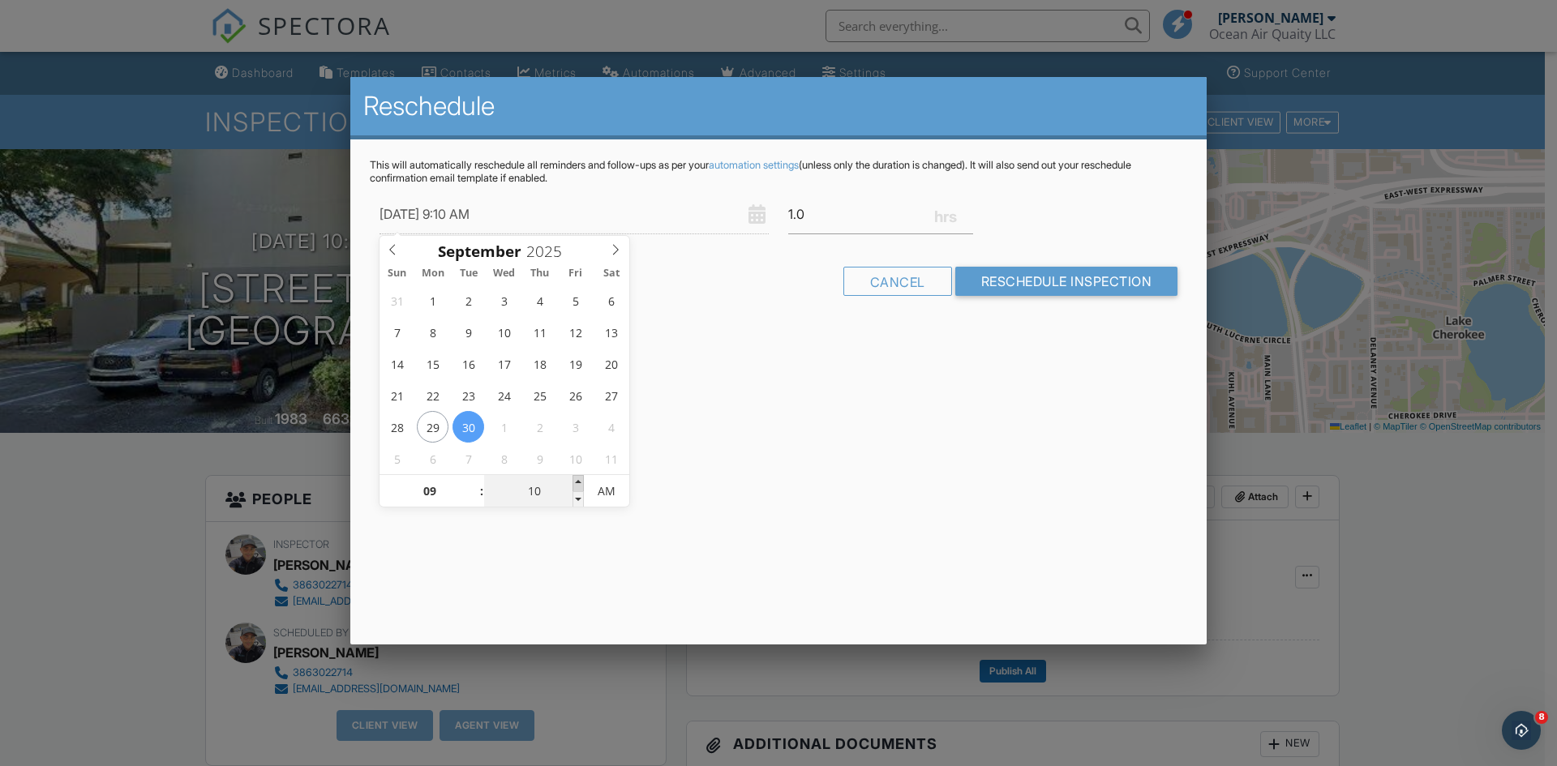
click at [577, 479] on span at bounding box center [578, 483] width 11 height 16
type input "15"
type input "09/30/2025 9:15 AM"
click at [577, 478] on span at bounding box center [578, 483] width 11 height 16
type input "20"
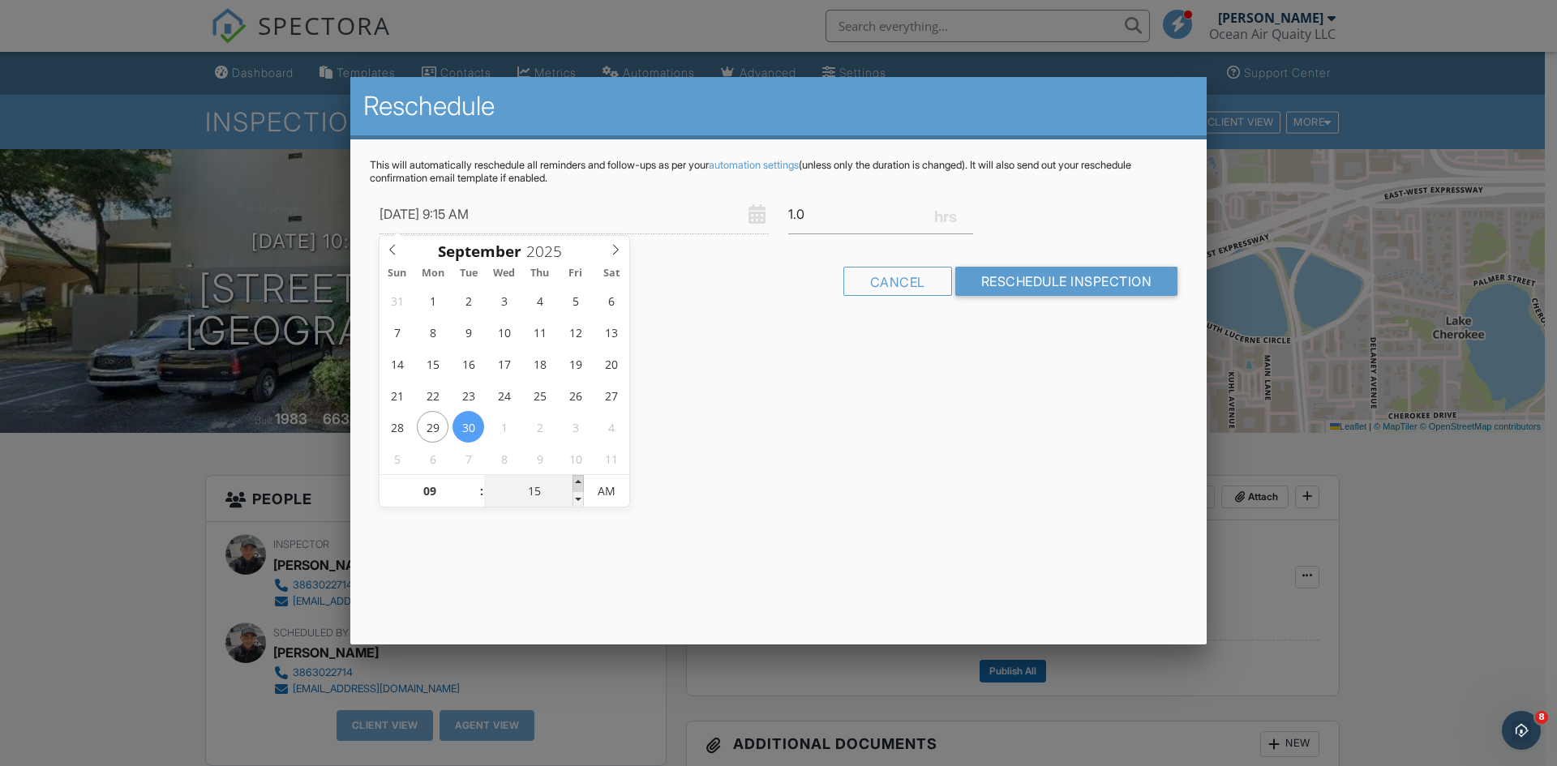
type input "09/30/2025 9:20 AM"
click at [577, 478] on span at bounding box center [578, 483] width 11 height 16
type input "25"
type input "09/30/2025 9:25 AM"
click at [577, 478] on span at bounding box center [578, 483] width 11 height 16
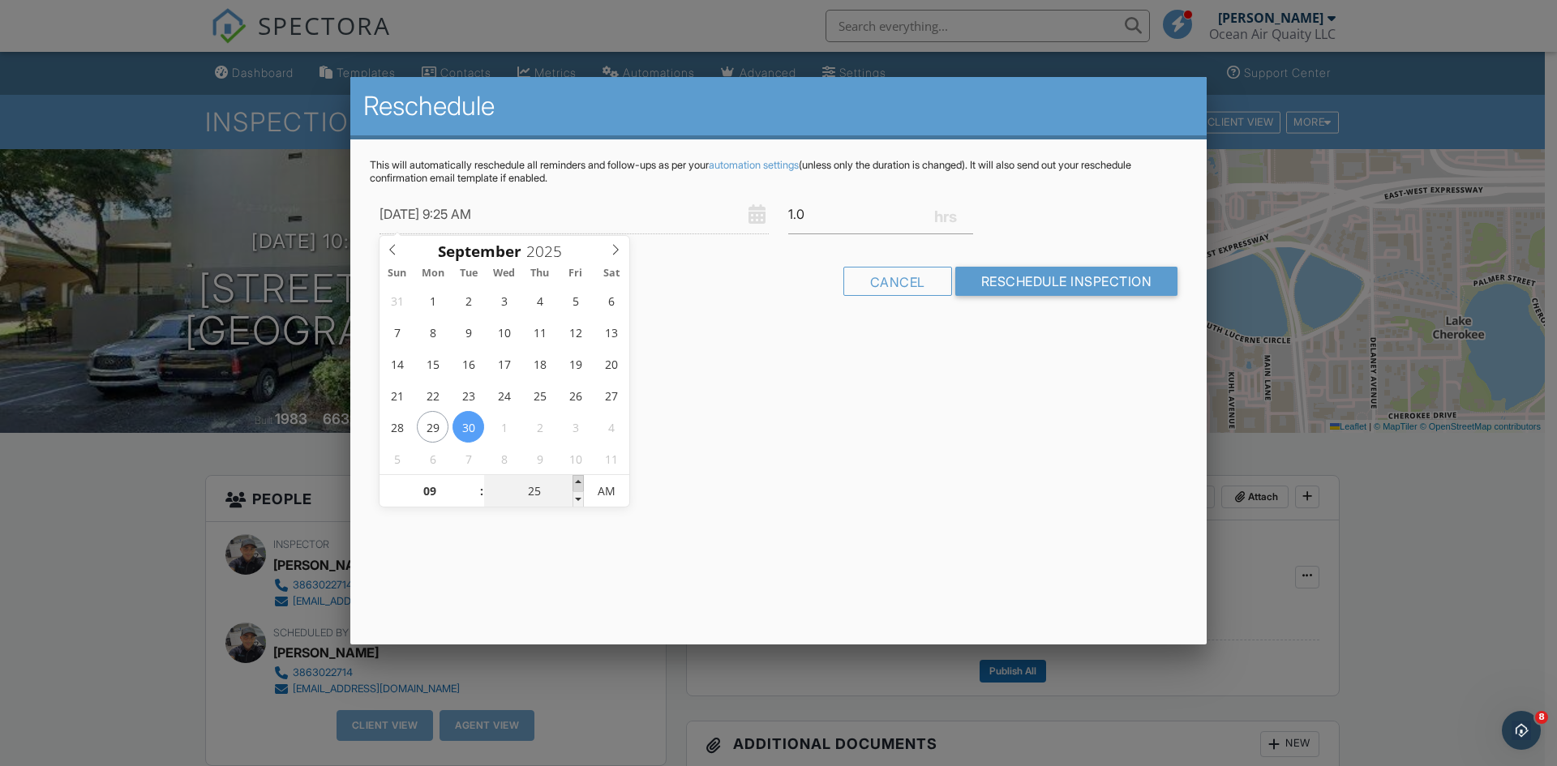
type input "30"
type input "[DATE] 9:30 AM"
click at [577, 478] on span at bounding box center [578, 483] width 11 height 16
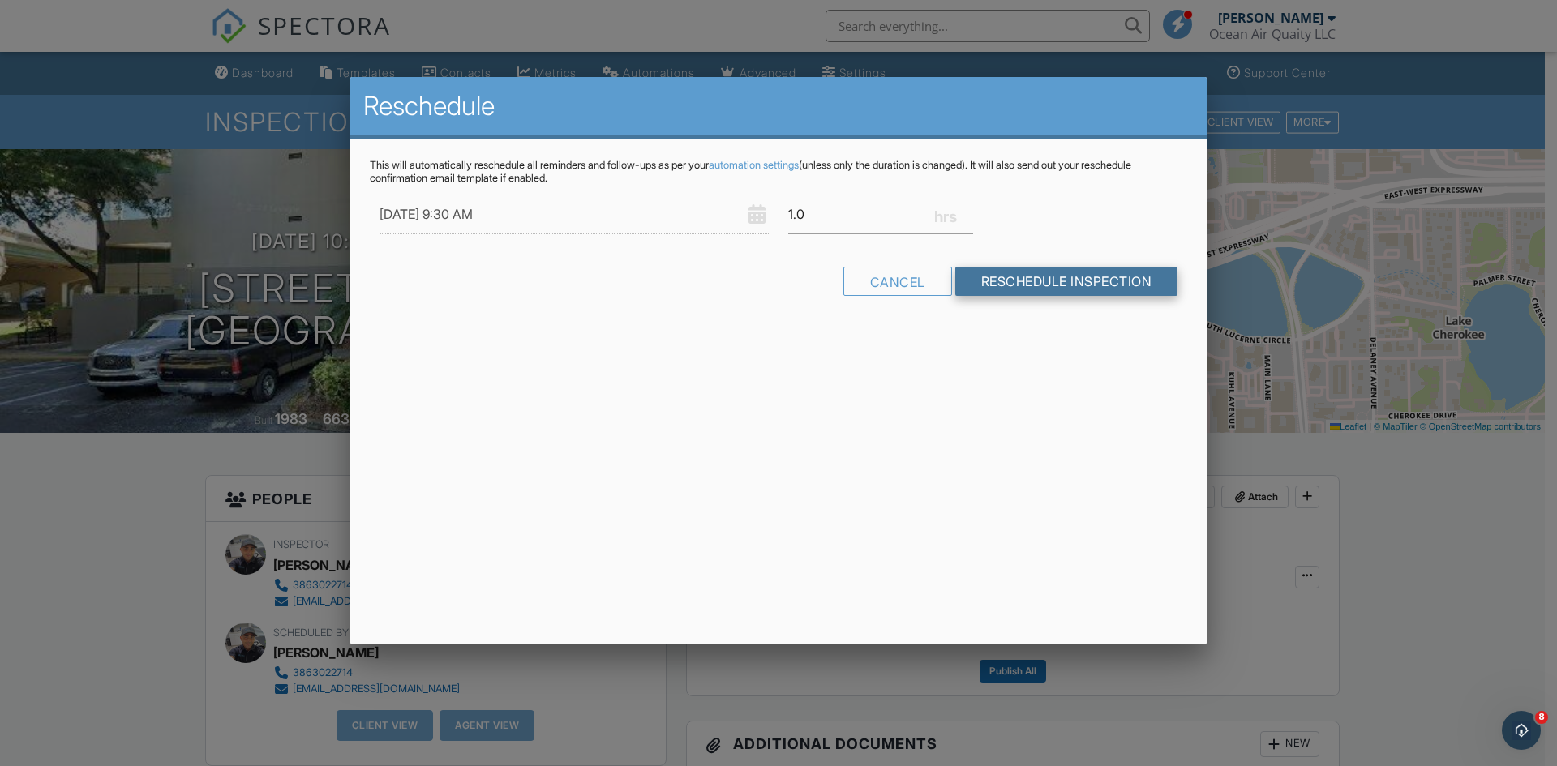
click at [1156, 277] on input "Reschedule Inspection" at bounding box center [1066, 281] width 223 height 29
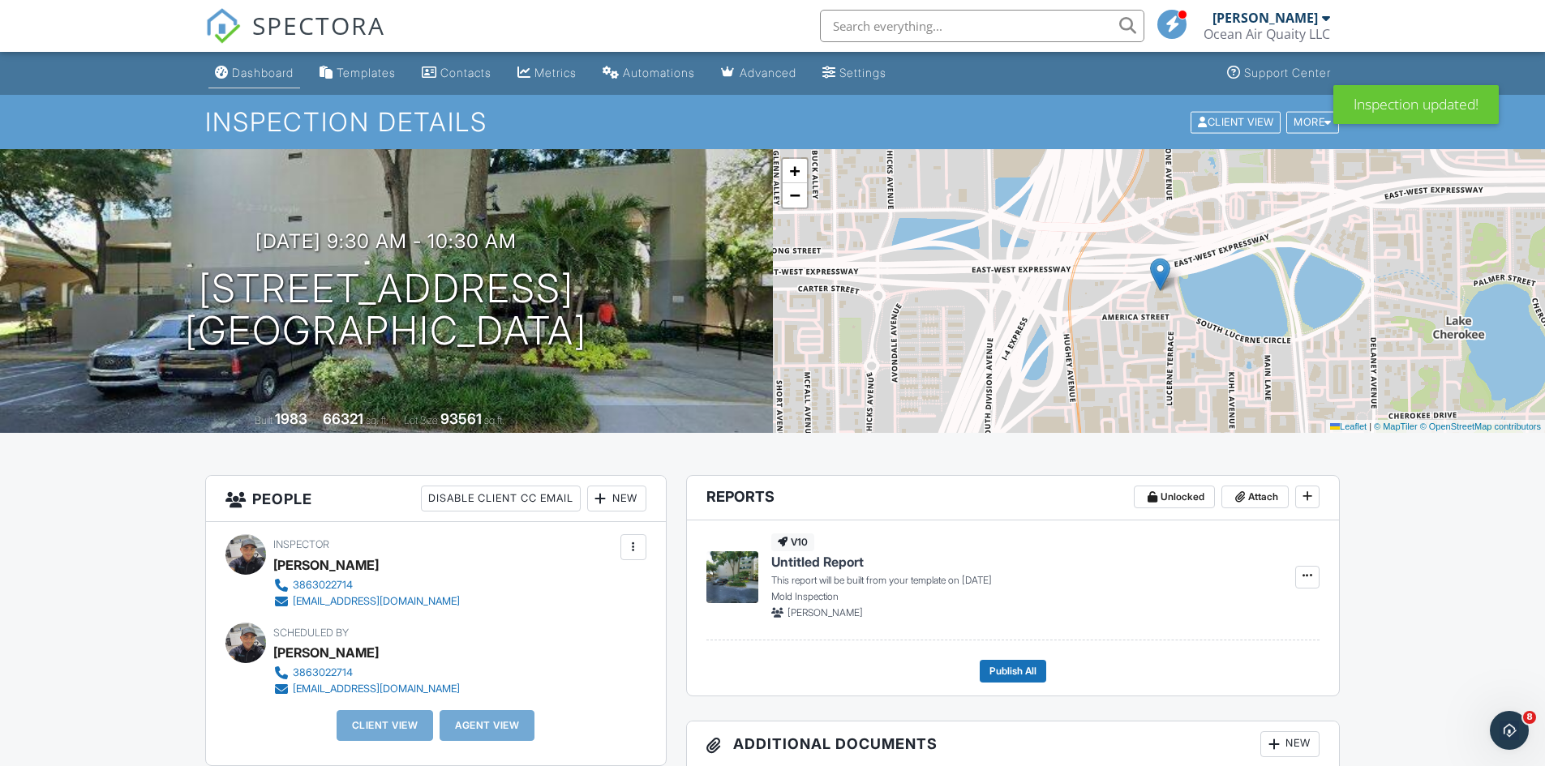
click at [247, 79] on div "Dashboard" at bounding box center [263, 73] width 62 height 14
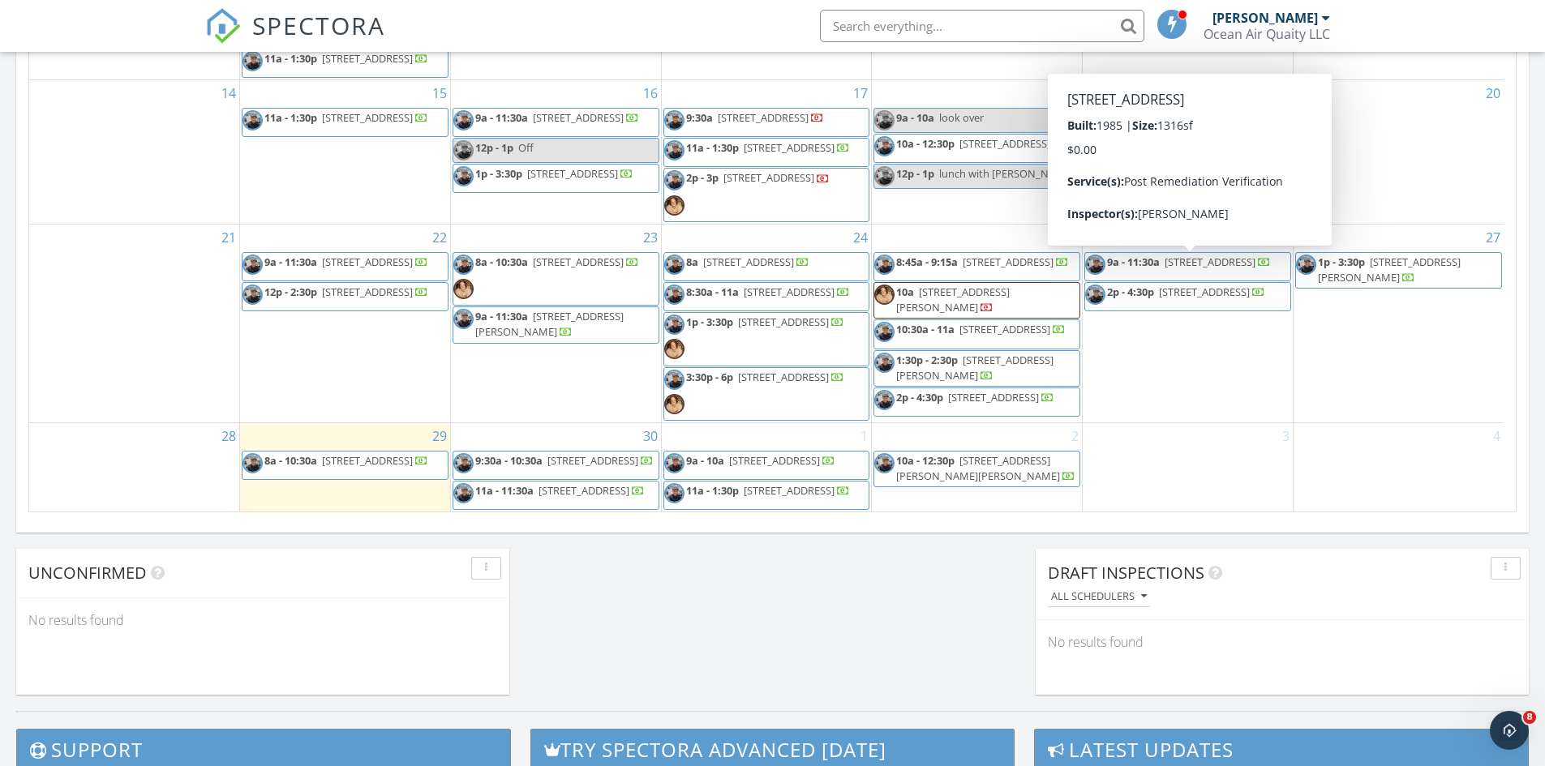
scroll to position [947, 0]
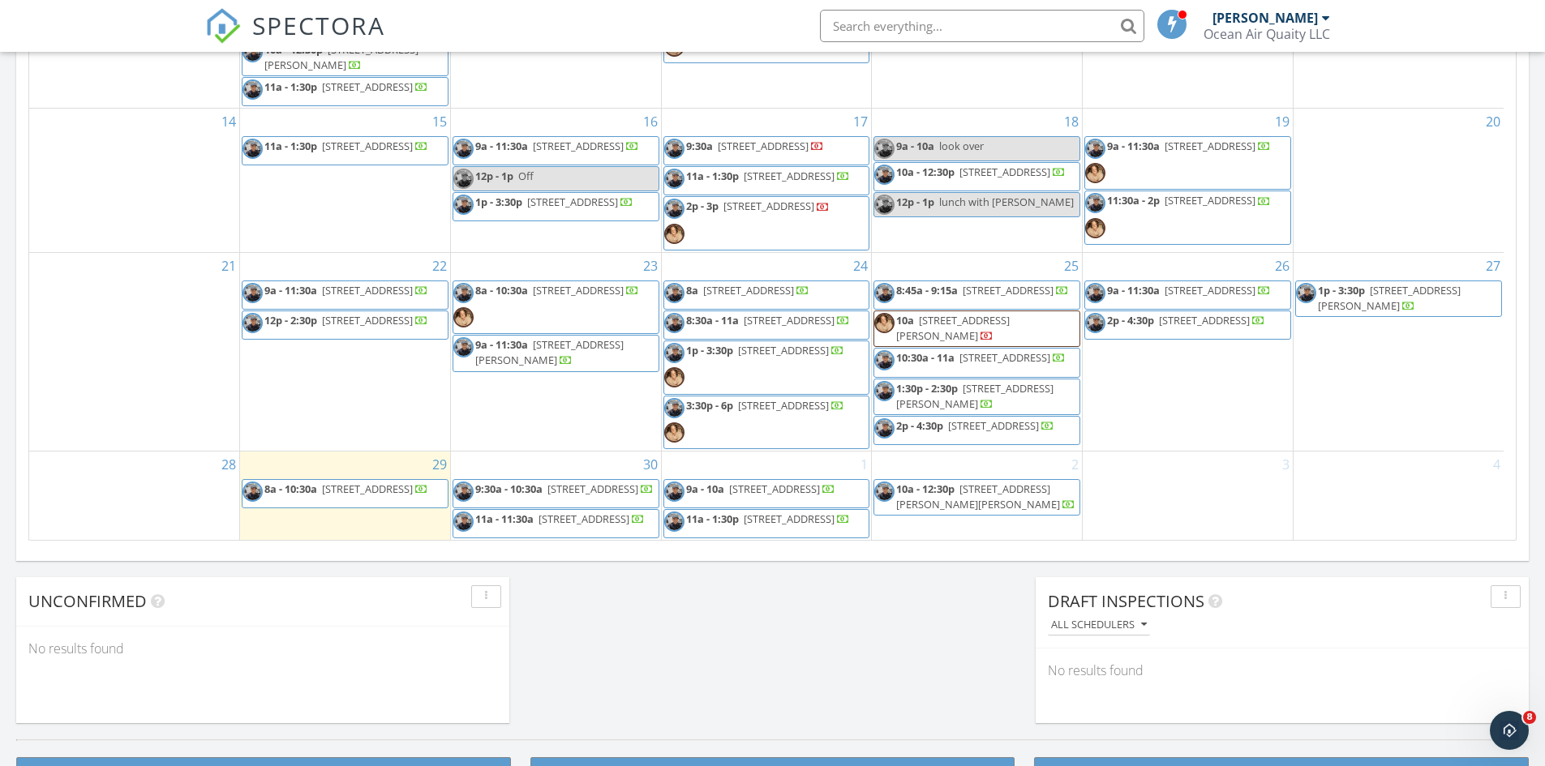
click at [634, 667] on div "[DATE] [PERSON_NAME] 8:00 am [STREET_ADDRESS] [PERSON_NAME] 29 minutes drive ti…" at bounding box center [772, 2] width 1545 height 1476
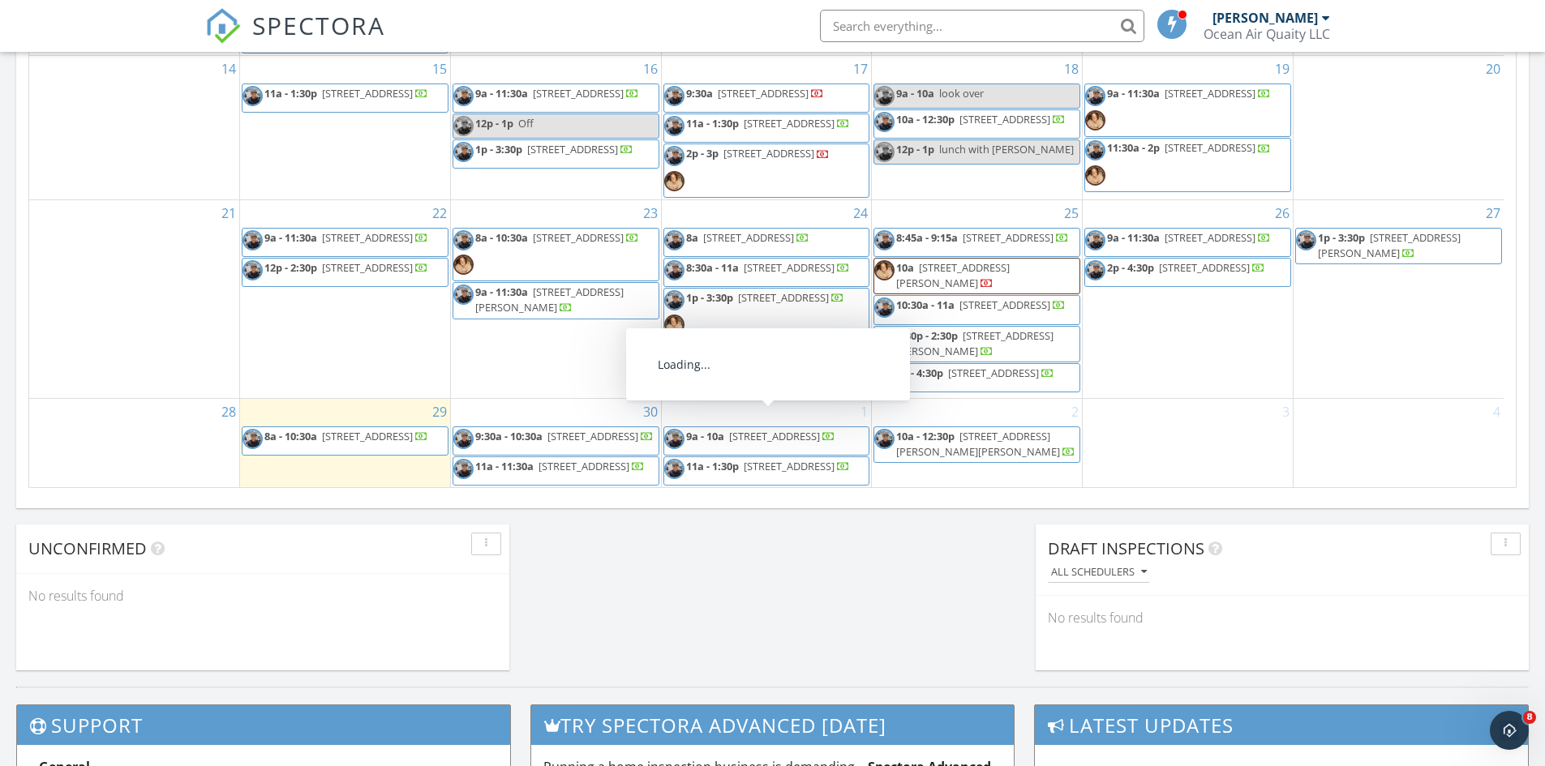
scroll to position [1028, 0]
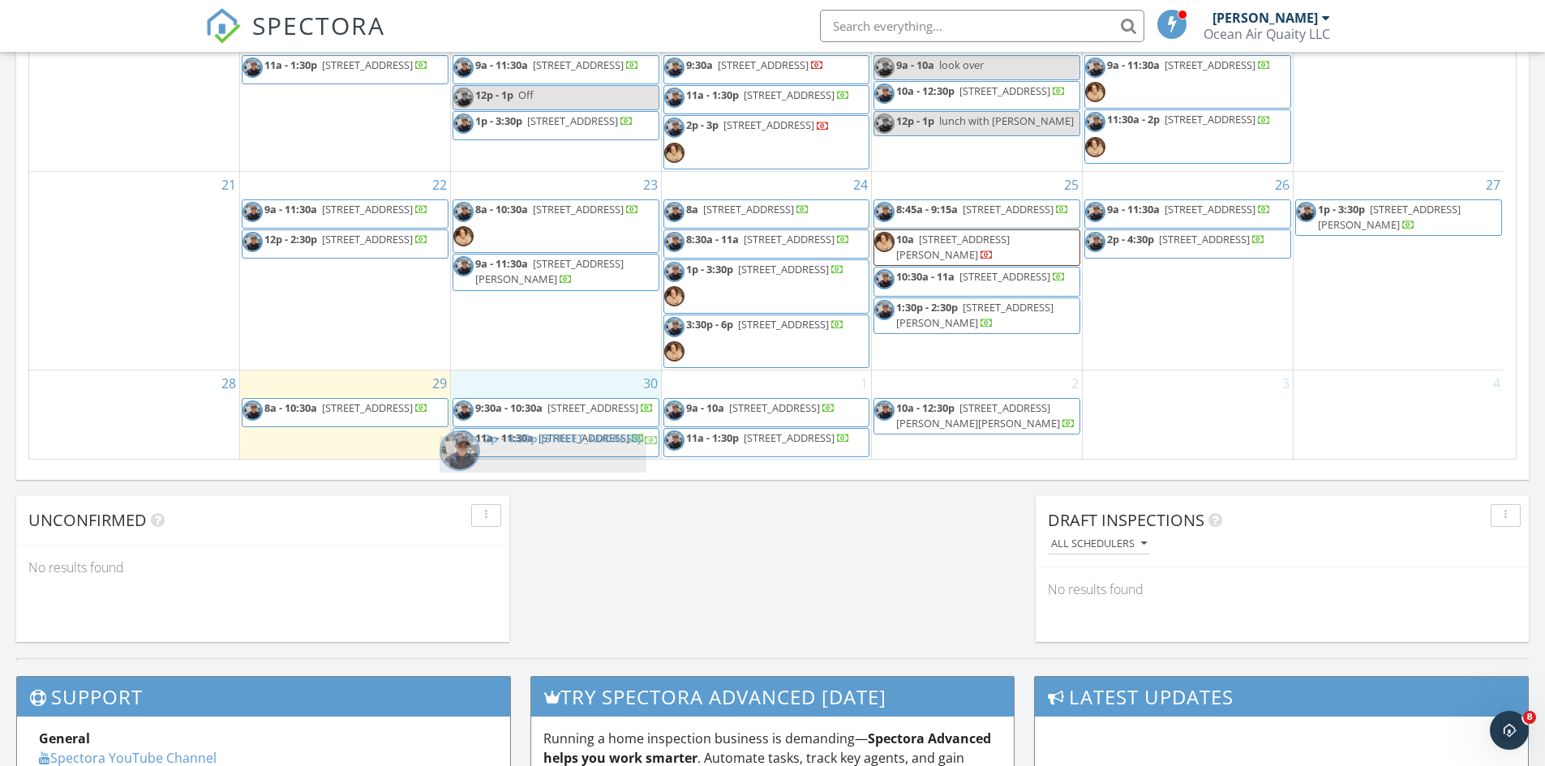
drag, startPoint x: 1019, startPoint y: 335, endPoint x: 585, endPoint y: 455, distance: 450.1
click at [585, 455] on body "SPECTORA [PERSON_NAME] Ocean Air Quaity LLC Role: Inspector Dashboard New Inspe…" at bounding box center [772, 112] width 1545 height 2281
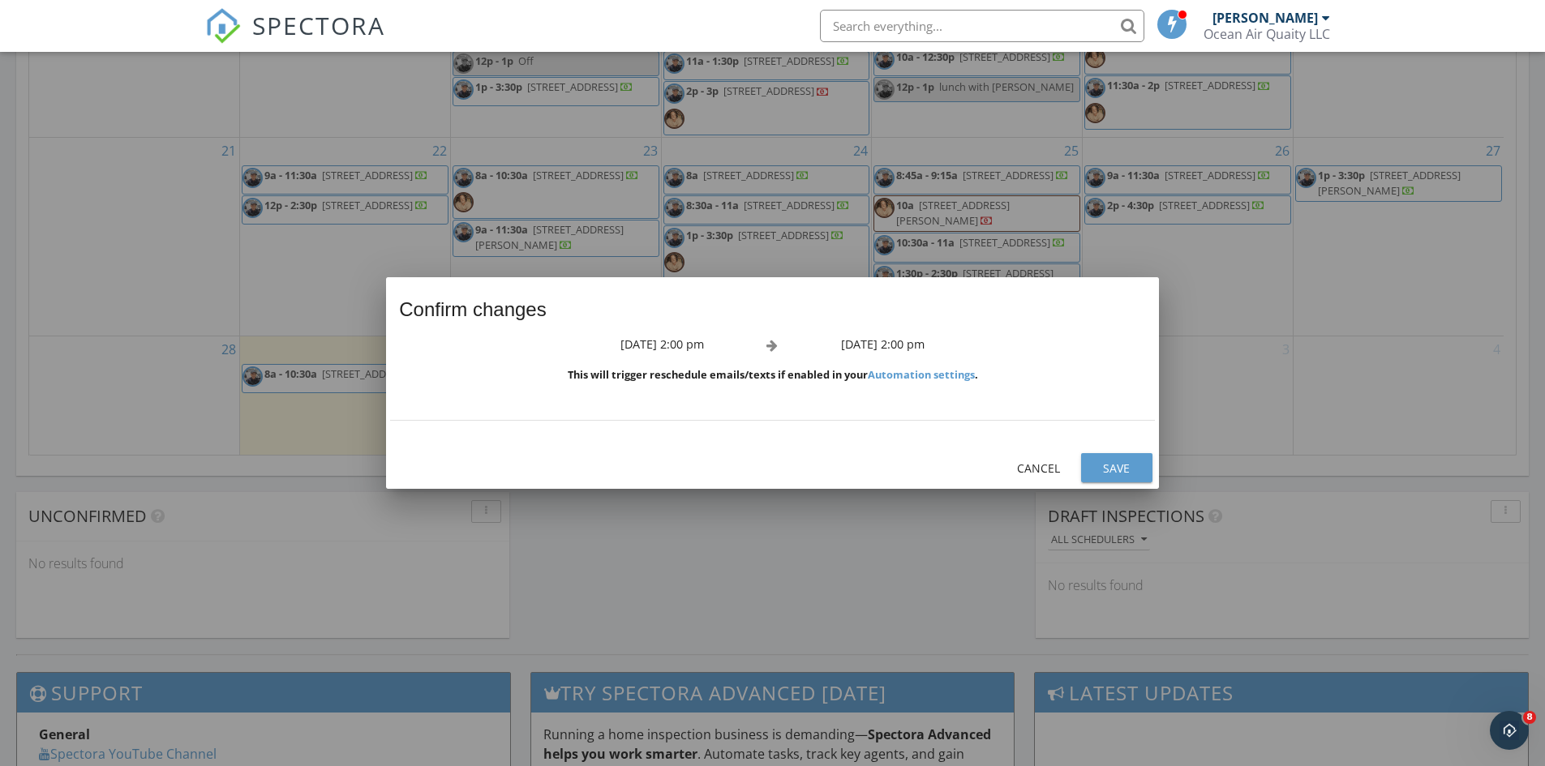
scroll to position [268, 0]
click at [1131, 462] on div "Save" at bounding box center [1116, 468] width 45 height 17
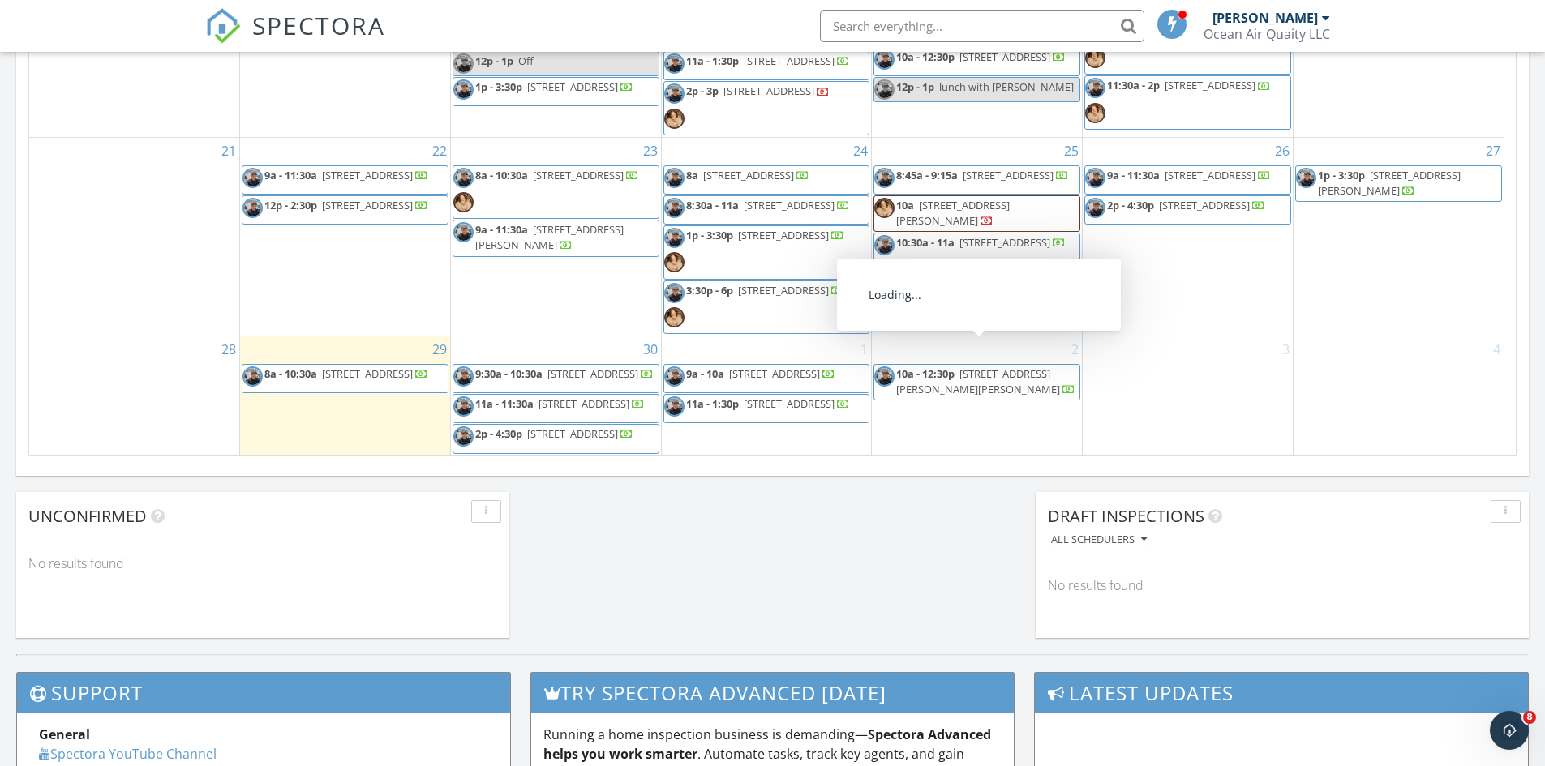
scroll to position [1113, 0]
